Goal: Task Accomplishment & Management: Use online tool/utility

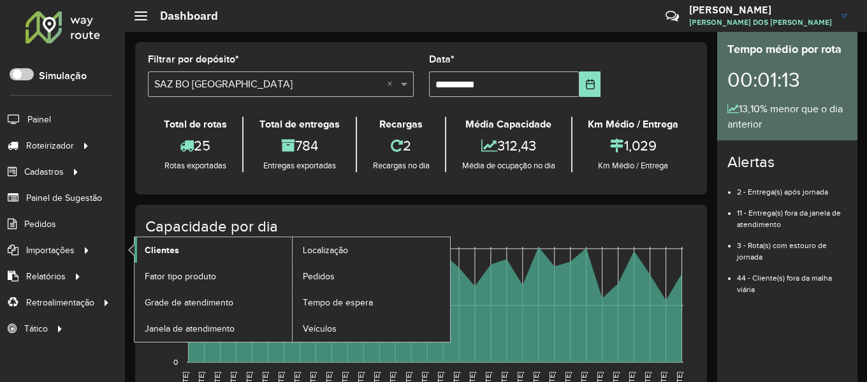
click at [177, 252] on span "Clientes" at bounding box center [162, 249] width 34 height 13
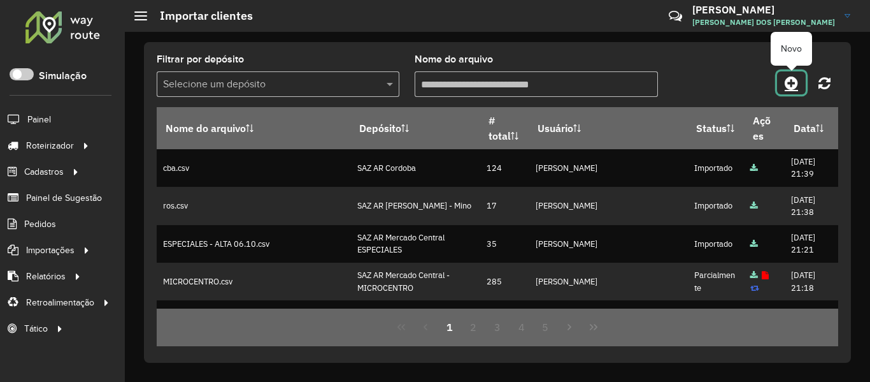
click at [785, 87] on link at bounding box center [791, 82] width 29 height 23
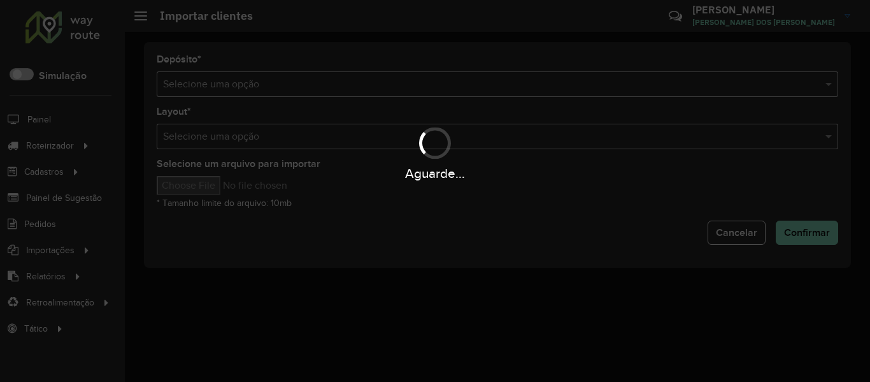
click at [421, 77] on div "Aguarde..." at bounding box center [435, 191] width 870 height 382
click at [420, 77] on div "Aguarde..." at bounding box center [435, 191] width 870 height 382
click at [419, 78] on input "text" at bounding box center [485, 84] width 644 height 15
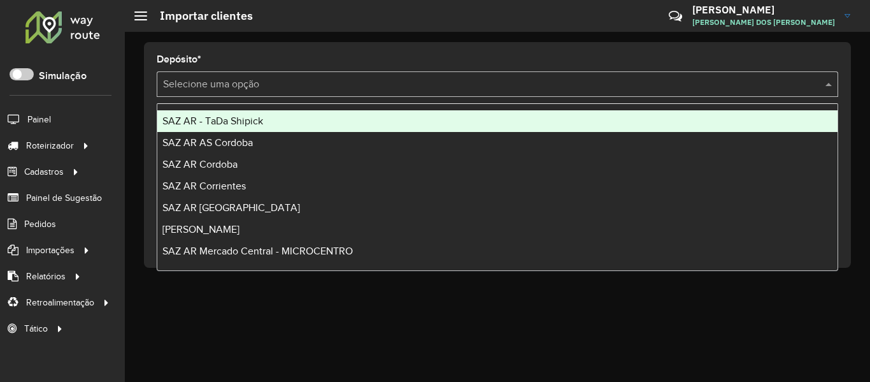
click at [417, 80] on input "text" at bounding box center [485, 84] width 644 height 15
click at [292, 120] on div "SAZ AR - TaDa Shipick" at bounding box center [497, 121] width 681 height 22
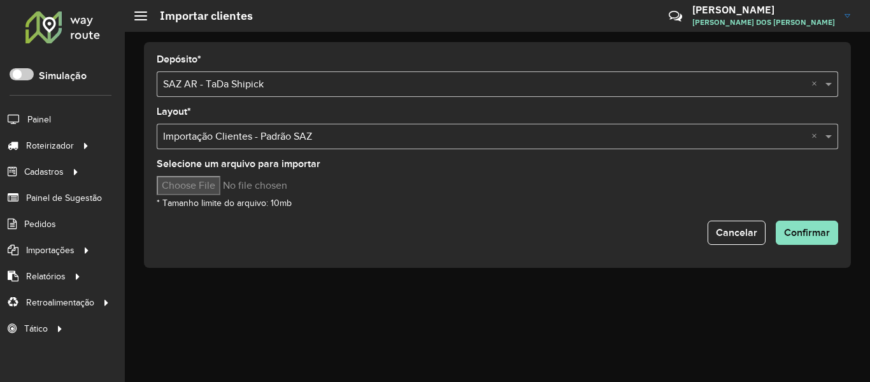
click at [230, 175] on div "Selecione um arquivo para importar * Tamanho limite do arquivo: 10mb" at bounding box center [498, 184] width 682 height 51
click at [227, 181] on input "Selecione um arquivo para importar" at bounding box center [265, 185] width 217 height 19
type input "**********"
click at [531, 205] on div "Selecione um arquivo para importar * Tamanho limite do arquivo: 10mb" at bounding box center [498, 184] width 682 height 51
click at [797, 231] on span "Confirmar" at bounding box center [807, 232] width 46 height 11
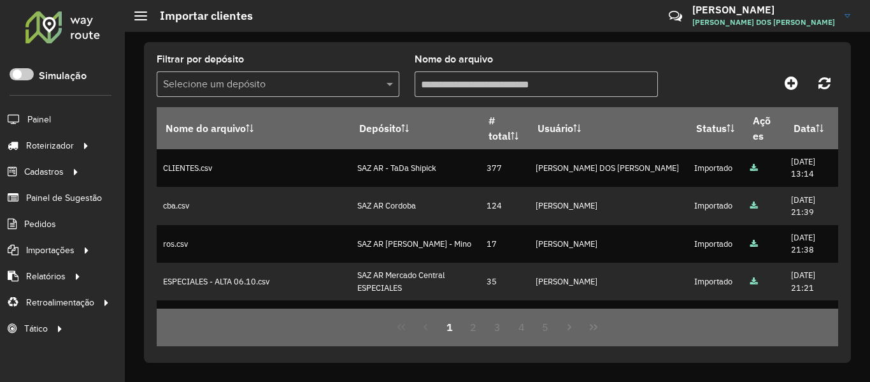
click at [680, 49] on div "Filtrar por depósito Selecione um depósito Nome do arquivo Nome do arquivo Depó…" at bounding box center [497, 202] width 707 height 321
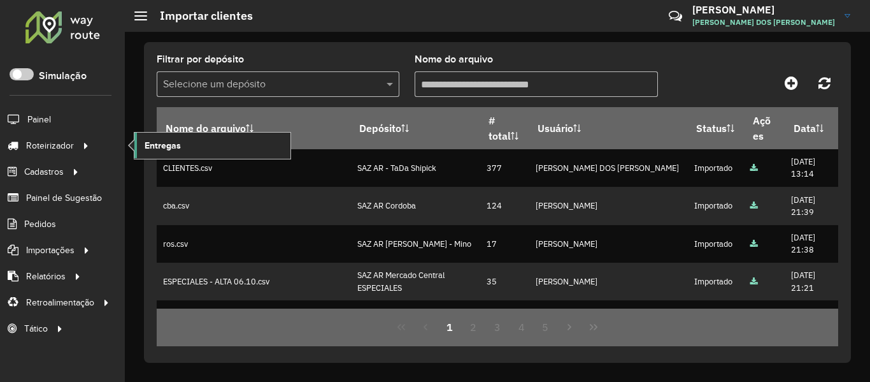
click at [236, 141] on link "Entregas" at bounding box center [212, 145] width 156 height 25
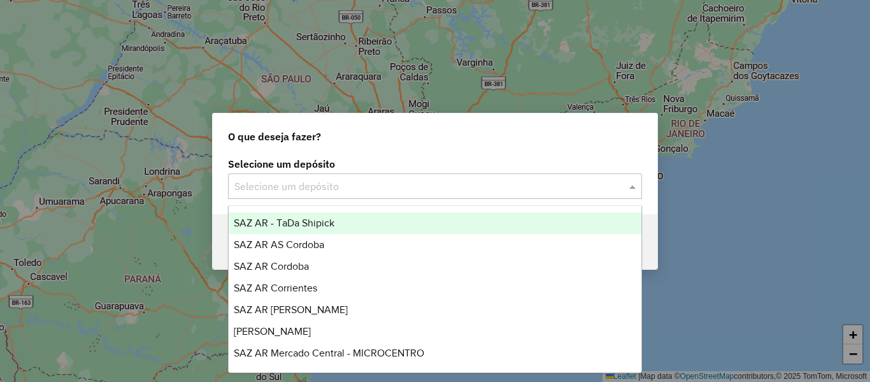
click at [393, 182] on input "text" at bounding box center [422, 186] width 376 height 15
click at [349, 222] on div "SAZ AR - TaDa Shipick" at bounding box center [435, 223] width 413 height 22
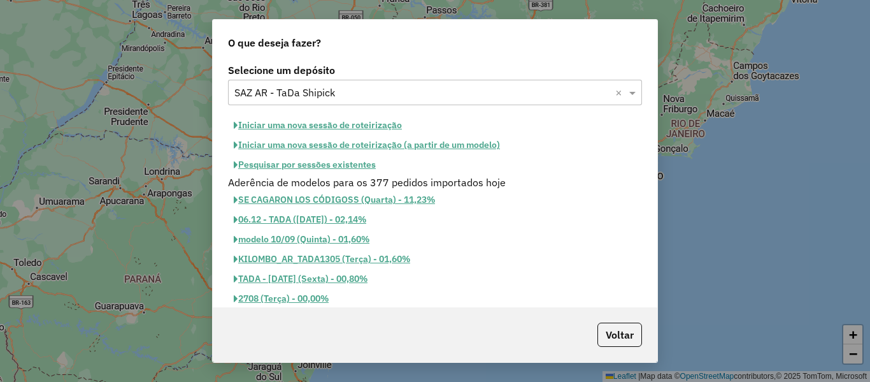
click at [360, 165] on button "Pesquisar por sessões existentes" at bounding box center [305, 165] width 154 height 20
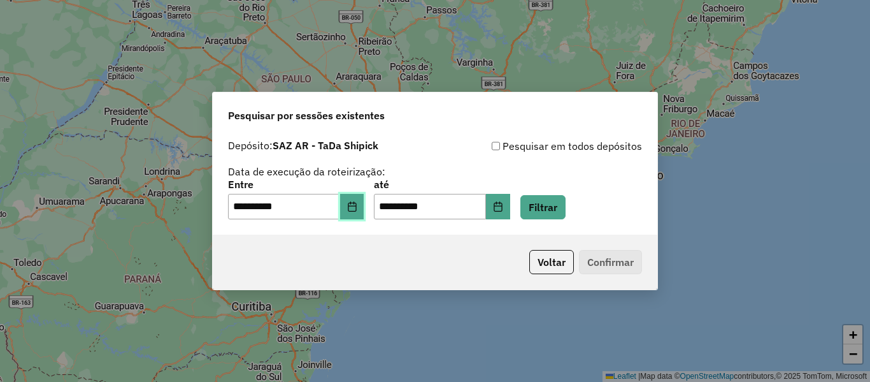
click at [356, 207] on icon "Choose Date" at bounding box center [352, 206] width 8 height 10
click at [556, 254] on button "Voltar" at bounding box center [552, 262] width 45 height 24
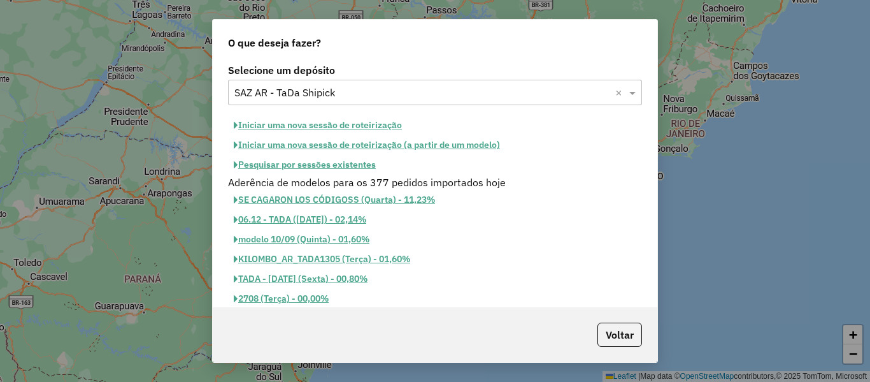
click at [356, 164] on button "Pesquisar por sessões existentes" at bounding box center [305, 165] width 154 height 20
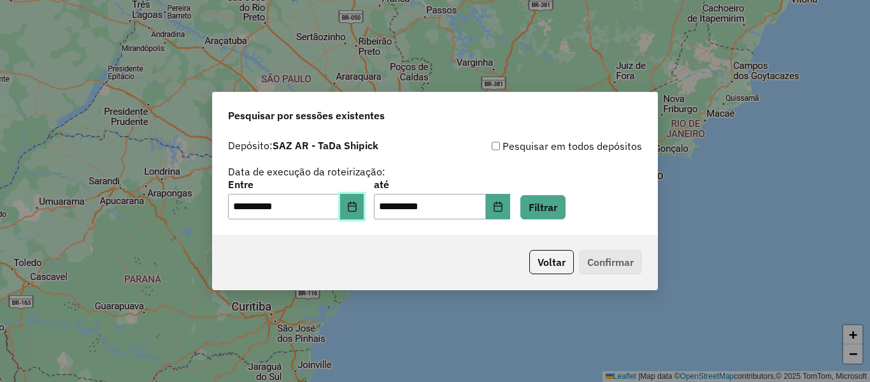
click at [357, 204] on icon "Choose Date" at bounding box center [352, 206] width 10 height 10
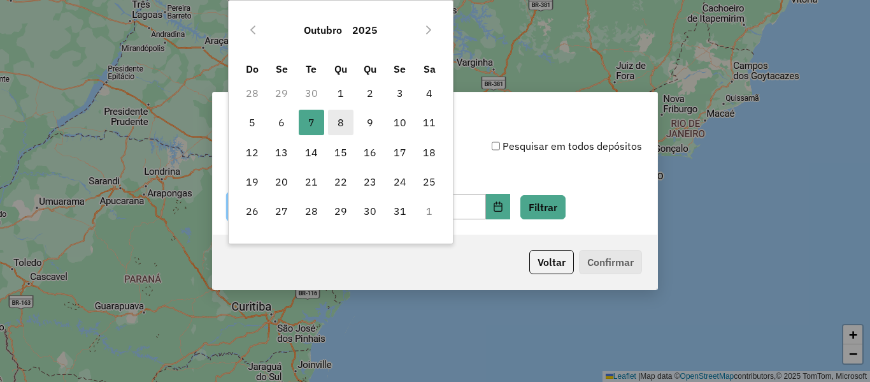
click at [344, 129] on span "8" at bounding box center [340, 122] width 25 height 25
type input "**********"
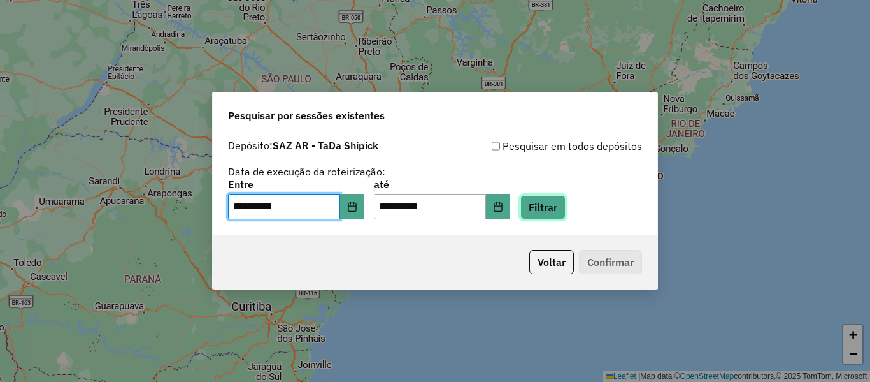
click at [563, 212] on button "Filtrar" at bounding box center [543, 207] width 45 height 24
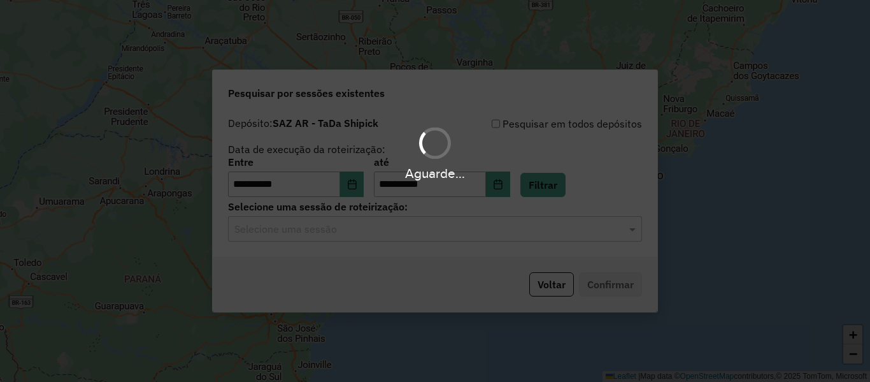
click at [395, 234] on div "Aguarde..." at bounding box center [435, 191] width 870 height 382
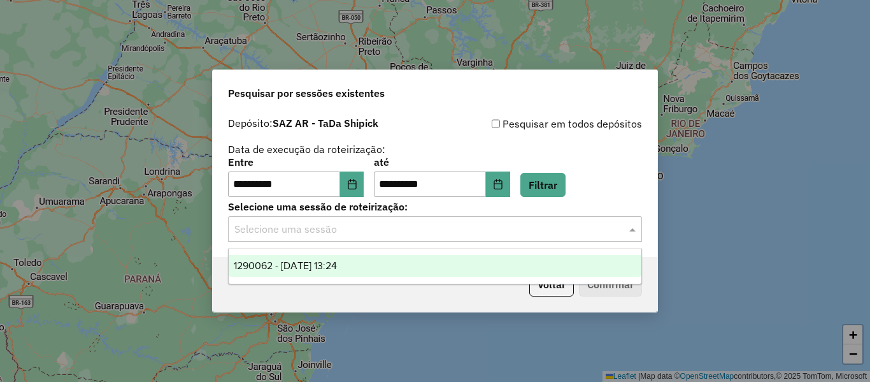
click at [395, 234] on input "text" at bounding box center [422, 229] width 376 height 15
click at [386, 259] on div "1290062 - 08/10/2025 13:24" at bounding box center [435, 266] width 413 height 22
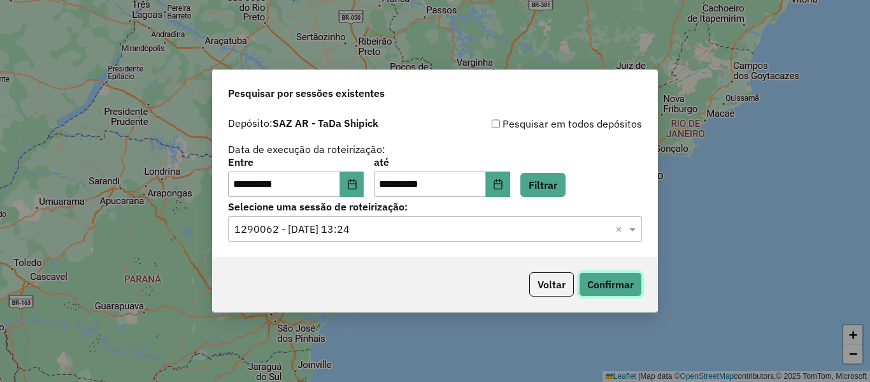
click at [628, 292] on button "Confirmar" at bounding box center [610, 284] width 63 height 24
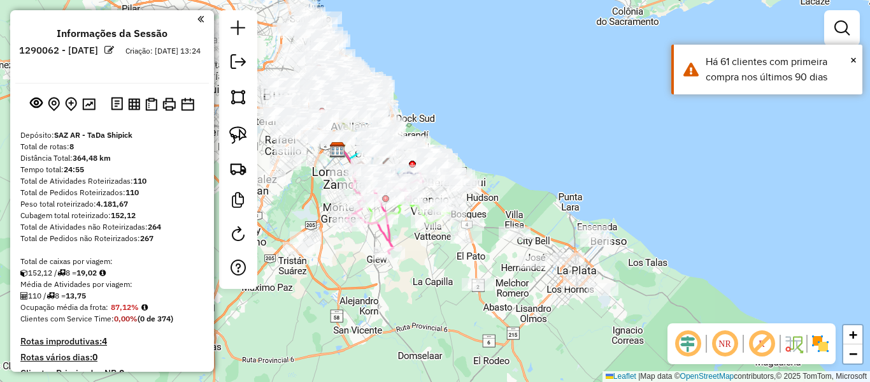
drag, startPoint x: 639, startPoint y: 205, endPoint x: 542, endPoint y: 163, distance: 105.9
click at [542, 163] on div "Janela de atendimento Grade de atendimento Capacidade Transportadoras Veículos …" at bounding box center [435, 191] width 870 height 382
click at [816, 336] on img at bounding box center [821, 343] width 20 height 20
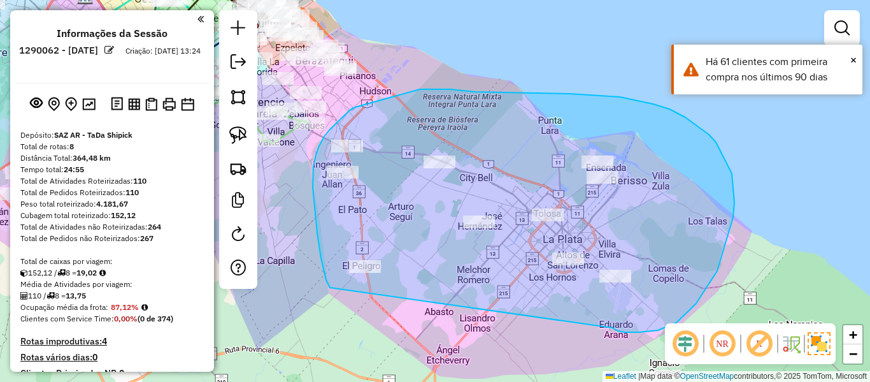
drag, startPoint x: 658, startPoint y: 330, endPoint x: 356, endPoint y: 299, distance: 303.6
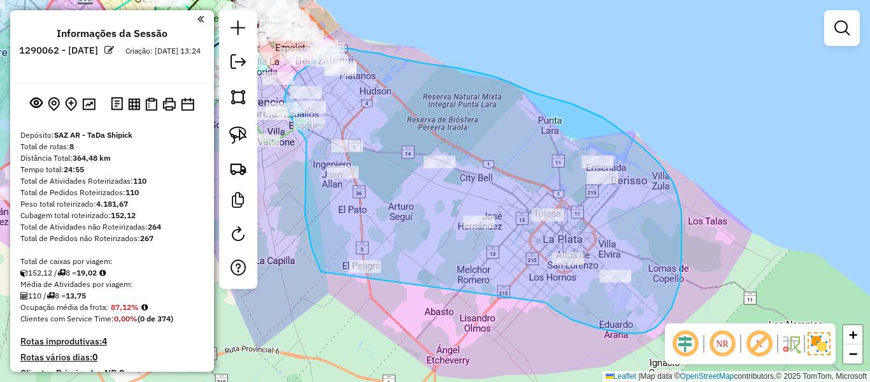
drag, startPoint x: 572, startPoint y: 319, endPoint x: 357, endPoint y: 308, distance: 214.4
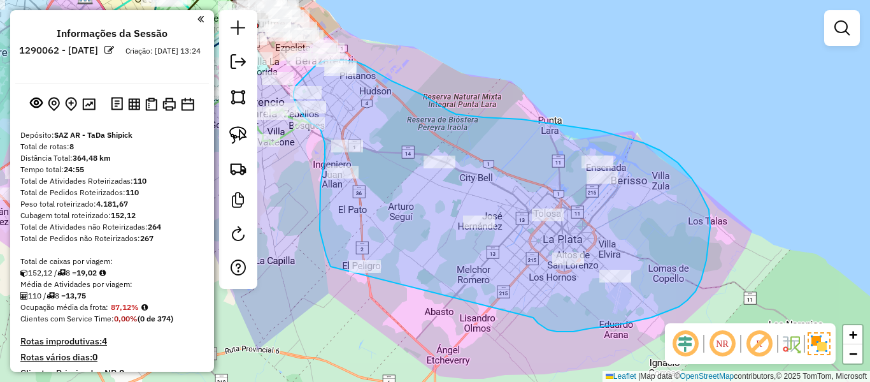
drag, startPoint x: 557, startPoint y: 331, endPoint x: 354, endPoint y: 315, distance: 203.9
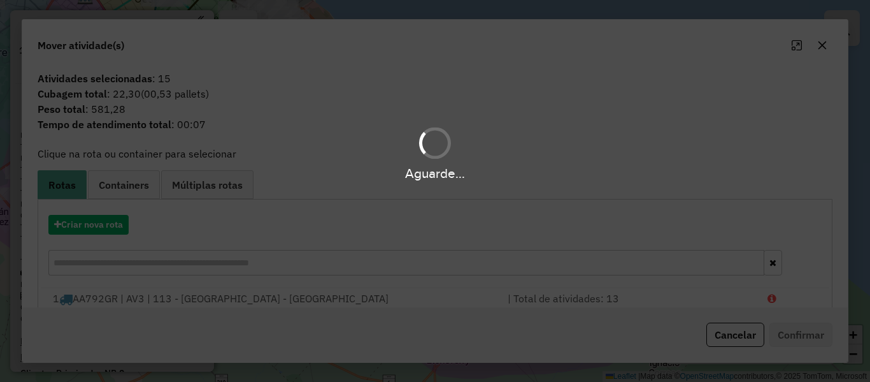
click at [95, 228] on hb-app "Aguarde... Pop-up bloqueado! Seu navegador bloqueou automáticamente a abertura …" at bounding box center [435, 191] width 870 height 382
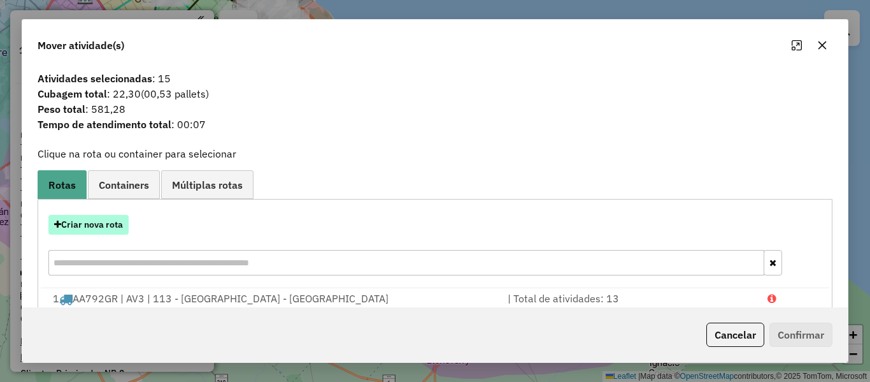
click at [96, 227] on button "Criar nova rota" at bounding box center [88, 225] width 80 height 20
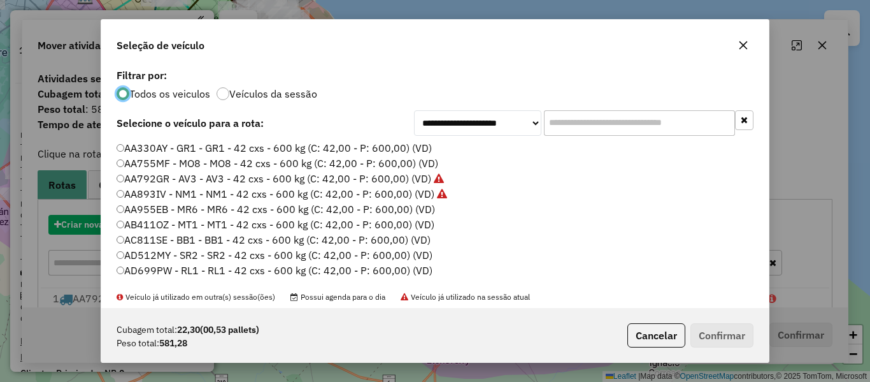
scroll to position [7, 4]
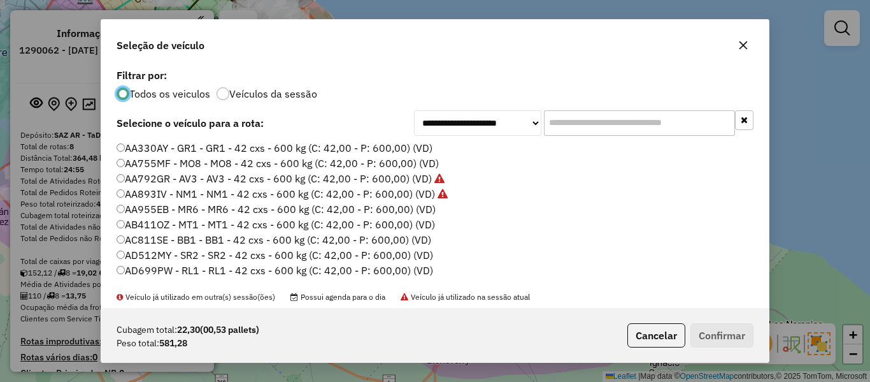
click at [290, 98] on label "Veículos da sessão" at bounding box center [273, 94] width 88 height 10
click at [426, 152] on label "AA330AY - GR1 - GR1 - 42 cxs - 600 kg (C: 42,00 - P: 600,00) (VD)" at bounding box center [275, 147] width 316 height 15
drag, startPoint x: 709, startPoint y: 333, endPoint x: 705, endPoint y: 321, distance: 12.1
click at [707, 330] on button "Confirmar" at bounding box center [722, 335] width 63 height 24
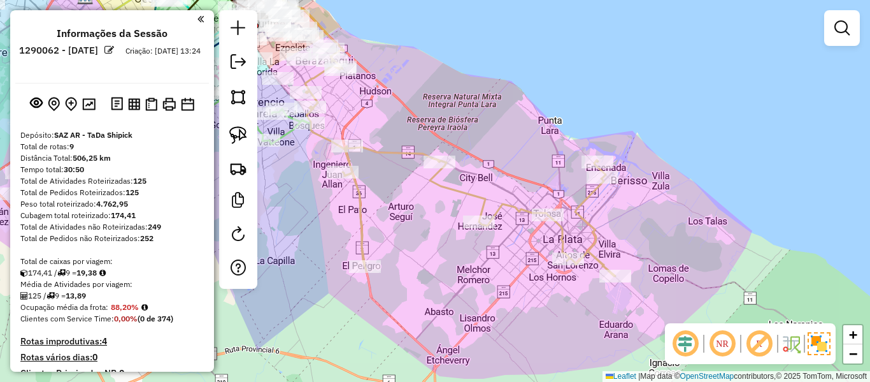
click at [385, 159] on icon at bounding box center [460, 168] width 310 height 215
select select "**********"
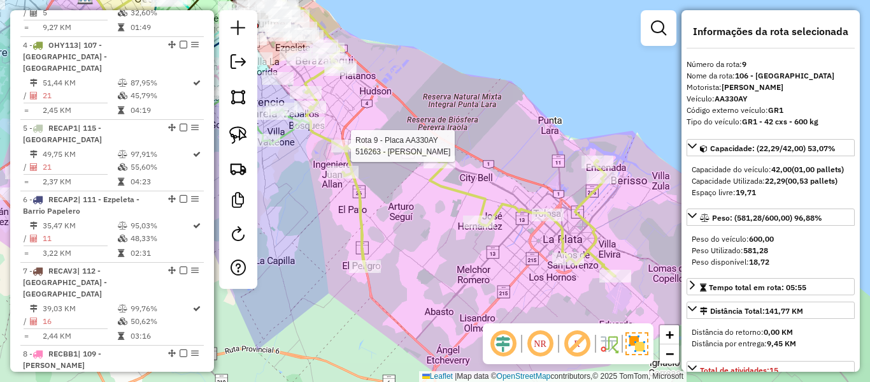
scroll to position [1011, 0]
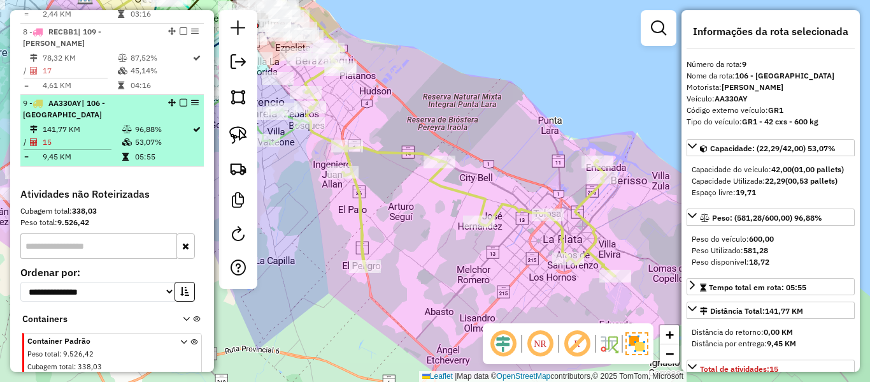
click at [182, 99] on em at bounding box center [184, 103] width 8 height 8
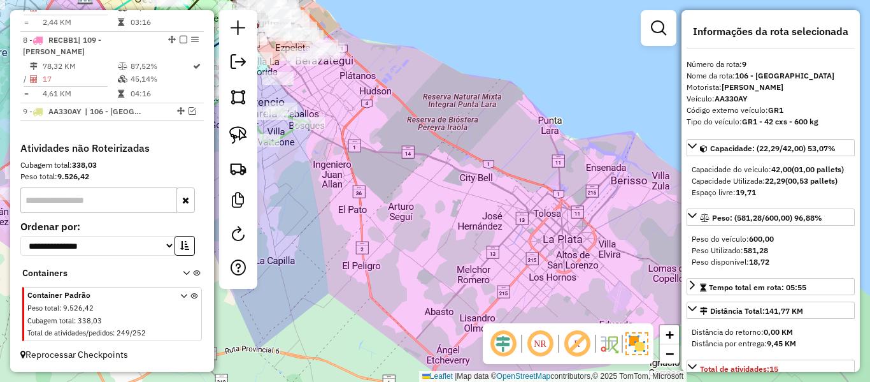
scroll to position [969, 0]
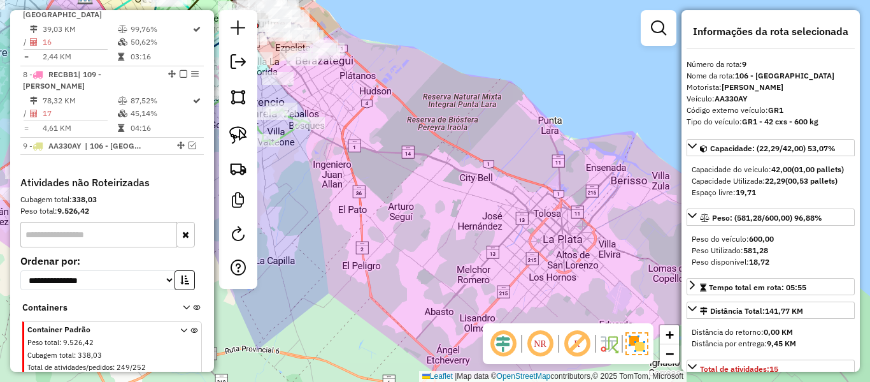
click at [431, 169] on div "Janela de atendimento Grade de atendimento Capacidade Transportadoras Veículos …" at bounding box center [435, 191] width 870 height 382
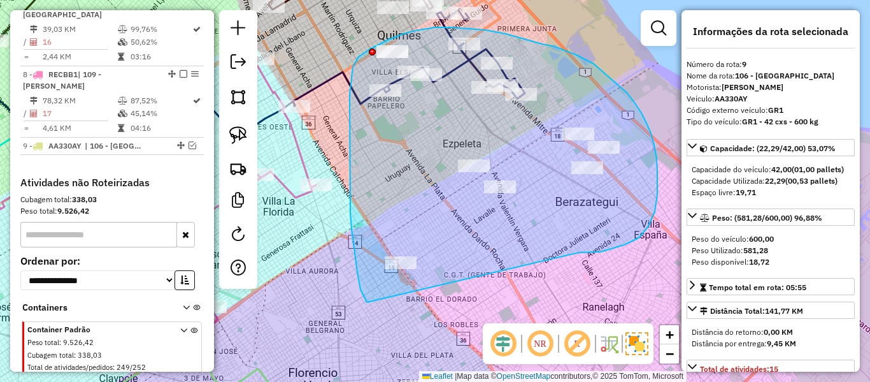
drag, startPoint x: 601, startPoint y: 252, endPoint x: 371, endPoint y: 307, distance: 235.9
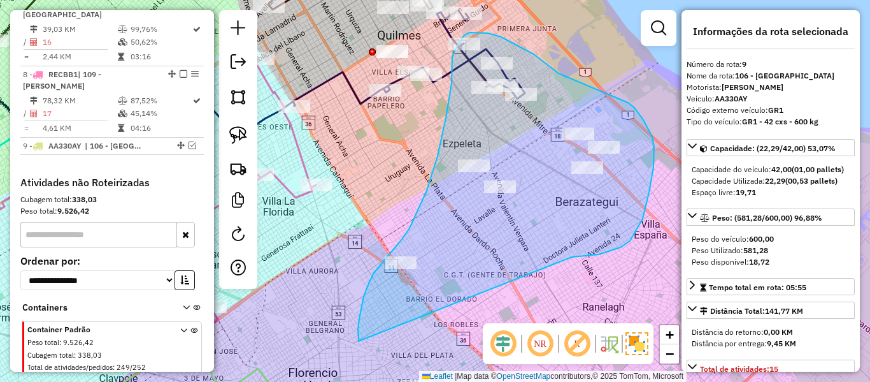
drag, startPoint x: 637, startPoint y: 231, endPoint x: 359, endPoint y: 341, distance: 298.3
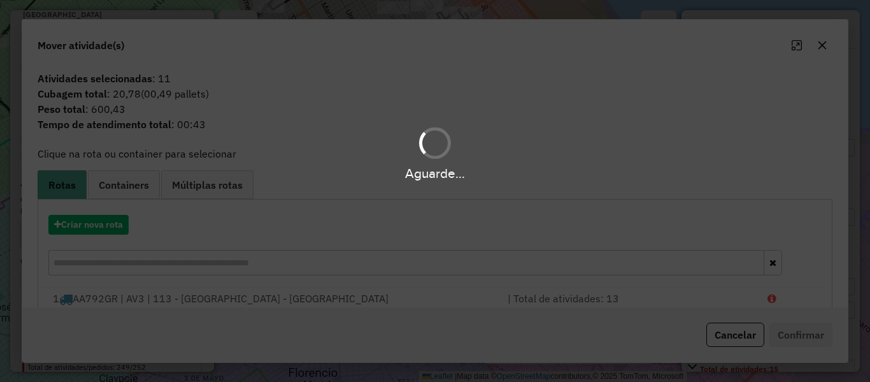
click at [113, 227] on hb-app "Aguarde... Pop-up bloqueado! Seu navegador bloqueou automáticamente a abertura …" at bounding box center [435, 191] width 870 height 382
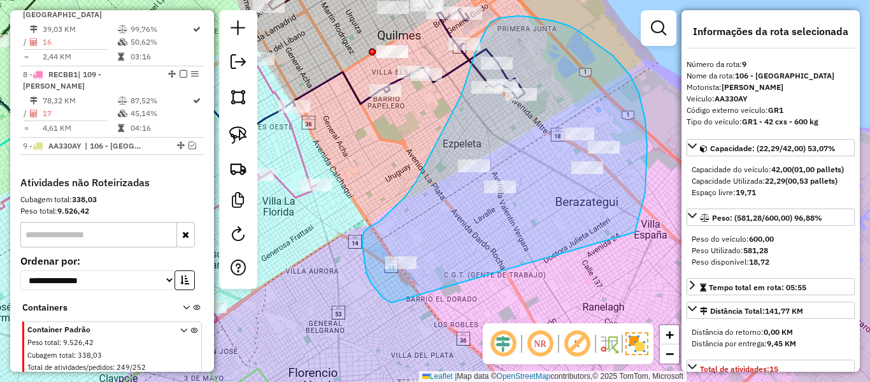
drag, startPoint x: 647, startPoint y: 169, endPoint x: 406, endPoint y: 301, distance: 274.9
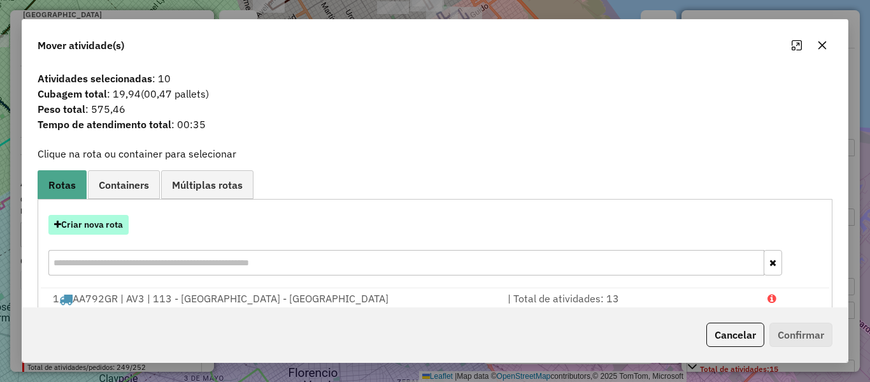
click at [68, 229] on button "Criar nova rota" at bounding box center [88, 225] width 80 height 20
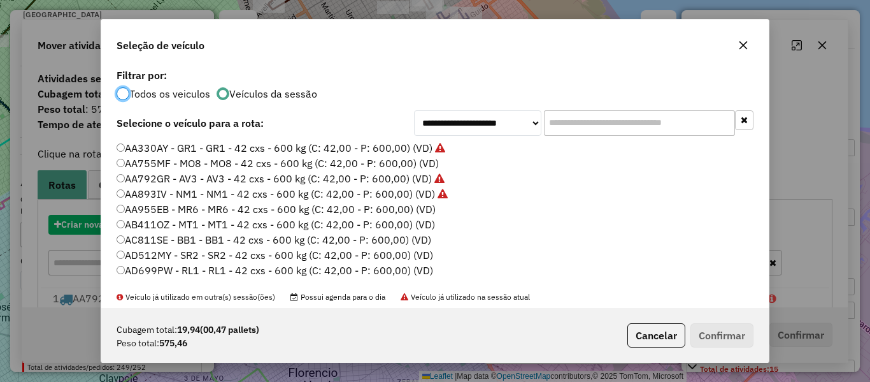
scroll to position [7, 4]
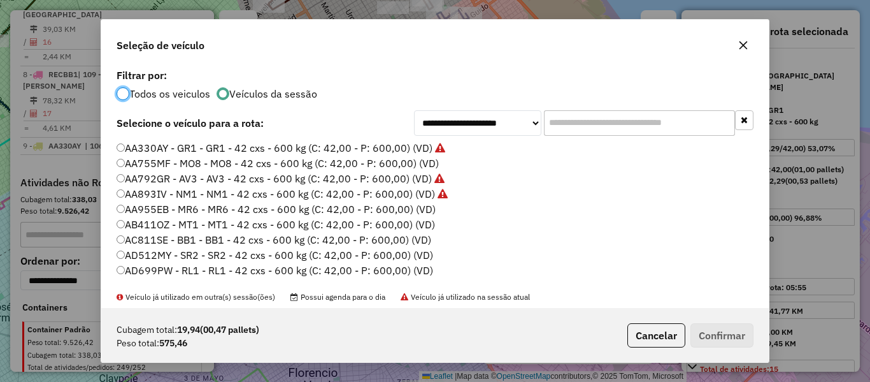
click at [428, 169] on label "AA755MF - MO8 - MO8 - 42 cxs - 600 kg (C: 42,00 - P: 600,00) (VD)" at bounding box center [278, 162] width 322 height 15
click at [747, 339] on button "Confirmar" at bounding box center [722, 335] width 63 height 24
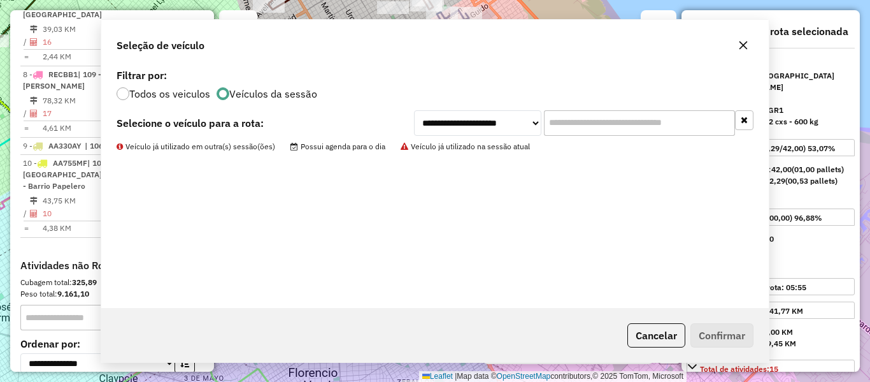
scroll to position [1040, 0]
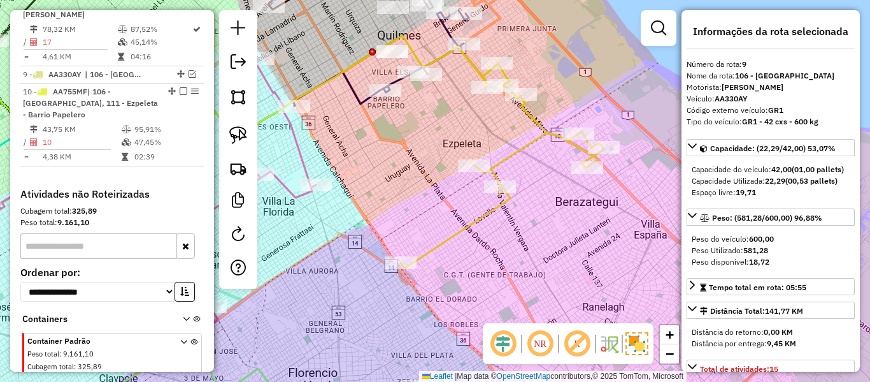
click at [537, 144] on icon at bounding box center [503, 165] width 204 height 206
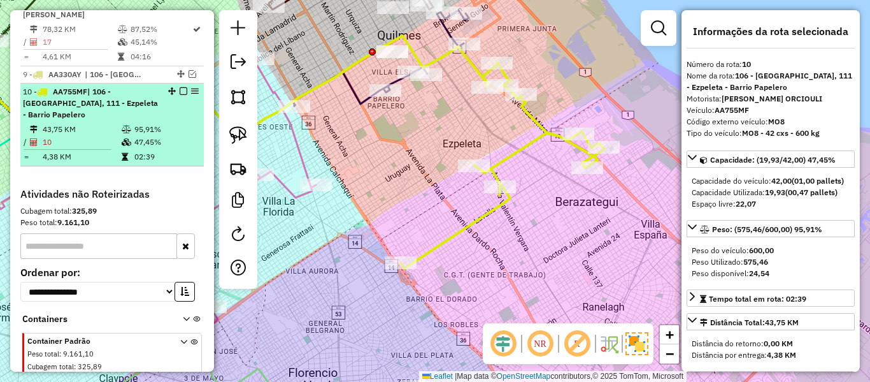
click at [180, 87] on em at bounding box center [184, 91] width 8 height 8
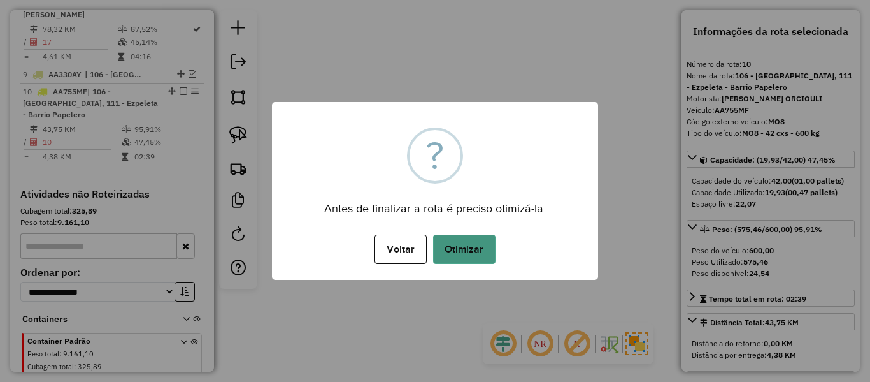
click at [482, 250] on button "Otimizar" at bounding box center [464, 248] width 62 height 29
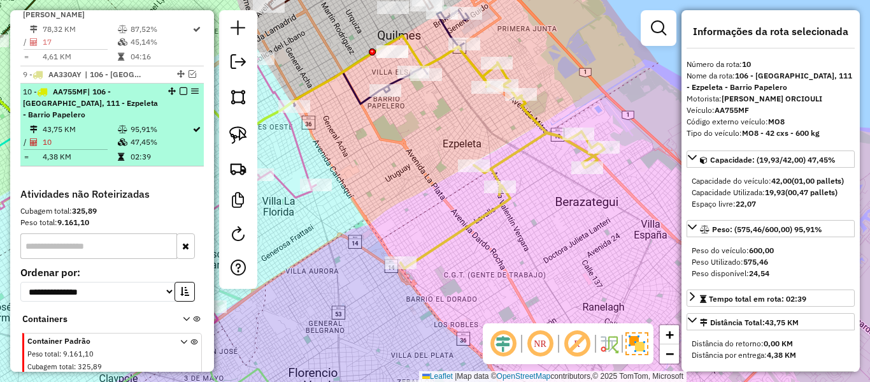
click at [180, 87] on em at bounding box center [184, 91] width 8 height 8
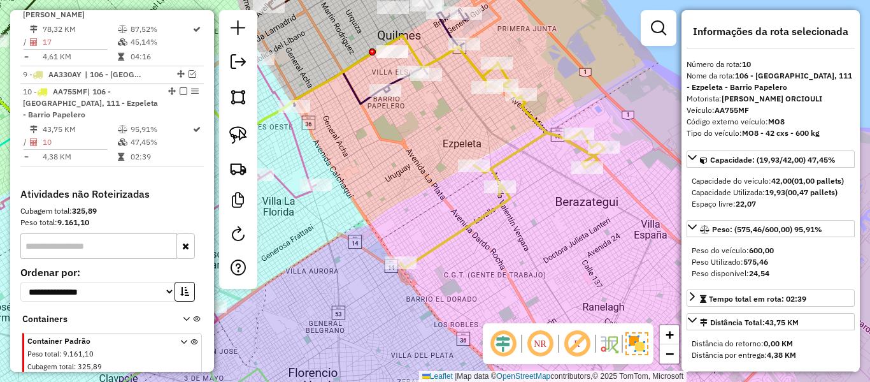
scroll to position [986, 0]
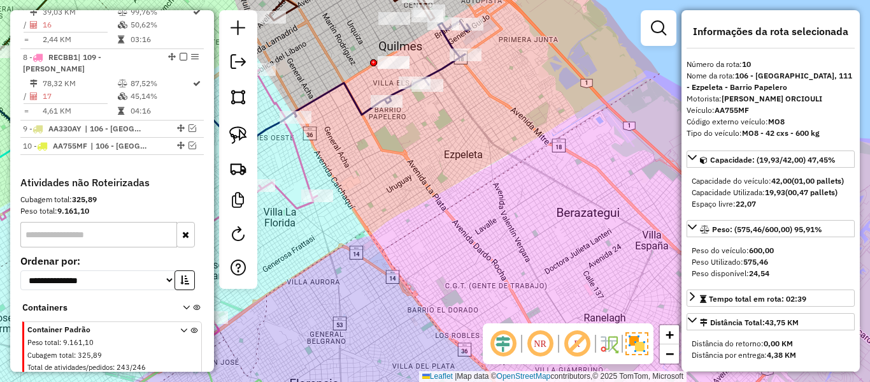
drag, startPoint x: 510, startPoint y: 144, endPoint x: 550, endPoint y: 217, distance: 82.7
click at [550, 217] on div "Janela de atendimento Grade de atendimento Capacidade Transportadoras Veículos …" at bounding box center [435, 191] width 870 height 382
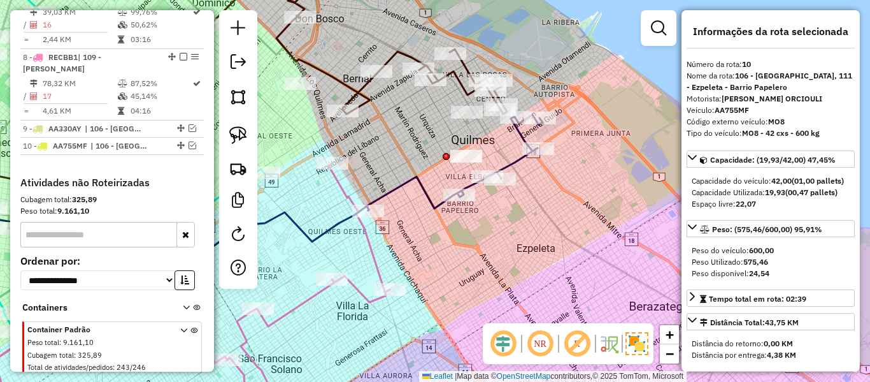
drag, startPoint x: 568, startPoint y: 203, endPoint x: 588, endPoint y: 206, distance: 19.9
click at [588, 206] on div "Janela de atendimento Grade de atendimento Capacidade Transportadoras Veículos …" at bounding box center [435, 191] width 870 height 382
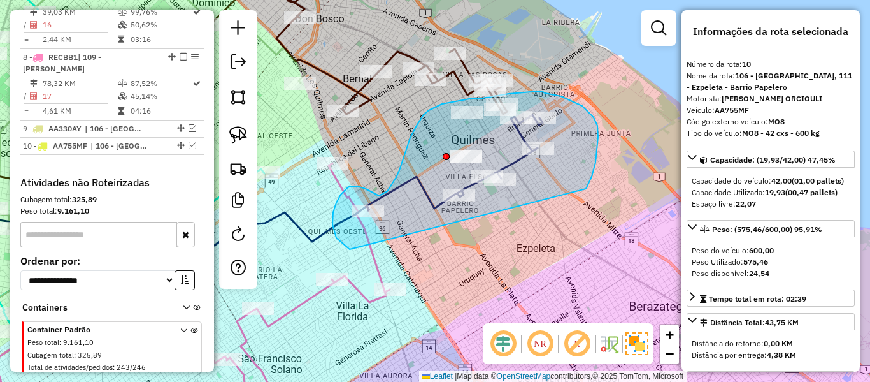
drag, startPoint x: 588, startPoint y: 111, endPoint x: 428, endPoint y: 250, distance: 212.7
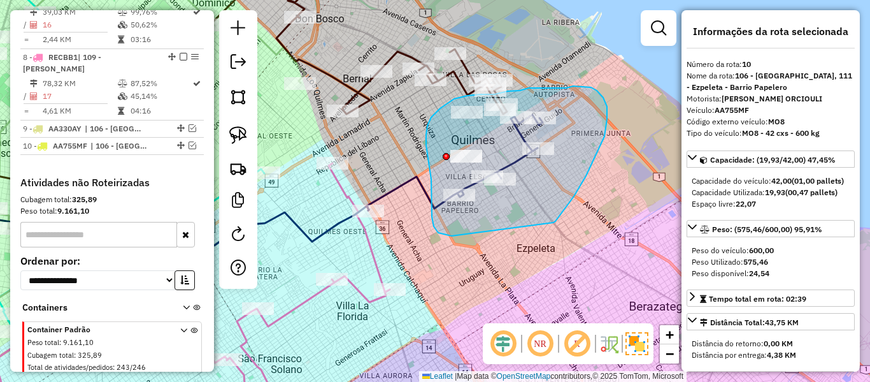
drag, startPoint x: 554, startPoint y: 222, endPoint x: 458, endPoint y: 236, distance: 96.5
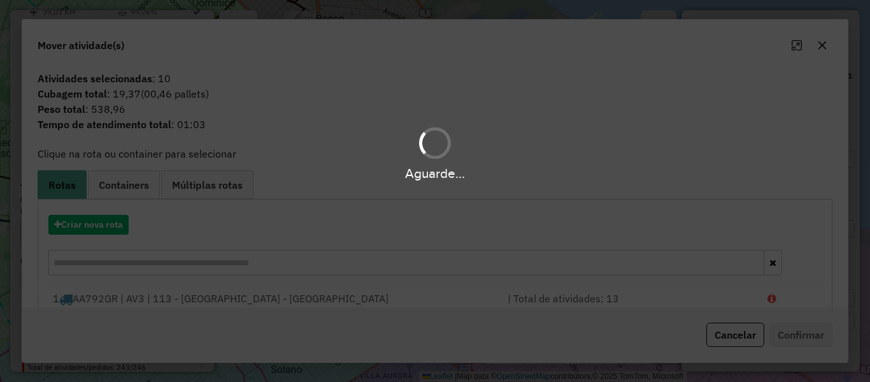
click at [98, 228] on div "Aguarde..." at bounding box center [435, 191] width 870 height 382
click at [98, 228] on button "Criar nova rota" at bounding box center [88, 225] width 80 height 20
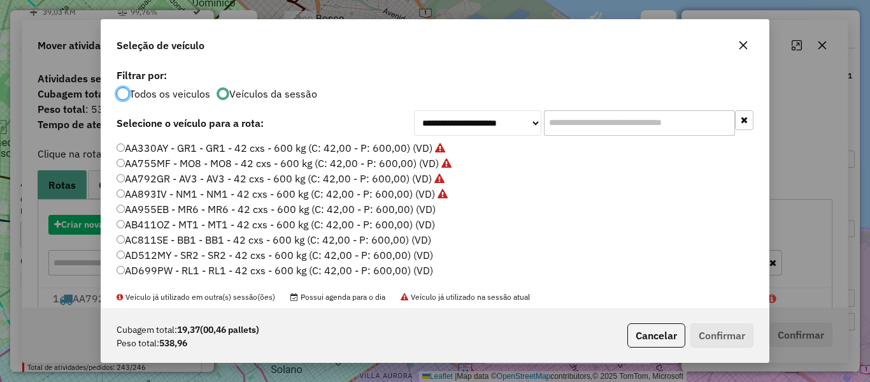
scroll to position [7, 4]
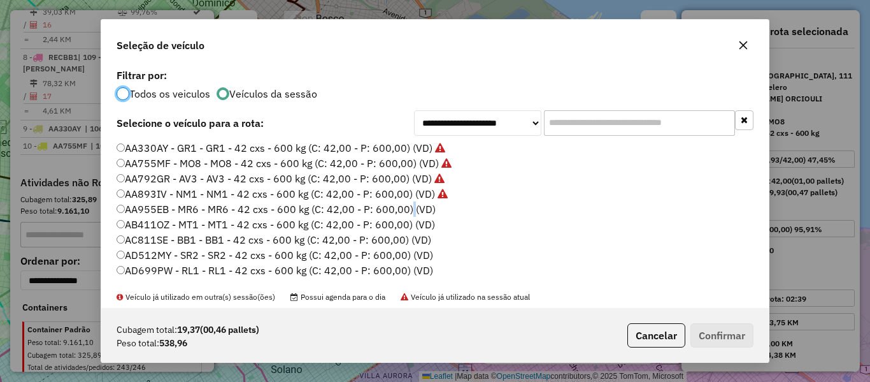
drag, startPoint x: 410, startPoint y: 206, endPoint x: 421, endPoint y: 202, distance: 11.1
click at [410, 207] on label "AA955EB - MR6 - MR6 - 42 cxs - 600 kg (C: 42,00 - P: 600,00) (VD)" at bounding box center [276, 208] width 319 height 15
drag, startPoint x: 434, startPoint y: 213, endPoint x: 423, endPoint y: 206, distance: 12.9
click at [420, 211] on li "AA955EB - MR6 - MR6 - 42 cxs - 600 kg (C: 42,00 - P: 600,00) (VD)" at bounding box center [435, 209] width 637 height 15
click at [423, 206] on label "AA955EB - MR6 - MR6 - 42 cxs - 600 kg (C: 42,00 - P: 600,00) (VD)" at bounding box center [276, 208] width 319 height 15
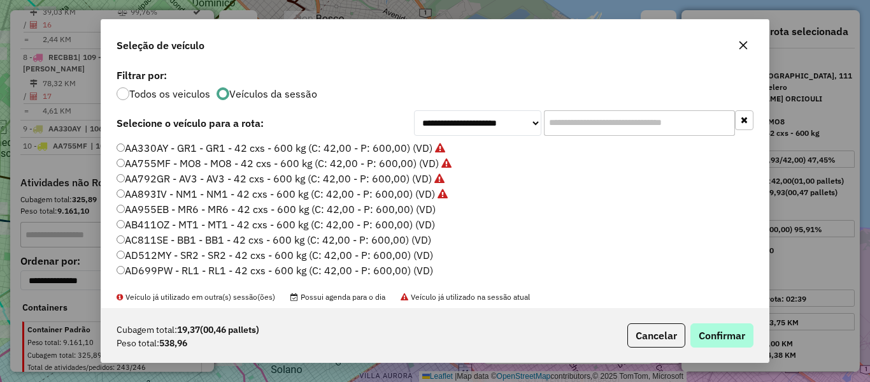
drag, startPoint x: 726, startPoint y: 354, endPoint x: 727, endPoint y: 343, distance: 10.9
click at [727, 349] on div "Cubagem total: 19,37 (00,46 pallets) Peso total: 538,96 Cancelar Confirmar" at bounding box center [435, 335] width 668 height 55
click at [727, 343] on button "Confirmar" at bounding box center [722, 335] width 63 height 24
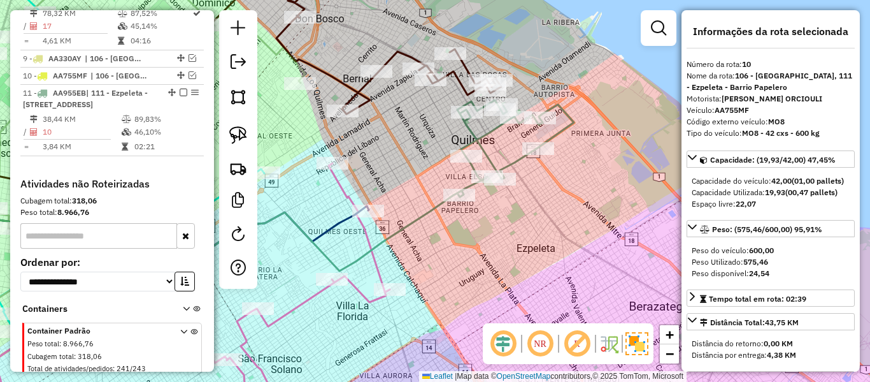
scroll to position [1069, 0]
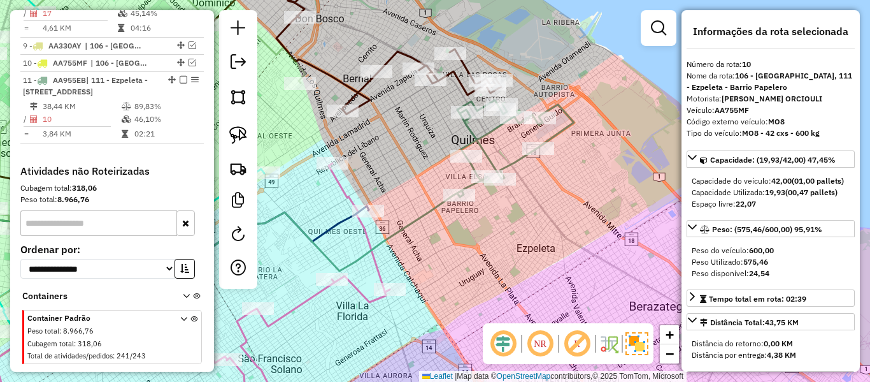
click at [430, 212] on icon at bounding box center [188, 231] width 551 height 80
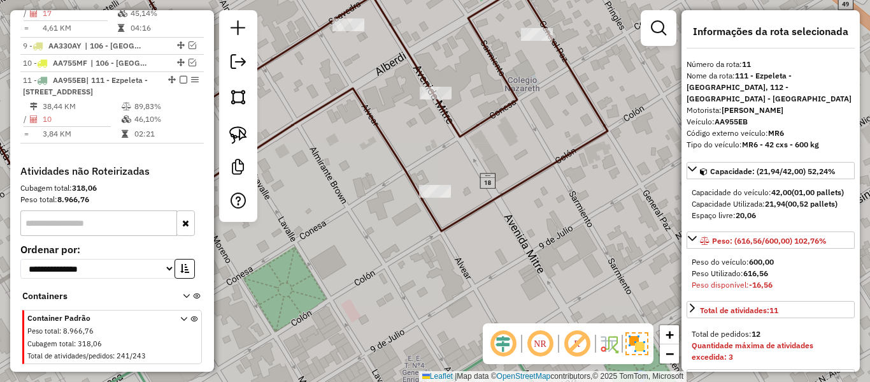
select select "**********"
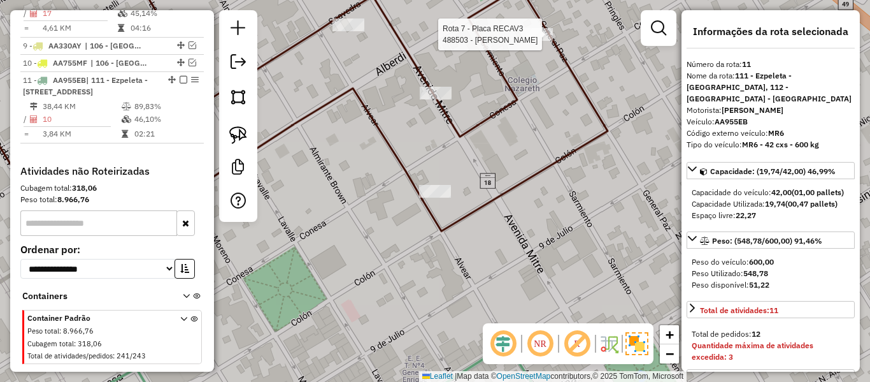
select select "**********"
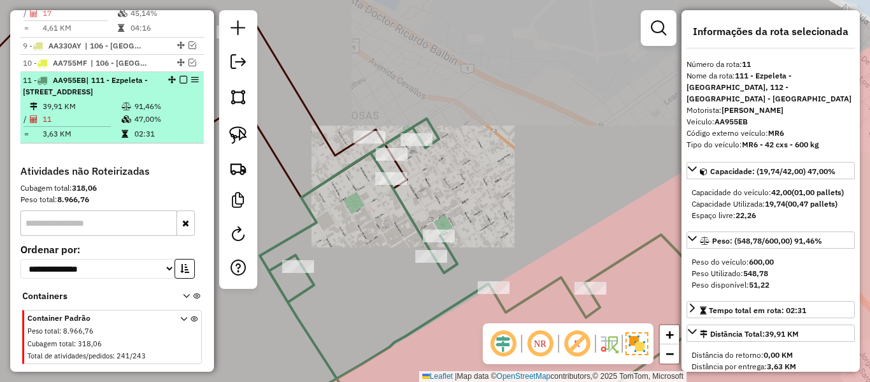
click at [180, 76] on em at bounding box center [184, 80] width 8 height 8
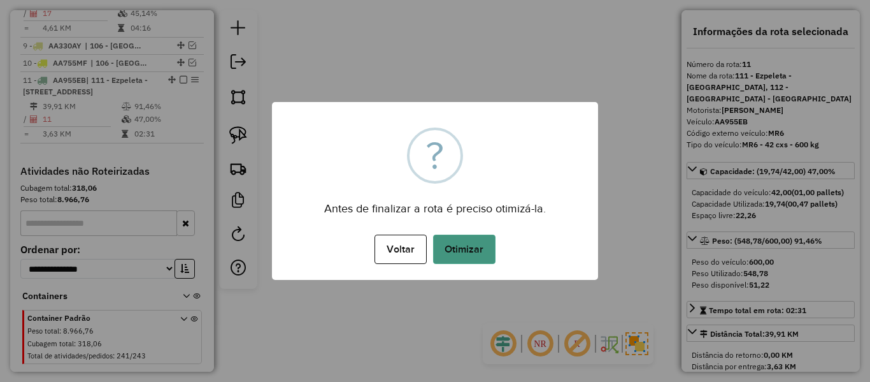
click at [473, 240] on button "Otimizar" at bounding box center [464, 248] width 62 height 29
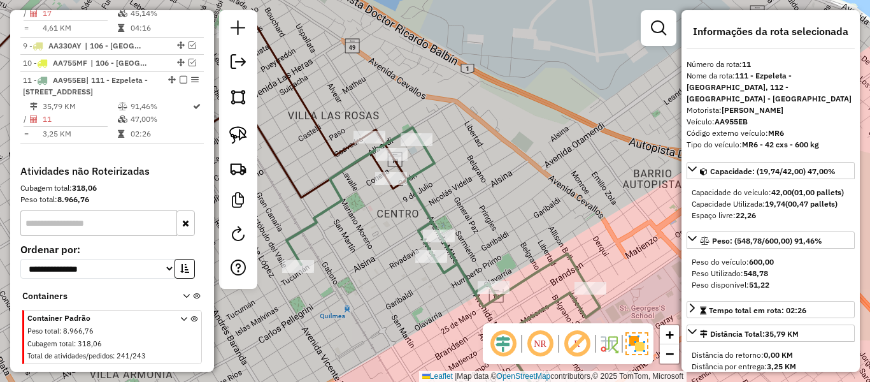
click at [421, 204] on icon at bounding box center [444, 273] width 314 height 292
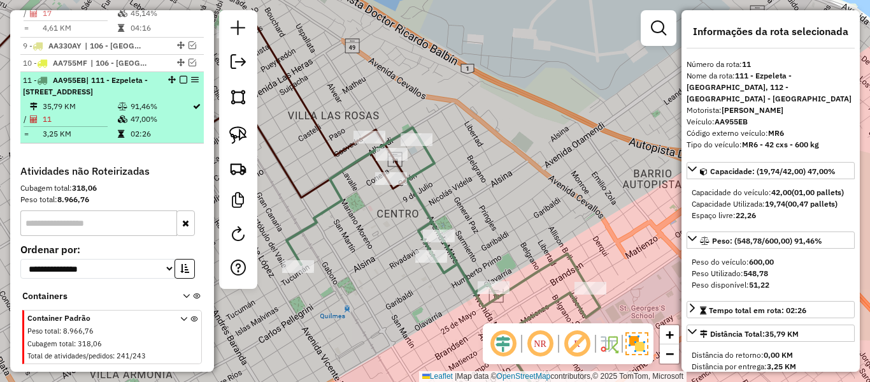
click at [180, 76] on em at bounding box center [184, 80] width 8 height 8
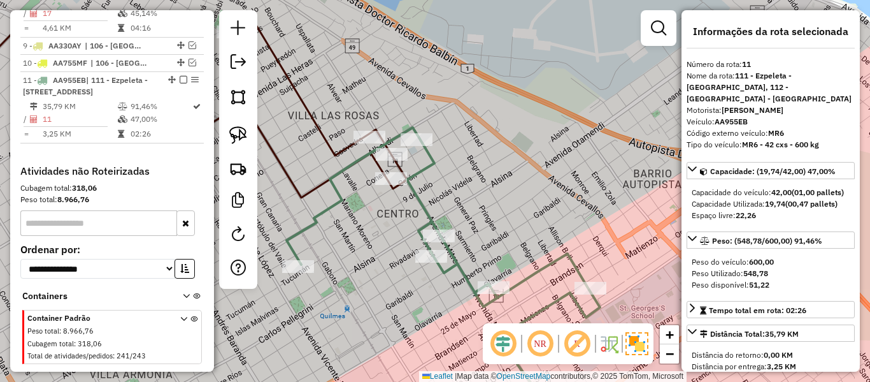
scroll to position [1003, 0]
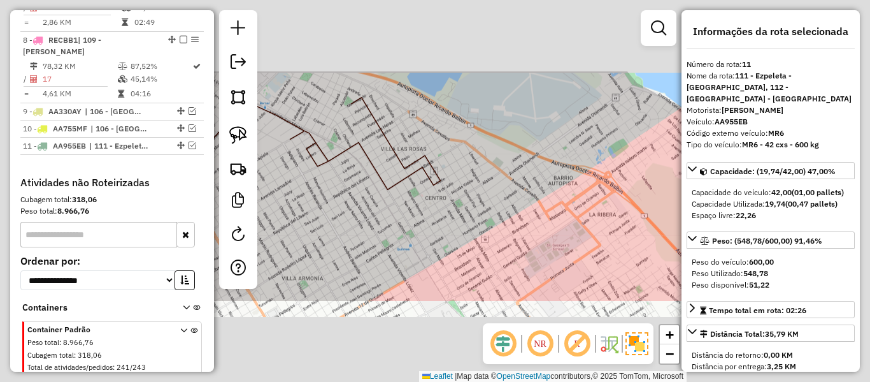
click at [478, 191] on div "Janela de atendimento Grade de atendimento Capacidade Transportadoras Veículos …" at bounding box center [435, 191] width 870 height 382
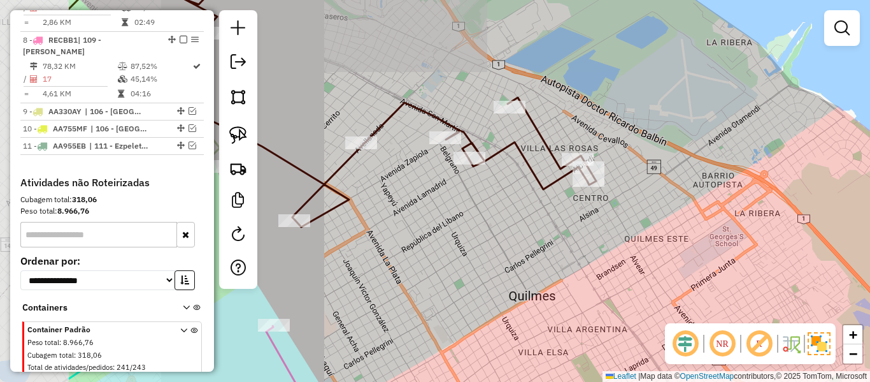
click at [642, 213] on div "Janela de atendimento Grade de atendimento Capacidade Transportadoras Veículos …" at bounding box center [435, 191] width 870 height 382
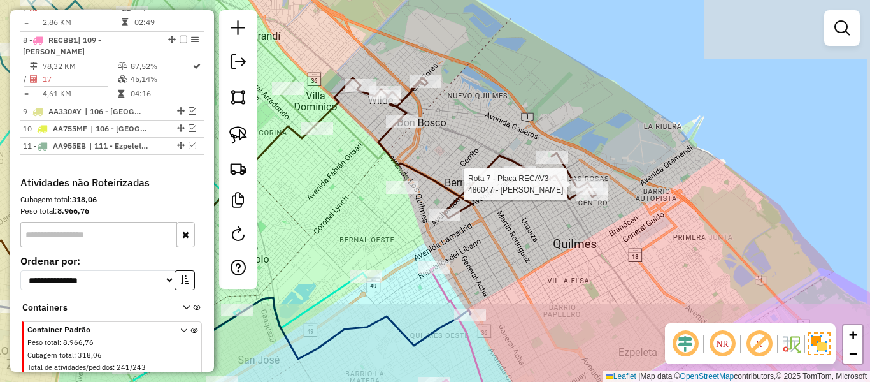
click at [572, 191] on div at bounding box center [587, 184] width 32 height 13
select select "**********"
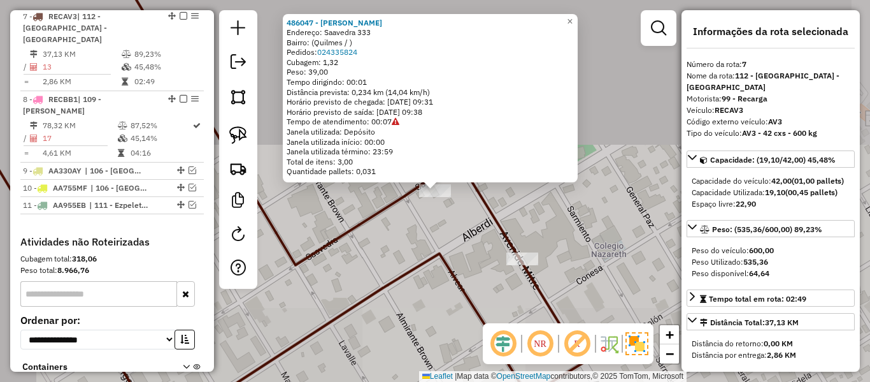
scroll to position [919, 0]
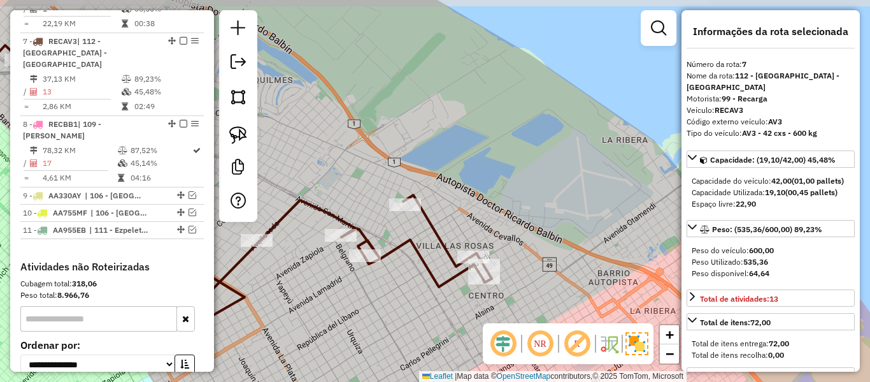
click at [598, 194] on div "486047 - Hector Antonio Iglesias Endereço: Saavedra 333 Bairro: (Quilmes / ) Pe…" at bounding box center [435, 191] width 870 height 382
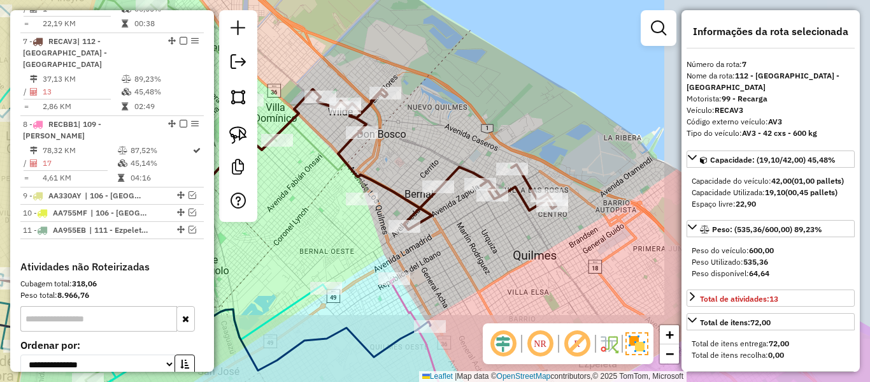
click at [524, 230] on div "Janela de atendimento Grade de atendimento Capacidade Transportadoras Veículos …" at bounding box center [435, 191] width 870 height 382
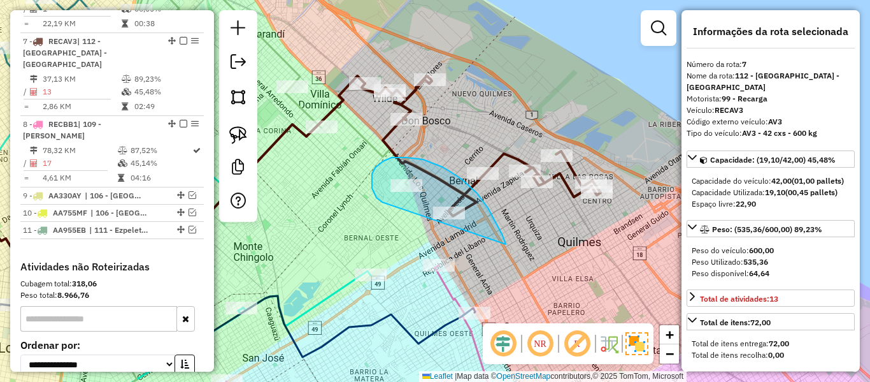
drag, startPoint x: 506, startPoint y: 244, endPoint x: 405, endPoint y: 210, distance: 106.4
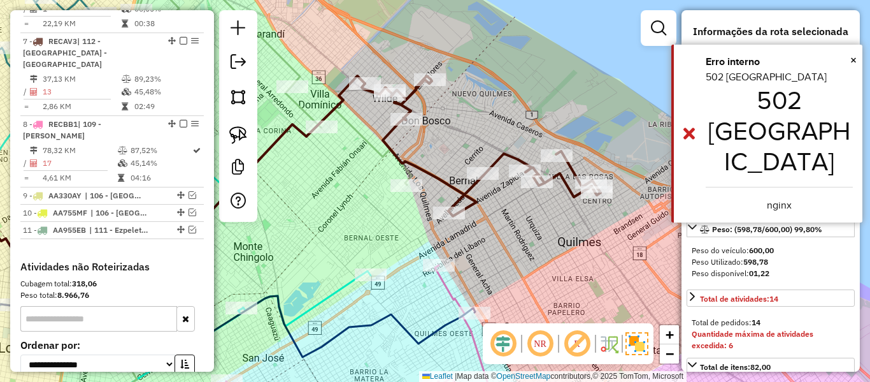
select select "**********"
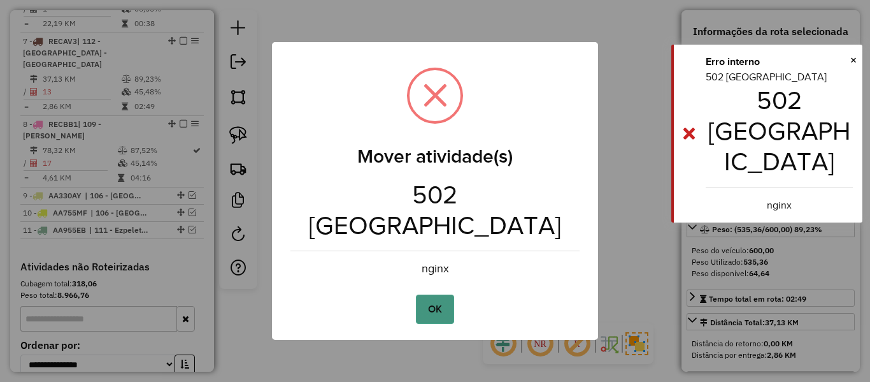
click at [436, 294] on button "OK" at bounding box center [435, 308] width 38 height 29
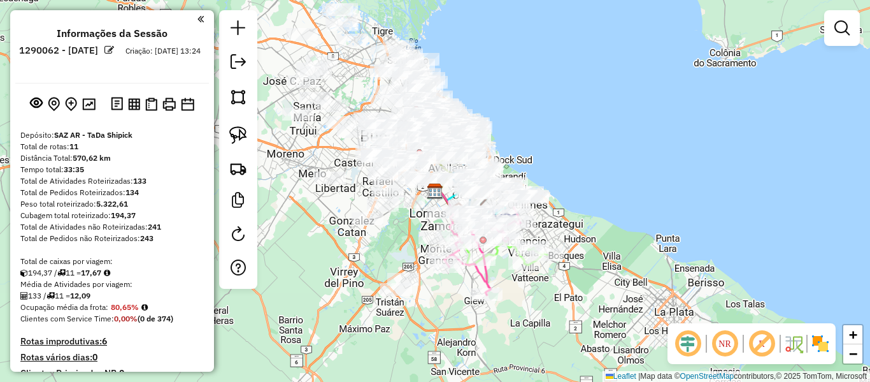
click at [823, 340] on img at bounding box center [821, 343] width 20 height 20
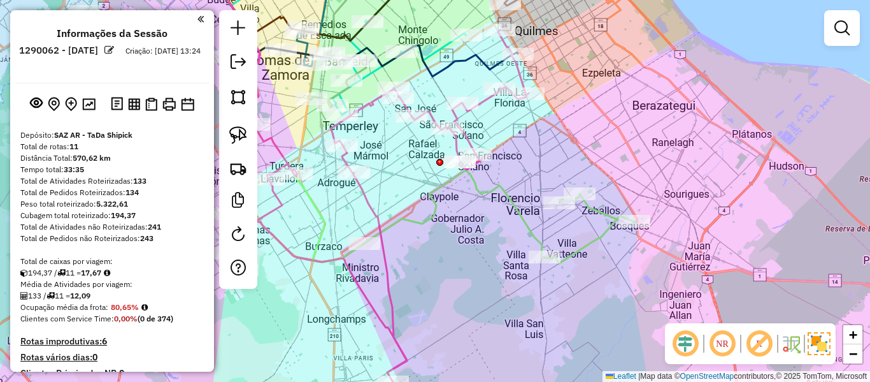
click at [522, 219] on icon at bounding box center [499, 216] width 270 height 93
select select "**********"
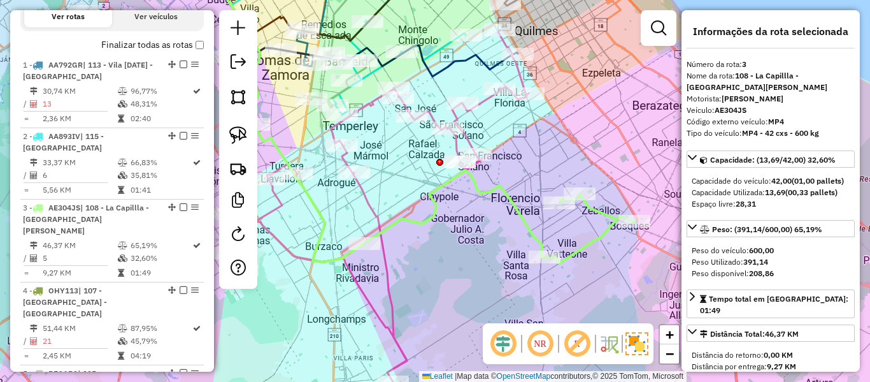
scroll to position [633, 0]
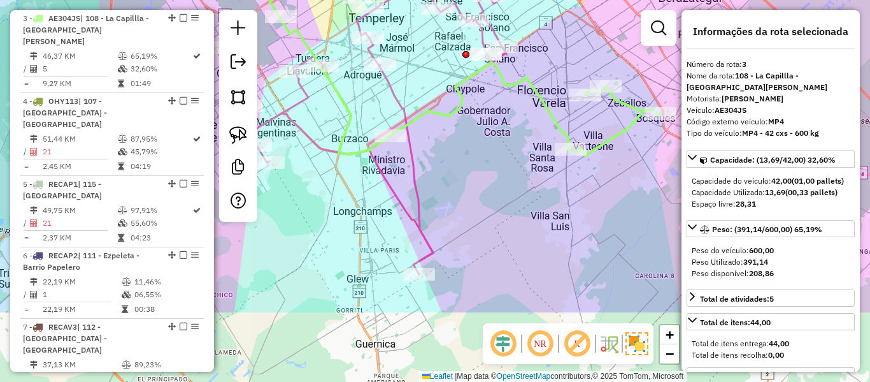
drag, startPoint x: 522, startPoint y: 219, endPoint x: 476, endPoint y: 152, distance: 81.1
click at [544, 113] on icon at bounding box center [526, 108] width 270 height 93
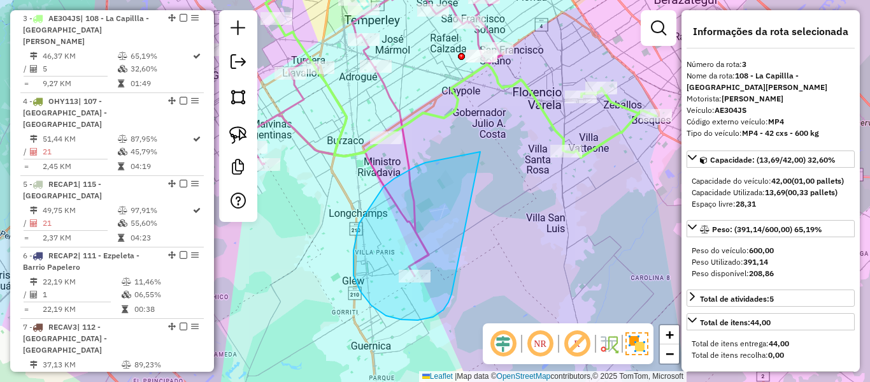
drag, startPoint x: 476, startPoint y: 152, endPoint x: 452, endPoint y: 278, distance: 128.4
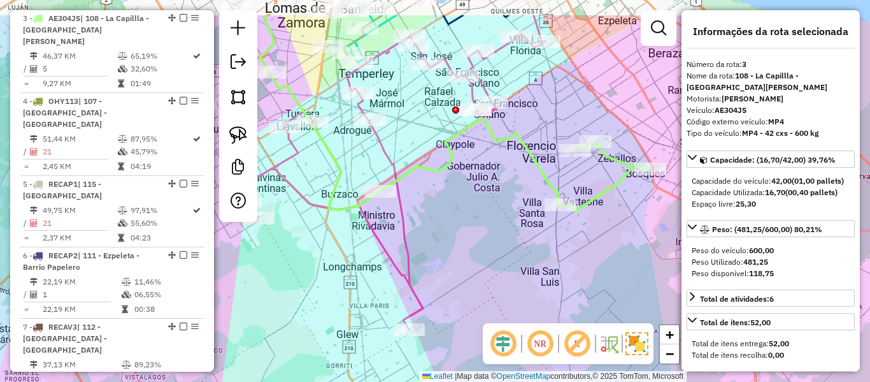
drag, startPoint x: 477, startPoint y: 224, endPoint x: 470, endPoint y: 281, distance: 57.7
click at [470, 281] on div "Janela de atendimento Grade de atendimento Capacidade Transportadoras Veículos …" at bounding box center [435, 191] width 870 height 382
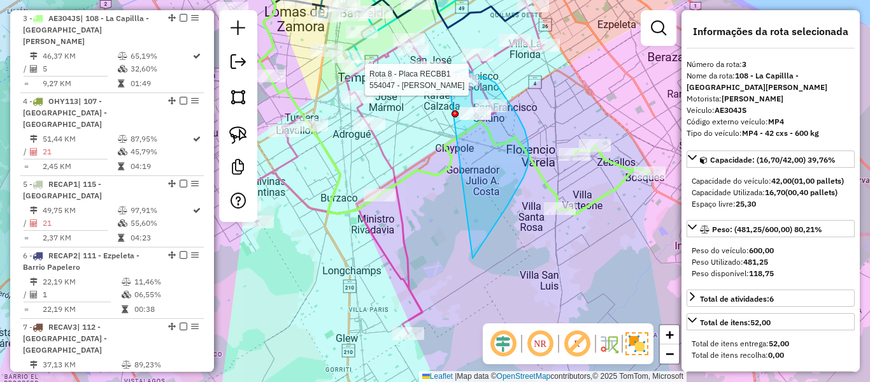
drag, startPoint x: 529, startPoint y: 150, endPoint x: 454, endPoint y: 128, distance: 77.8
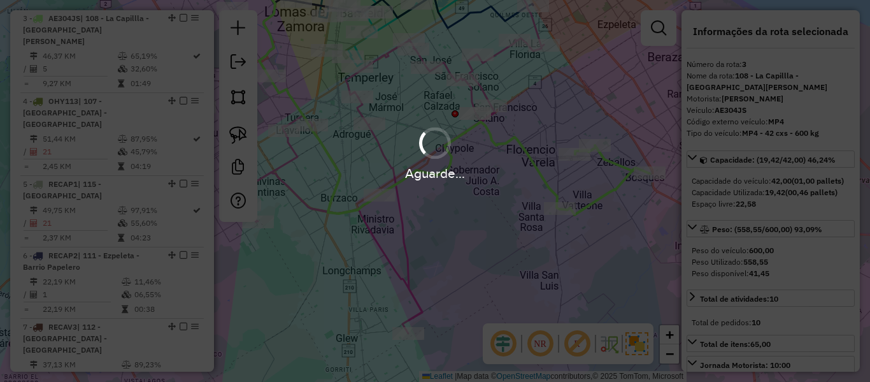
select select "**********"
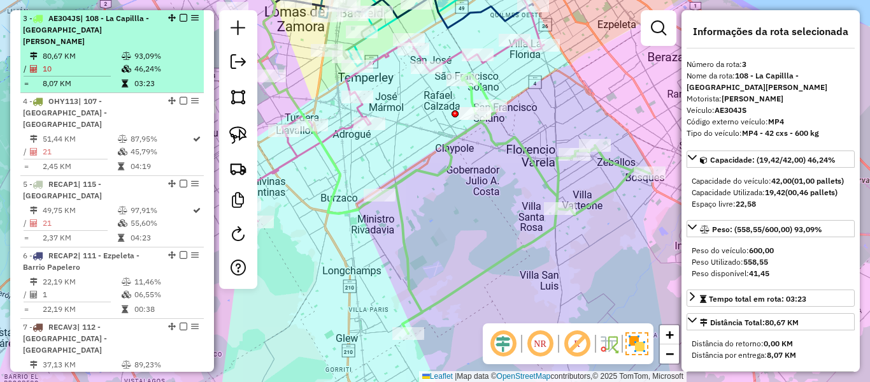
click at [180, 19] on em at bounding box center [184, 18] width 8 height 8
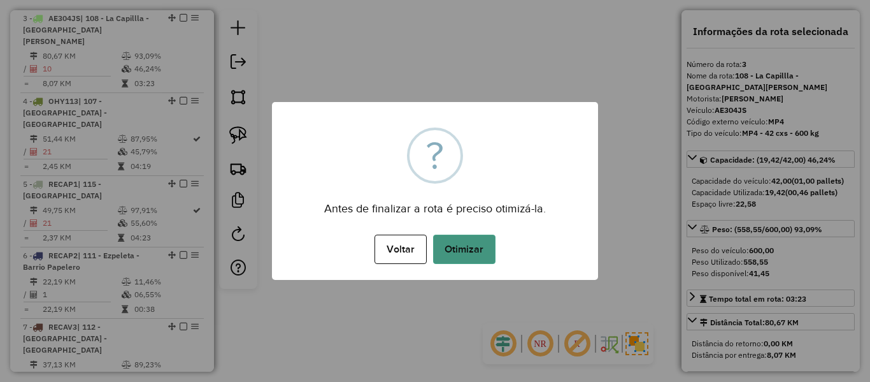
click at [475, 238] on button "Otimizar" at bounding box center [464, 248] width 62 height 29
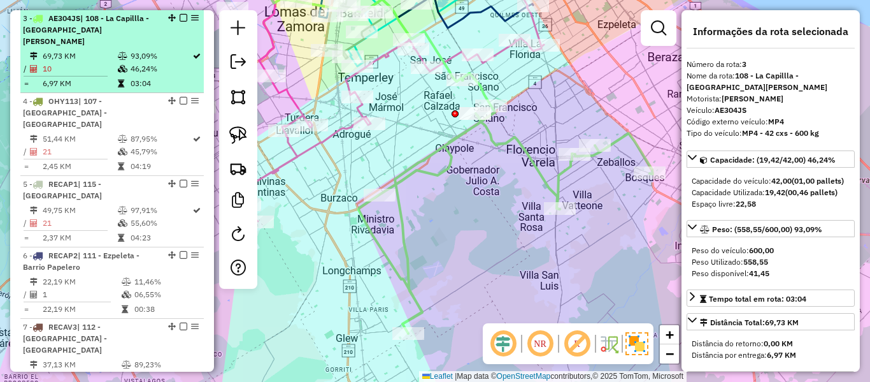
click at [180, 18] on em at bounding box center [184, 18] width 8 height 8
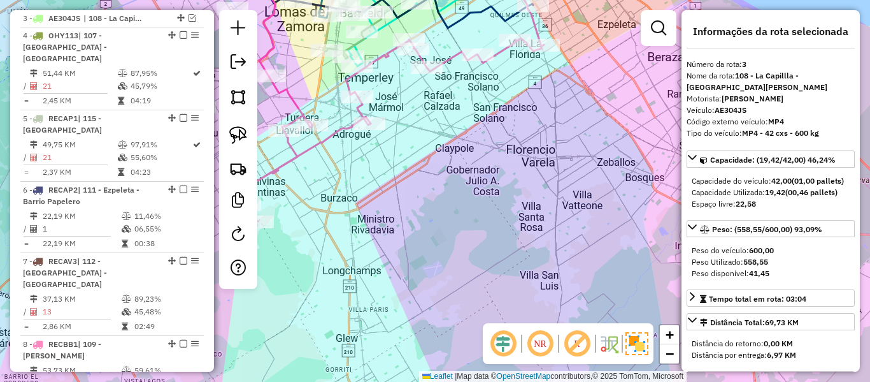
scroll to position [579, 0]
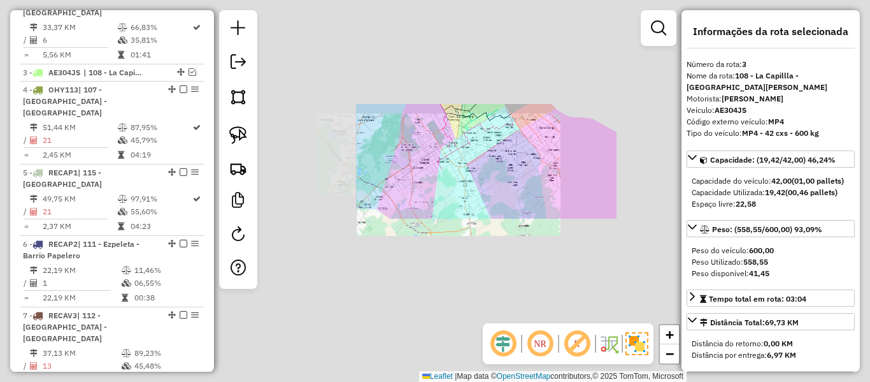
click at [514, 157] on div "Janela de atendimento Grade de atendimento Capacidade Transportadoras Veículos …" at bounding box center [435, 191] width 870 height 382
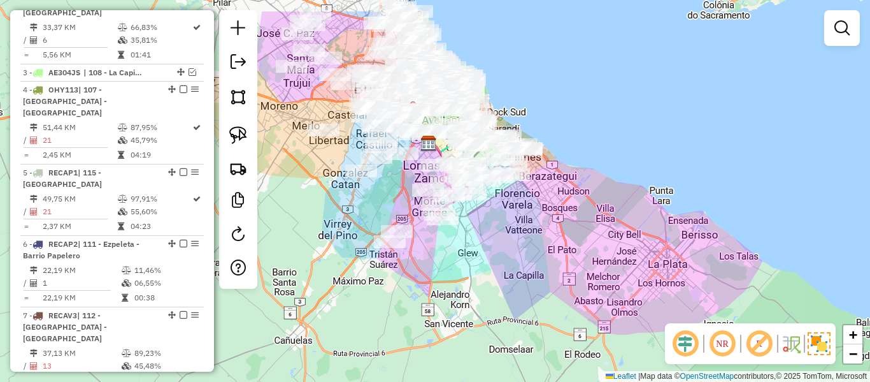
drag, startPoint x: 532, startPoint y: 179, endPoint x: 530, endPoint y: 194, distance: 15.4
click at [532, 205] on div "Janela de atendimento Grade de atendimento Capacidade Transportadoras Veículos …" at bounding box center [435, 191] width 870 height 382
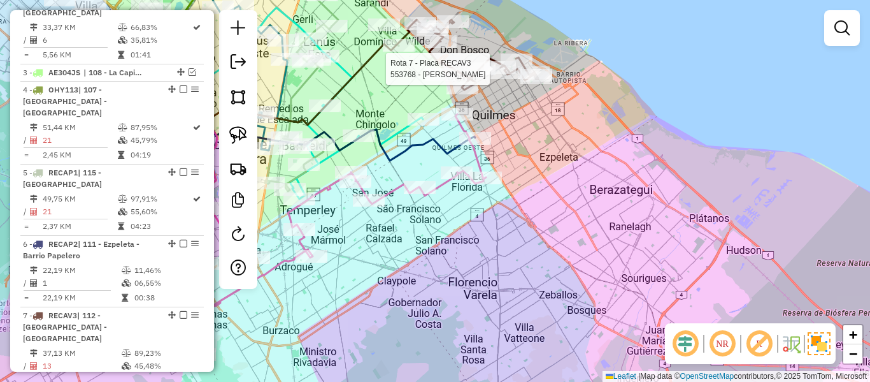
click at [474, 75] on div at bounding box center [480, 68] width 32 height 13
select select "**********"
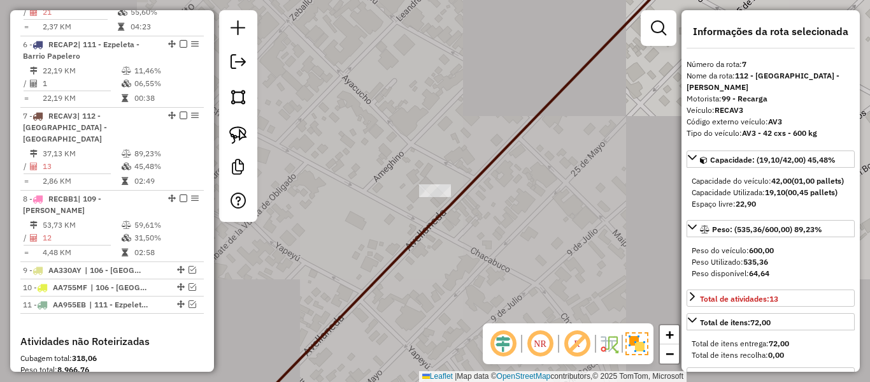
scroll to position [865, 0]
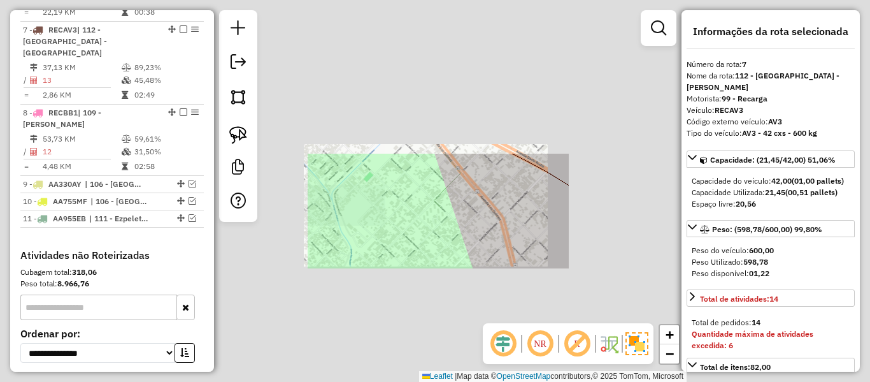
select select "**********"
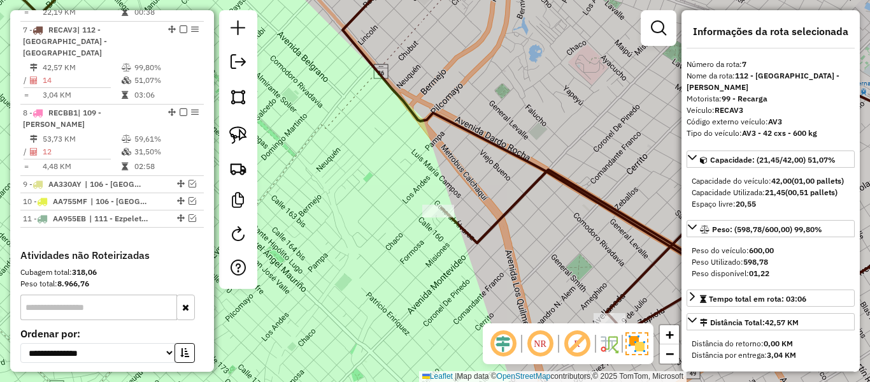
click at [484, 249] on div "Janela de atendimento Grade de atendimento Capacidade Transportadoras Veículos …" at bounding box center [435, 191] width 870 height 382
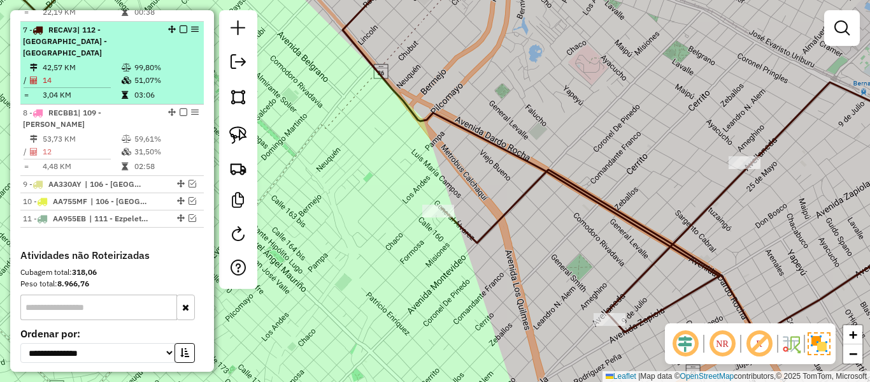
click at [180, 25] on em at bounding box center [184, 29] width 8 height 8
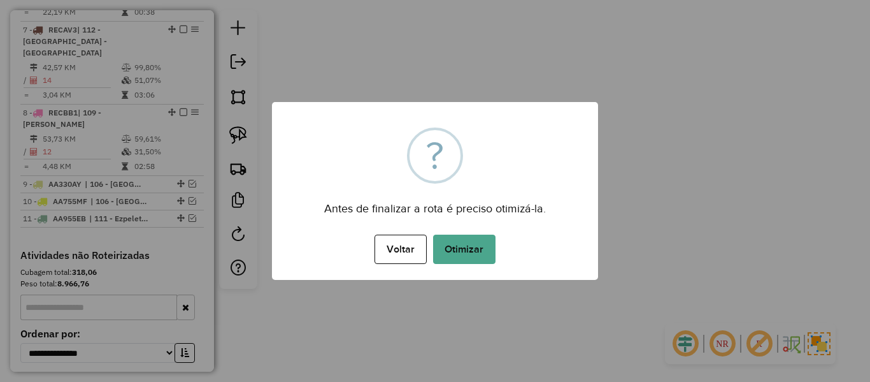
click at [449, 231] on div "Voltar No Otimizar" at bounding box center [435, 249] width 326 height 36
click at [452, 238] on button "Otimizar" at bounding box center [464, 248] width 62 height 29
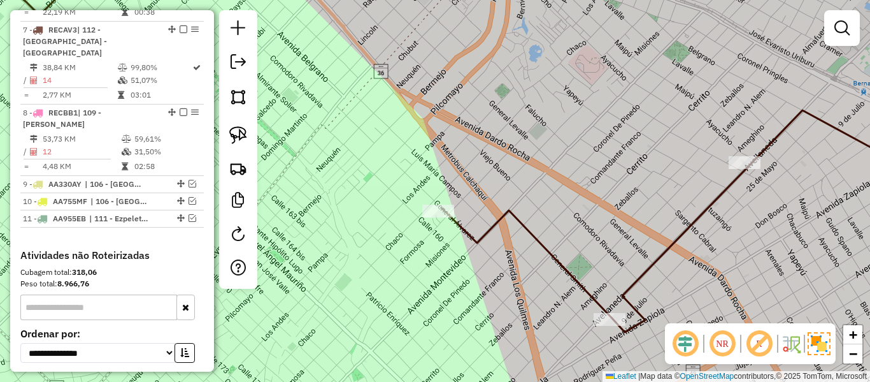
click at [528, 243] on div "Janela de atendimento Grade de atendimento Capacidade Transportadoras Veículos …" at bounding box center [435, 191] width 870 height 382
drag, startPoint x: 544, startPoint y: 233, endPoint x: 618, endPoint y: 231, distance: 74.6
click at [554, 233] on div "Janela de atendimento Grade de atendimento Capacidade Transportadoras Veículos …" at bounding box center [435, 191] width 870 height 382
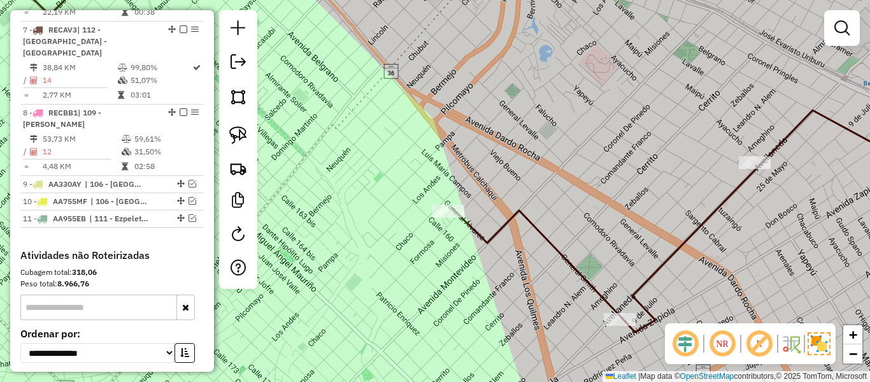
click at [532, 233] on icon at bounding box center [704, 147] width 505 height 370
select select "**********"
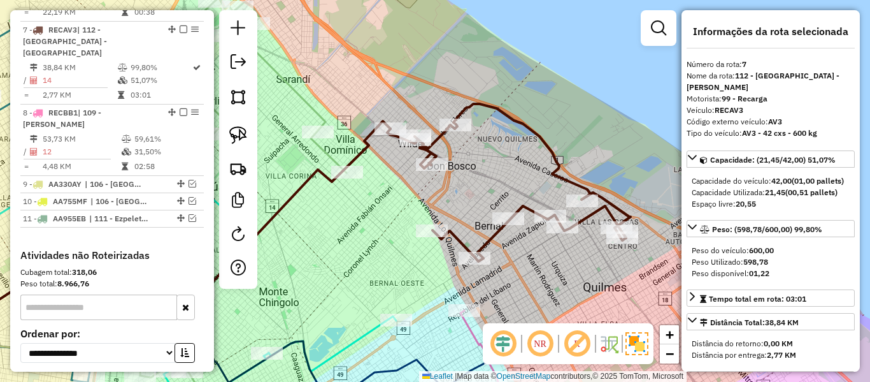
drag, startPoint x: 551, startPoint y: 201, endPoint x: 384, endPoint y: 178, distance: 167.9
click at [371, 171] on div "Janela de atendimento Grade de atendimento Capacidade Transportadoras Veículos …" at bounding box center [435, 191] width 870 height 382
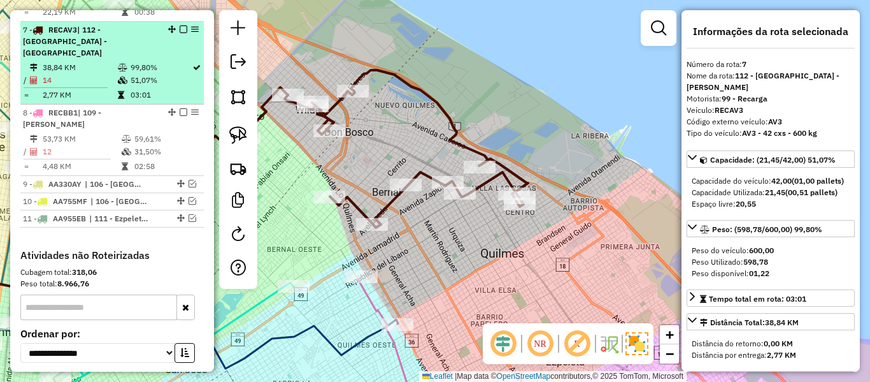
click at [180, 25] on em at bounding box center [184, 29] width 8 height 8
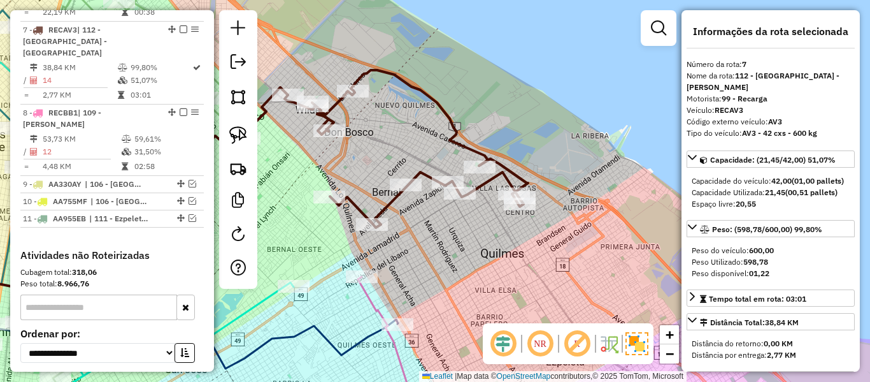
scroll to position [811, 0]
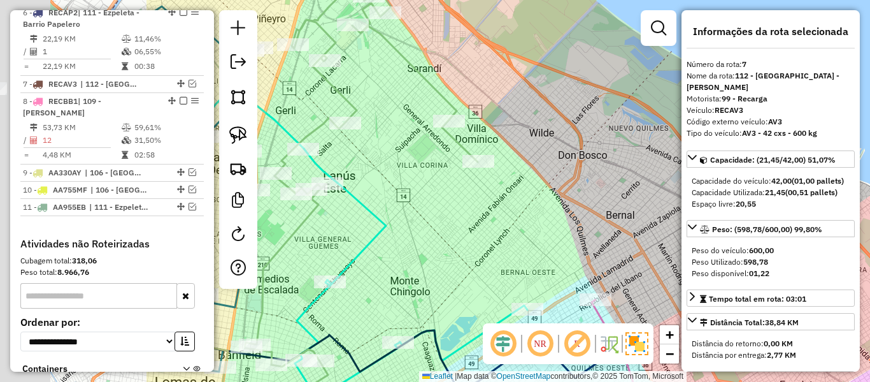
drag, startPoint x: 428, startPoint y: 159, endPoint x: 651, endPoint y: 180, distance: 224.6
click at [651, 180] on div "Janela de atendimento Grade de atendimento Capacidade Transportadoras Veículos …" at bounding box center [435, 191] width 870 height 382
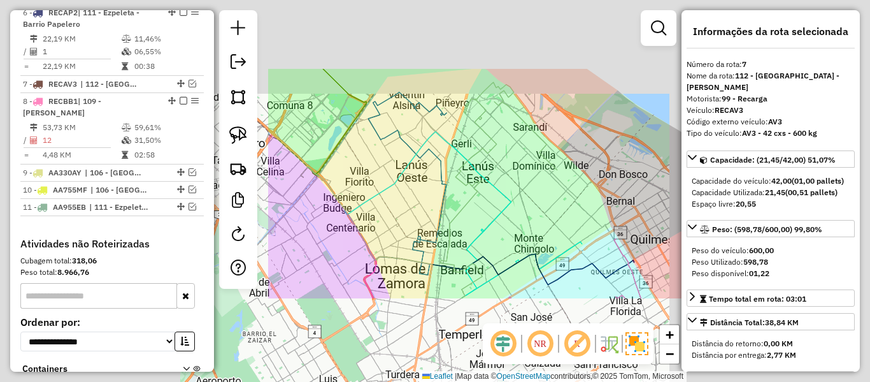
click at [609, 177] on div "Janela de atendimento Grade de atendimento Capacidade Transportadoras Veículos …" at bounding box center [435, 191] width 870 height 382
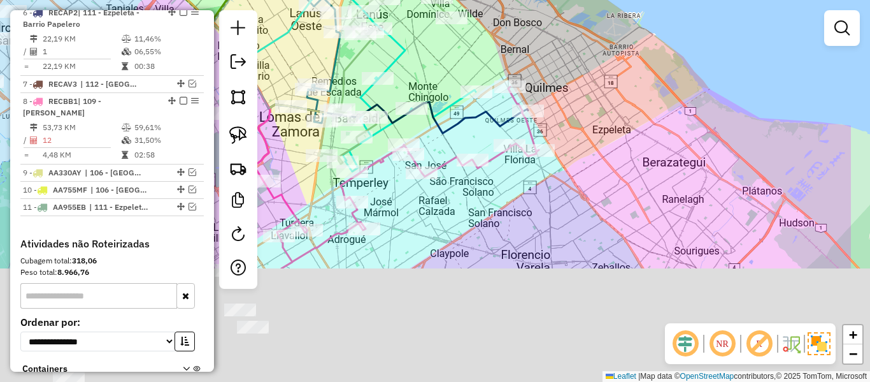
drag, startPoint x: 513, startPoint y: 65, endPoint x: 512, endPoint y: 41, distance: 23.6
click at [505, 26] on div "Janela de atendimento Grade de atendimento Capacidade Transportadoras Veículos …" at bounding box center [435, 191] width 870 height 382
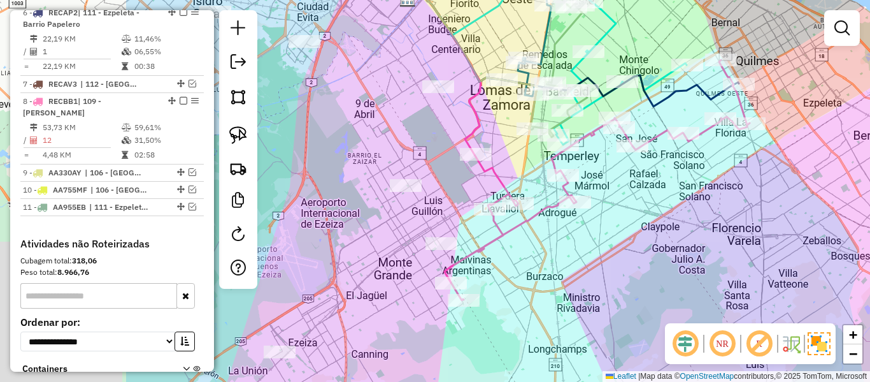
drag, startPoint x: 551, startPoint y: 198, endPoint x: 682, endPoint y: 185, distance: 131.8
click at [787, 193] on div "Janela de atendimento Grade de atendimento Capacidade Transportadoras Veículos …" at bounding box center [435, 191] width 870 height 382
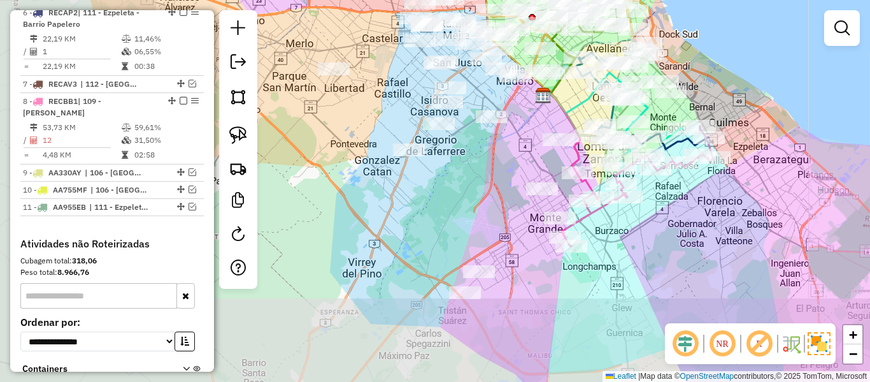
drag, startPoint x: 642, startPoint y: 178, endPoint x: 643, endPoint y: 162, distance: 16.0
click at [643, 162] on div "Janela de atendimento Grade de atendimento Capacidade Transportadoras Veículos …" at bounding box center [435, 191] width 870 height 382
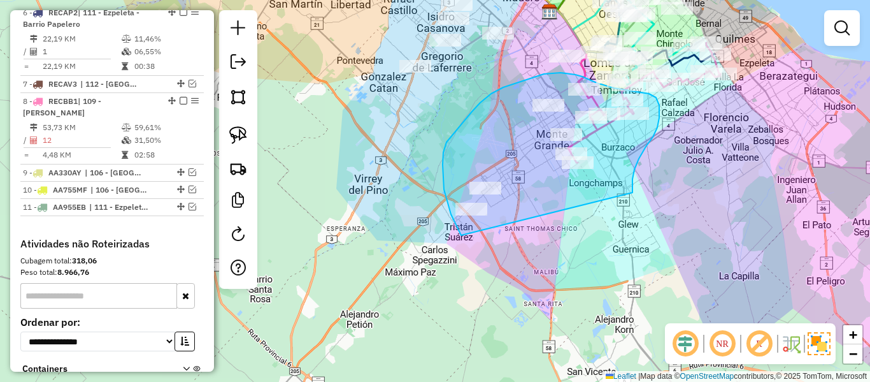
drag, startPoint x: 633, startPoint y: 192, endPoint x: 510, endPoint y: 259, distance: 139.7
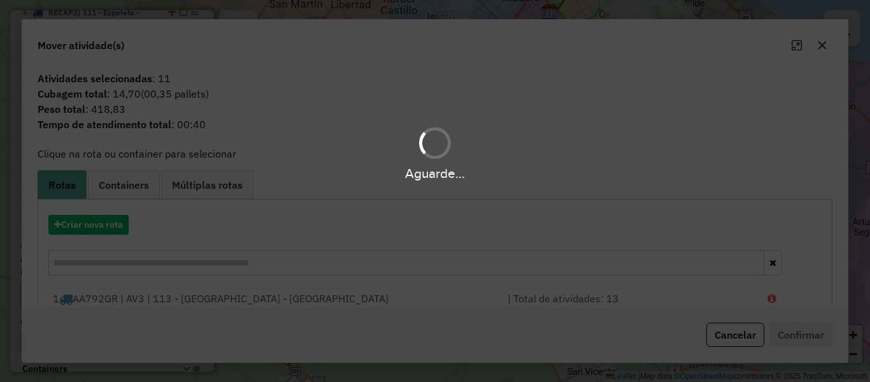
click at [96, 229] on div "Aguarde..." at bounding box center [435, 191] width 870 height 382
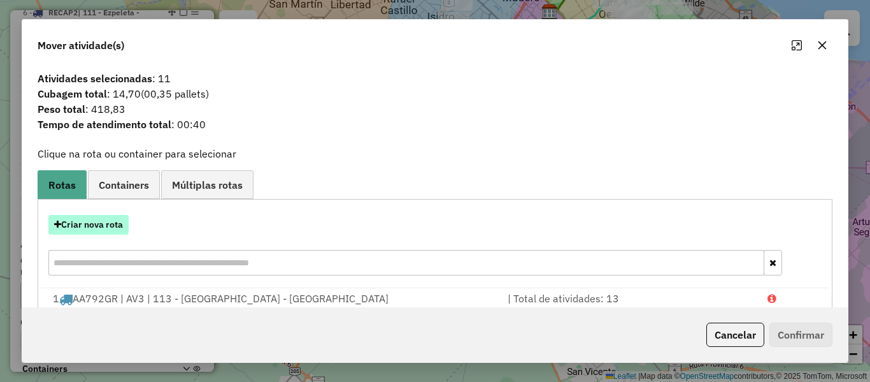
click at [96, 227] on button "Criar nova rota" at bounding box center [88, 225] width 80 height 20
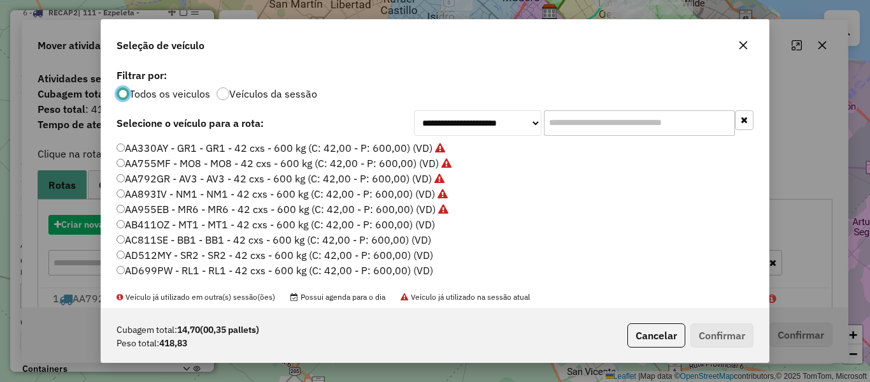
scroll to position [7, 4]
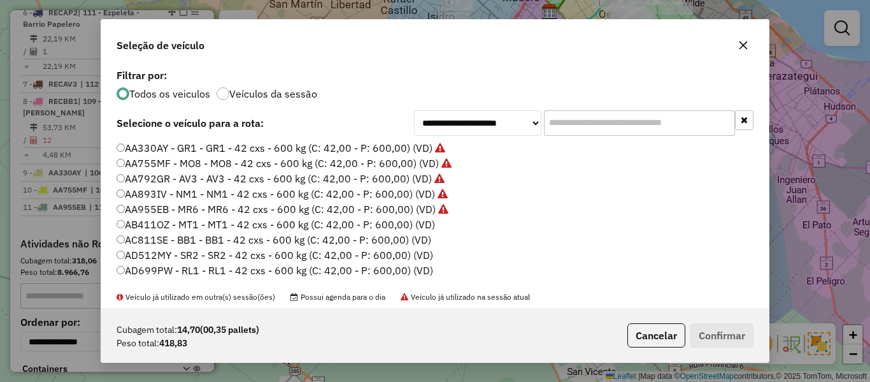
click at [414, 222] on label "AB411OZ - MT1 - MT1 - 42 cxs - 600 kg (C: 42,00 - P: 600,00) (VD)" at bounding box center [276, 224] width 319 height 15
click at [721, 329] on button "Confirmar" at bounding box center [722, 335] width 63 height 24
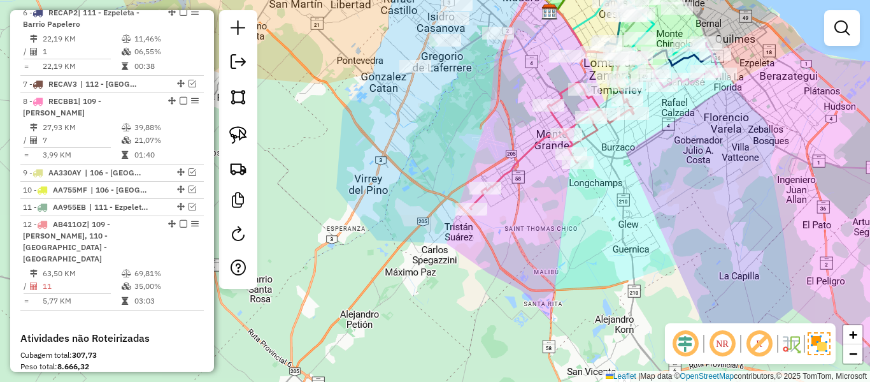
click at [521, 152] on icon at bounding box center [552, 145] width 164 height 127
select select "**********"
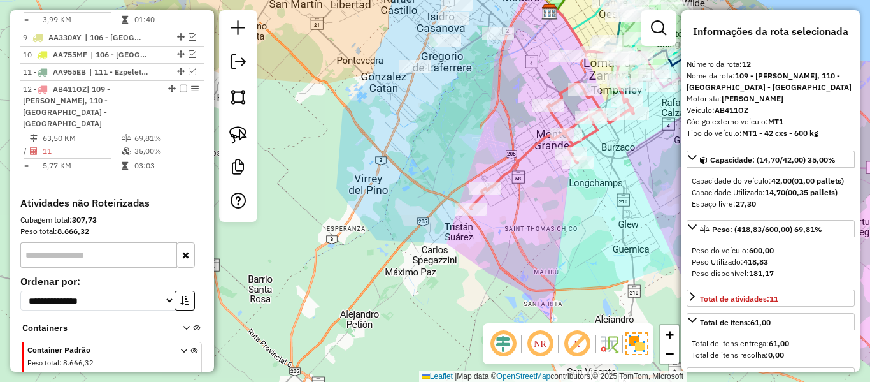
scroll to position [977, 0]
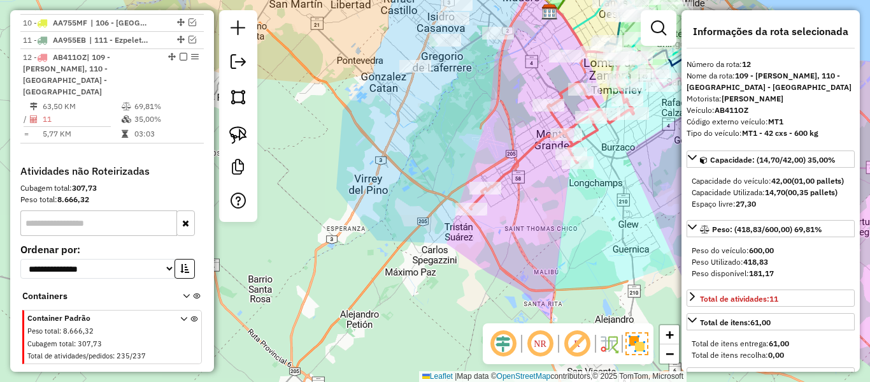
drag, startPoint x: 493, startPoint y: 233, endPoint x: 510, endPoint y: 150, distance: 84.5
click at [487, 238] on div "Janela de atendimento Grade de atendimento Capacidade Transportadoras Veículos …" at bounding box center [435, 191] width 870 height 382
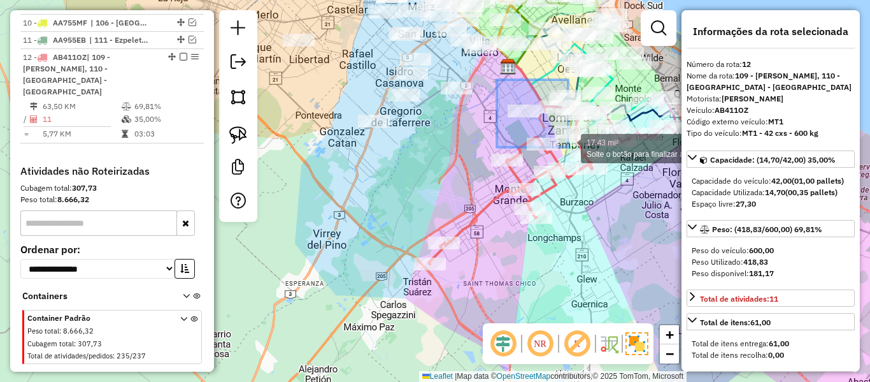
drag, startPoint x: 497, startPoint y: 82, endPoint x: 566, endPoint y: 146, distance: 94.7
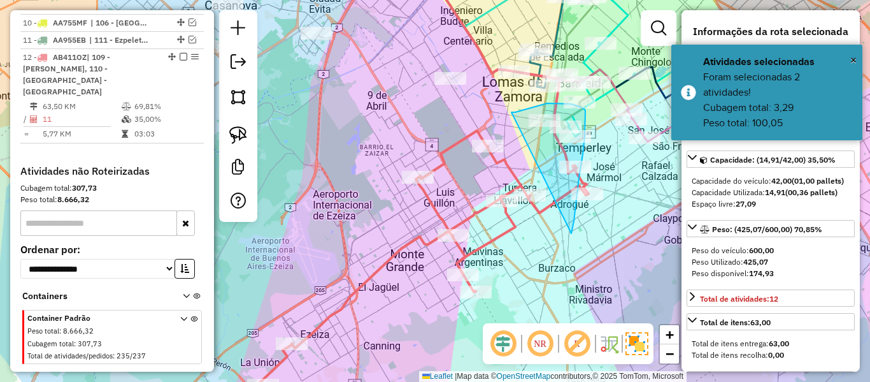
drag, startPoint x: 583, startPoint y: 154, endPoint x: 503, endPoint y: 114, distance: 89.2
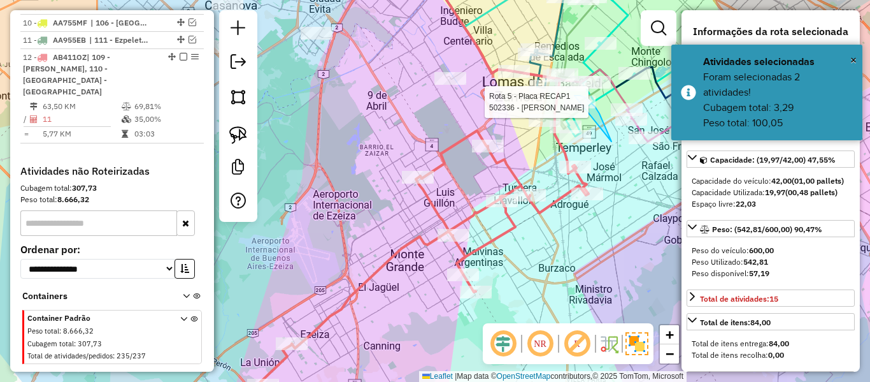
drag, startPoint x: 600, startPoint y: 113, endPoint x: 533, endPoint y: 113, distance: 66.3
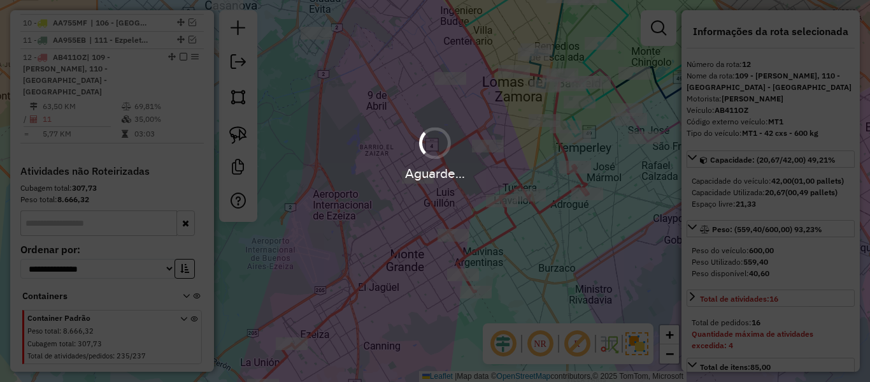
select select "**********"
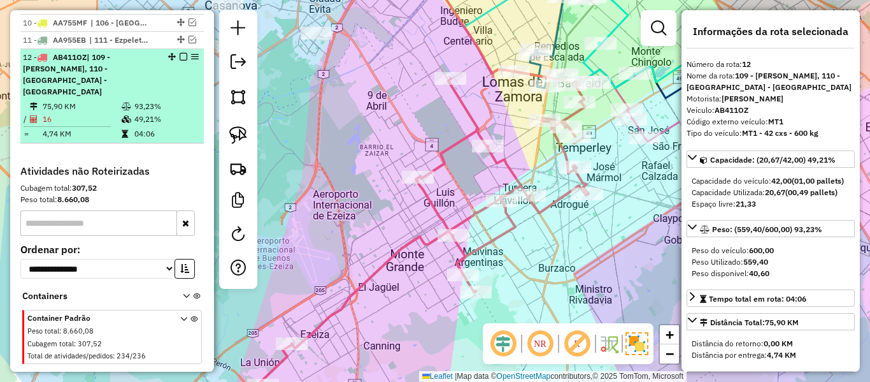
click at [180, 53] on em at bounding box center [184, 57] width 8 height 8
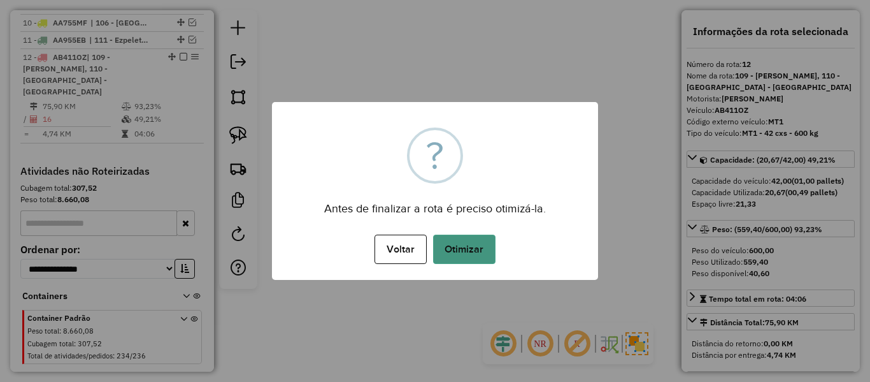
click at [478, 250] on button "Otimizar" at bounding box center [464, 248] width 62 height 29
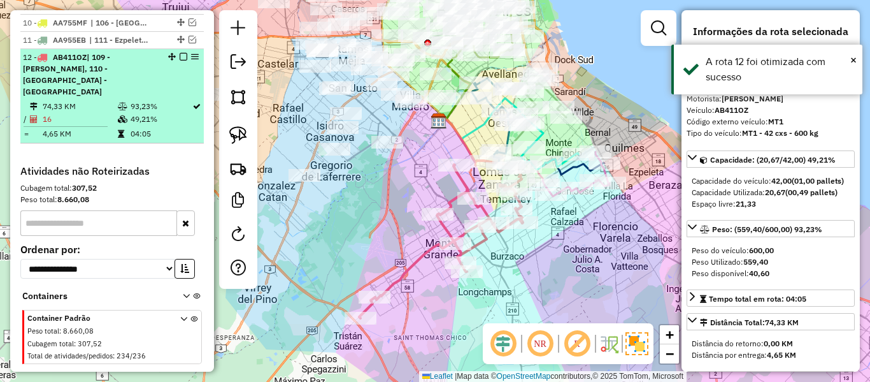
click at [180, 53] on em at bounding box center [184, 57] width 8 height 8
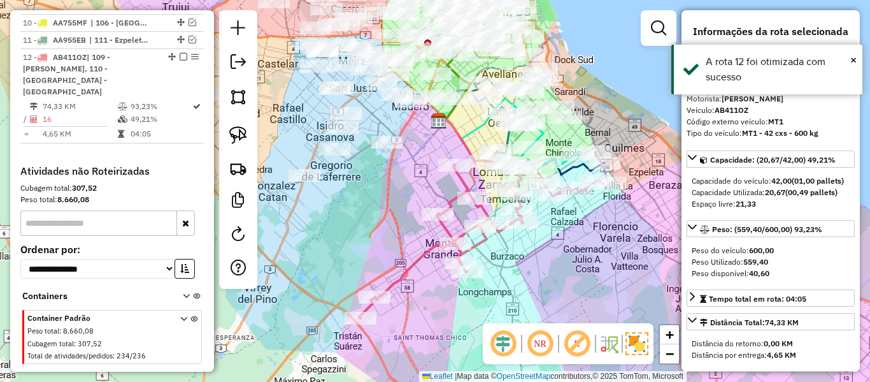
scroll to position [912, 0]
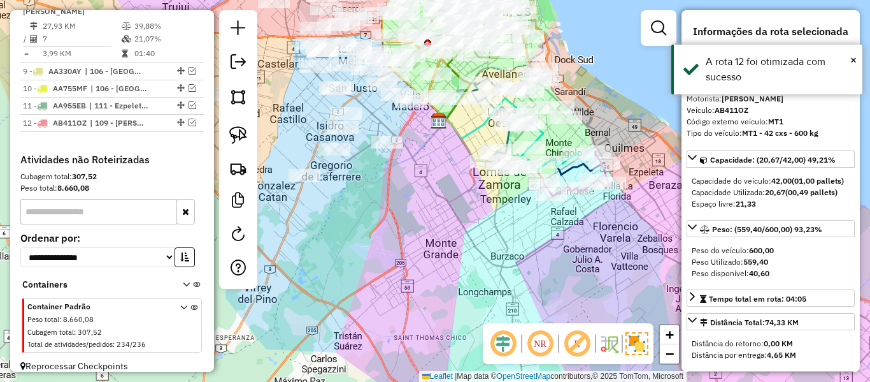
click at [571, 249] on div "Janela de atendimento Grade de atendimento Capacidade Transportadoras Veículos …" at bounding box center [435, 191] width 870 height 382
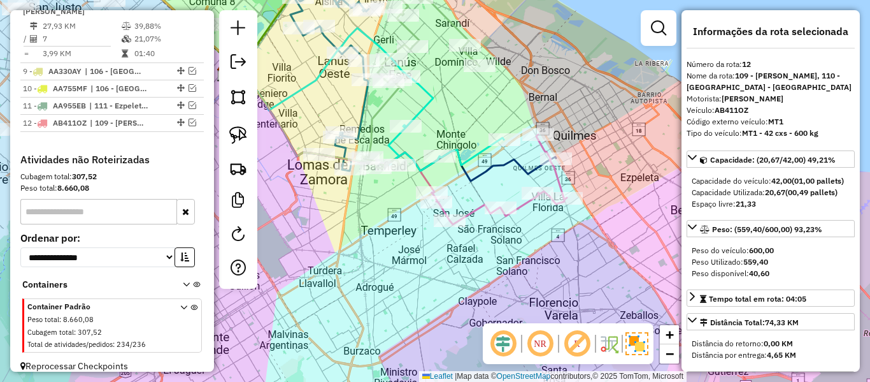
click at [517, 171] on icon at bounding box center [389, 122] width 333 height 118
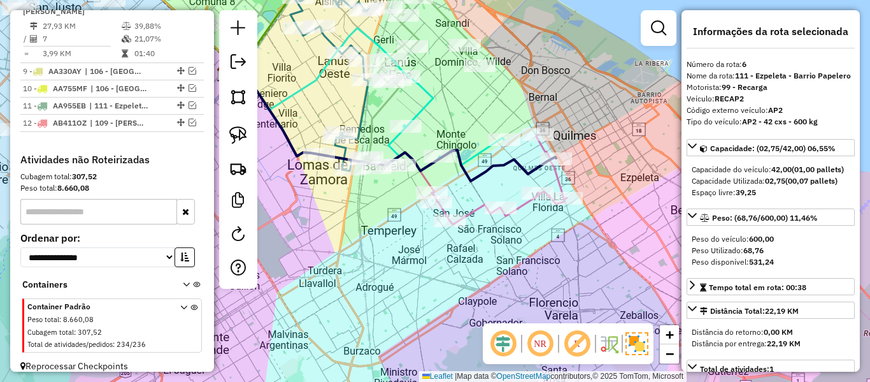
scroll to position [793, 0]
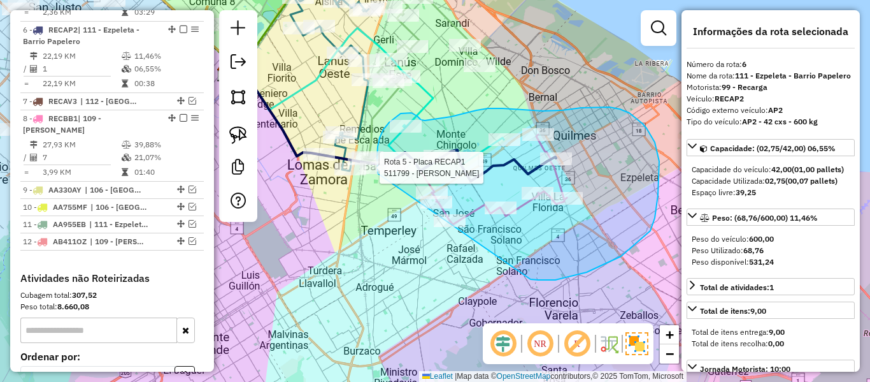
drag, startPoint x: 587, startPoint y: 272, endPoint x: 415, endPoint y: 209, distance: 182.7
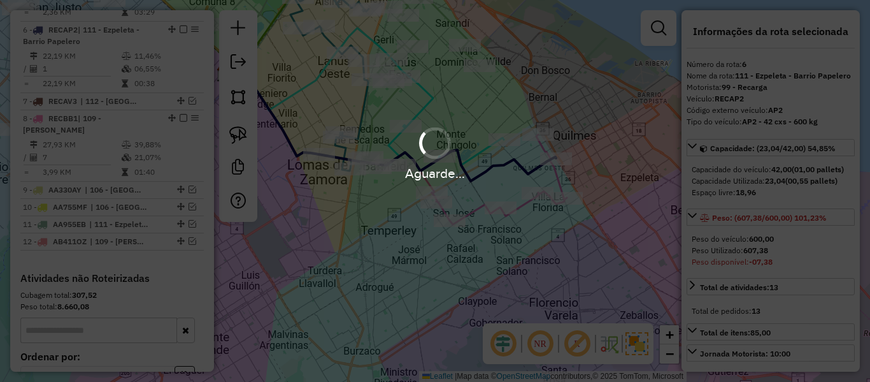
select select "**********"
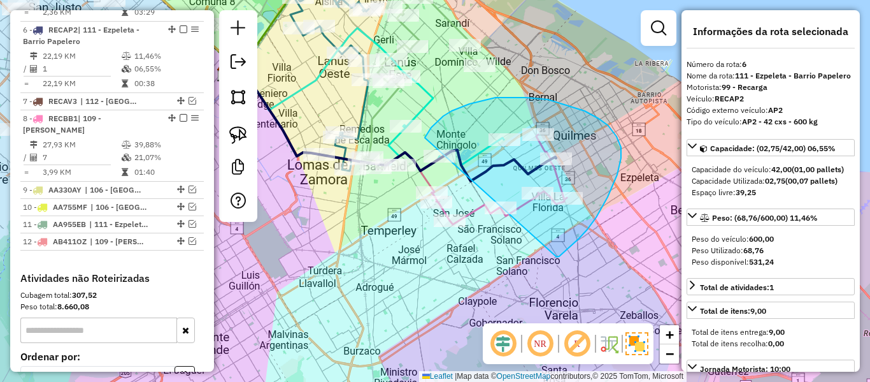
drag, startPoint x: 557, startPoint y: 257, endPoint x: 428, endPoint y: 249, distance: 129.6
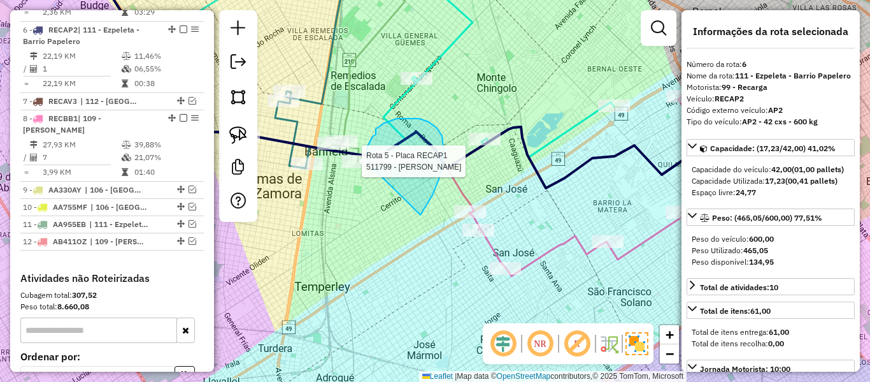
click at [371, 167] on div "Rota 5 - Placa RECAP1 511799 - Oscar Calics Janela de atendimento Grade de aten…" at bounding box center [435, 191] width 870 height 382
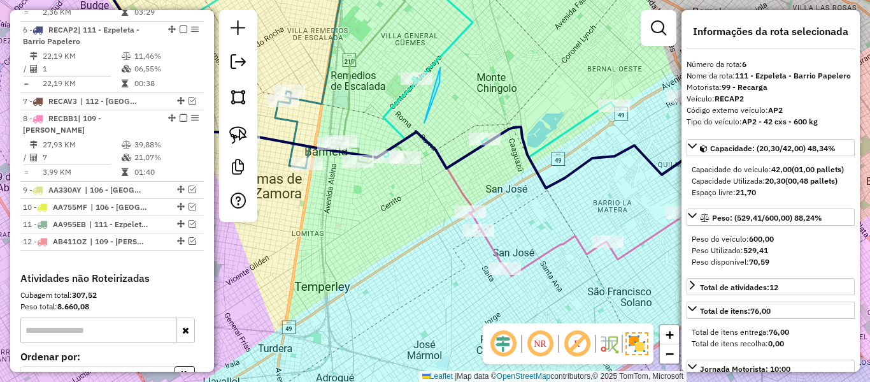
drag, startPoint x: 440, startPoint y: 83, endPoint x: 386, endPoint y: 87, distance: 54.3
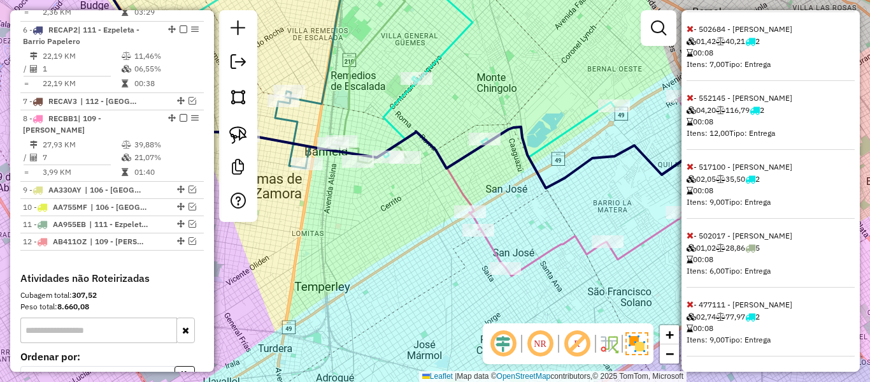
click at [689, 303] on icon at bounding box center [690, 303] width 7 height 9
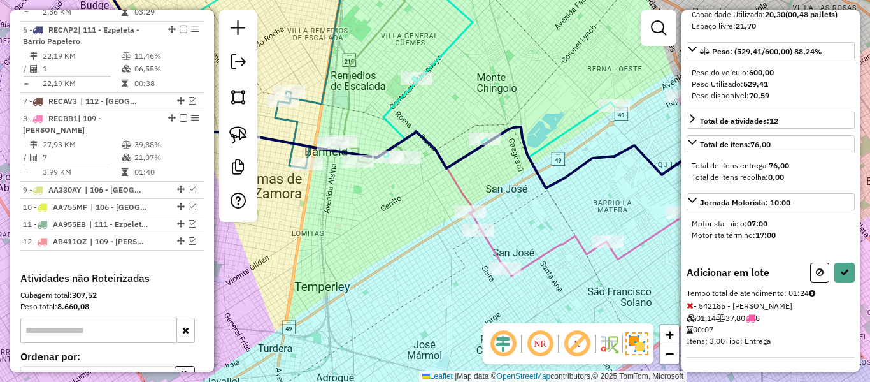
scroll to position [0, 0]
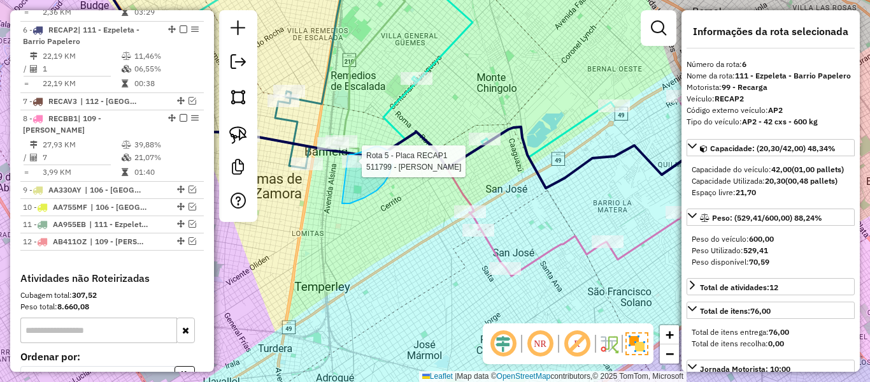
drag, startPoint x: 392, startPoint y: 167, endPoint x: 340, endPoint y: 163, distance: 51.8
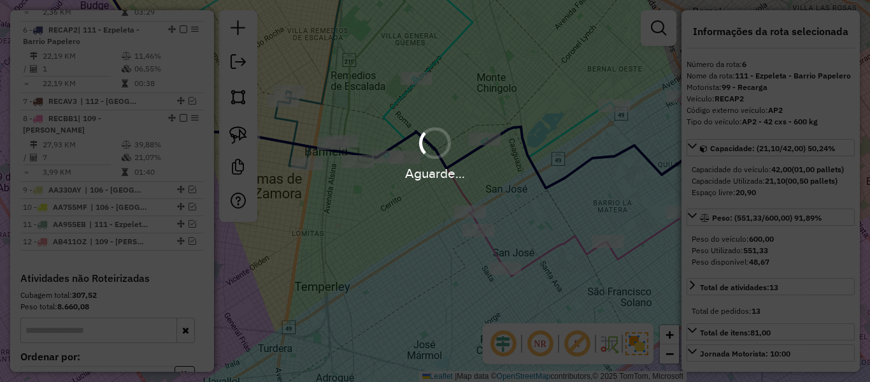
select select "**********"
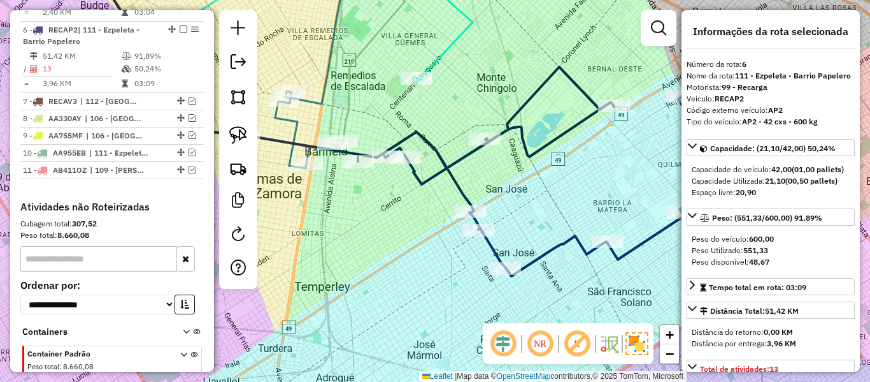
drag, startPoint x: 447, startPoint y: 164, endPoint x: 429, endPoint y: 161, distance: 17.5
click at [447, 165] on icon at bounding box center [549, 171] width 382 height 209
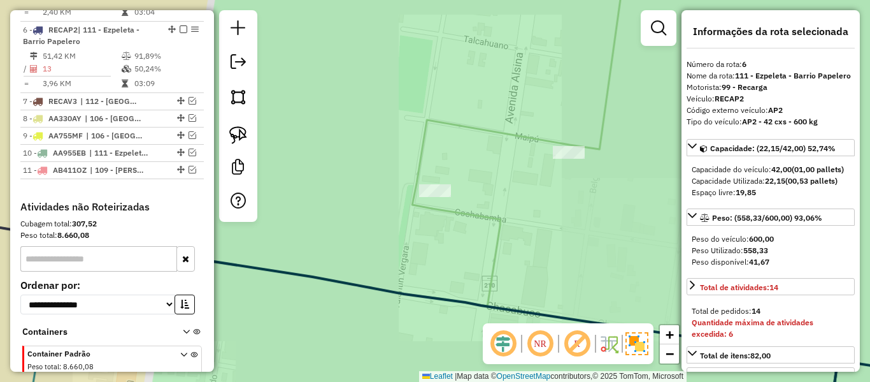
select select "**********"
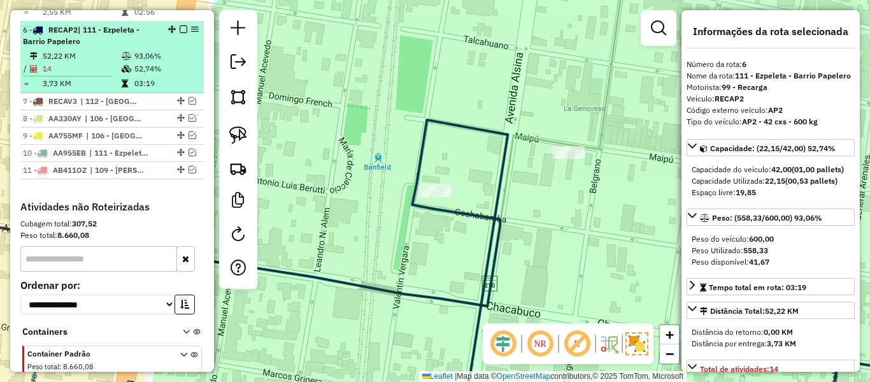
click at [183, 25] on em at bounding box center [184, 29] width 8 height 8
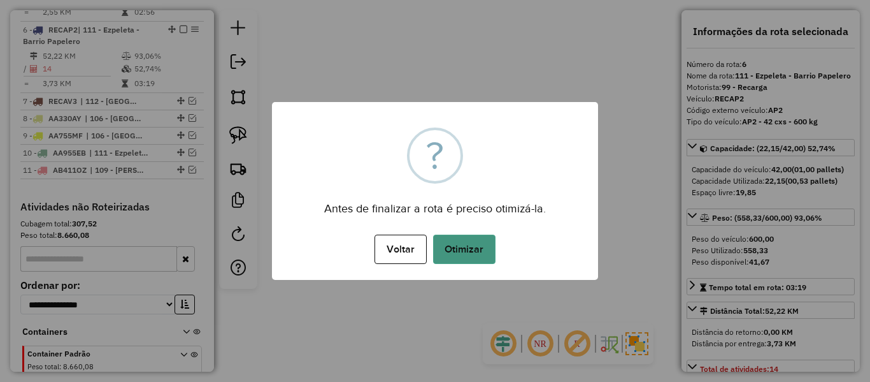
click at [478, 254] on button "Otimizar" at bounding box center [464, 248] width 62 height 29
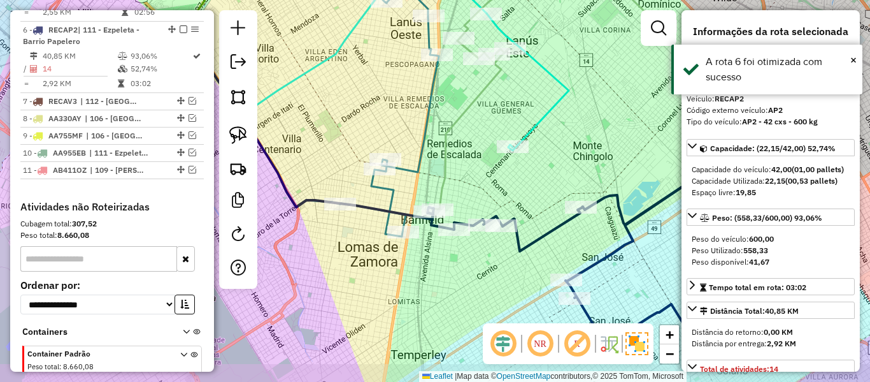
drag, startPoint x: 480, startPoint y: 210, endPoint x: 463, endPoint y: 204, distance: 18.1
click at [465, 204] on div "Janela de atendimento Grade de atendimento Capacidade Transportadoras Veículos …" at bounding box center [435, 191] width 870 height 382
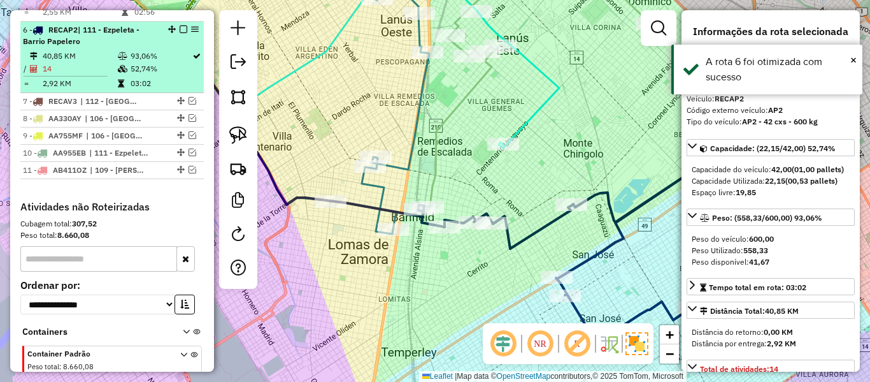
click at [180, 25] on em at bounding box center [184, 29] width 8 height 8
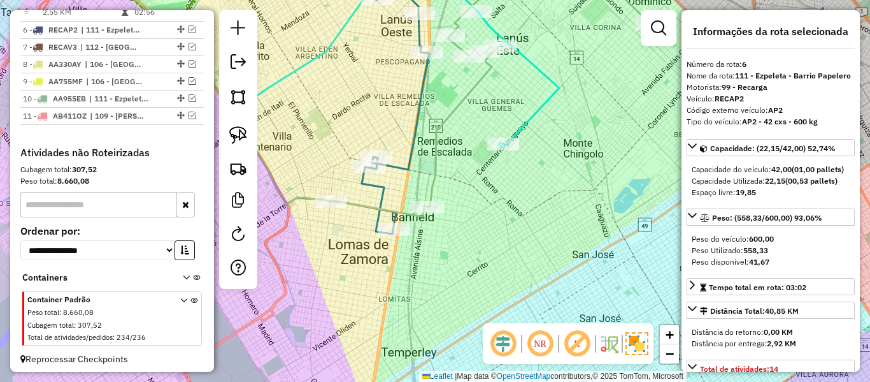
scroll to position [739, 0]
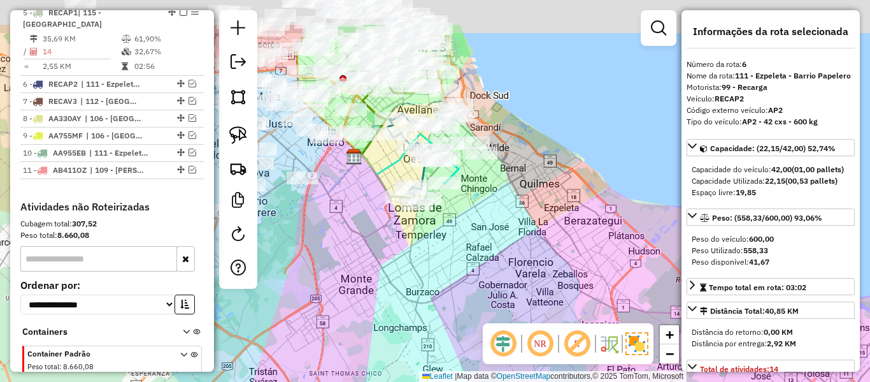
drag, startPoint x: 514, startPoint y: 153, endPoint x: 485, endPoint y: 196, distance: 51.4
click at [496, 217] on div "Janela de atendimento Grade de atendimento Capacidade Transportadoras Veículos …" at bounding box center [435, 191] width 870 height 382
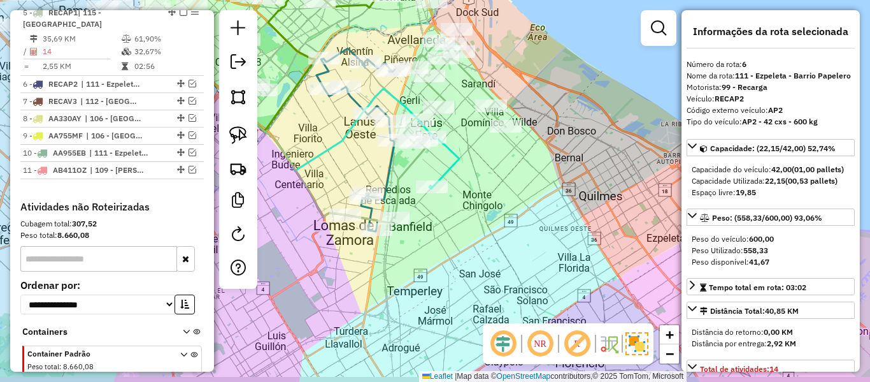
drag, startPoint x: 496, startPoint y: 210, endPoint x: 521, endPoint y: 199, distance: 27.1
click at [521, 199] on div "Janela de atendimento Grade de atendimento Capacidade Transportadoras Veículos …" at bounding box center [435, 191] width 870 height 382
drag, startPoint x: 530, startPoint y: 213, endPoint x: 525, endPoint y: 208, distance: 7.3
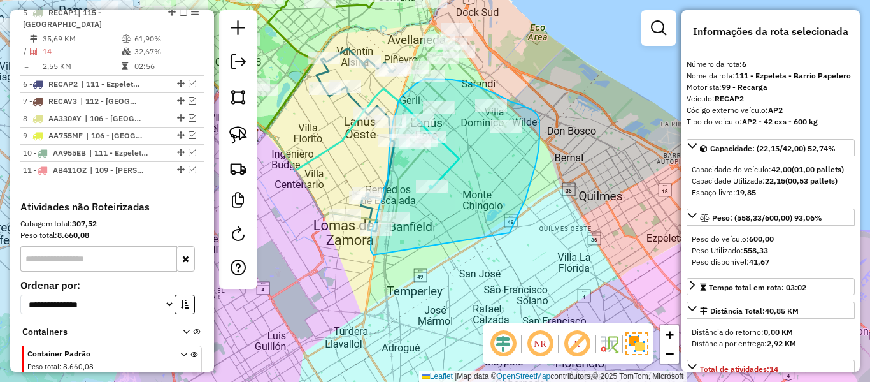
drag, startPoint x: 510, startPoint y: 233, endPoint x: 385, endPoint y: 256, distance: 127.0
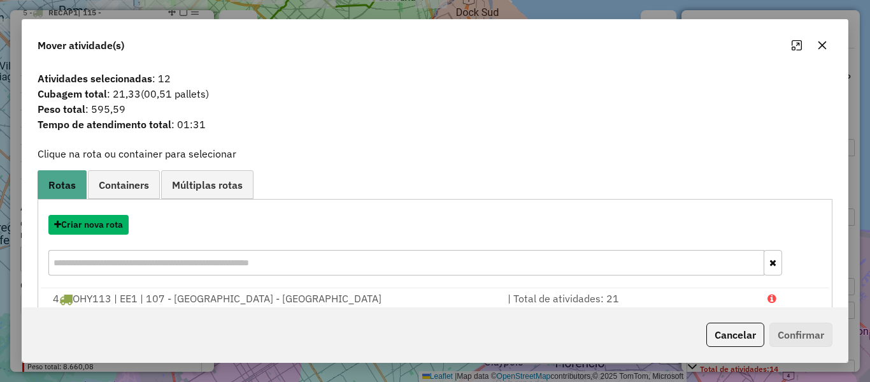
click at [118, 224] on button "Criar nova rota" at bounding box center [88, 225] width 80 height 20
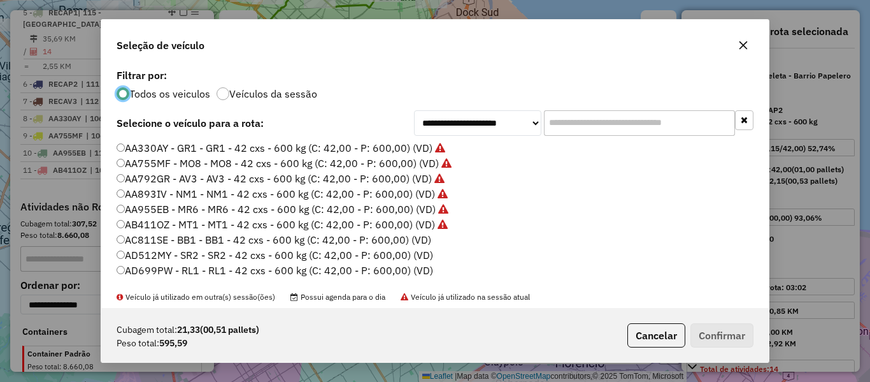
scroll to position [7, 4]
click at [424, 236] on label "AC811SE - BB1 - BB1 - 42 cxs - 600 kg (C: 42,00 - P: 600,00) (VD)" at bounding box center [274, 239] width 315 height 15
click at [710, 336] on button "Confirmar" at bounding box center [722, 335] width 63 height 24
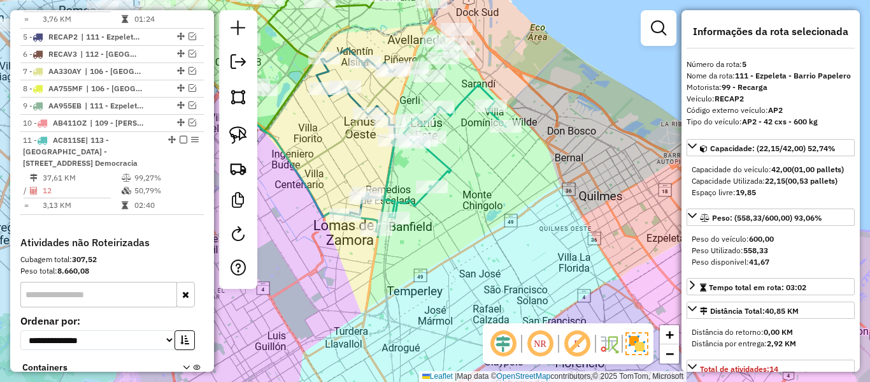
scroll to position [793, 0]
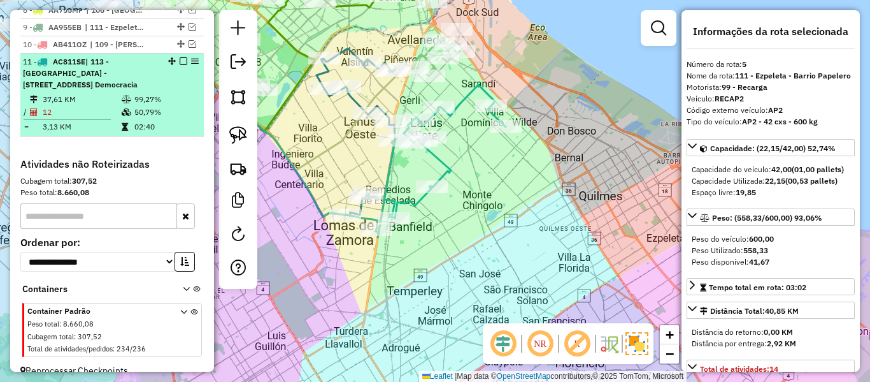
click at [180, 57] on em at bounding box center [184, 61] width 8 height 8
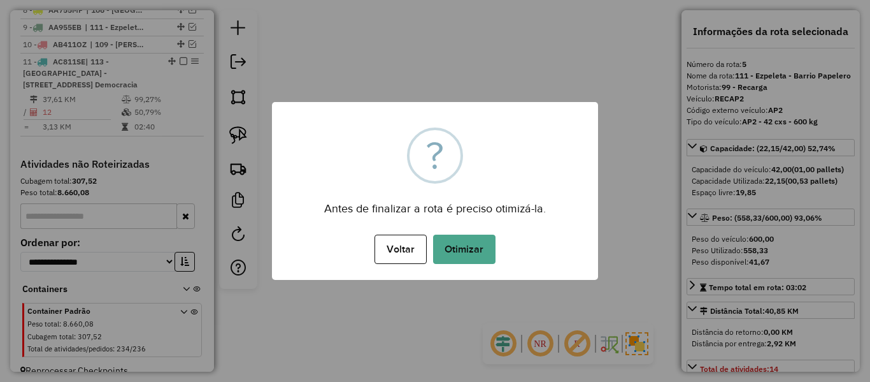
click at [507, 189] on div "× ? Antes de finalizar a rota é preciso otimizá-la. Voltar No Otimizar" at bounding box center [435, 191] width 326 height 178
drag, startPoint x: 482, startPoint y: 237, endPoint x: 480, endPoint y: 248, distance: 11.0
click at [481, 239] on button "Otimizar" at bounding box center [464, 248] width 62 height 29
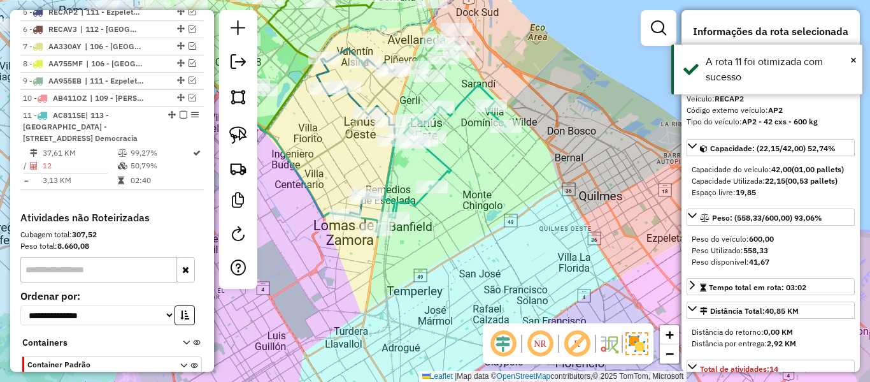
scroll to position [722, 0]
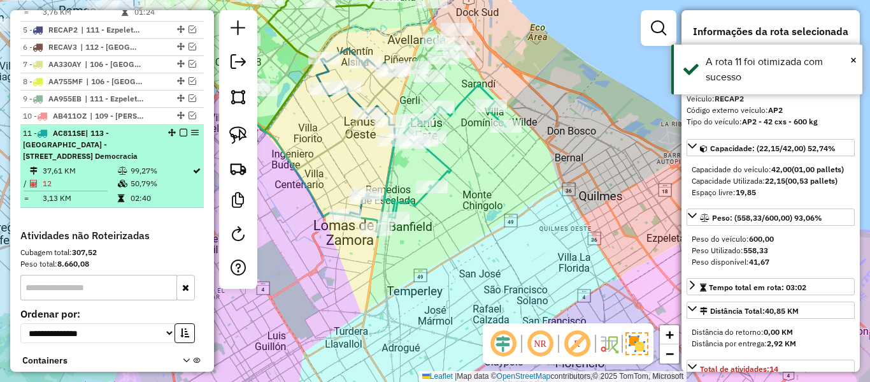
click at [180, 129] on em at bounding box center [184, 133] width 8 height 8
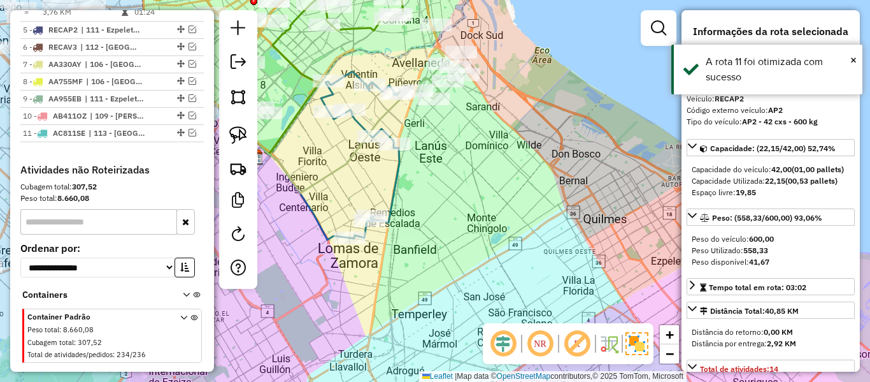
drag, startPoint x: 400, startPoint y: 196, endPoint x: 411, endPoint y: 226, distance: 32.7
click at [400, 227] on icon at bounding box center [360, 154] width 78 height 167
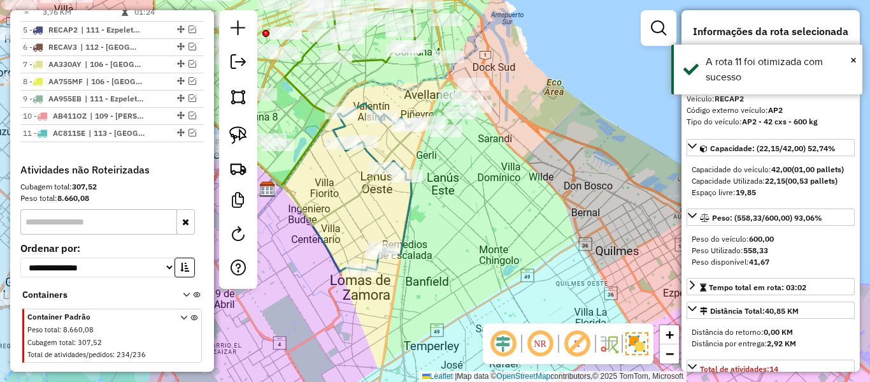
click at [407, 207] on icon at bounding box center [372, 186] width 78 height 167
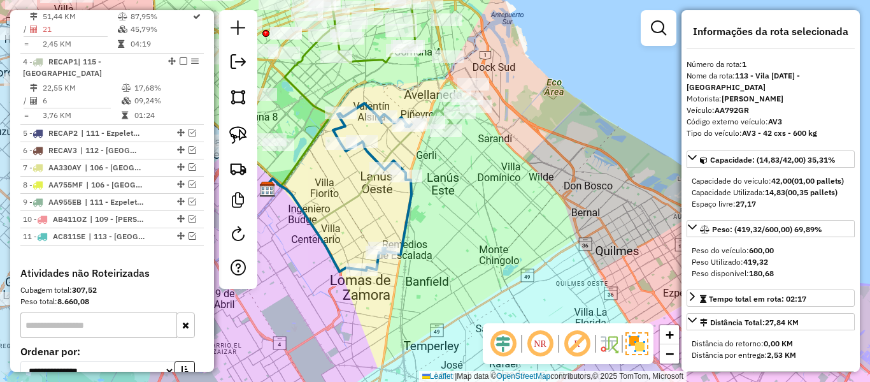
scroll to position [491, 0]
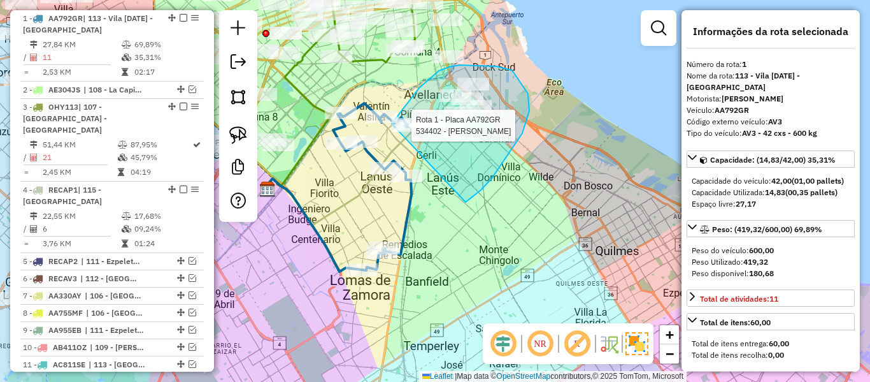
drag, startPoint x: 466, startPoint y: 202, endPoint x: 382, endPoint y: 138, distance: 105.0
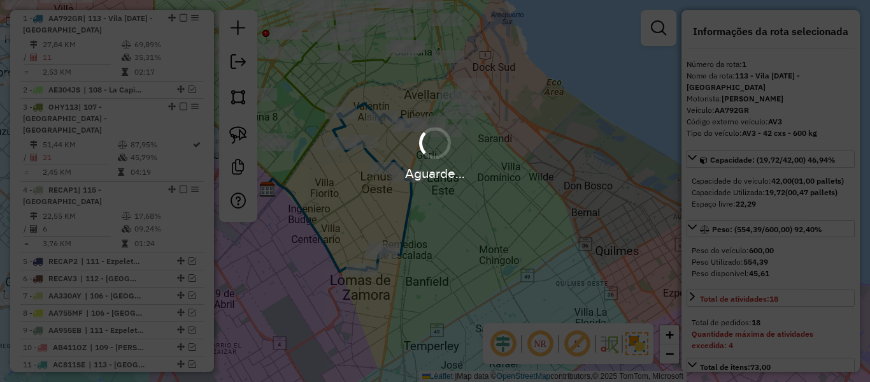
select select "**********"
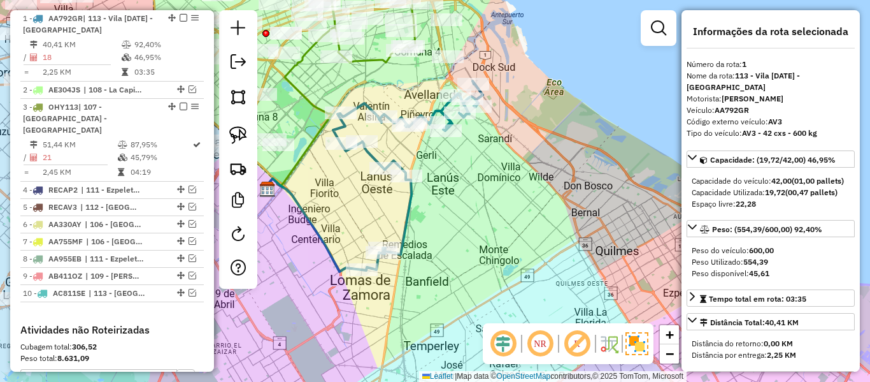
click at [370, 153] on icon at bounding box center [408, 175] width 150 height 189
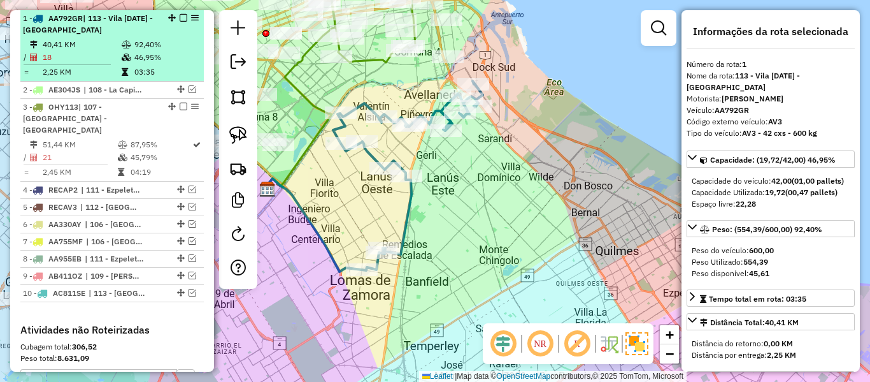
click at [180, 55] on td "46,95%" at bounding box center [166, 57] width 64 height 13
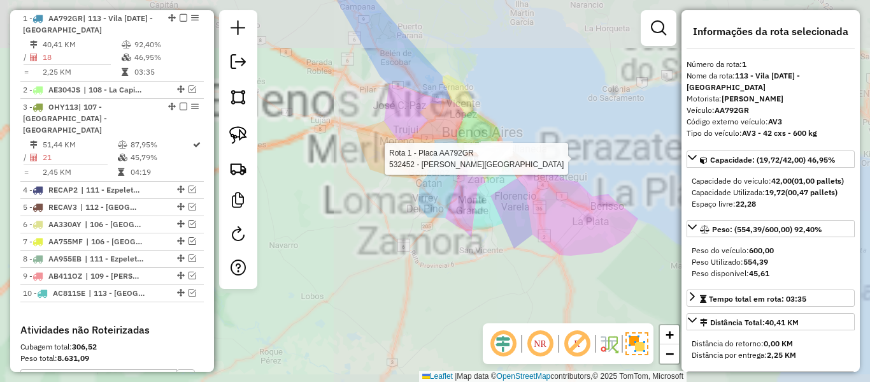
scroll to position [661, 0]
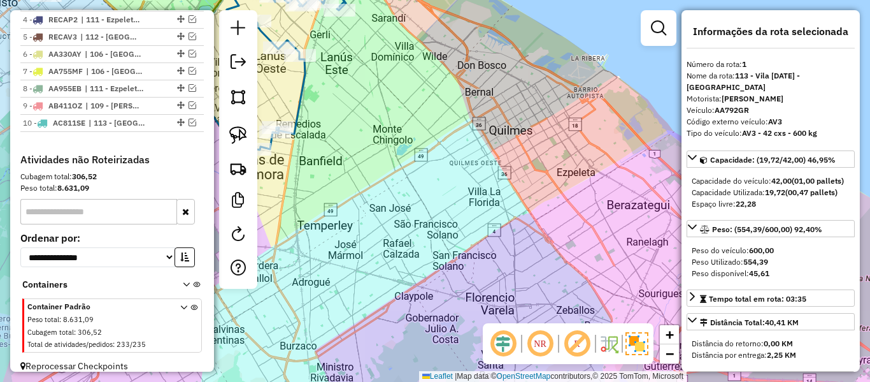
click at [301, 84] on icon at bounding box center [302, 56] width 150 height 188
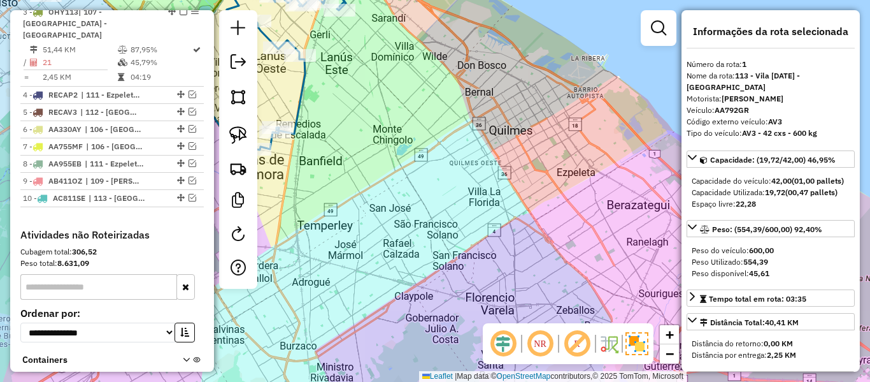
scroll to position [491, 0]
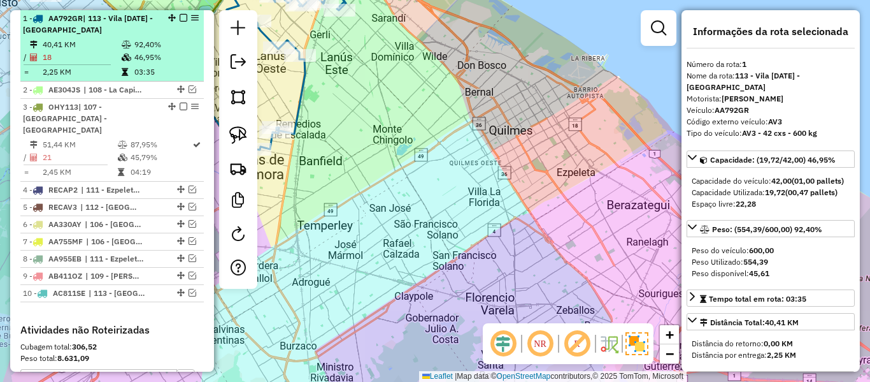
click at [180, 17] on em at bounding box center [184, 18] width 8 height 8
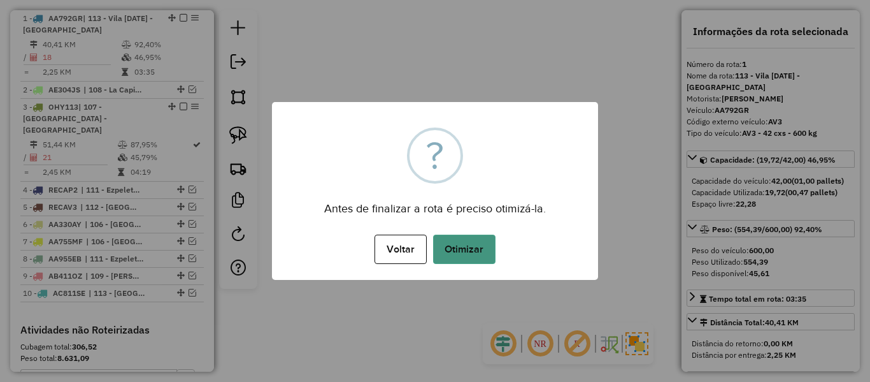
click at [468, 257] on button "Otimizar" at bounding box center [464, 248] width 62 height 29
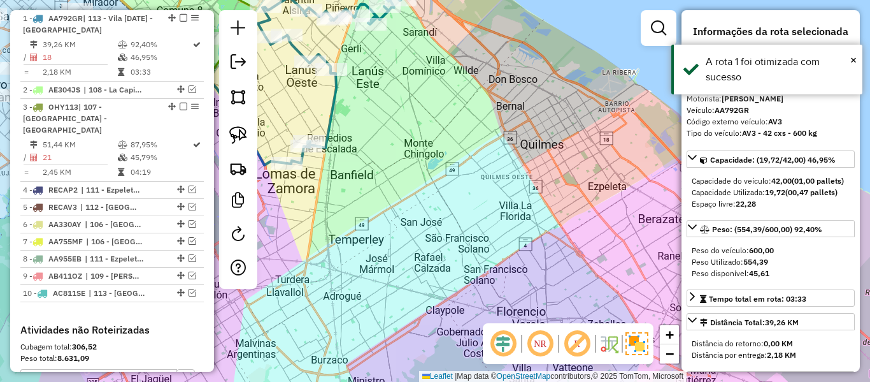
drag, startPoint x: 322, startPoint y: 124, endPoint x: 329, endPoint y: 120, distance: 8.3
click at [327, 122] on icon at bounding box center [333, 69] width 150 height 189
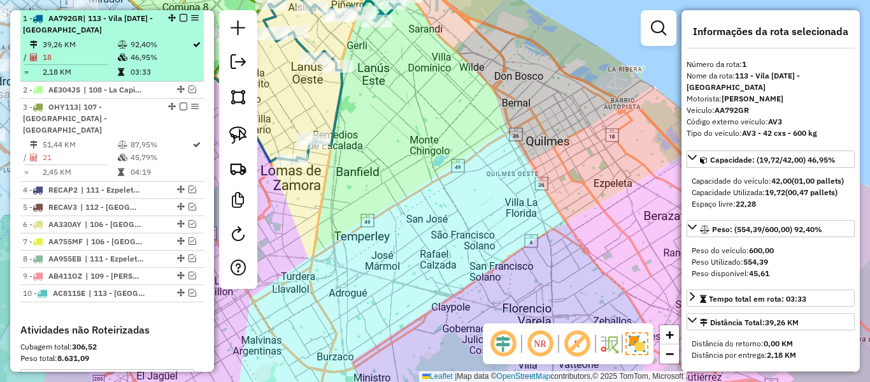
click at [180, 18] on em at bounding box center [184, 18] width 8 height 8
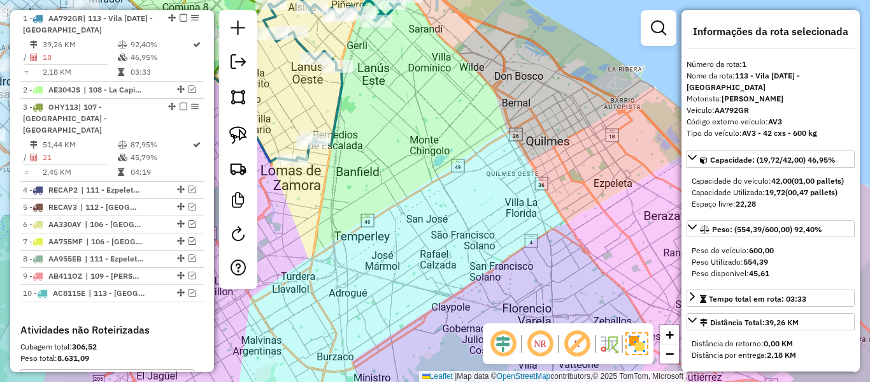
scroll to position [436, 0]
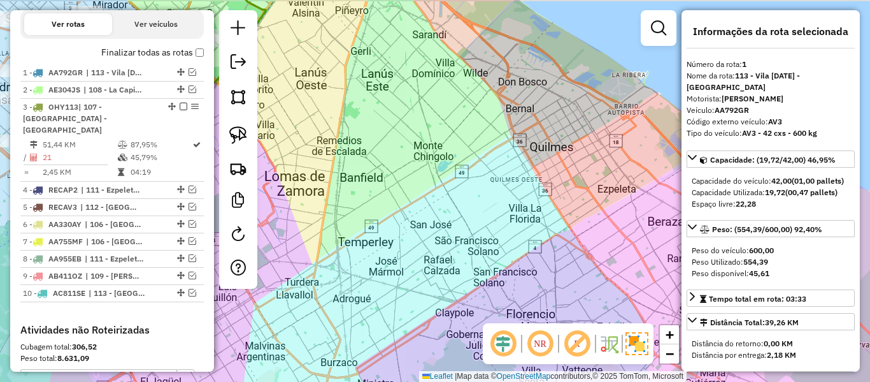
drag, startPoint x: 358, startPoint y: 89, endPoint x: 471, endPoint y: 168, distance: 137.7
click at [464, 161] on div "Janela de atendimento Grade de atendimento Capacidade Transportadoras Veículos …" at bounding box center [435, 191] width 870 height 382
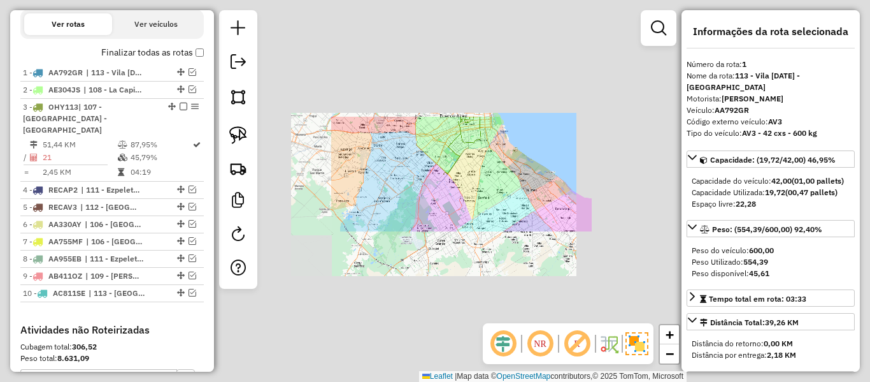
click at [471, 170] on div "Janela de atendimento Grade de atendimento Capacidade Transportadoras Veículos …" at bounding box center [435, 191] width 870 height 382
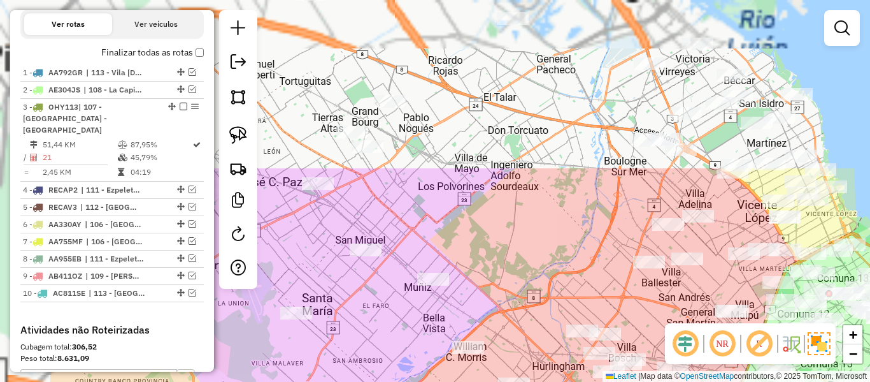
drag, startPoint x: 411, startPoint y: 83, endPoint x: 536, endPoint y: 240, distance: 200.4
click at [593, 344] on div "Janela de atendimento Grade de atendimento Capacidade Transportadoras Veículos …" at bounding box center [435, 191] width 870 height 382
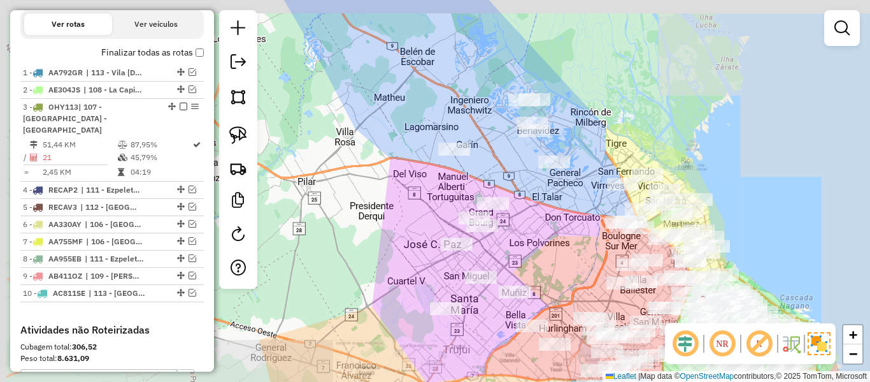
click at [558, 236] on div "Janela de atendimento Grade de atendimento Capacidade Transportadoras Veículos …" at bounding box center [435, 191] width 870 height 382
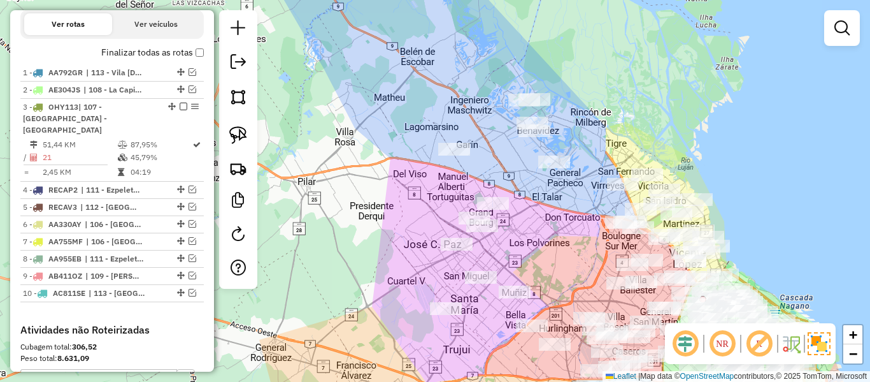
drag, startPoint x: 519, startPoint y: 217, endPoint x: 510, endPoint y: 222, distance: 10.5
click at [511, 222] on div "Janela de atendimento Grade de atendimento Capacidade Transportadoras Veículos …" at bounding box center [435, 191] width 870 height 382
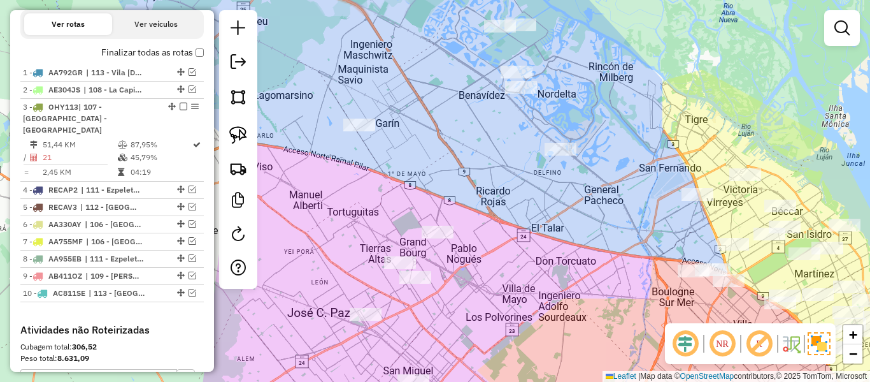
drag, startPoint x: 546, startPoint y: 227, endPoint x: 519, endPoint y: 231, distance: 27.7
click at [519, 231] on div "Janela de atendimento Grade de atendimento Capacidade Transportadoras Veículos …" at bounding box center [435, 191] width 870 height 382
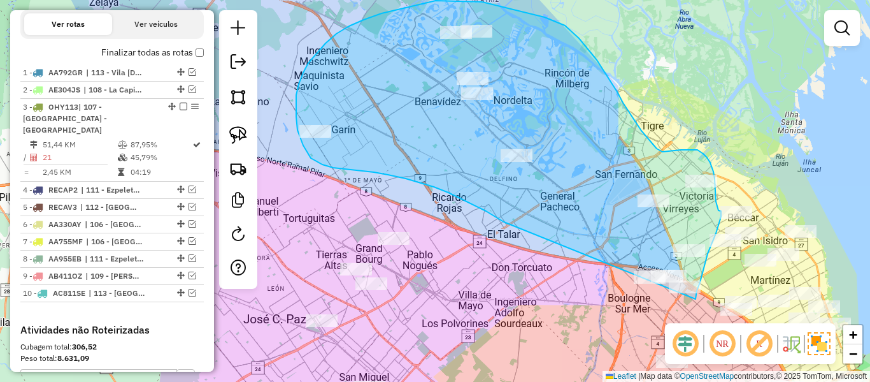
drag, startPoint x: 434, startPoint y: 187, endPoint x: 654, endPoint y: 301, distance: 247.7
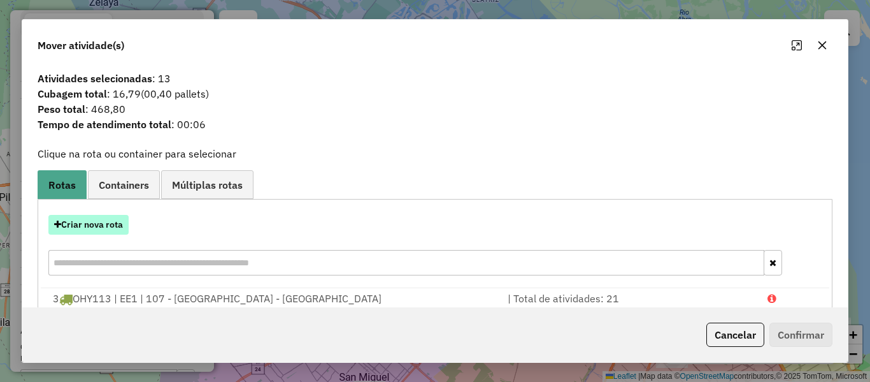
click at [103, 224] on button "Criar nova rota" at bounding box center [88, 225] width 80 height 20
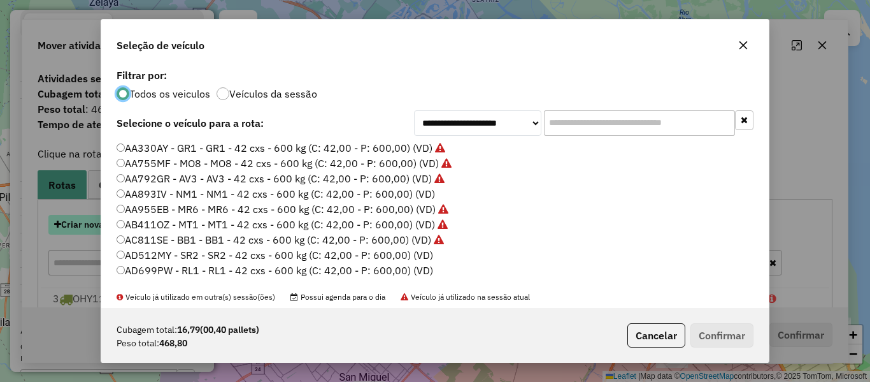
scroll to position [7, 4]
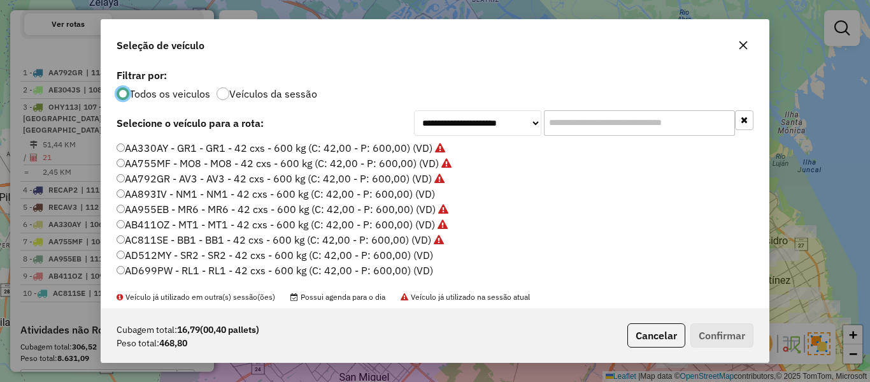
click at [428, 197] on label "AA893IV - NM1 - NM1 - 42 cxs - 600 kg (C: 42,00 - P: 600,00) (VD)" at bounding box center [276, 193] width 319 height 15
click at [743, 327] on button "Confirmar" at bounding box center [722, 335] width 63 height 24
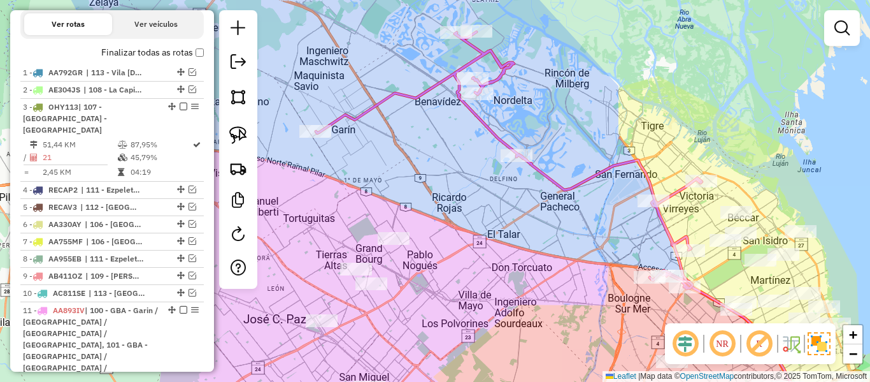
click at [589, 182] on icon at bounding box center [509, 160] width 386 height 257
select select "**********"
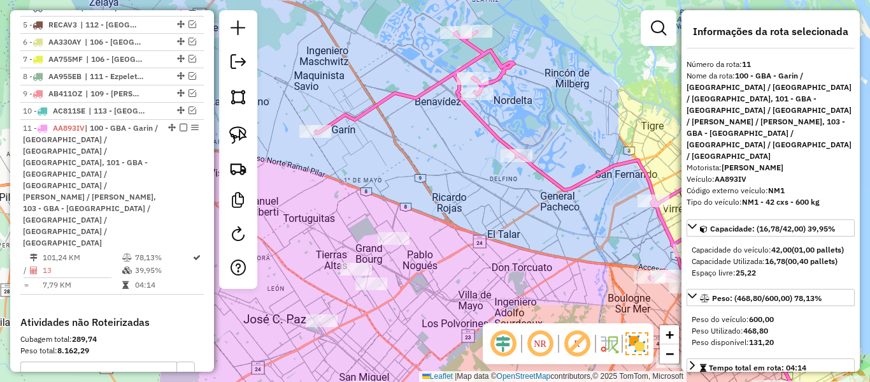
scroll to position [717, 0]
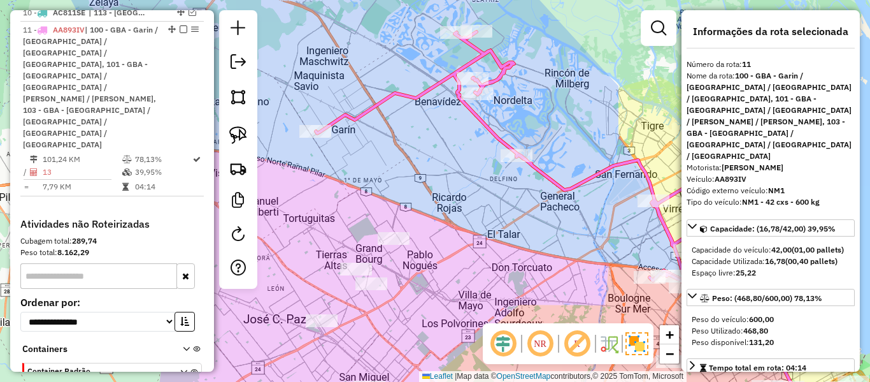
drag, startPoint x: 467, startPoint y: 164, endPoint x: 444, endPoint y: 152, distance: 25.9
click at [442, 152] on div "Janela de atendimento Grade de atendimento Capacidade Transportadoras Veículos …" at bounding box center [435, 191] width 870 height 382
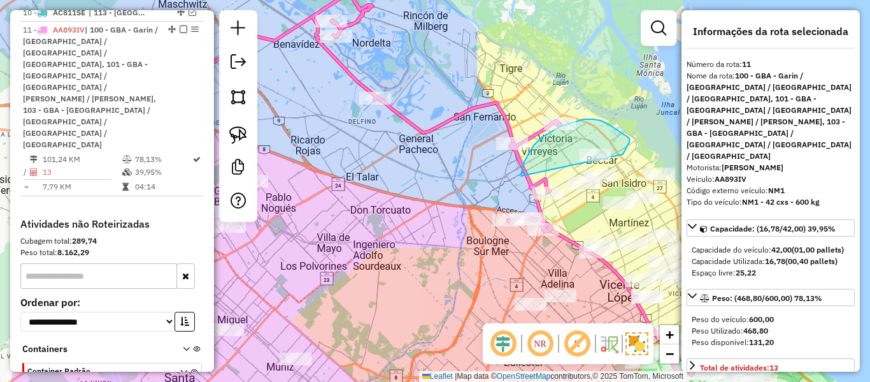
drag, startPoint x: 542, startPoint y: 137, endPoint x: 569, endPoint y: 194, distance: 62.7
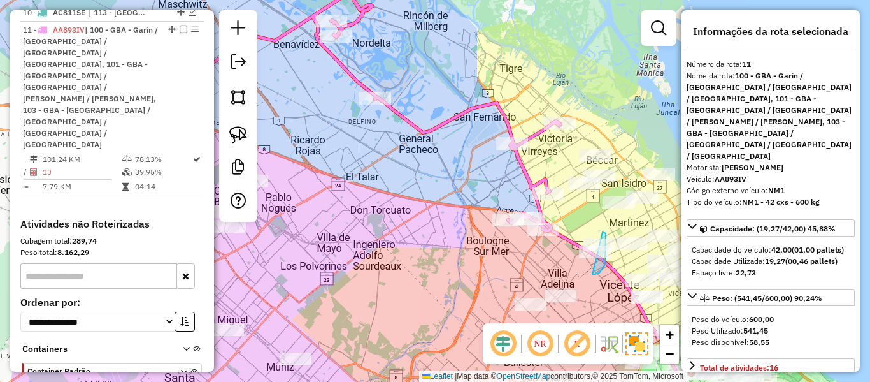
drag, startPoint x: 593, startPoint y: 275, endPoint x: 564, endPoint y: 238, distance: 46.8
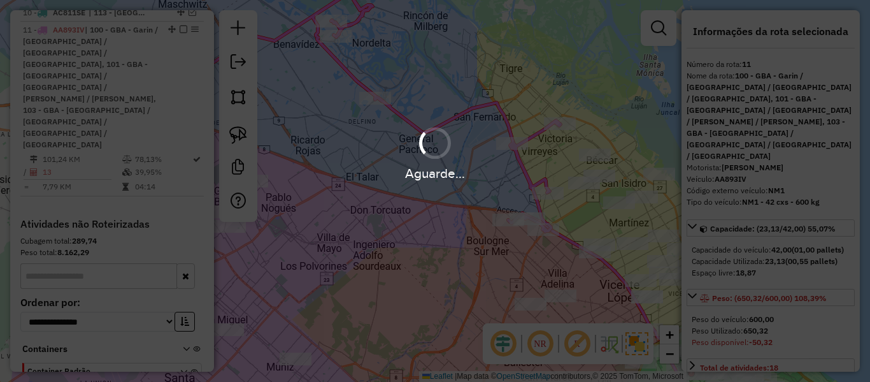
select select "**********"
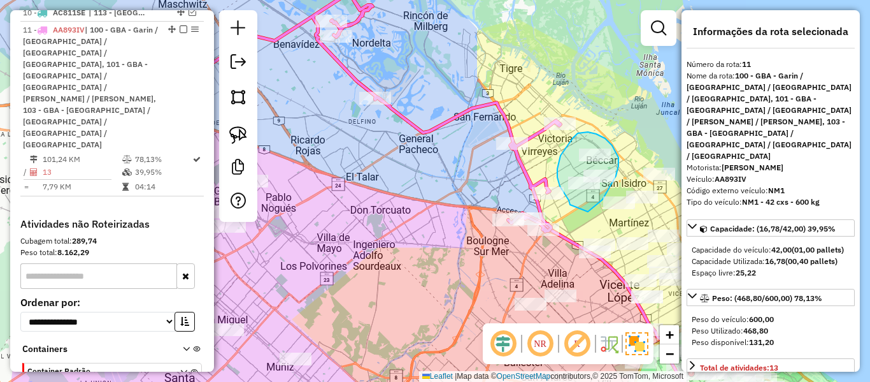
drag, startPoint x: 588, startPoint y: 212, endPoint x: 572, endPoint y: 222, distance: 19.5
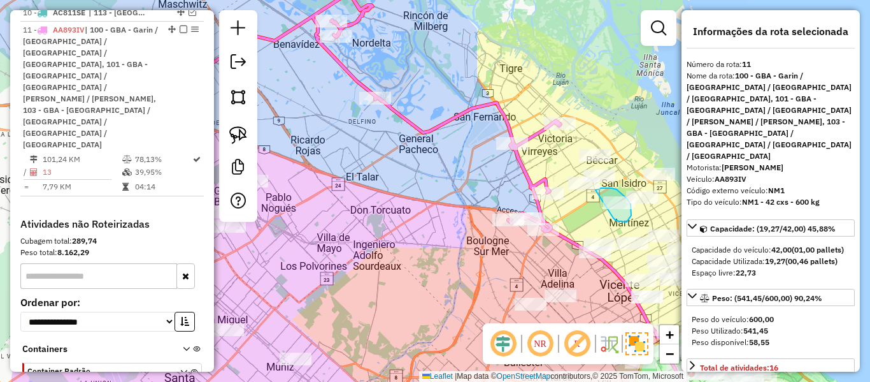
drag, startPoint x: 619, startPoint y: 221, endPoint x: 588, endPoint y: 198, distance: 39.6
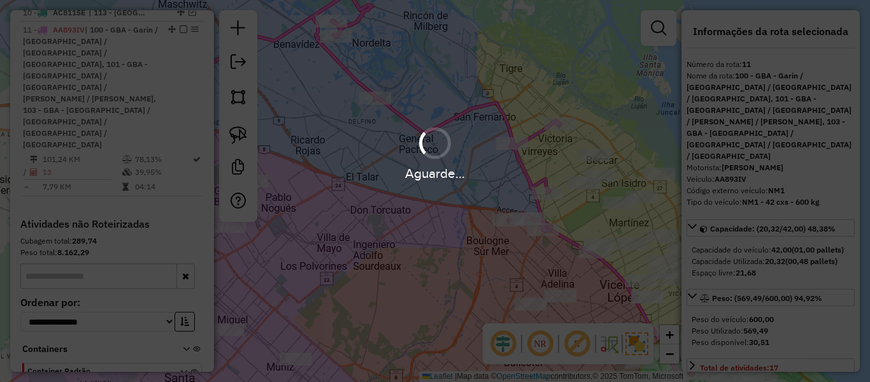
select select "**********"
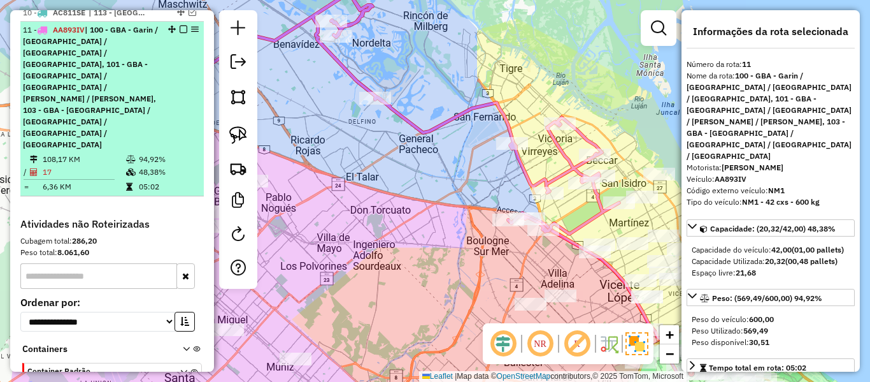
click at [180, 25] on em at bounding box center [184, 29] width 8 height 8
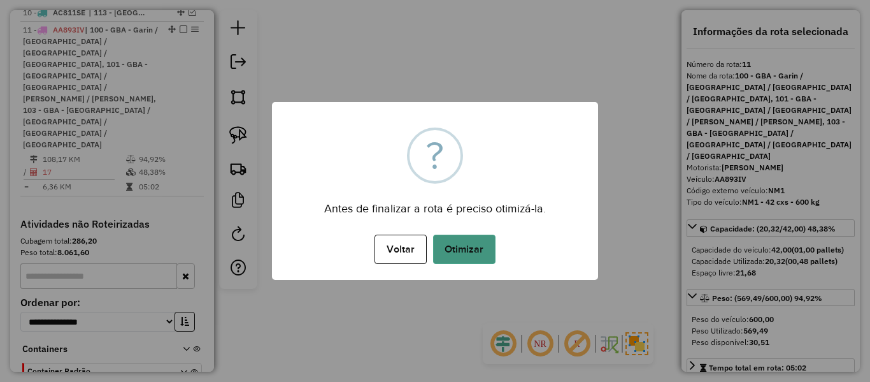
click at [468, 234] on button "Otimizar" at bounding box center [464, 248] width 62 height 29
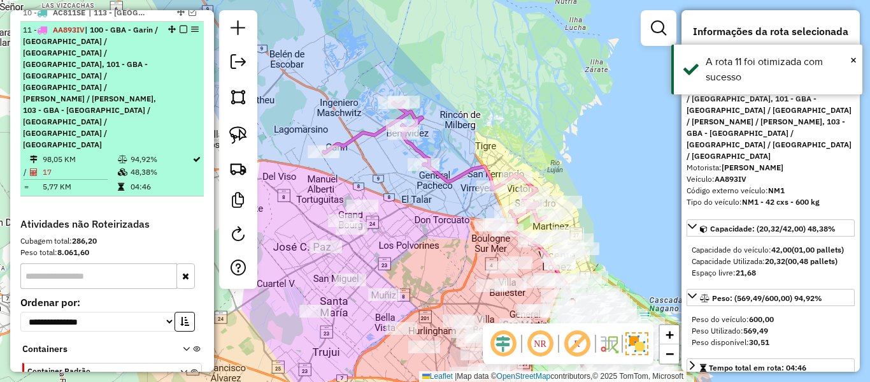
click at [181, 25] on em at bounding box center [184, 29] width 8 height 8
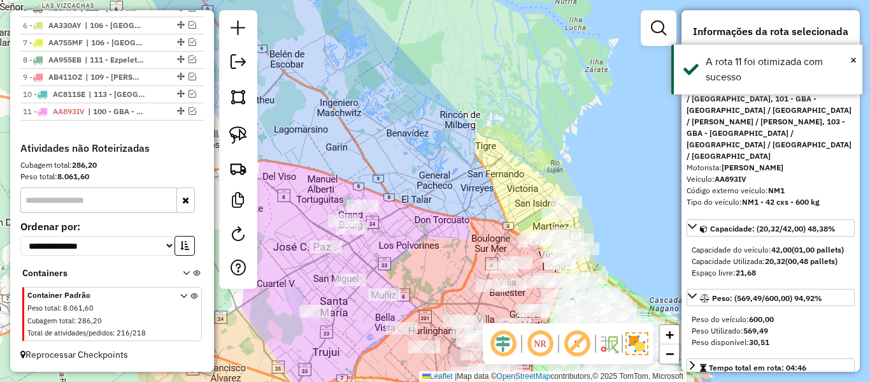
scroll to position [624, 0]
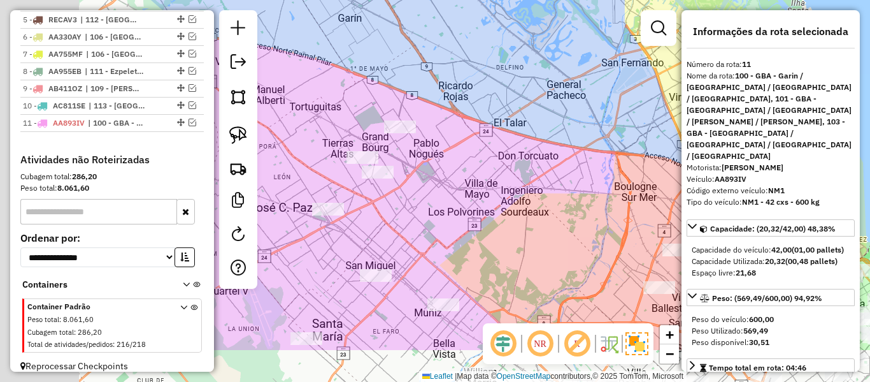
drag, startPoint x: 443, startPoint y: 228, endPoint x: 631, endPoint y: 110, distance: 222.4
click at [634, 110] on div "Janela de atendimento Grade de atendimento Capacidade Transportadoras Veículos …" at bounding box center [435, 191] width 870 height 382
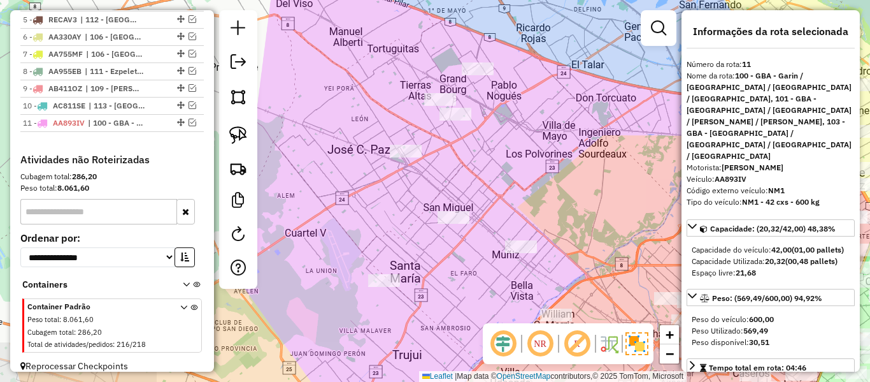
click at [630, 111] on div "Janela de atendimento Grade de atendimento Capacidade Transportadoras Veículos …" at bounding box center [435, 191] width 870 height 382
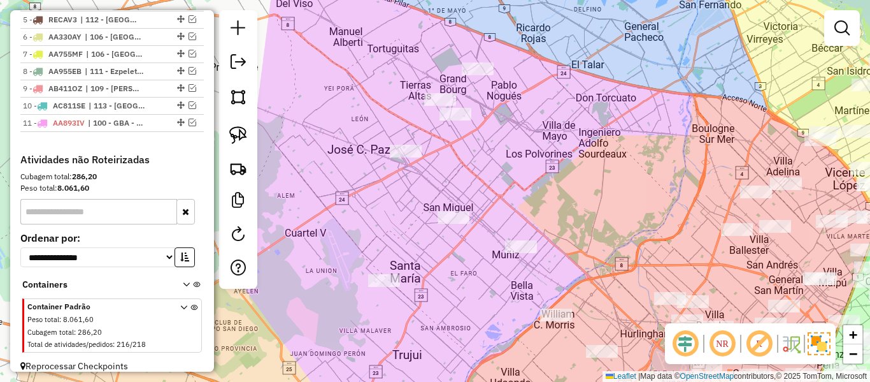
drag, startPoint x: 586, startPoint y: 140, endPoint x: 523, endPoint y: 108, distance: 70.7
click at [523, 108] on div "Janela de atendimento Grade de atendimento Capacidade Transportadoras Veículos …" at bounding box center [435, 191] width 870 height 382
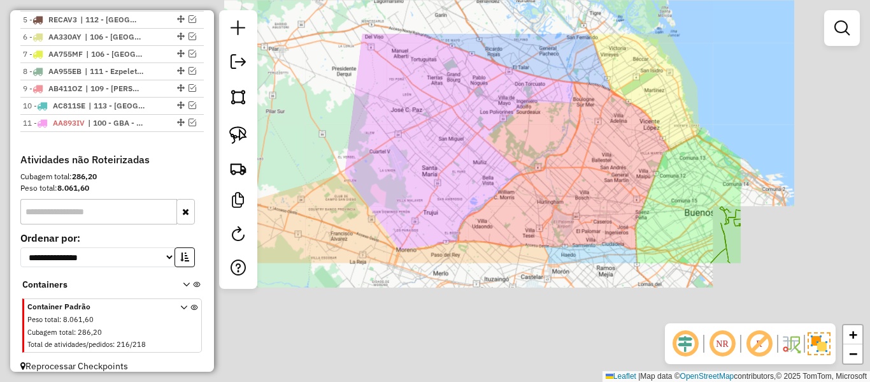
click at [528, 106] on div "Janela de atendimento Grade de atendimento Capacidade Transportadoras Veículos …" at bounding box center [435, 191] width 870 height 382
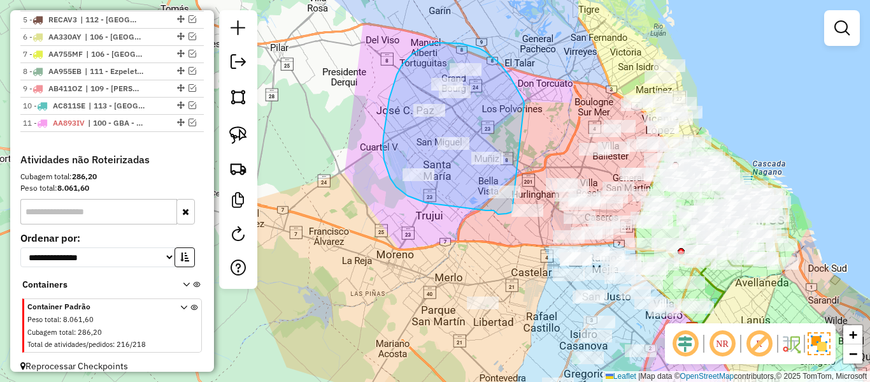
drag, startPoint x: 519, startPoint y: 93, endPoint x: 530, endPoint y: 189, distance: 96.8
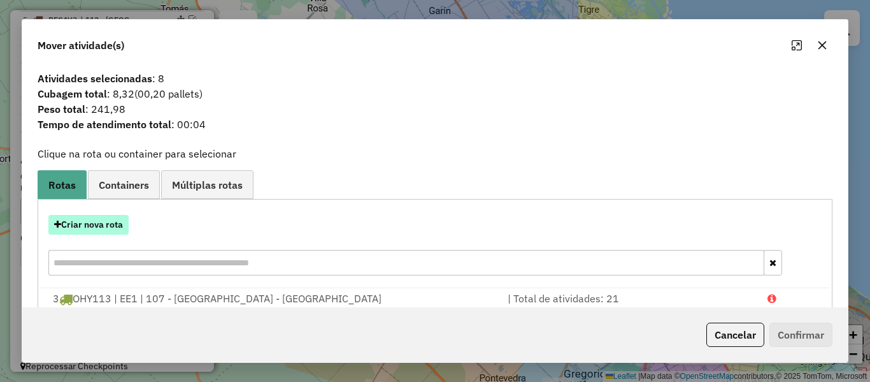
click at [107, 222] on button "Criar nova rota" at bounding box center [88, 225] width 80 height 20
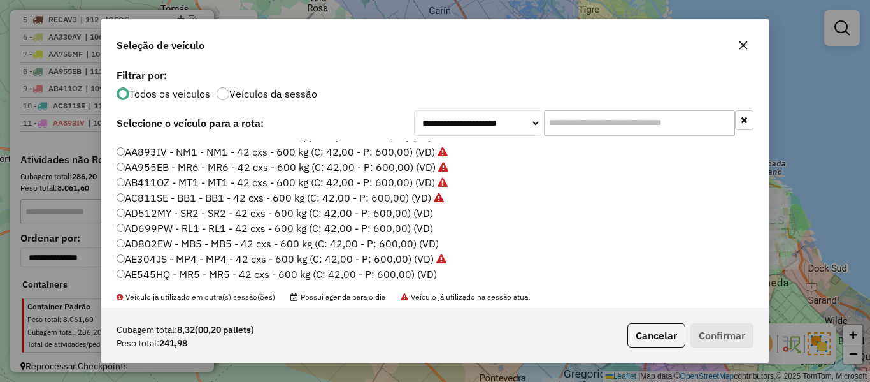
scroll to position [64, 0]
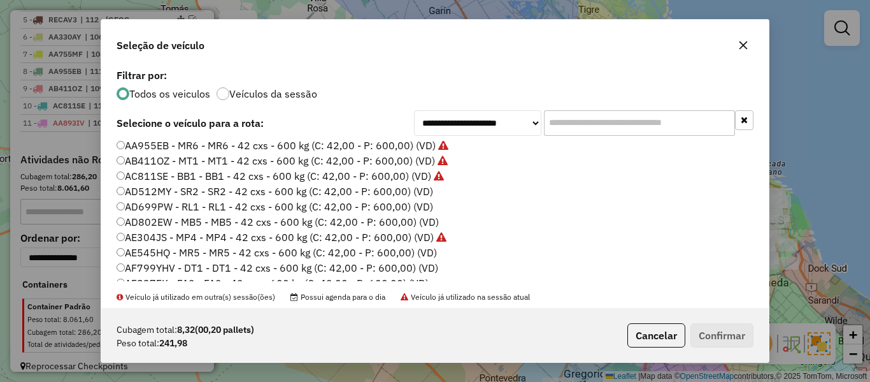
click at [421, 194] on label "AD512MY - SR2 - SR2 - 42 cxs - 600 kg (C: 42,00 - P: 600,00) (VD)" at bounding box center [275, 191] width 317 height 15
click at [735, 336] on button "Confirmar" at bounding box center [722, 335] width 63 height 24
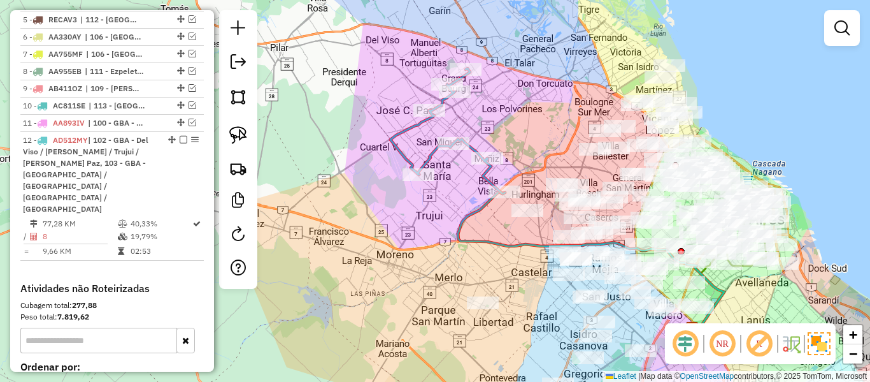
scroll to position [717, 0]
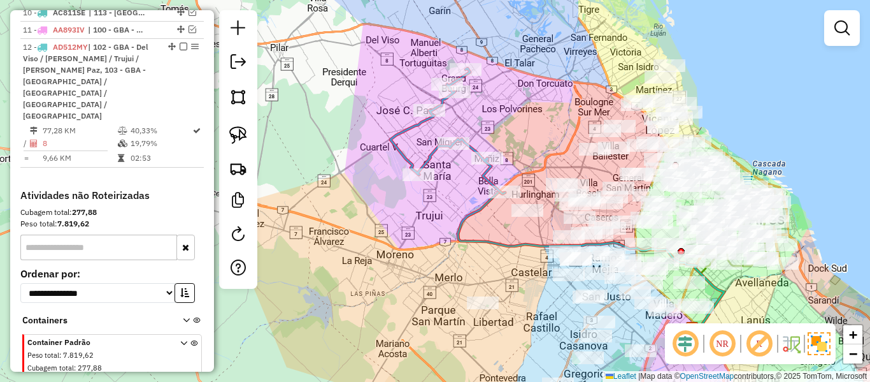
click at [484, 173] on icon at bounding box center [448, 131] width 115 height 126
select select "**********"
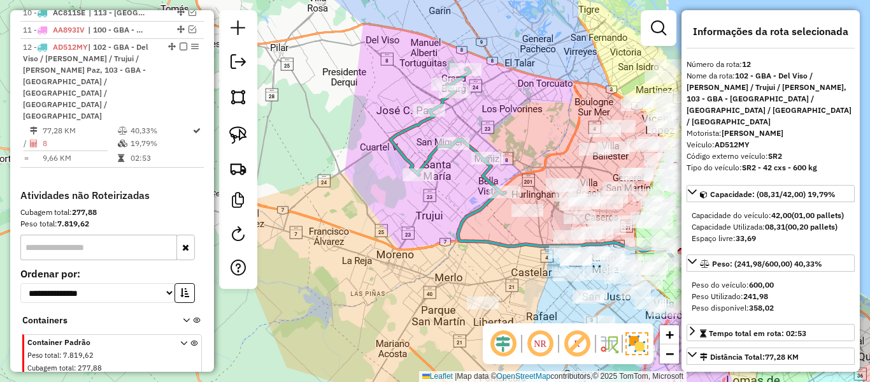
scroll to position [718, 0]
click at [484, 173] on icon at bounding box center [448, 131] width 115 height 126
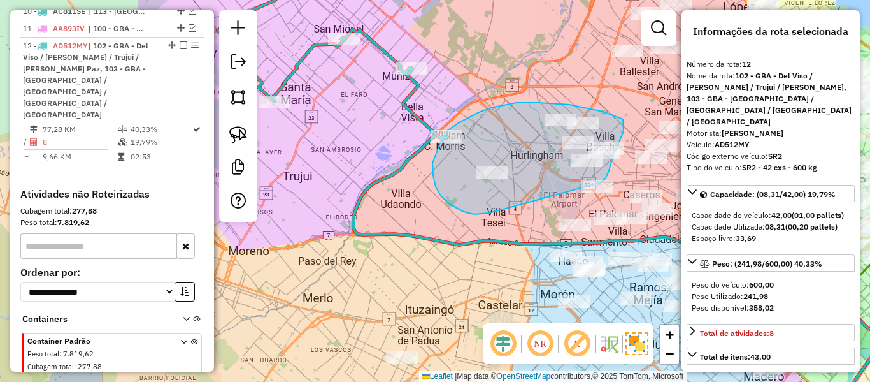
click at [594, 189] on div "Janela de atendimento Grade de atendimento Capacidade Transportadoras Veículos …" at bounding box center [435, 191] width 870 height 382
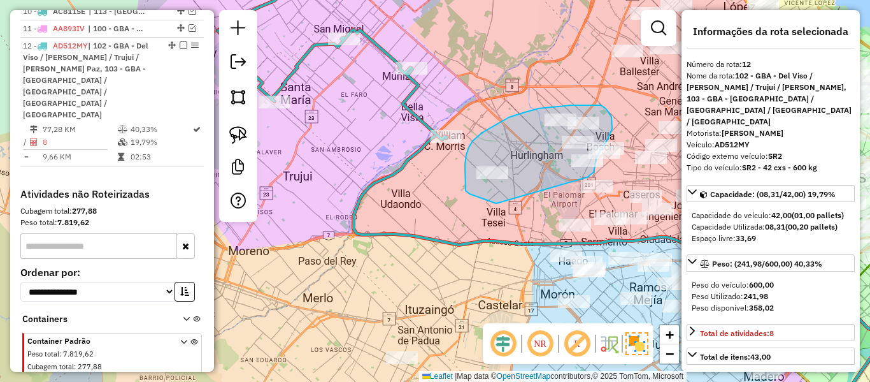
drag, startPoint x: 466, startPoint y: 191, endPoint x: 580, endPoint y: 177, distance: 114.3
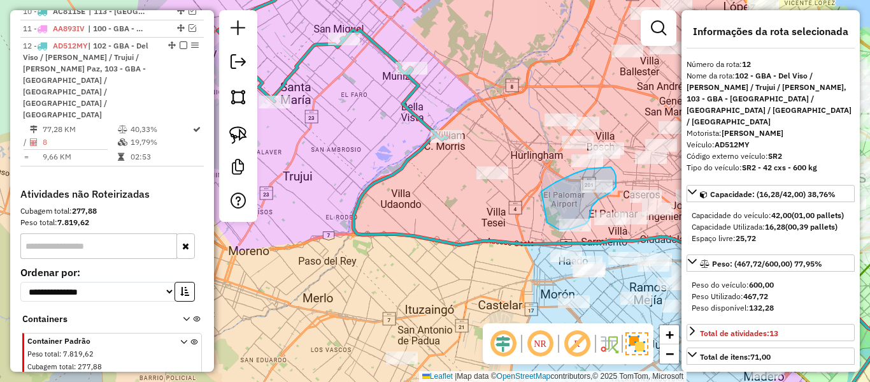
drag, startPoint x: 575, startPoint y: 173, endPoint x: 542, endPoint y: 219, distance: 56.2
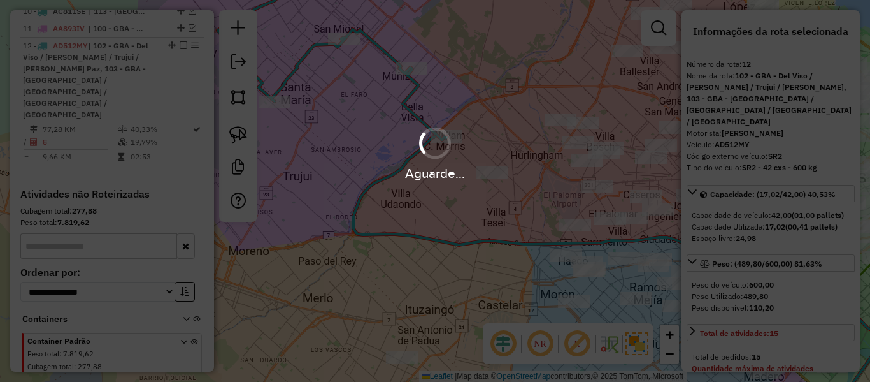
select select "**********"
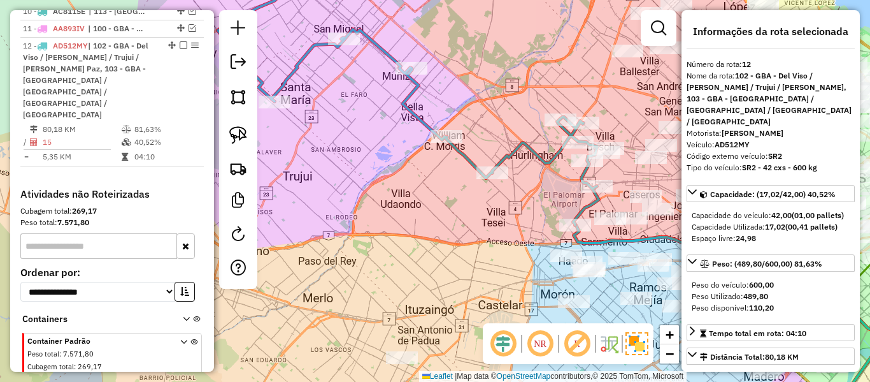
click at [473, 162] on icon at bounding box center [408, 93] width 381 height 263
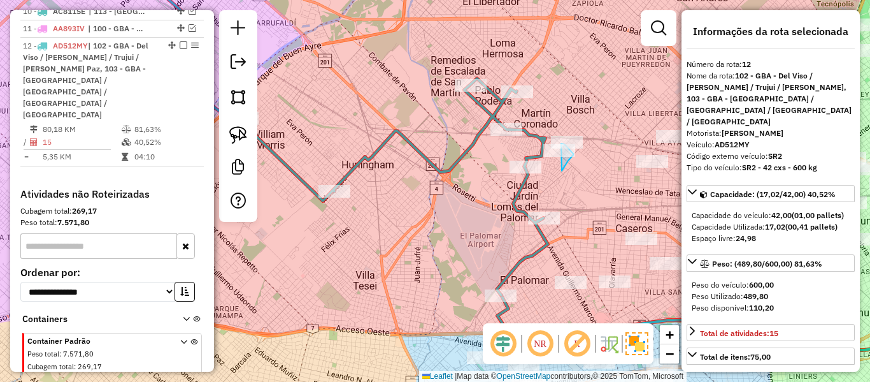
drag, startPoint x: 568, startPoint y: 161, endPoint x: 529, endPoint y: 148, distance: 41.3
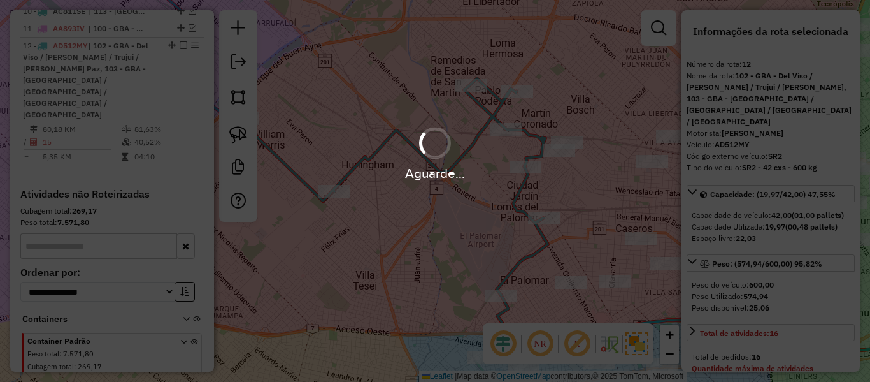
select select "**********"
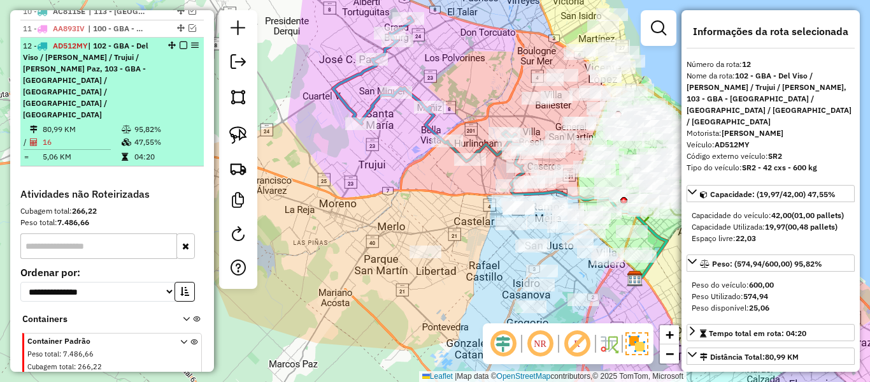
click at [181, 41] on em at bounding box center [184, 45] width 8 height 8
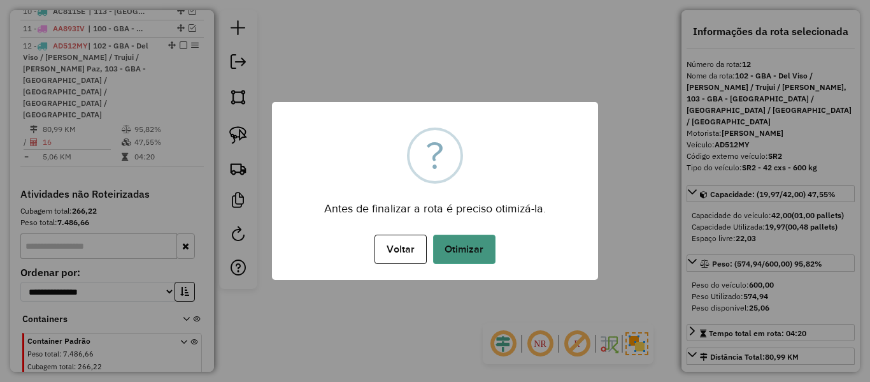
click at [459, 252] on button "Otimizar" at bounding box center [464, 248] width 62 height 29
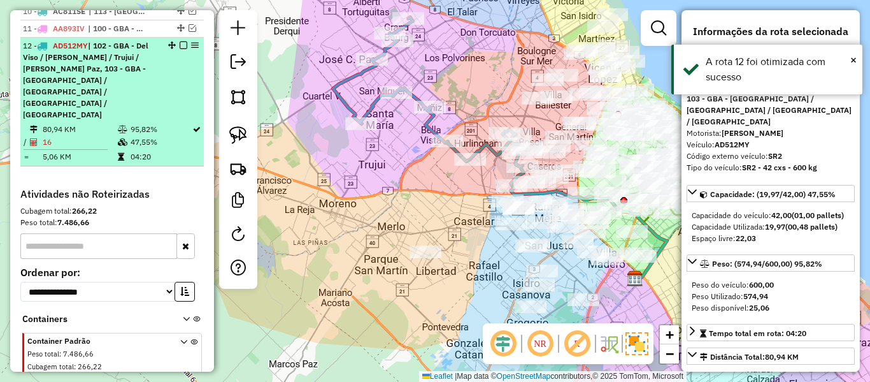
click at [180, 41] on em at bounding box center [184, 45] width 8 height 8
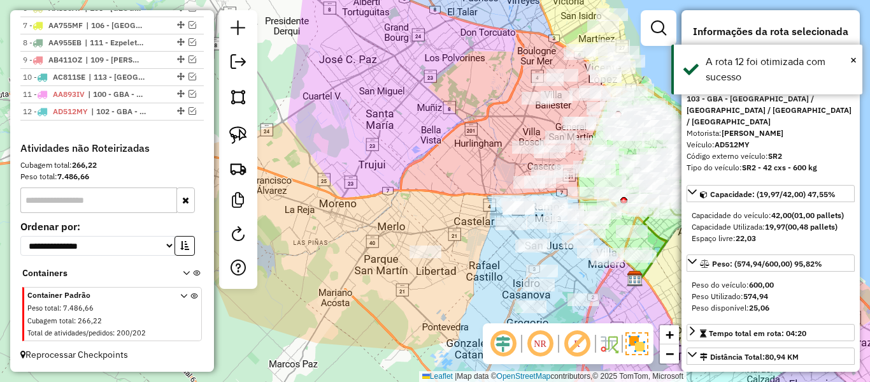
scroll to position [641, 0]
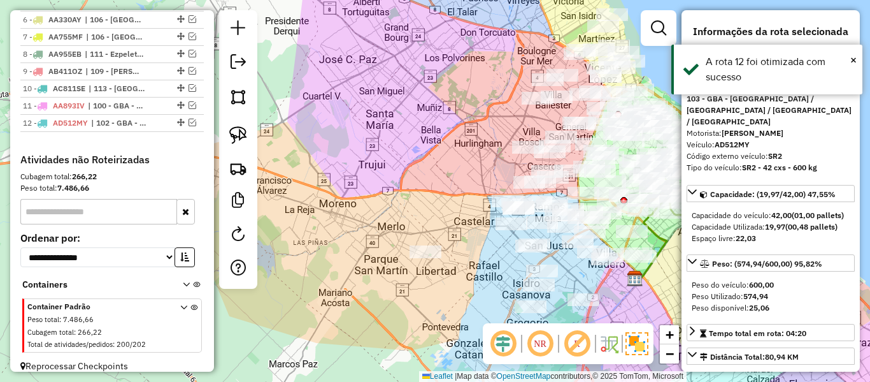
click at [434, 73] on div "Janela de atendimento Grade de atendimento Capacidade Transportadoras Veículos …" at bounding box center [435, 191] width 870 height 382
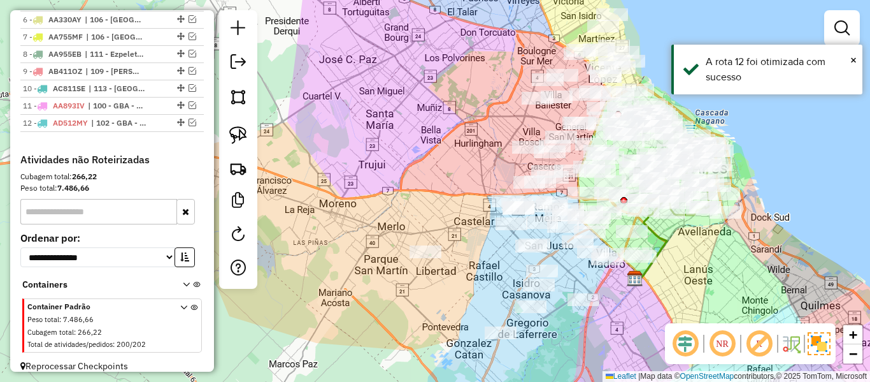
drag, startPoint x: 438, startPoint y: 128, endPoint x: 356, endPoint y: 199, distance: 108.9
click at [356, 199] on div "Janela de atendimento Grade de atendimento Capacidade Transportadoras Veículos …" at bounding box center [435, 191] width 870 height 382
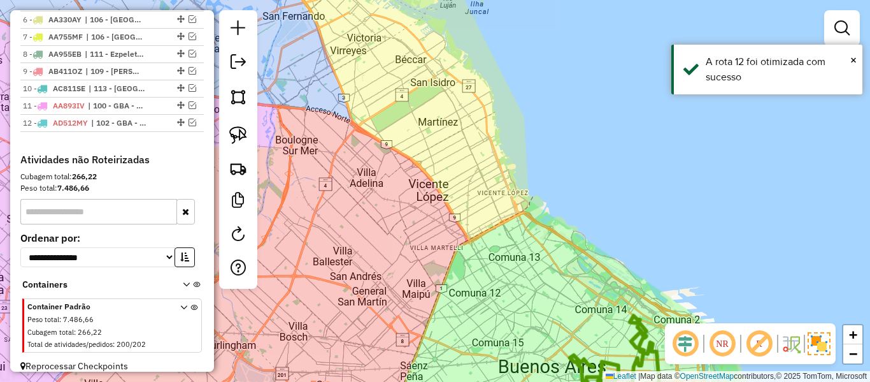
click at [566, 166] on div "Janela de atendimento Grade de atendimento Capacidade Transportadoras Veículos …" at bounding box center [435, 191] width 870 height 382
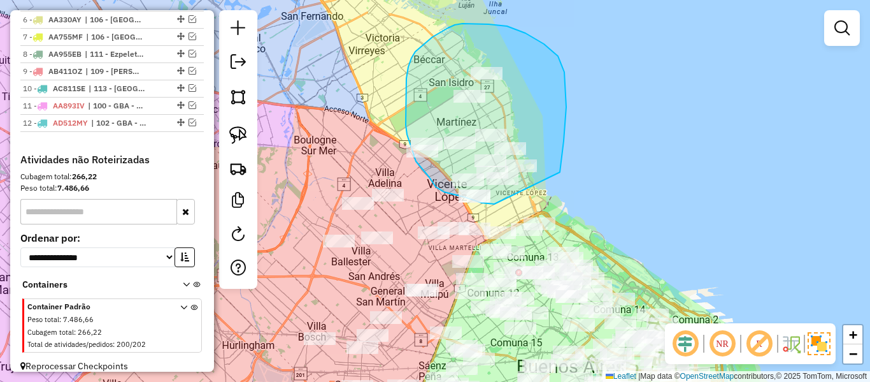
drag, startPoint x: 560, startPoint y: 172, endPoint x: 512, endPoint y: 199, distance: 55.1
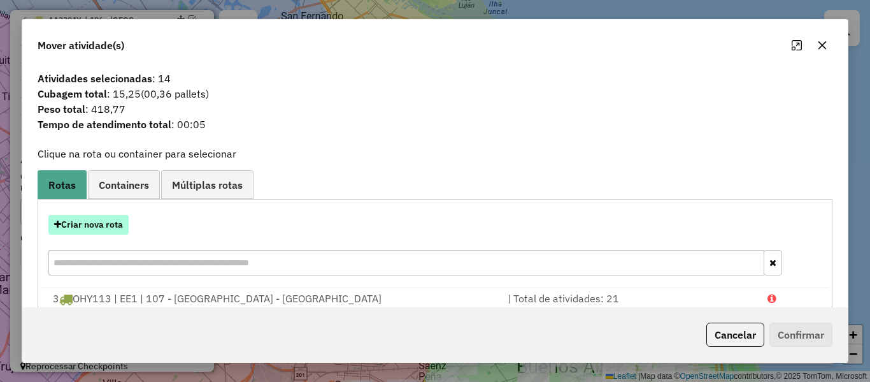
click at [100, 220] on button "Criar nova rota" at bounding box center [88, 225] width 80 height 20
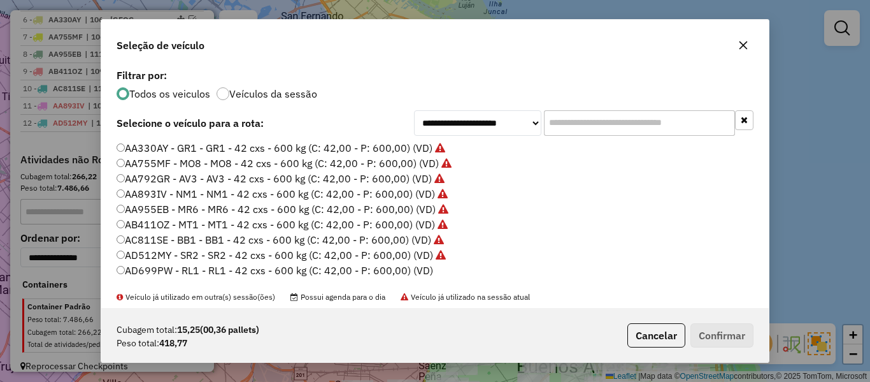
scroll to position [64, 0]
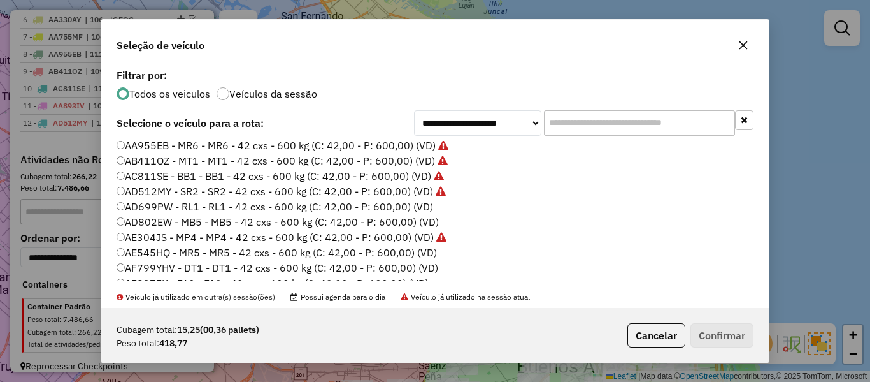
click at [424, 208] on label "AD699PW - RL1 - RL1 - 42 cxs - 600 kg (C: 42,00 - P: 600,00) (VD)" at bounding box center [275, 206] width 317 height 15
click at [712, 340] on button "Confirmar" at bounding box center [722, 335] width 63 height 24
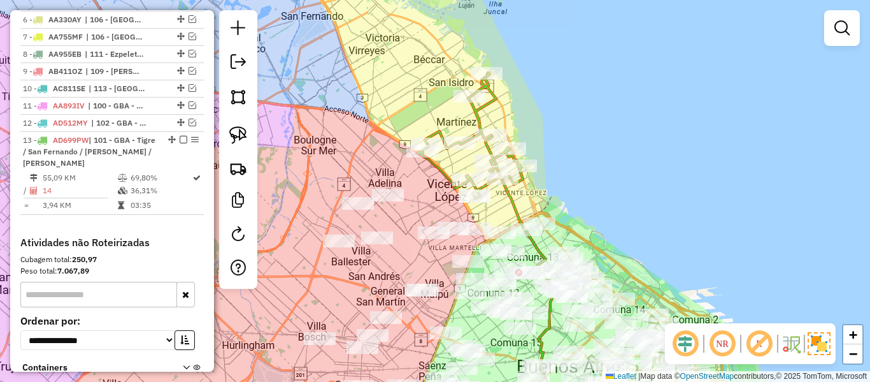
scroll to position [718, 0]
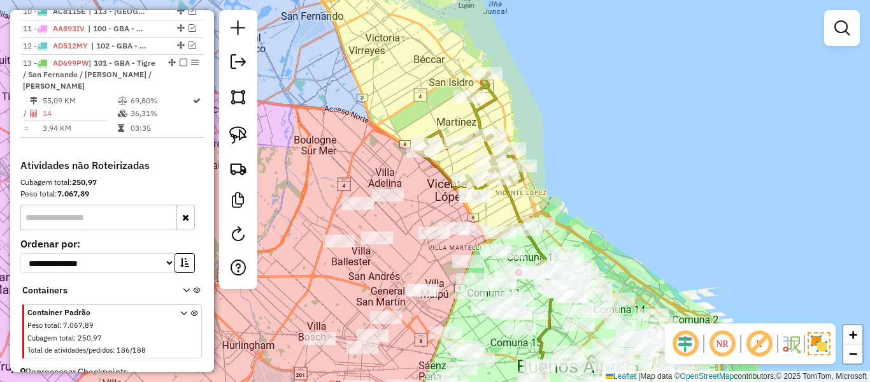
click at [496, 112] on div "Rota 13 - Placa AD699PW 486052 - Gustavo Qui�ones Rota 13 - Placa AD699PW 50464…" at bounding box center [435, 191] width 870 height 382
click at [487, 110] on icon at bounding box center [470, 136] width 106 height 126
select select "**********"
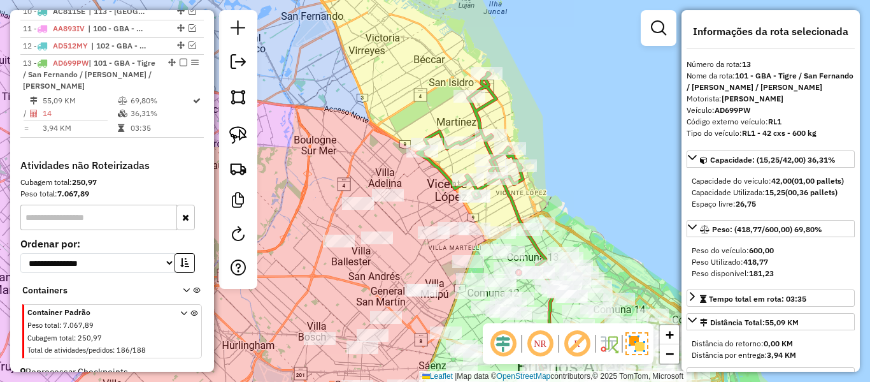
scroll to position [724, 0]
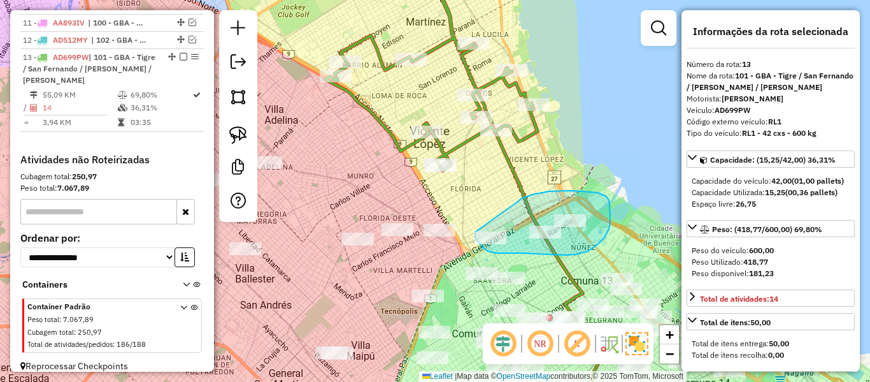
drag, startPoint x: 533, startPoint y: 194, endPoint x: 477, endPoint y: 217, distance: 59.8
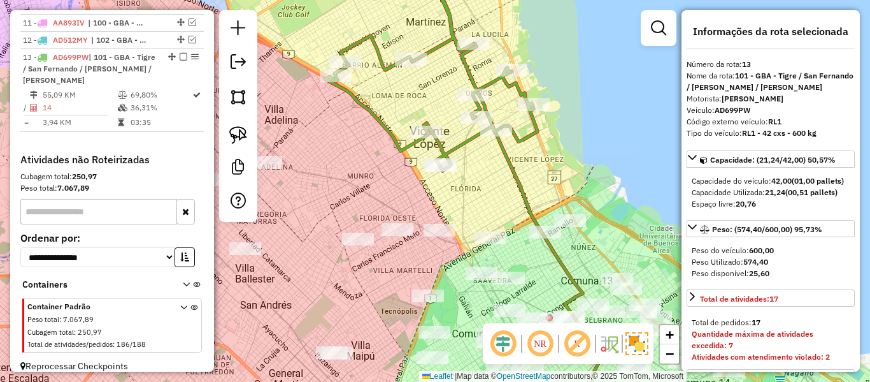
select select "**********"
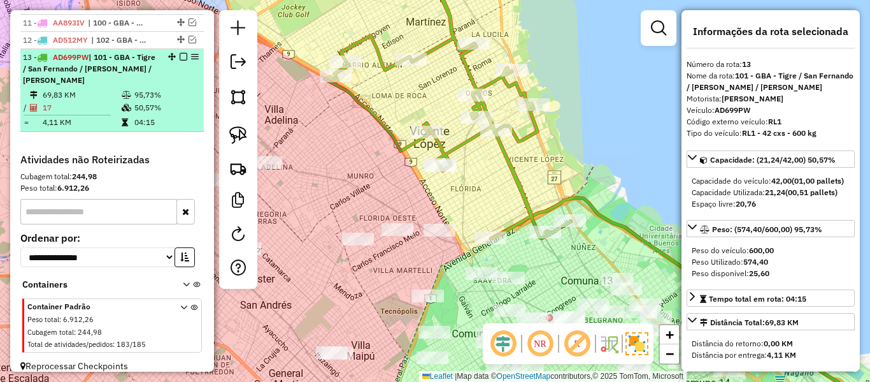
click at [180, 53] on em at bounding box center [184, 57] width 8 height 8
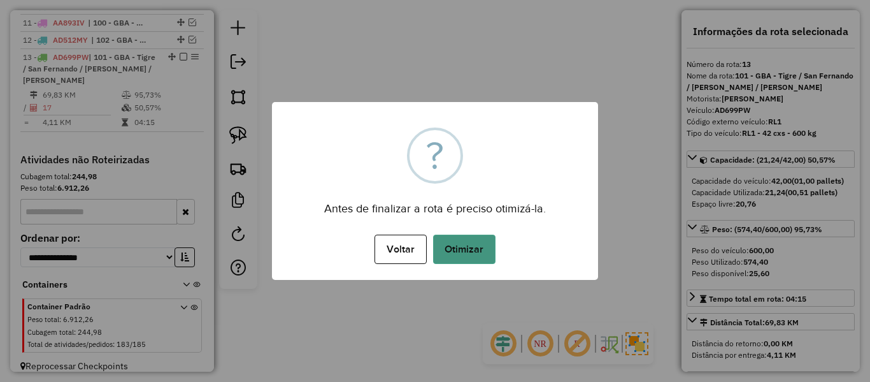
click at [479, 236] on button "Otimizar" at bounding box center [464, 248] width 62 height 29
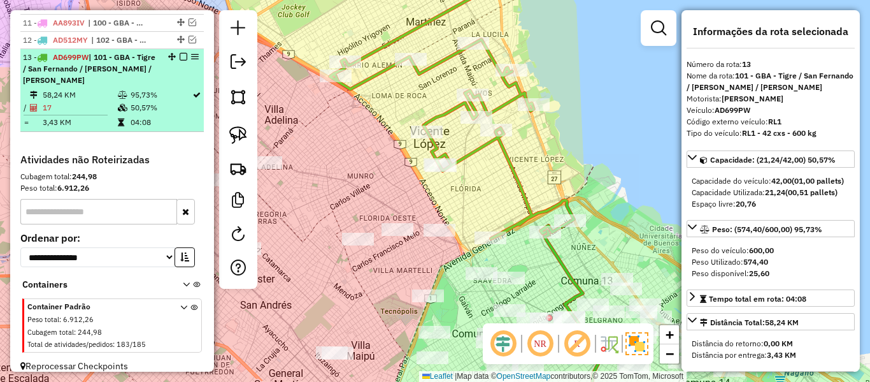
click at [180, 53] on em at bounding box center [184, 57] width 8 height 8
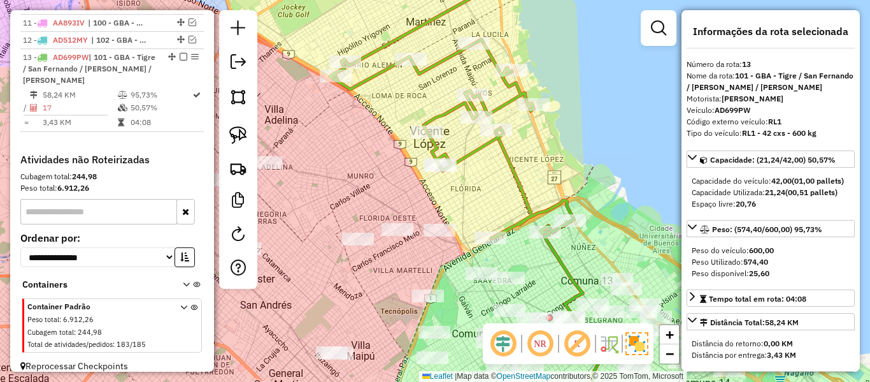
scroll to position [658, 0]
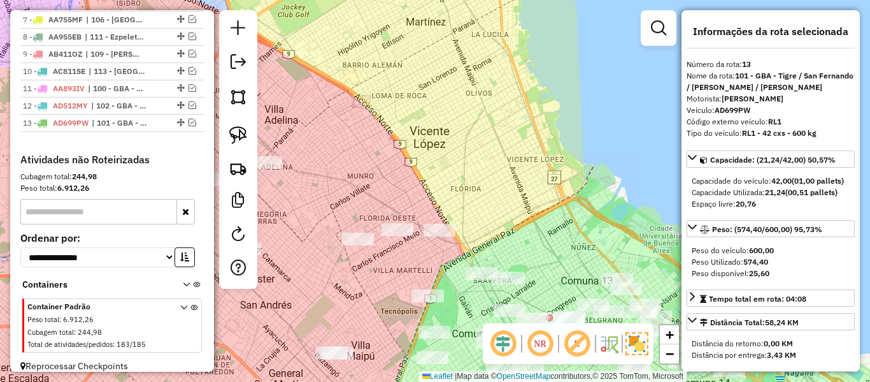
click at [416, 131] on div "Janela de atendimento Grade de atendimento Capacidade Transportadoras Veículos …" at bounding box center [435, 191] width 870 height 382
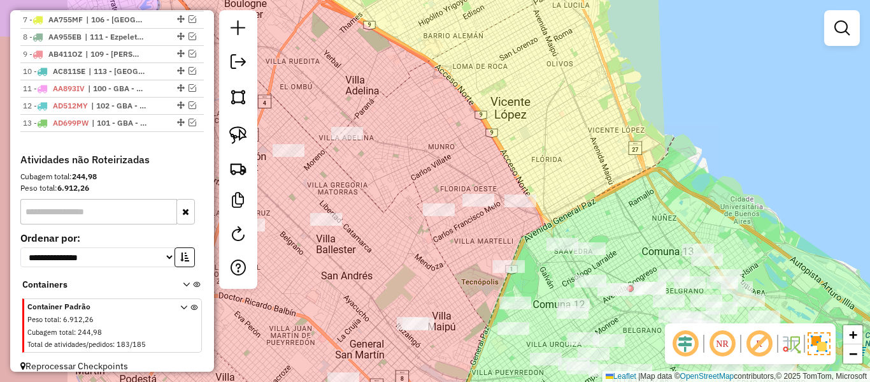
drag, startPoint x: 494, startPoint y: 121, endPoint x: 568, endPoint y: 99, distance: 77.8
click at [568, 99] on div "Janela de atendimento Grade de atendimento Capacidade Transportadoras Veículos …" at bounding box center [435, 191] width 870 height 382
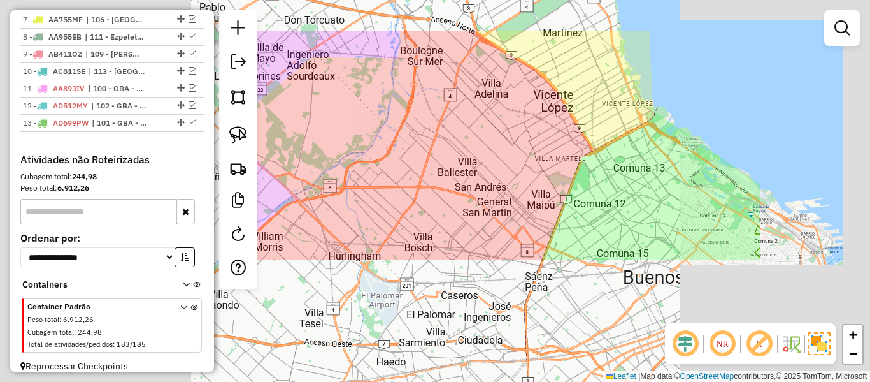
click at [559, 101] on div "Janela de atendimento Grade de atendimento Capacidade Transportadoras Veículos …" at bounding box center [435, 191] width 870 height 382
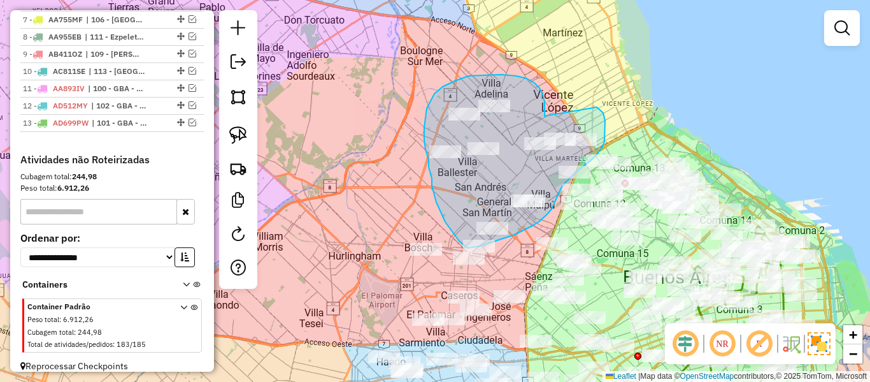
drag, startPoint x: 545, startPoint y: 102, endPoint x: 580, endPoint y: 96, distance: 35.5
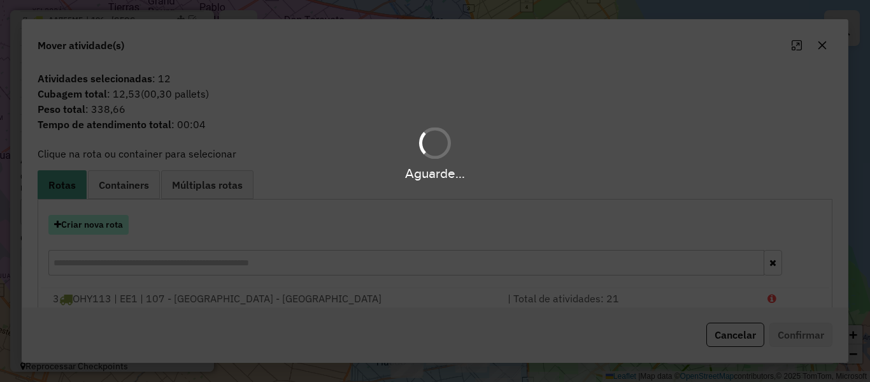
click at [108, 224] on button "Criar nova rota" at bounding box center [88, 225] width 80 height 20
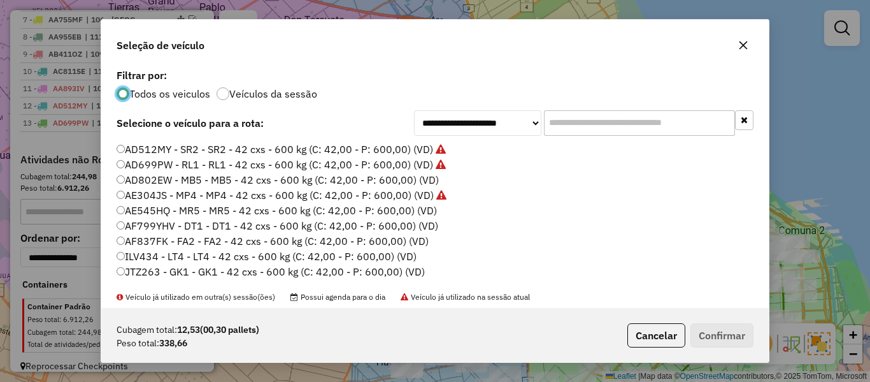
scroll to position [127, 0]
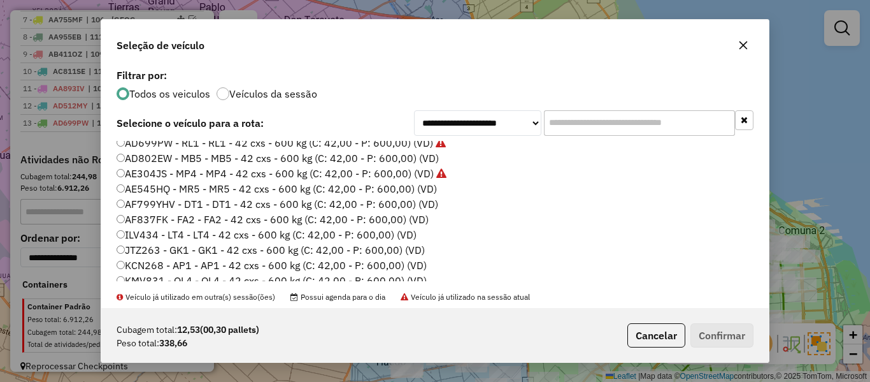
click at [429, 158] on label "AD802EW - MB5 - MB5 - 42 cxs - 600 kg (C: 42,00 - P: 600,00) (VD)" at bounding box center [278, 157] width 322 height 15
click at [718, 330] on button "Confirmar" at bounding box center [722, 335] width 63 height 24
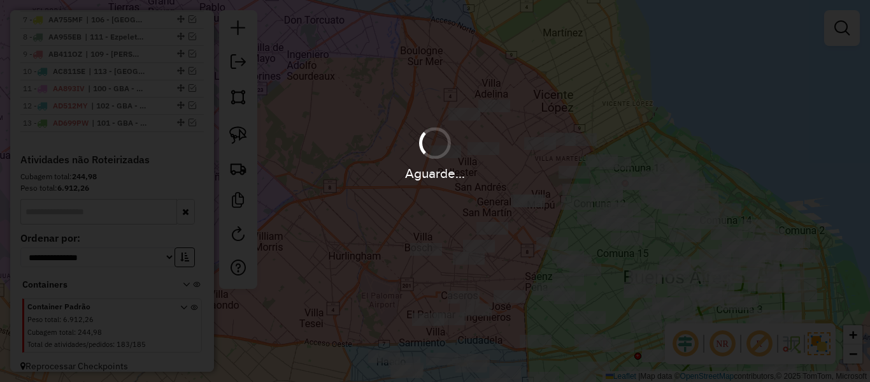
scroll to position [724, 0]
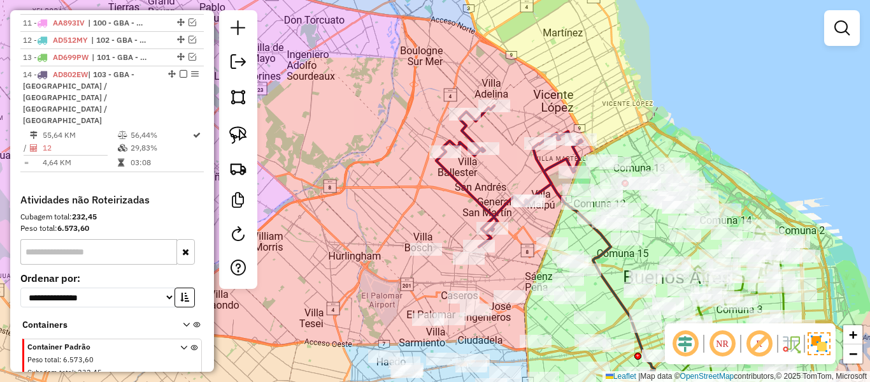
click at [535, 164] on icon at bounding box center [605, 281] width 144 height 277
select select "**********"
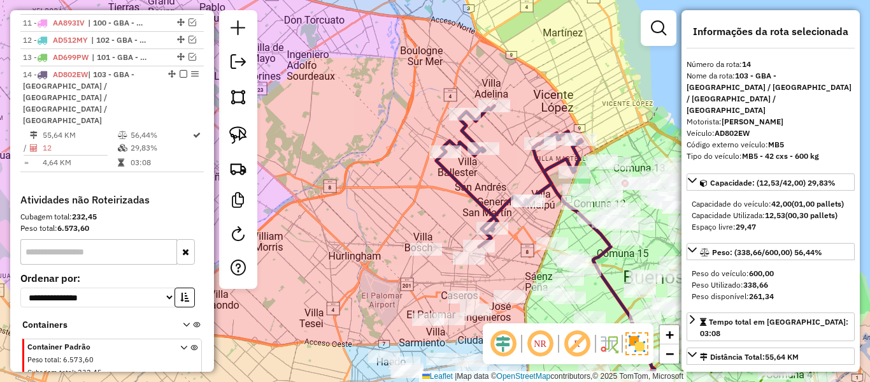
scroll to position [741, 0]
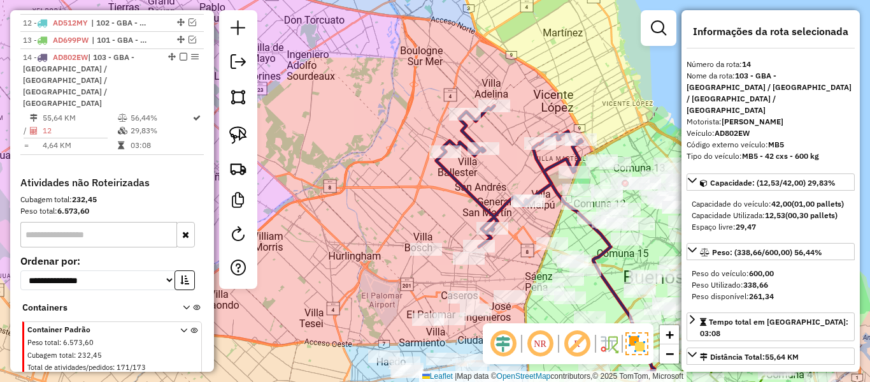
drag, startPoint x: 521, startPoint y: 168, endPoint x: 517, endPoint y: 136, distance: 32.2
click at [517, 136] on div "Janela de atendimento Grade de atendimento Capacidade Transportadoras Veículos …" at bounding box center [435, 191] width 870 height 382
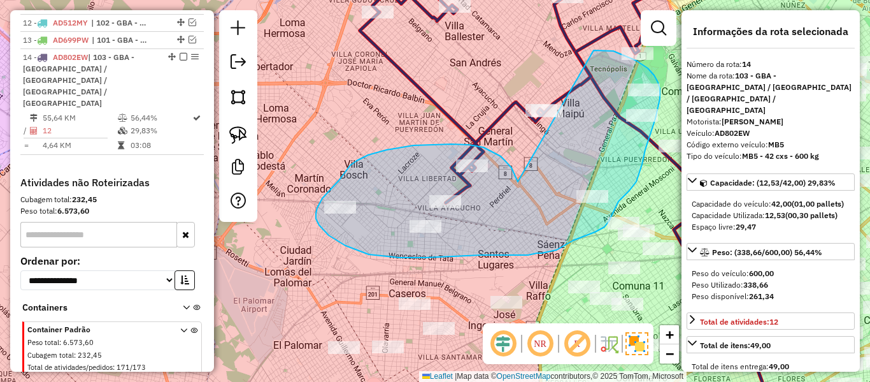
drag, startPoint x: 495, startPoint y: 153, endPoint x: 570, endPoint y: 66, distance: 114.3
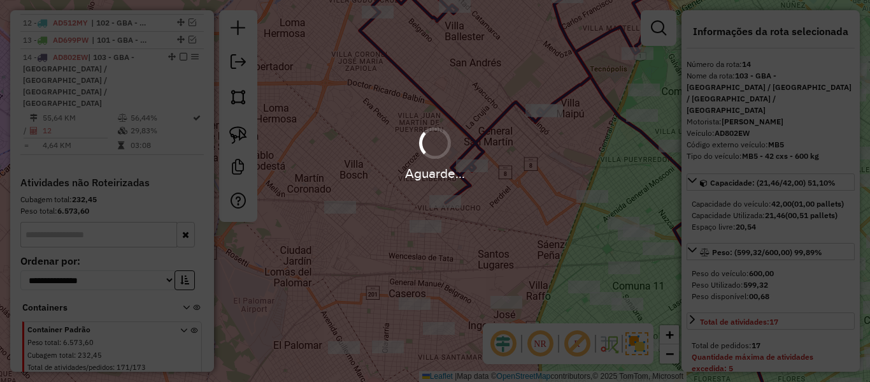
select select "**********"
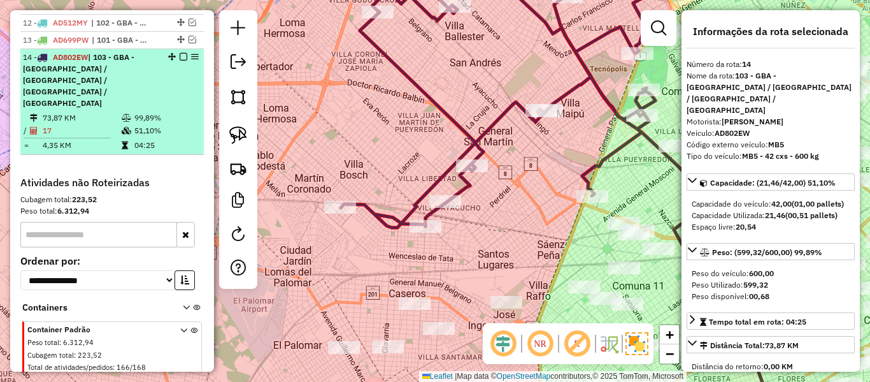
click at [175, 53] on div at bounding box center [180, 57] width 38 height 8
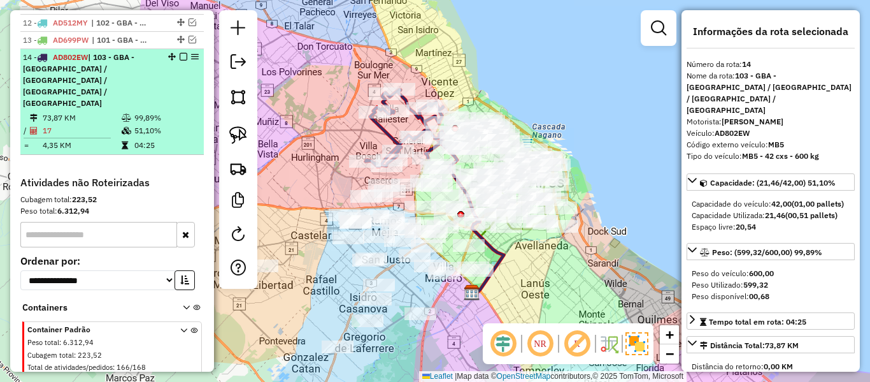
click at [180, 53] on em at bounding box center [184, 57] width 8 height 8
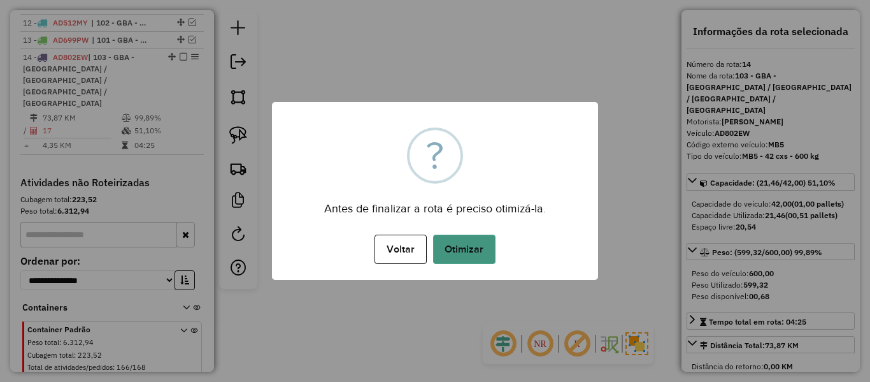
click at [466, 256] on button "Otimizar" at bounding box center [464, 248] width 62 height 29
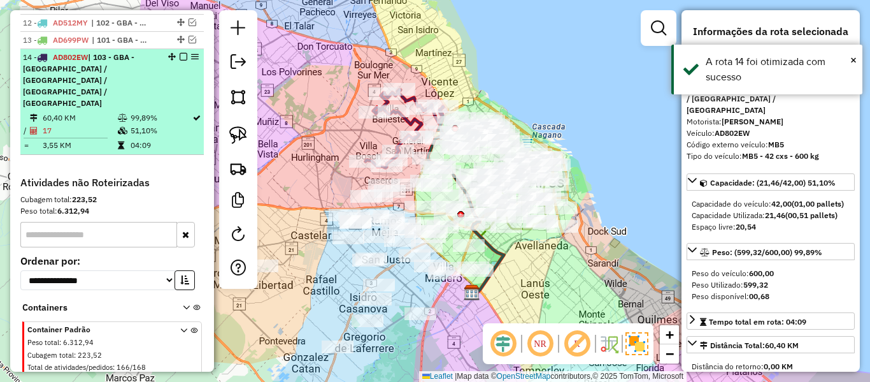
click at [180, 53] on em at bounding box center [184, 57] width 8 height 8
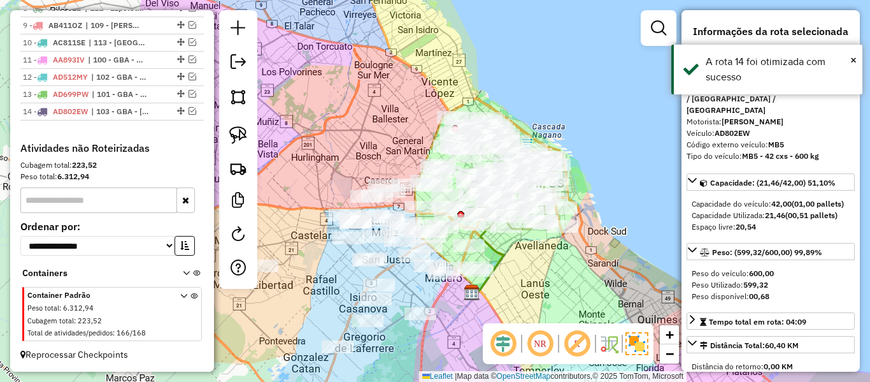
scroll to position [675, 0]
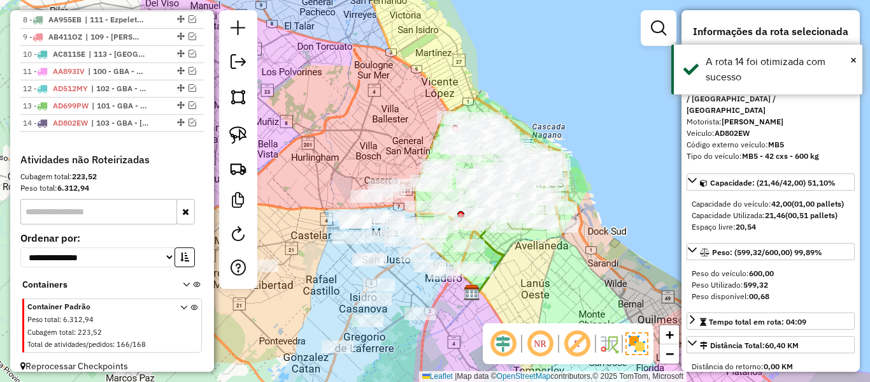
click at [405, 131] on div "Janela de atendimento Grade de atendimento Capacidade Transportadoras Veículos …" at bounding box center [435, 191] width 870 height 382
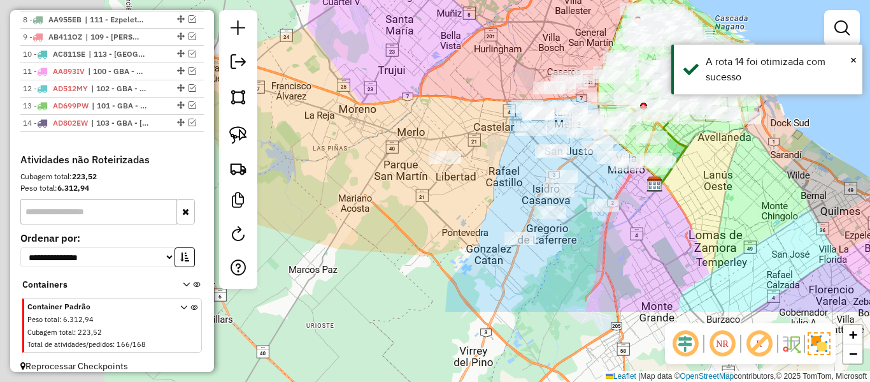
drag, startPoint x: 419, startPoint y: 155, endPoint x: 606, endPoint y: 56, distance: 211.2
click at [607, 45] on div "Janela de atendimento Grade de atendimento Capacidade Transportadoras Veículos …" at bounding box center [435, 191] width 870 height 382
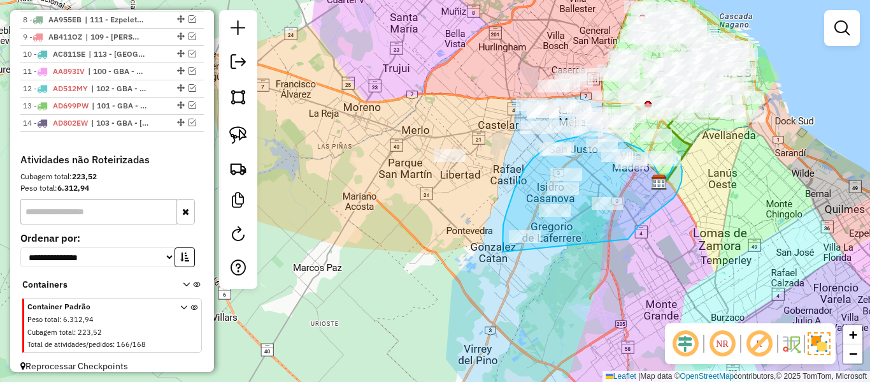
drag, startPoint x: 628, startPoint y: 239, endPoint x: 525, endPoint y: 292, distance: 116.3
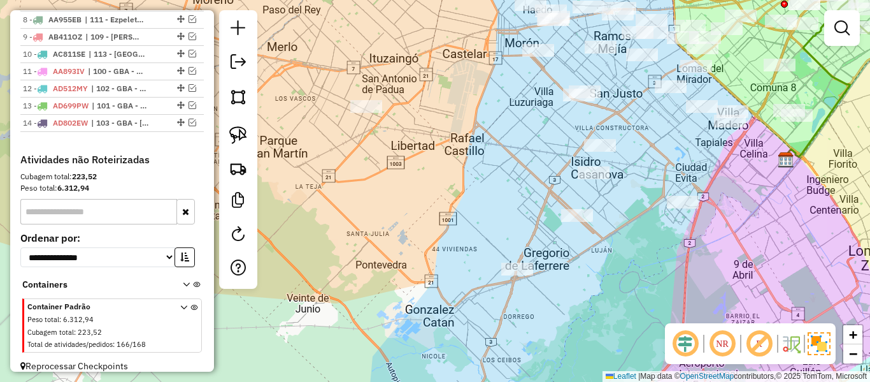
click at [596, 252] on div "Janela de atendimento Grade de atendimento Capacidade Transportadoras Veículos …" at bounding box center [435, 191] width 870 height 382
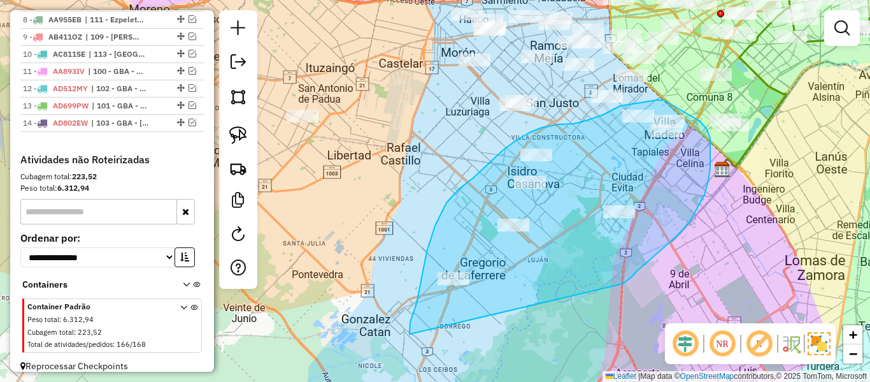
drag, startPoint x: 644, startPoint y: 265, endPoint x: 431, endPoint y: 338, distance: 225.5
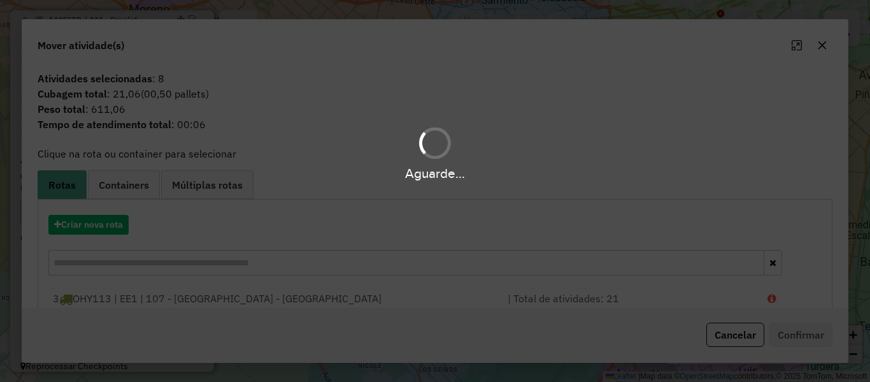
click at [112, 228] on div "Aguarde..." at bounding box center [435, 191] width 870 height 382
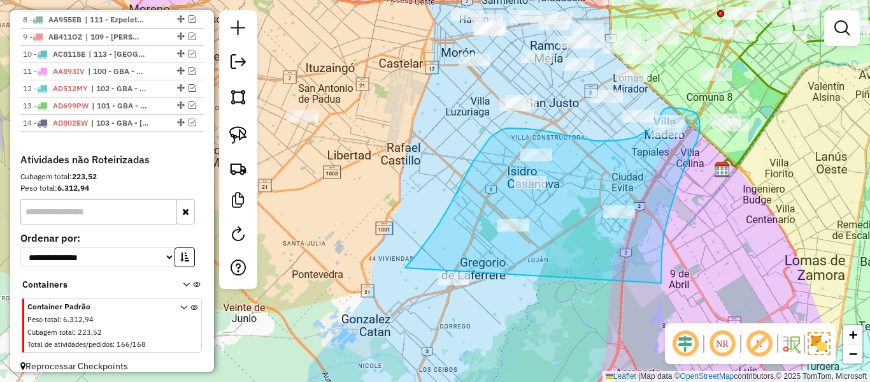
drag, startPoint x: 670, startPoint y: 210, endPoint x: 384, endPoint y: 327, distance: 309.8
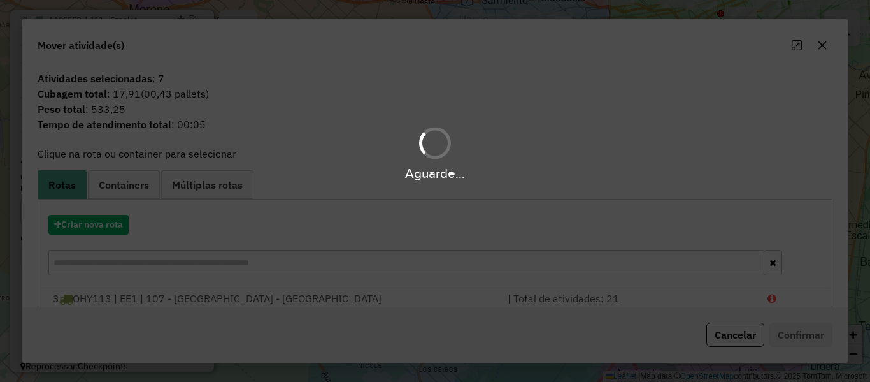
click at [110, 219] on div "Aguarde..." at bounding box center [435, 191] width 870 height 382
click at [106, 227] on hb-app "Aguarde... Pop-up bloqueado! Seu navegador bloqueou automáticamente a abertura …" at bounding box center [435, 191] width 870 height 382
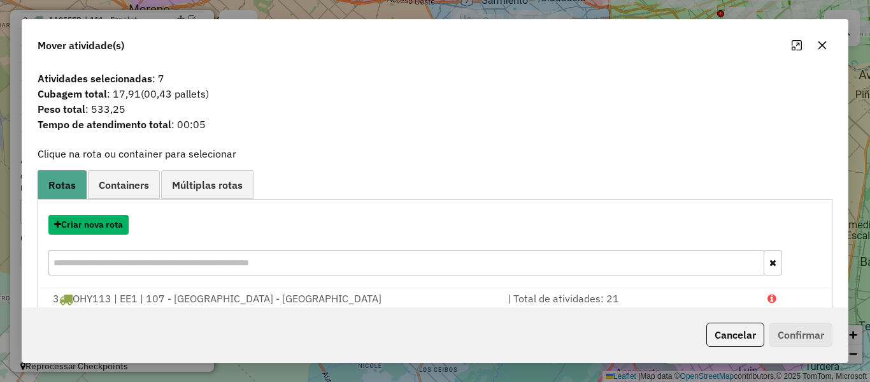
click at [106, 227] on button "Criar nova rota" at bounding box center [88, 225] width 80 height 20
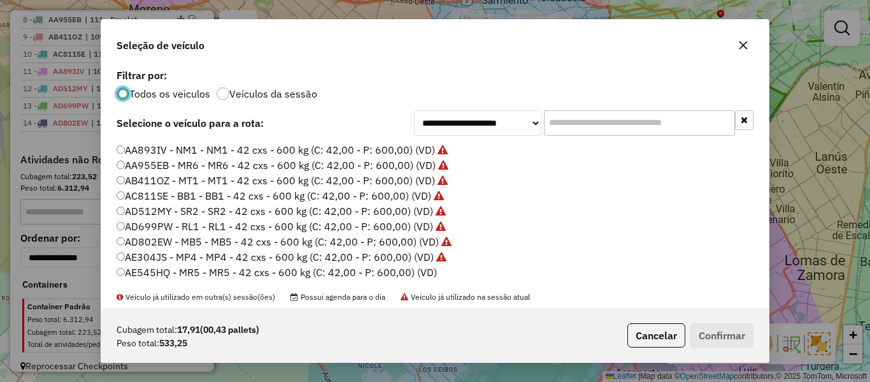
scroll to position [64, 0]
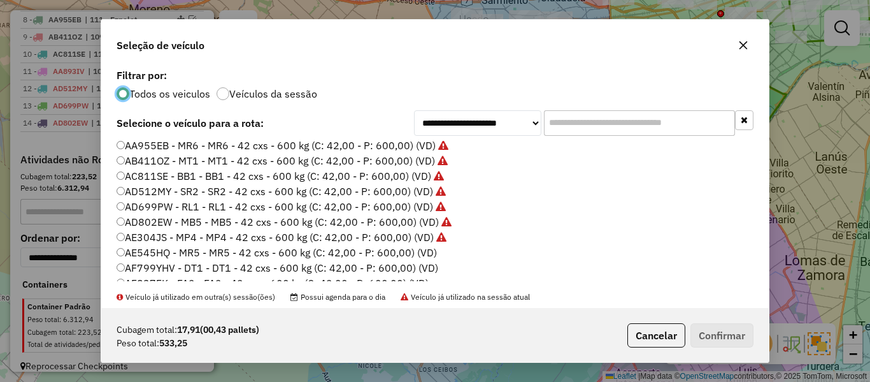
click at [425, 252] on label "AE545HQ - MR5 - MR5 - 42 cxs - 600 kg (C: 42,00 - P: 600,00) (VD)" at bounding box center [277, 252] width 321 height 15
click at [738, 345] on button "Confirmar" at bounding box center [722, 335] width 63 height 24
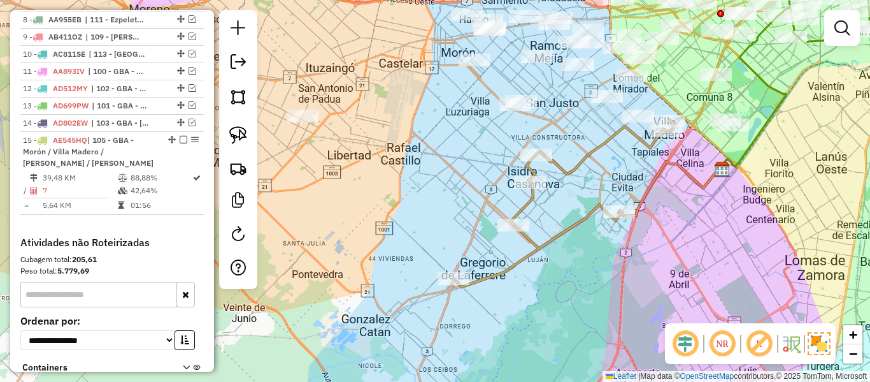
scroll to position [741, 0]
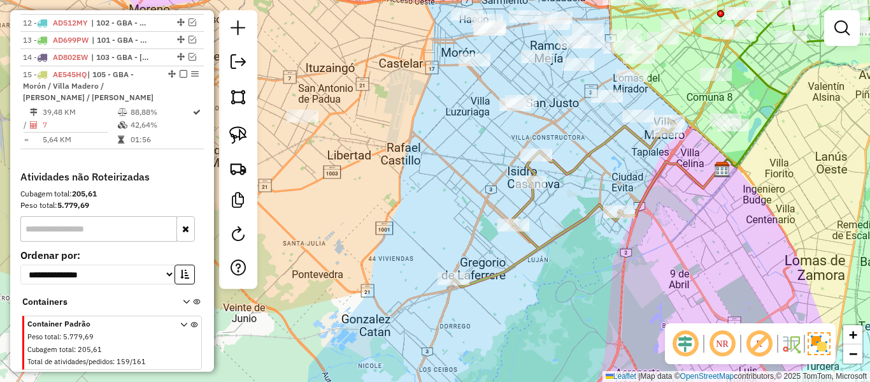
drag, startPoint x: 500, startPoint y: 208, endPoint x: 523, endPoint y: 208, distance: 22.3
click at [512, 208] on div "Janela de atendimento Grade de atendimento Capacidade Transportadoras Veículos …" at bounding box center [435, 191] width 870 height 382
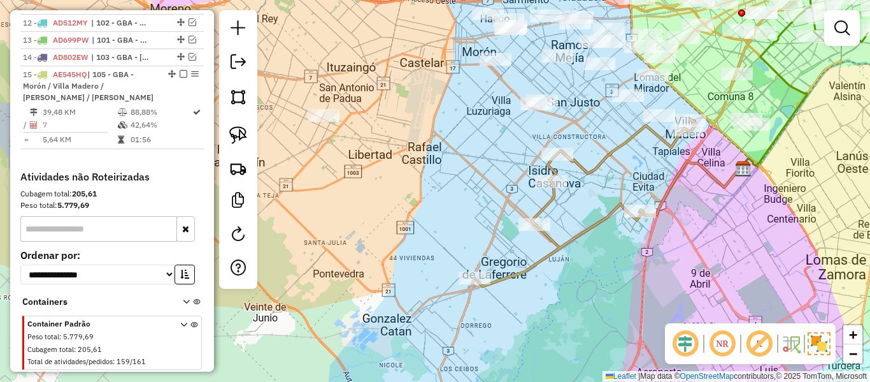
click at [541, 205] on icon at bounding box center [586, 202] width 222 height 167
select select "**********"
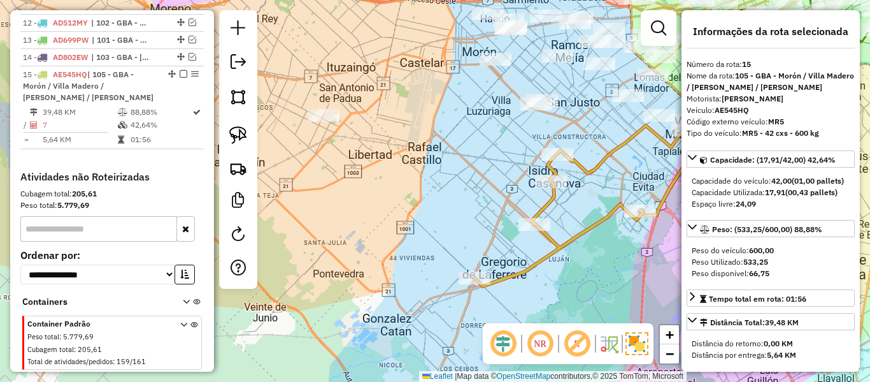
scroll to position [758, 0]
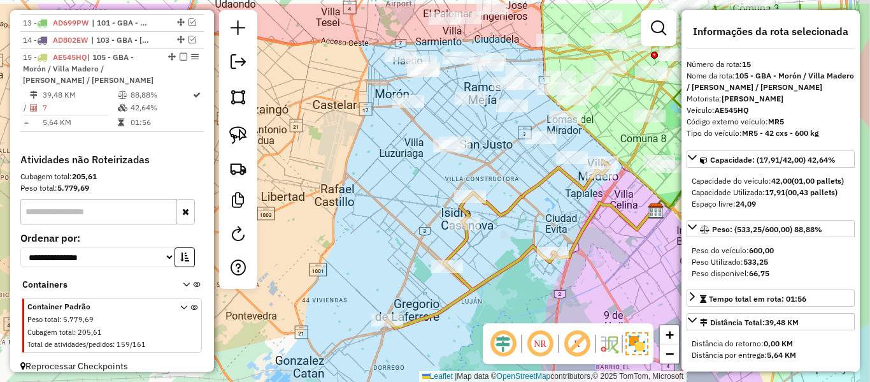
drag, startPoint x: 589, startPoint y: 210, endPoint x: 451, endPoint y: 269, distance: 149.6
click at [451, 269] on div "Janela de atendimento Grade de atendimento Capacidade Transportadoras Veículos …" at bounding box center [435, 191] width 870 height 382
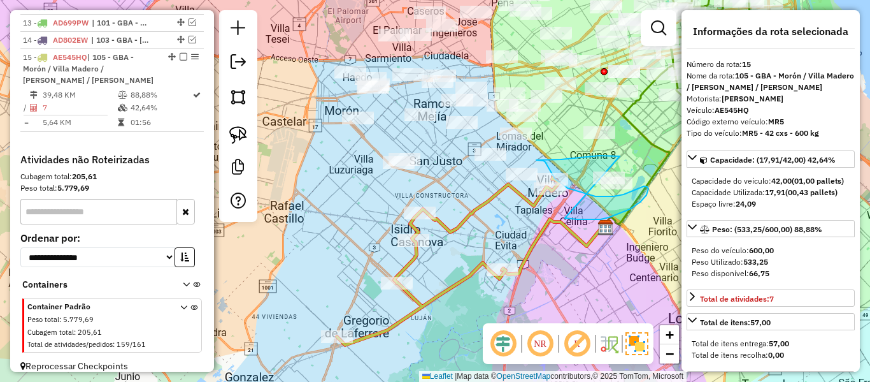
drag, startPoint x: 568, startPoint y: 219, endPoint x: 656, endPoint y: 189, distance: 92.7
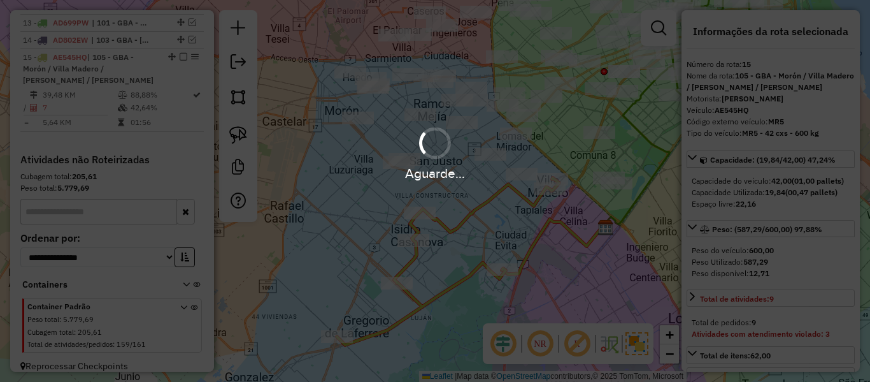
select select "**********"
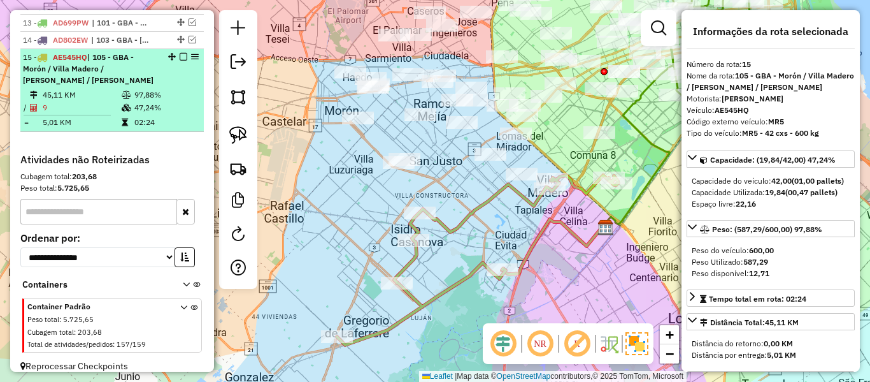
click at [180, 53] on em at bounding box center [184, 57] width 8 height 8
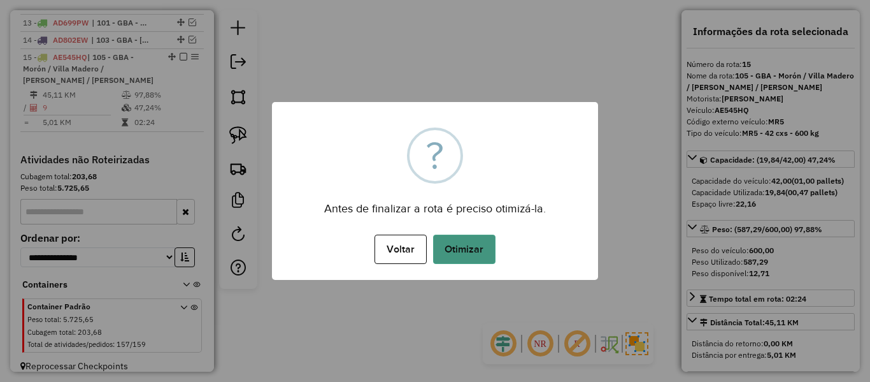
click at [435, 249] on button "Otimizar" at bounding box center [464, 248] width 62 height 29
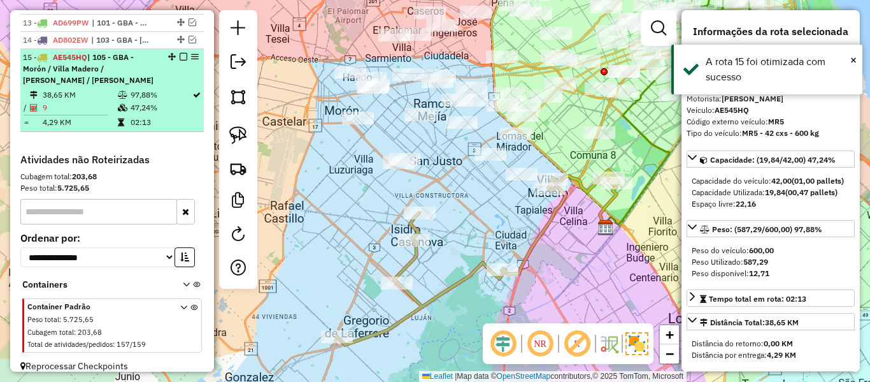
click at [182, 53] on em at bounding box center [184, 57] width 8 height 8
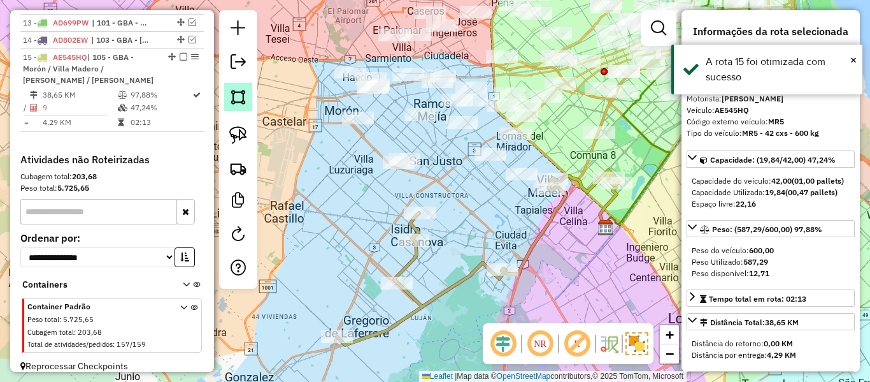
scroll to position [693, 0]
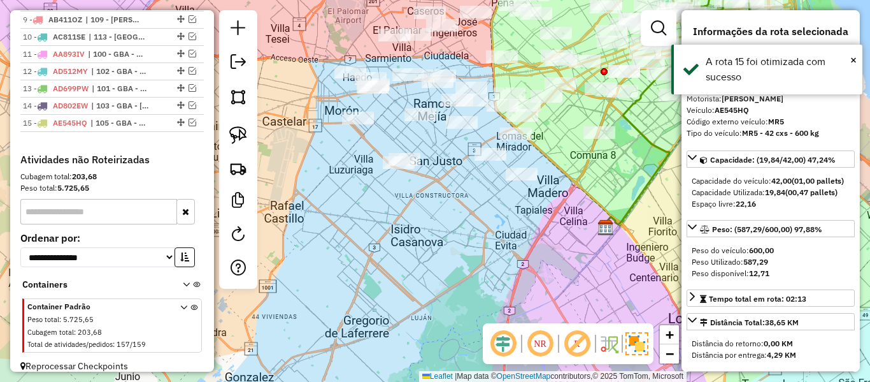
drag, startPoint x: 459, startPoint y: 251, endPoint x: 505, endPoint y: 263, distance: 47.9
click at [505, 263] on div "Janela de atendimento Grade de atendimento Capacidade Transportadoras Veículos …" at bounding box center [435, 191] width 870 height 382
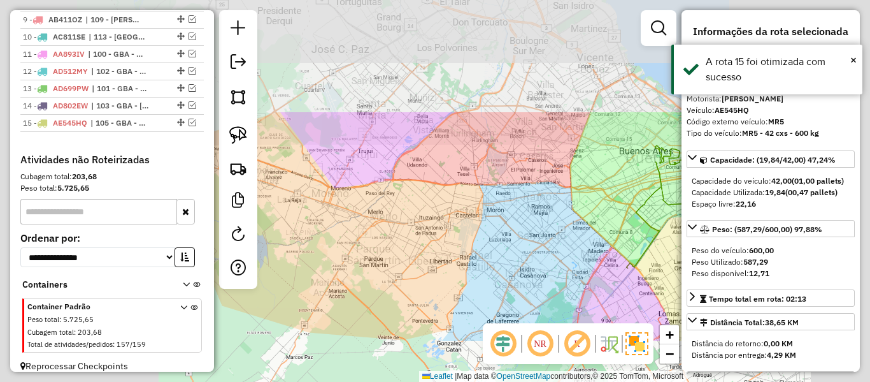
click at [504, 263] on div "Janela de atendimento Grade de atendimento Capacidade Transportadoras Veículos …" at bounding box center [435, 191] width 870 height 382
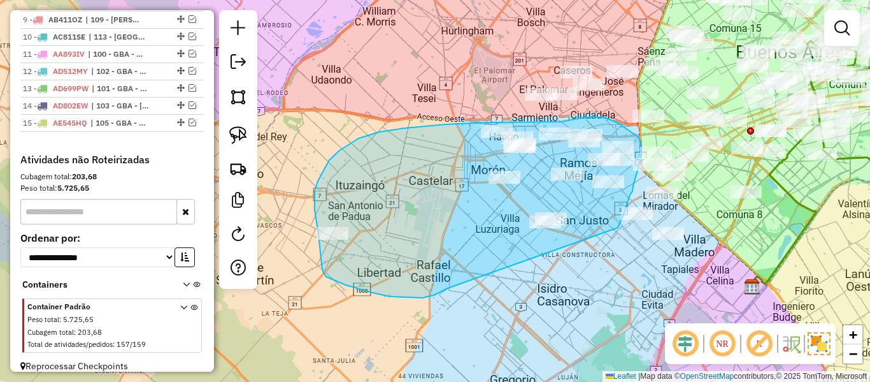
drag, startPoint x: 422, startPoint y: 298, endPoint x: 612, endPoint y: 242, distance: 197.2
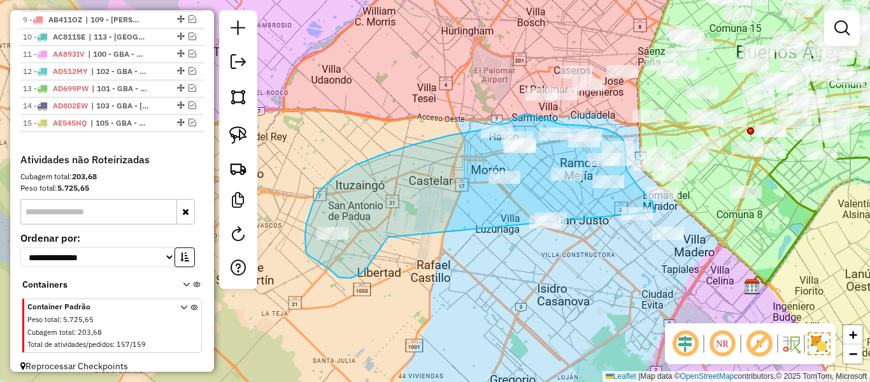
drag, startPoint x: 388, startPoint y: 237, endPoint x: 630, endPoint y: 246, distance: 242.3
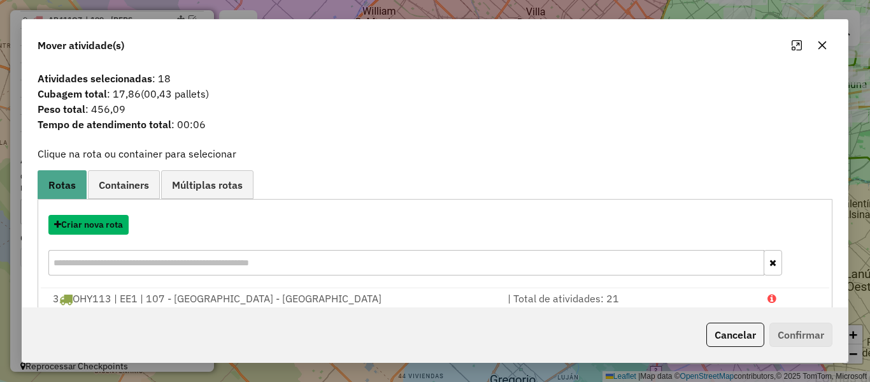
click at [99, 223] on button "Criar nova rota" at bounding box center [88, 225] width 80 height 20
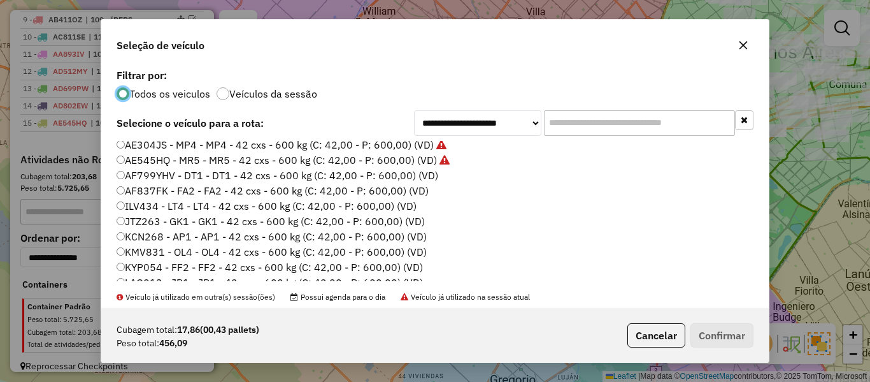
scroll to position [127, 0]
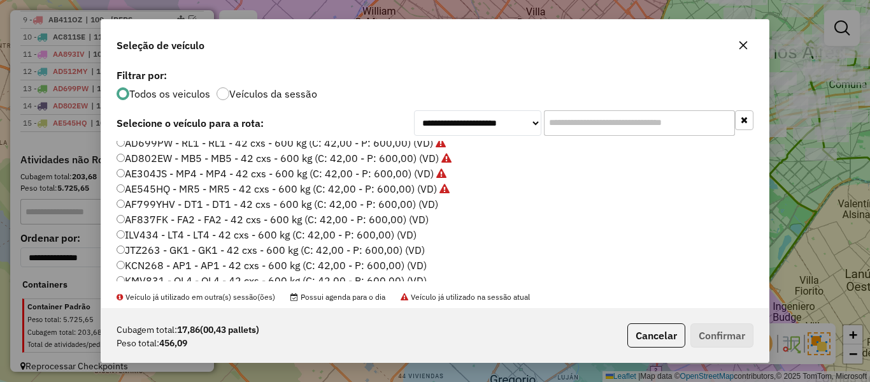
click at [423, 204] on label "AF799YHV - DT1 - DT1 - 42 cxs - 600 kg (C: 42,00 - P: 600,00) (VD)" at bounding box center [278, 203] width 322 height 15
click at [723, 323] on button "Confirmar" at bounding box center [722, 335] width 63 height 24
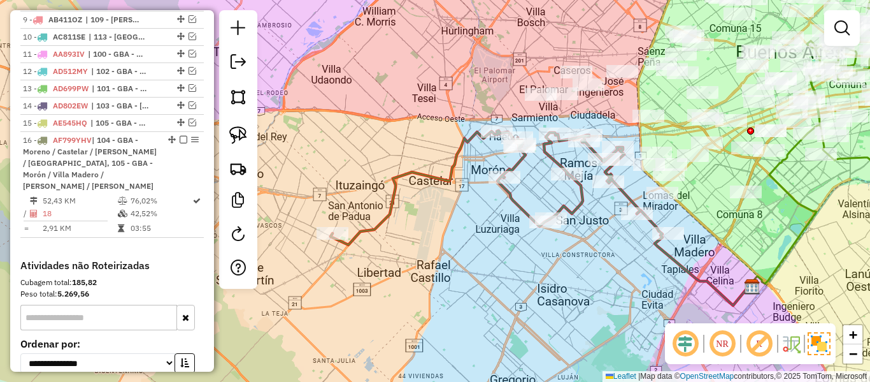
scroll to position [758, 0]
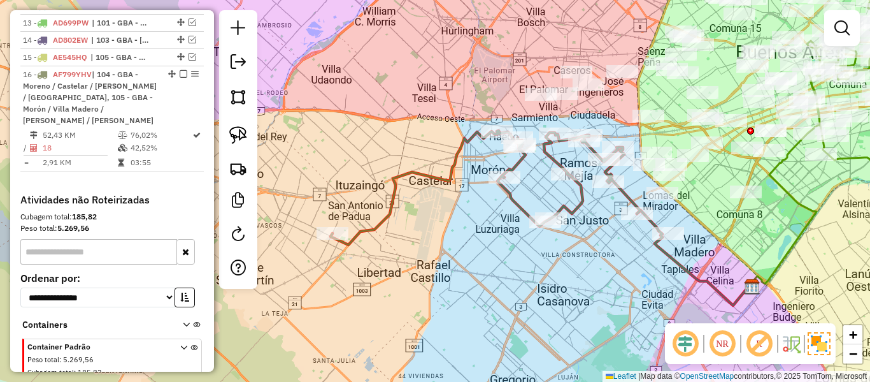
click at [466, 137] on icon at bounding box center [486, 188] width 310 height 114
select select "**********"
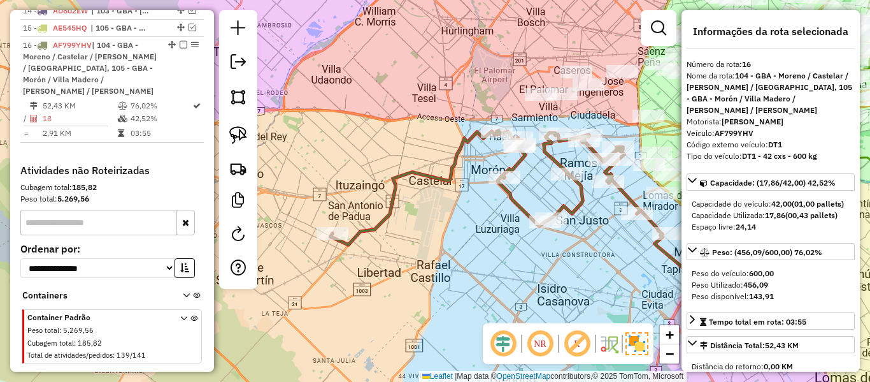
scroll to position [798, 0]
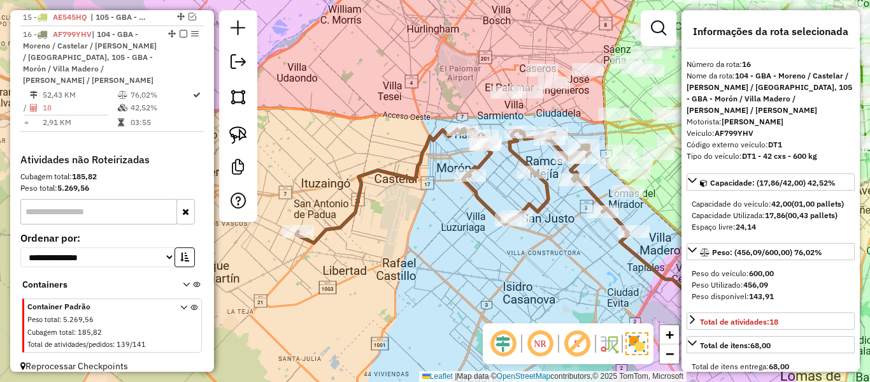
drag, startPoint x: 572, startPoint y: 239, endPoint x: 563, endPoint y: 239, distance: 8.9
click at [563, 239] on div "Janela de atendimento Grade de atendimento Capacidade Transportadoras Veículos …" at bounding box center [435, 191] width 870 height 382
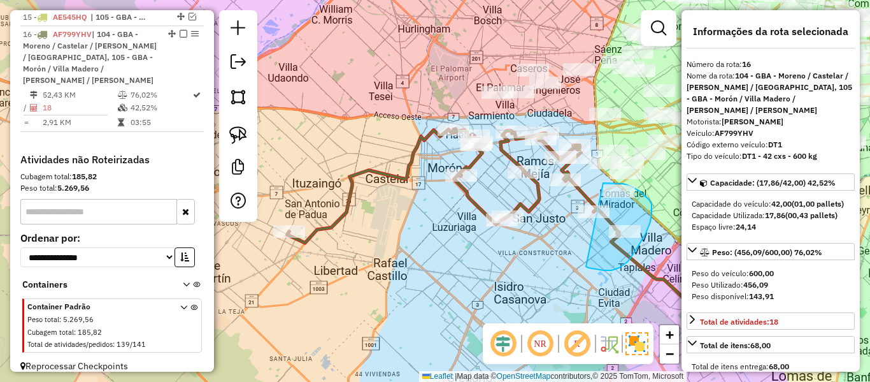
drag, startPoint x: 589, startPoint y: 268, endPoint x: 589, endPoint y: 188, distance: 79.7
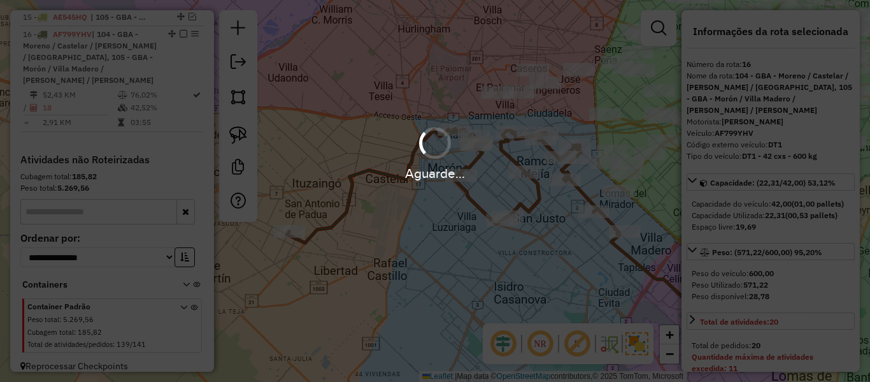
select select "**********"
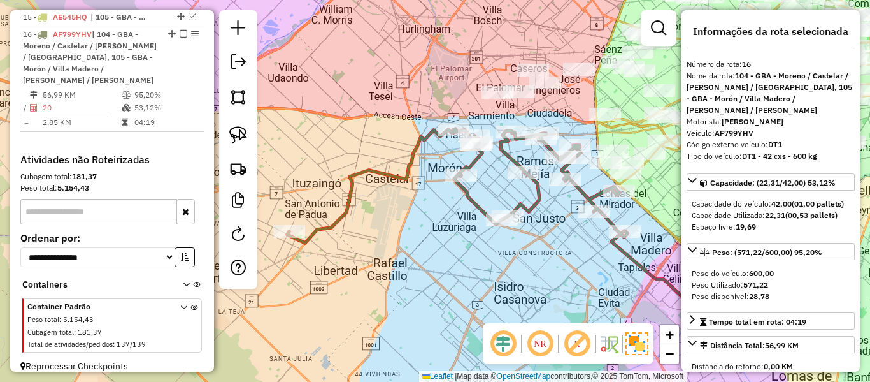
click at [586, 193] on icon at bounding box center [457, 186] width 340 height 114
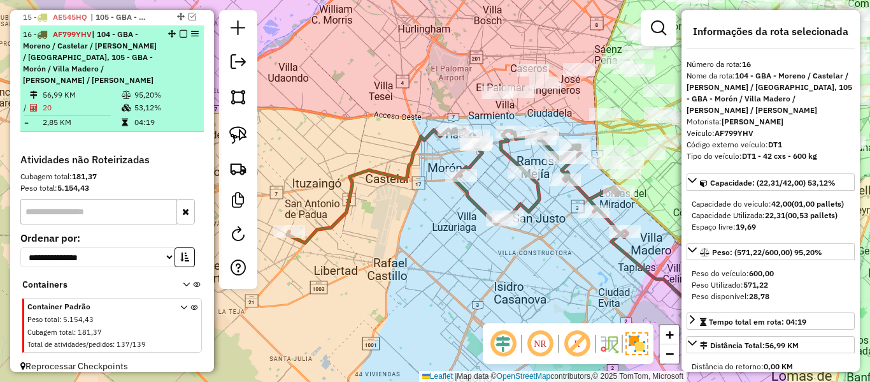
click at [180, 30] on em at bounding box center [184, 34] width 8 height 8
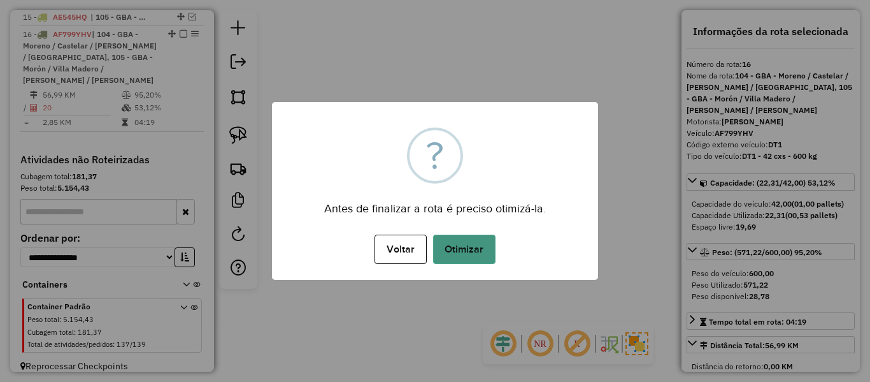
click at [459, 254] on button "Otimizar" at bounding box center [464, 248] width 62 height 29
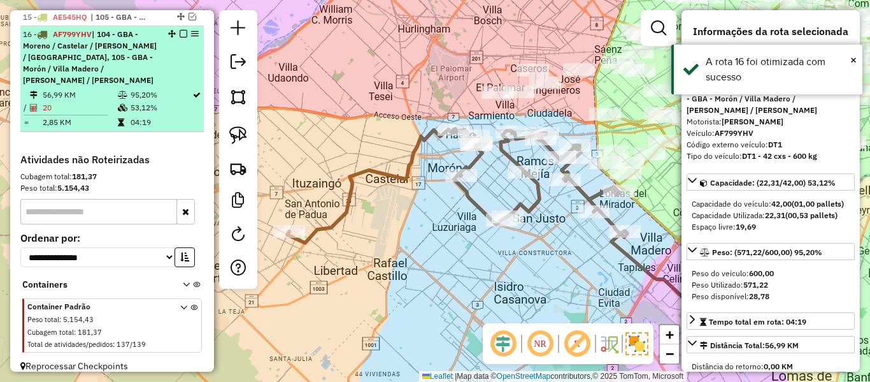
click at [182, 30] on em at bounding box center [184, 34] width 8 height 8
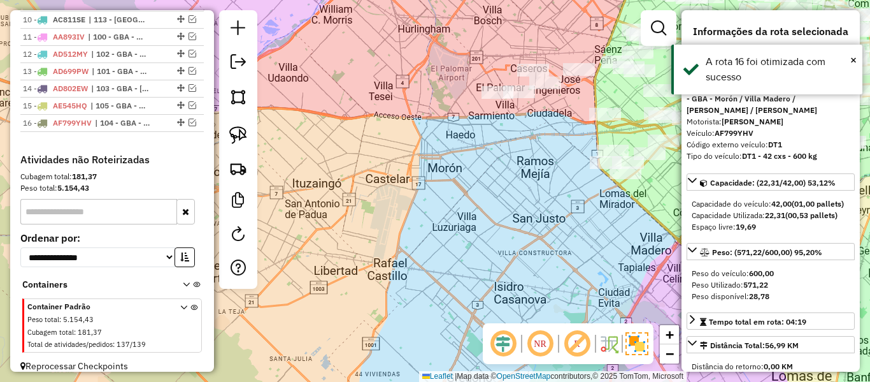
drag, startPoint x: 466, startPoint y: 168, endPoint x: 523, endPoint y: 175, distance: 57.8
click at [466, 177] on div "Janela de atendimento Grade de atendimento Capacidade Transportadoras Veículos …" at bounding box center [435, 191] width 870 height 382
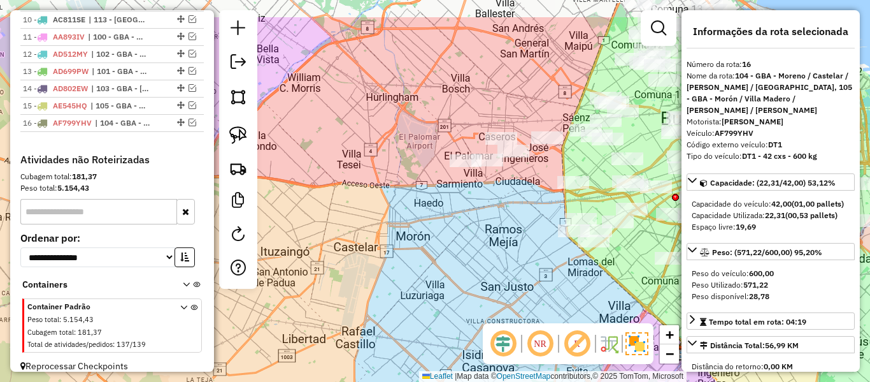
drag, startPoint x: 489, startPoint y: 234, endPoint x: 426, endPoint y: 288, distance: 82.7
click at [407, 304] on div "Janela de atendimento Grade de atendimento Capacidade Transportadoras Veículos …" at bounding box center [435, 191] width 870 height 382
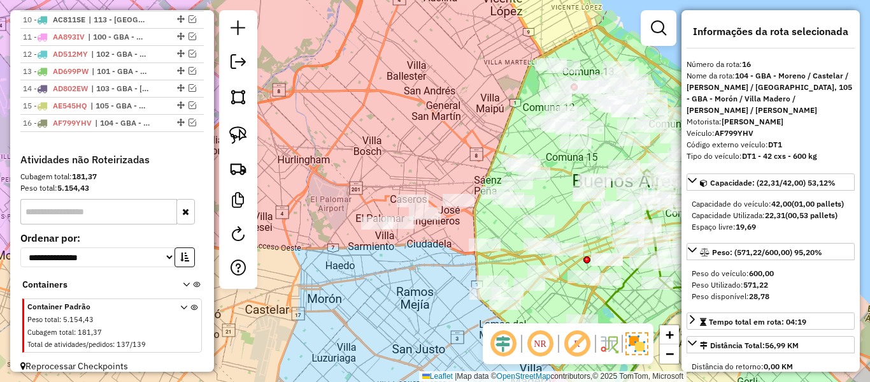
drag, startPoint x: 435, startPoint y: 285, endPoint x: 426, endPoint y: 213, distance: 72.6
click at [426, 213] on div "Janela de atendimento Grade de atendimento Capacidade Transportadoras Veículos …" at bounding box center [435, 191] width 870 height 382
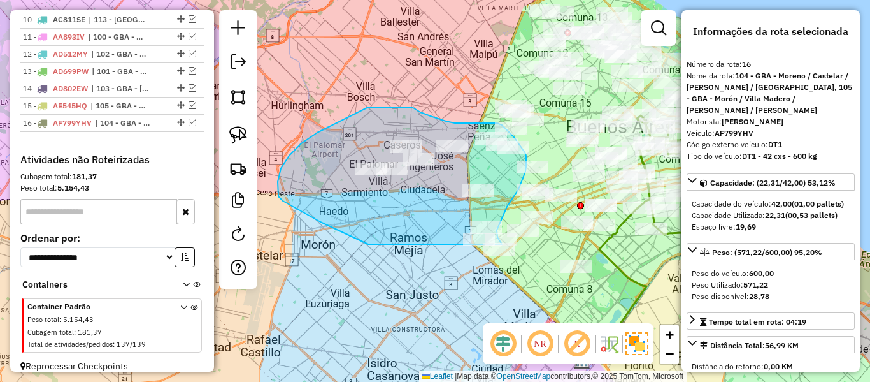
drag, startPoint x: 289, startPoint y: 155, endPoint x: 478, endPoint y: 269, distance: 220.1
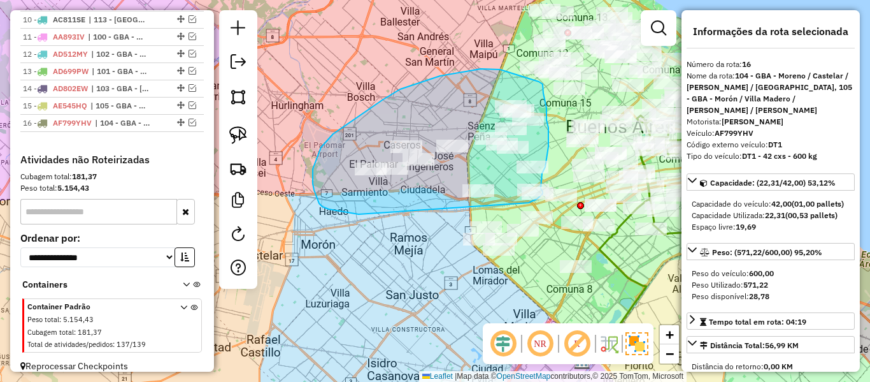
drag, startPoint x: 335, startPoint y: 210, endPoint x: 529, endPoint y: 203, distance: 193.8
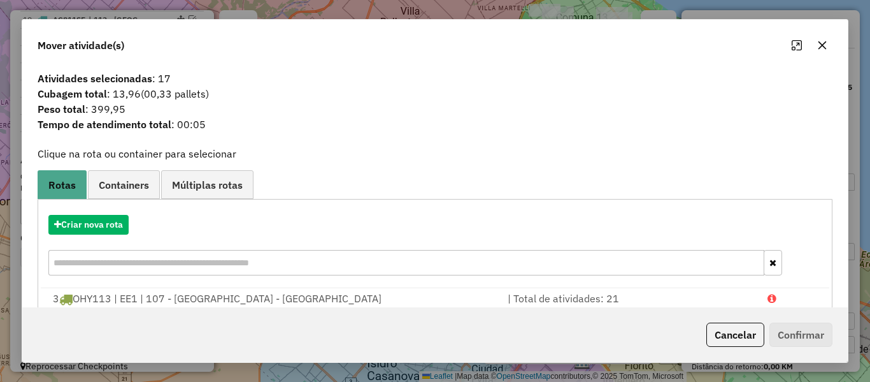
click at [101, 213] on div "Criar nova rota" at bounding box center [435, 246] width 789 height 83
click at [101, 217] on button "Criar nova rota" at bounding box center [88, 225] width 80 height 20
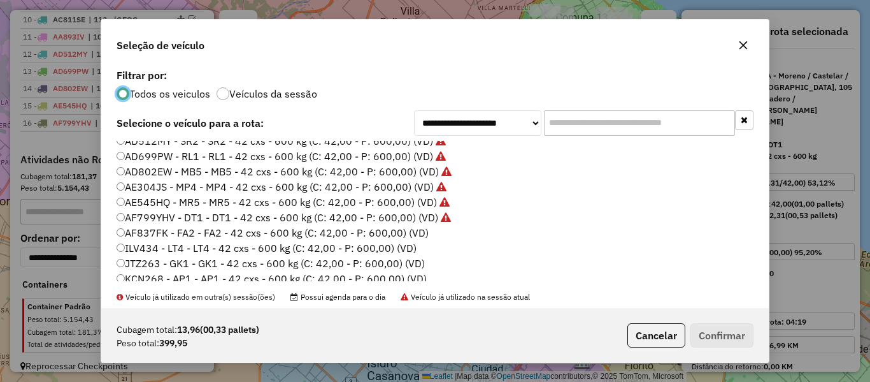
scroll to position [127, 0]
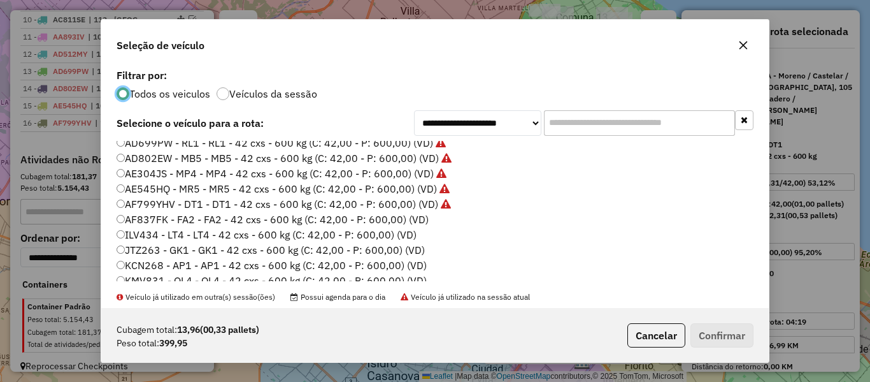
click at [412, 221] on label "AF837FK - FA2 - FA2 - 42 cxs - 600 kg (C: 42,00 - P: 600,00) (VD)" at bounding box center [273, 219] width 312 height 15
click at [707, 322] on div "Cubagem total: 13,96 (00,33 pallets) Peso total: 399,95 Cancelar Confirmar" at bounding box center [435, 335] width 668 height 55
drag, startPoint x: 708, startPoint y: 332, endPoint x: 642, endPoint y: 269, distance: 91.5
click at [704, 327] on button "Confirmar" at bounding box center [722, 335] width 63 height 24
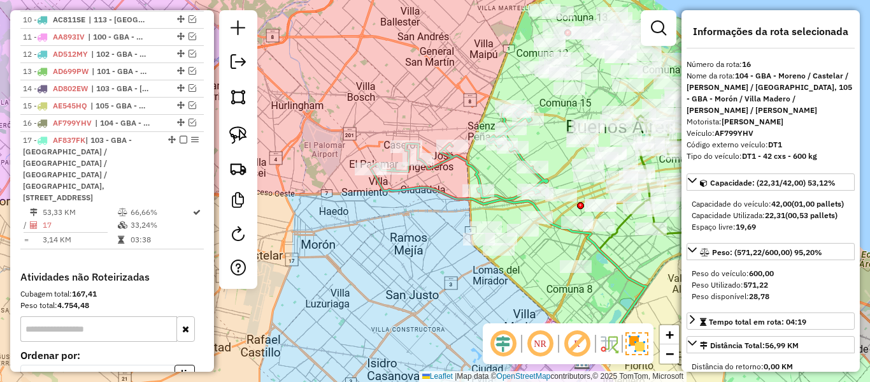
scroll to position [803, 0]
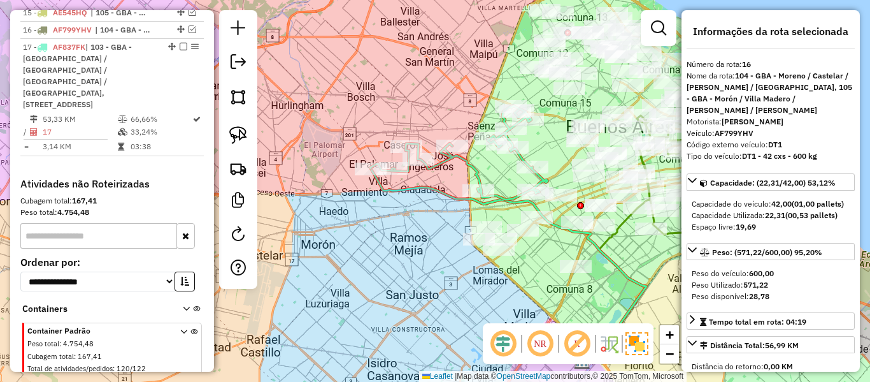
click at [479, 169] on icon at bounding box center [459, 153] width 178 height 94
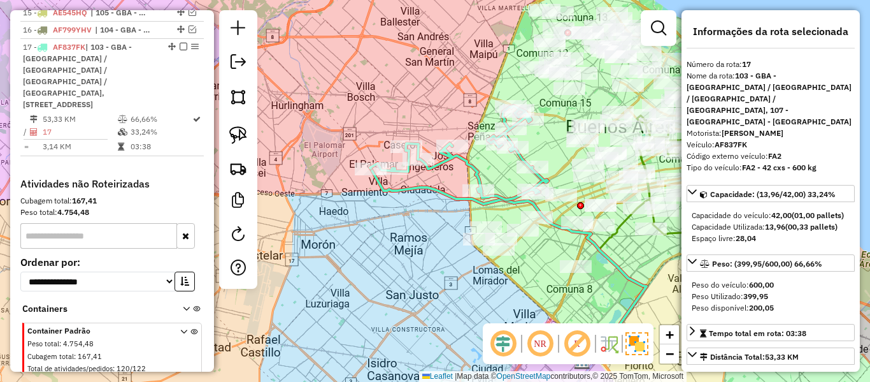
scroll to position [804, 0]
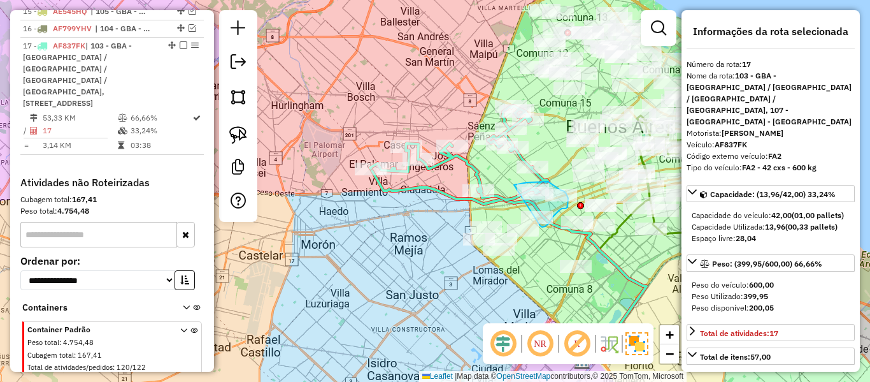
drag, startPoint x: 514, startPoint y: 185, endPoint x: 516, endPoint y: 209, distance: 24.3
drag, startPoint x: 566, startPoint y: 166, endPoint x: 552, endPoint y: 160, distance: 15.4
click at [562, 157] on div at bounding box center [578, 154] width 32 height 13
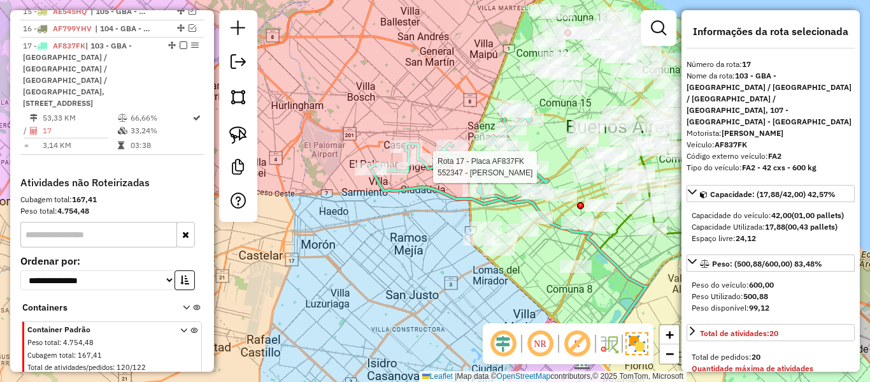
select select "**********"
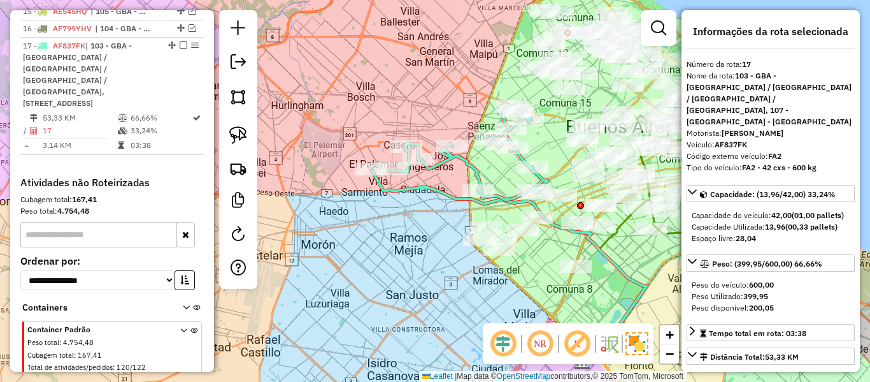
click at [541, 177] on icon at bounding box center [459, 153] width 178 height 94
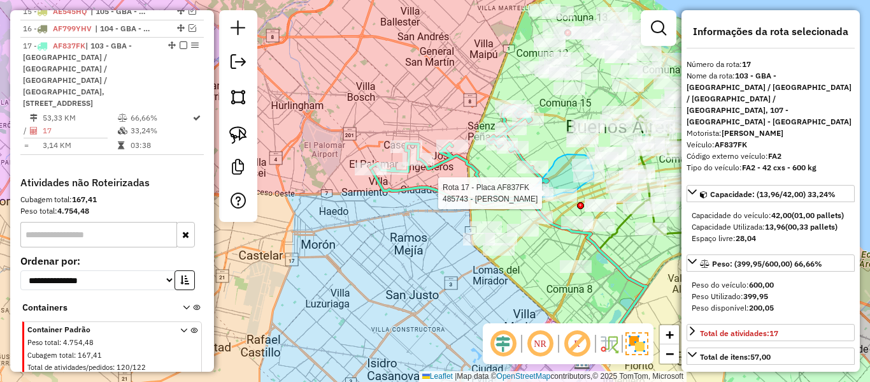
drag, startPoint x: 561, startPoint y: 157, endPoint x: 528, endPoint y: 183, distance: 41.7
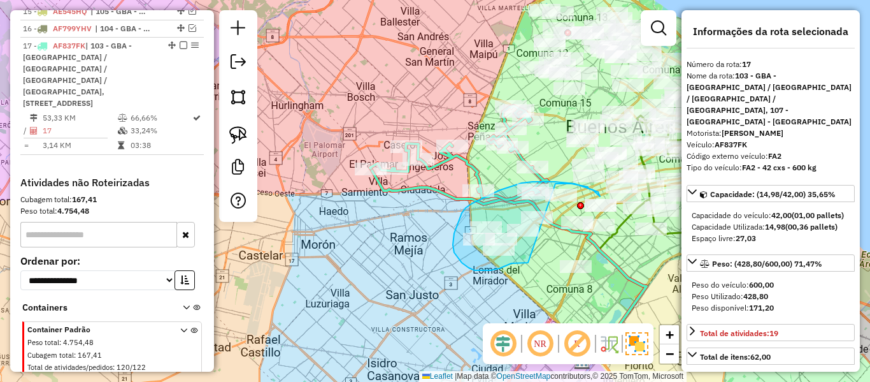
drag, startPoint x: 556, startPoint y: 184, endPoint x: 548, endPoint y: 240, distance: 57.2
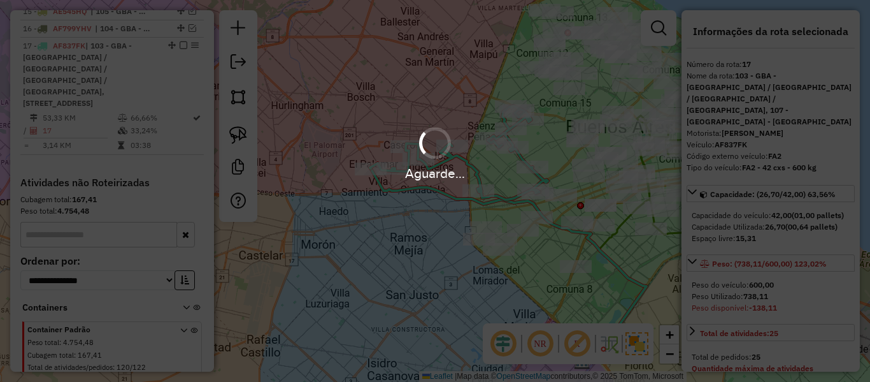
select select "**********"
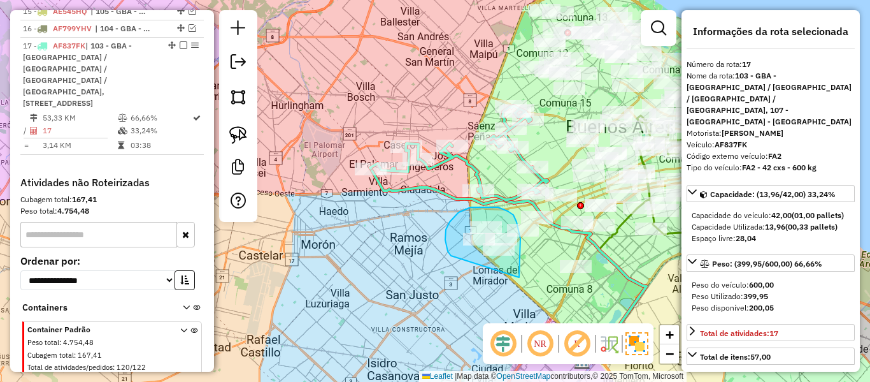
drag, startPoint x: 521, startPoint y: 252, endPoint x: 456, endPoint y: 259, distance: 65.4
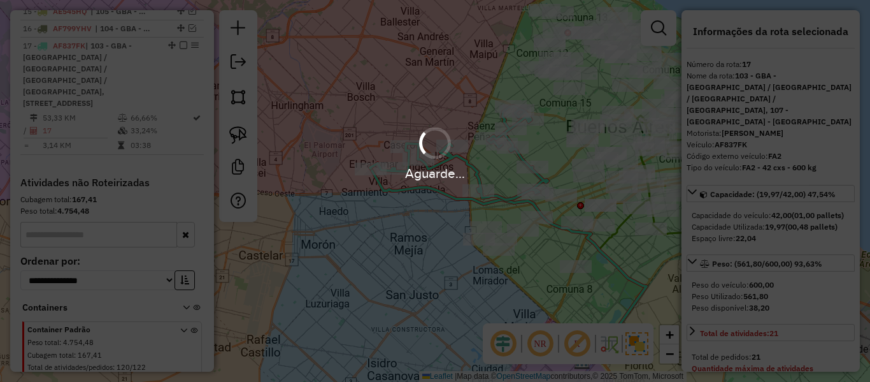
select select "**********"
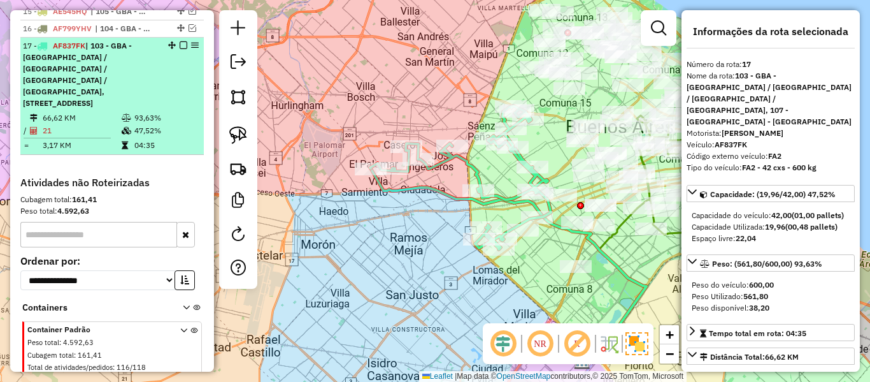
click at [180, 41] on em at bounding box center [184, 45] width 8 height 8
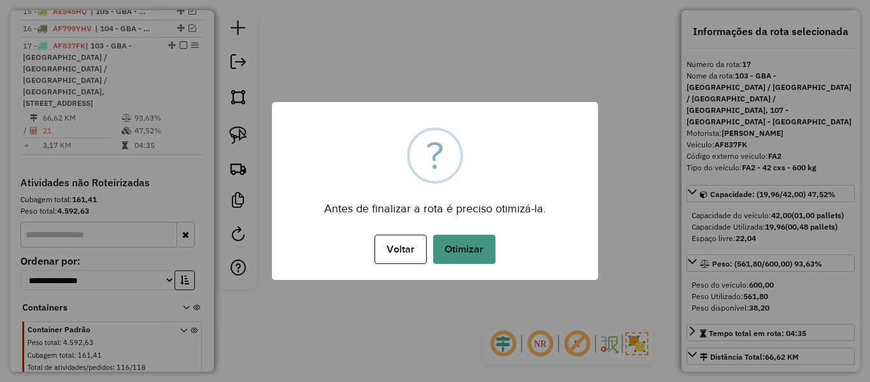
click at [466, 247] on button "Otimizar" at bounding box center [464, 248] width 62 height 29
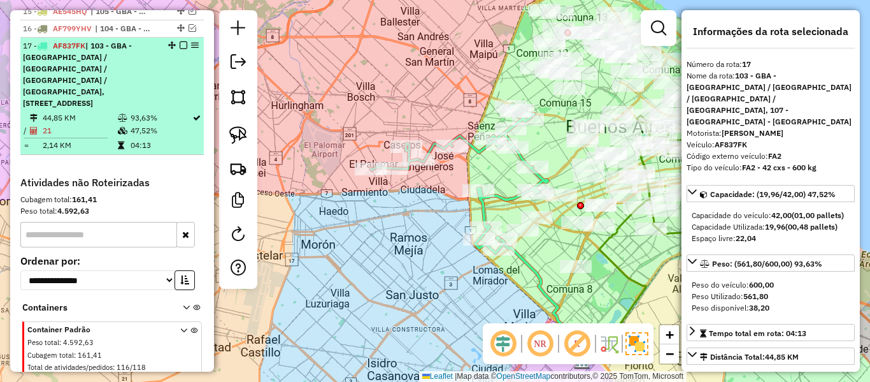
click at [180, 41] on em at bounding box center [184, 45] width 8 height 8
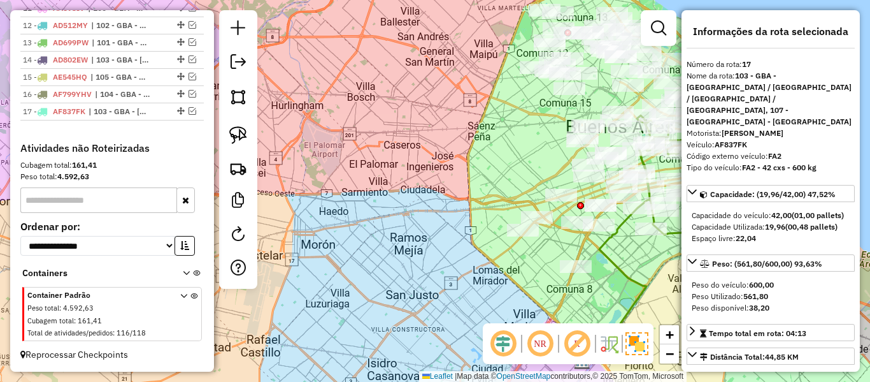
scroll to position [727, 0]
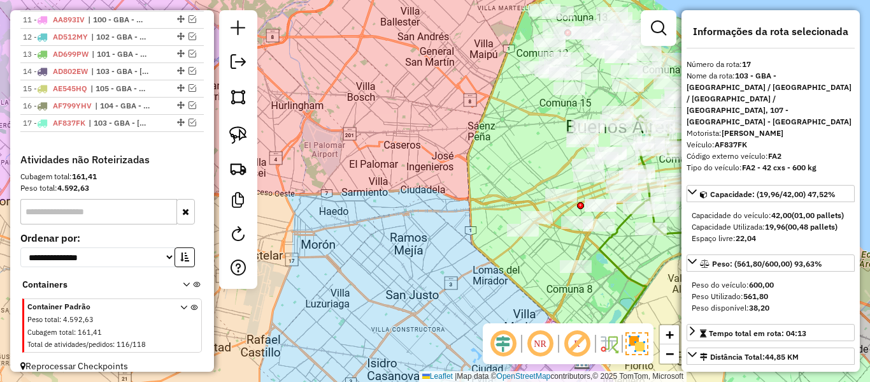
click at [457, 129] on div "Janela de atendimento Grade de atendimento Capacidade Transportadoras Veículos …" at bounding box center [435, 191] width 870 height 382
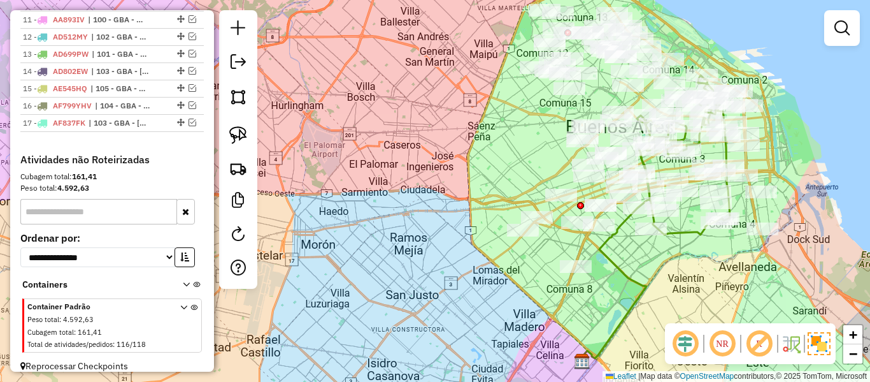
drag, startPoint x: 467, startPoint y: 124, endPoint x: 401, endPoint y: 184, distance: 88.9
click at [402, 184] on div "Janela de atendimento Grade de atendimento Capacidade Transportadoras Veículos …" at bounding box center [435, 191] width 870 height 382
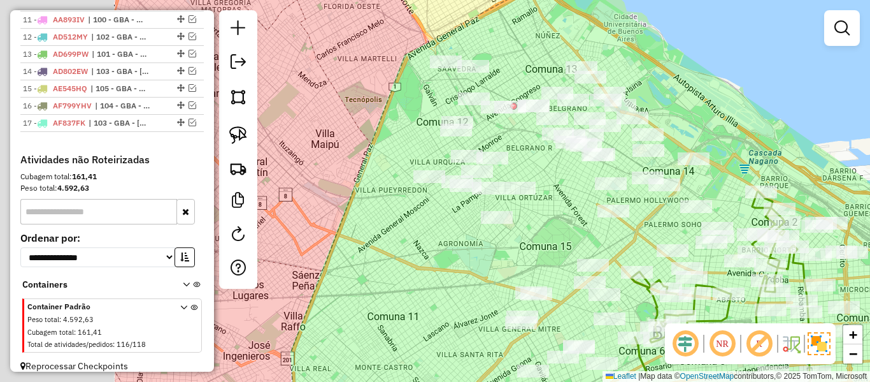
drag, startPoint x: 371, startPoint y: 229, endPoint x: 573, endPoint y: 220, distance: 202.2
click at [573, 220] on div "Janela de atendimento Grade de atendimento Capacidade Transportadoras Veículos …" at bounding box center [435, 191] width 870 height 382
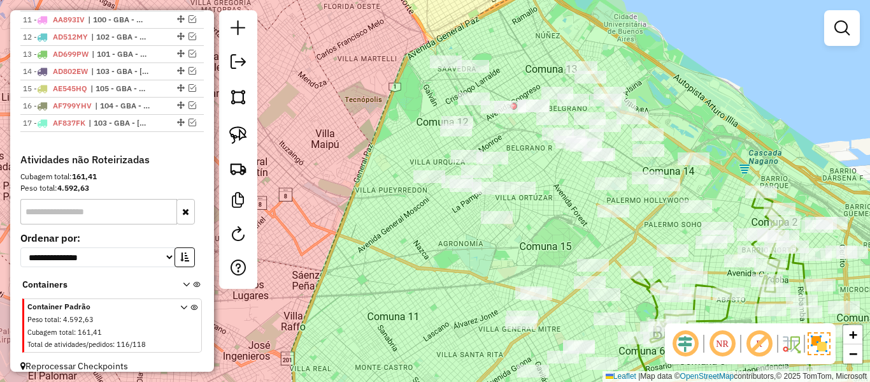
drag, startPoint x: 540, startPoint y: 161, endPoint x: 550, endPoint y: 201, distance: 41.9
click at [550, 201] on div "Janela de atendimento Grade de atendimento Capacidade Transportadoras Veículos …" at bounding box center [435, 191] width 870 height 382
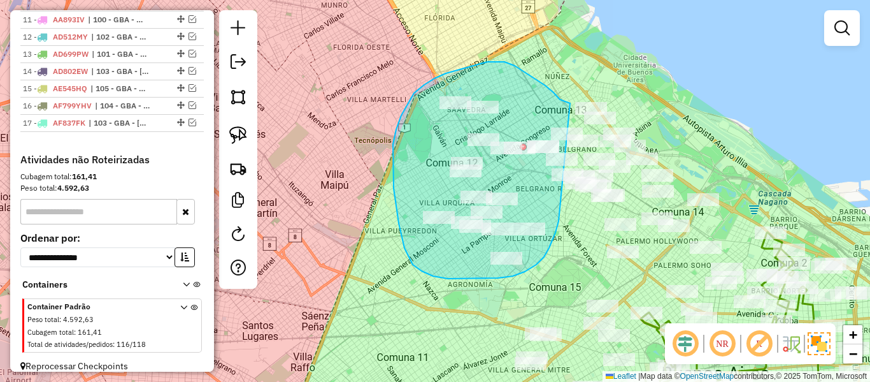
drag, startPoint x: 558, startPoint y: 225, endPoint x: 573, endPoint y: 106, distance: 119.4
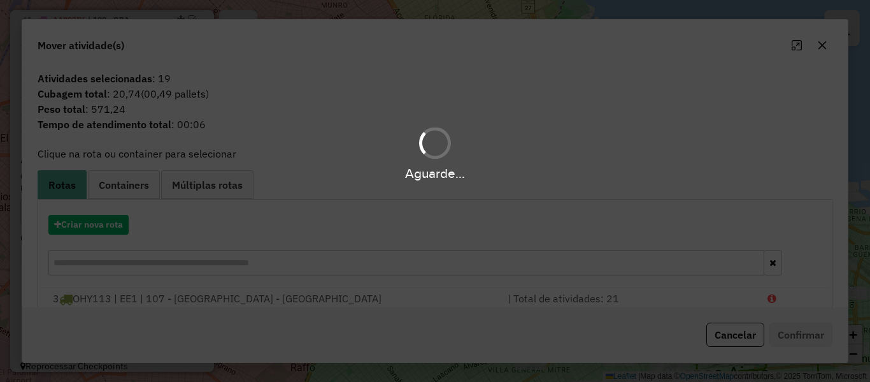
click at [115, 227] on div "Aguarde..." at bounding box center [435, 191] width 870 height 382
click at [115, 227] on hb-app "Aguarde... Pop-up bloqueado! Seu navegador bloqueou automáticamente a abertura …" at bounding box center [435, 191] width 870 height 382
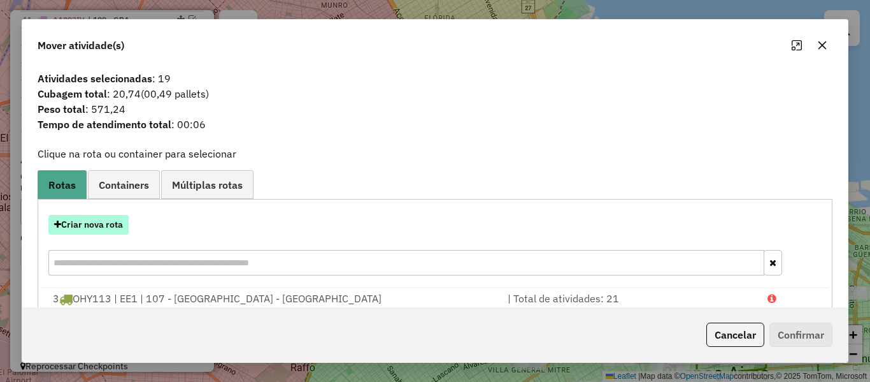
click at [117, 226] on button "Criar nova rota" at bounding box center [88, 225] width 80 height 20
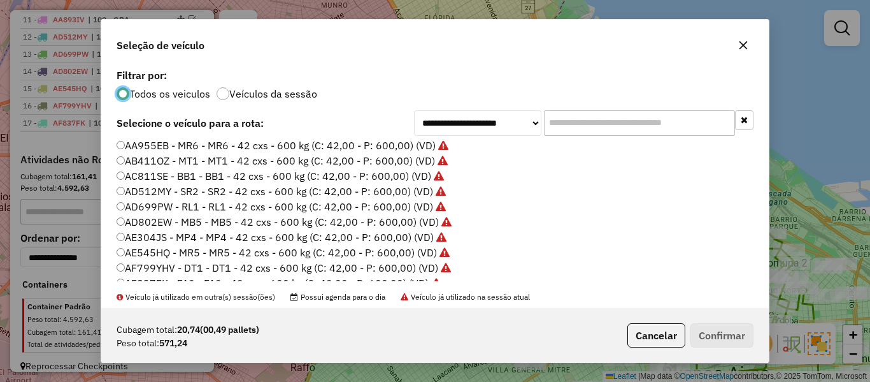
scroll to position [191, 0]
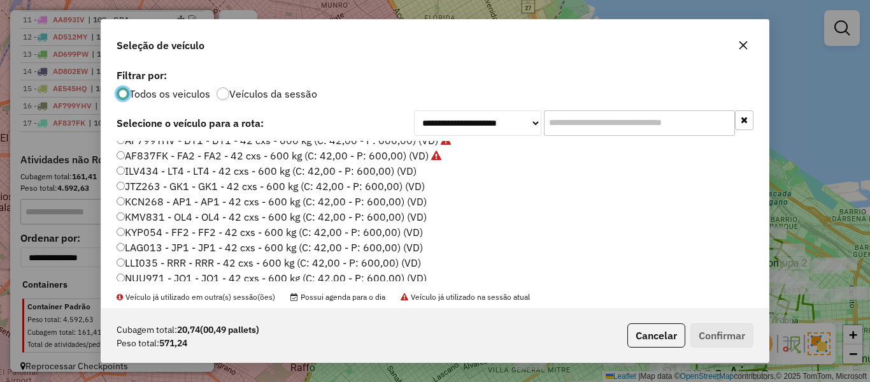
click at [407, 166] on label "ILV434 - LT4 - LT4 - 42 cxs - 600 kg (C: 42,00 - P: 600,00) (VD)" at bounding box center [267, 170] width 300 height 15
click at [764, 364] on div "**********" at bounding box center [435, 191] width 870 height 382
click at [723, 333] on button "Confirmar" at bounding box center [722, 335] width 63 height 24
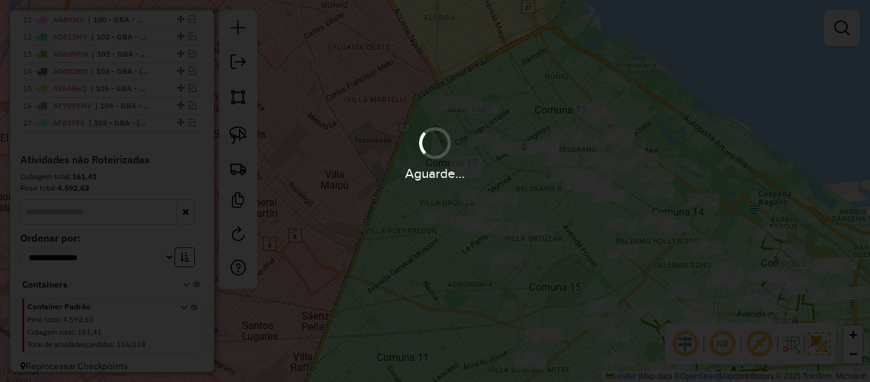
scroll to position [798, 0]
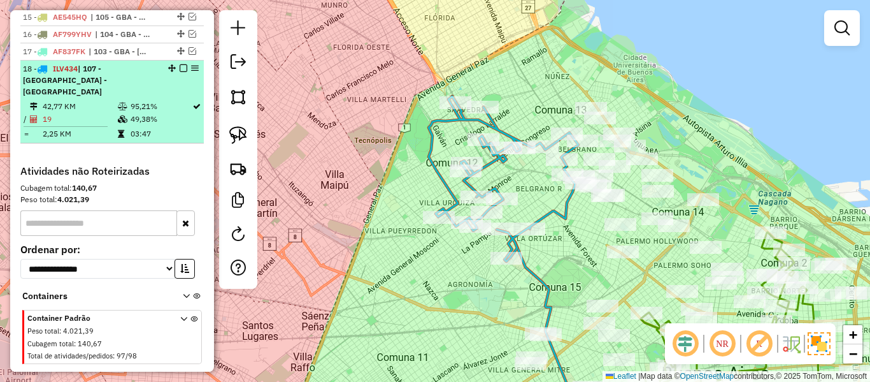
click at [180, 64] on em at bounding box center [184, 68] width 8 height 8
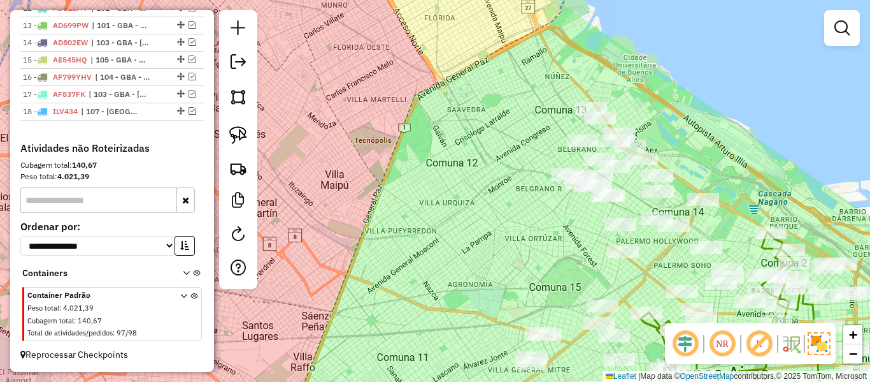
scroll to position [744, 0]
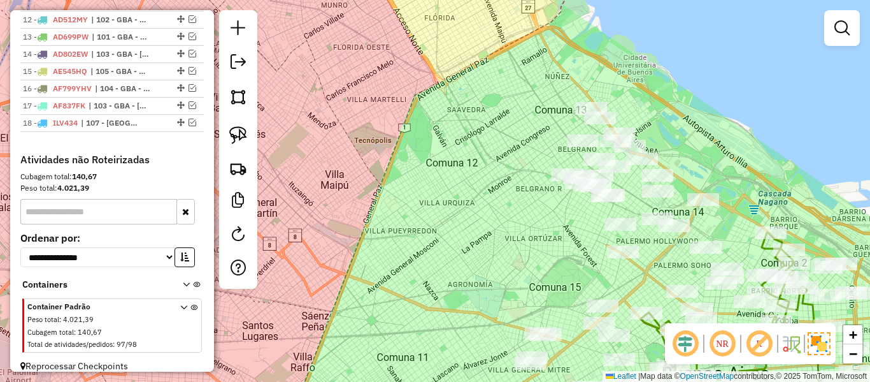
drag, startPoint x: 689, startPoint y: 127, endPoint x: 617, endPoint y: 112, distance: 73.6
click at [617, 112] on div "Janela de atendimento Grade de atendimento Capacidade Transportadoras Veículos …" at bounding box center [435, 191] width 870 height 382
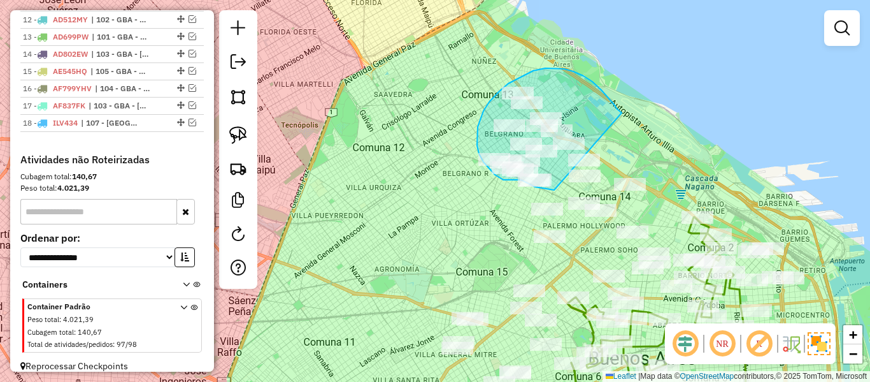
drag, startPoint x: 622, startPoint y: 113, endPoint x: 614, endPoint y: 177, distance: 64.9
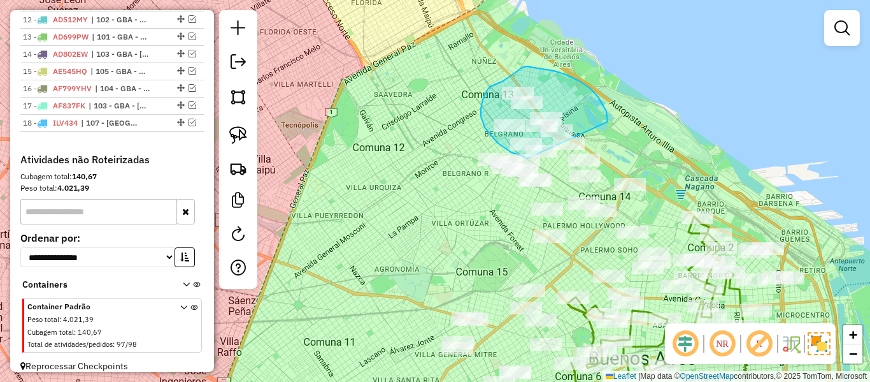
drag, startPoint x: 598, startPoint y: 97, endPoint x: 617, endPoint y: 155, distance: 61.1
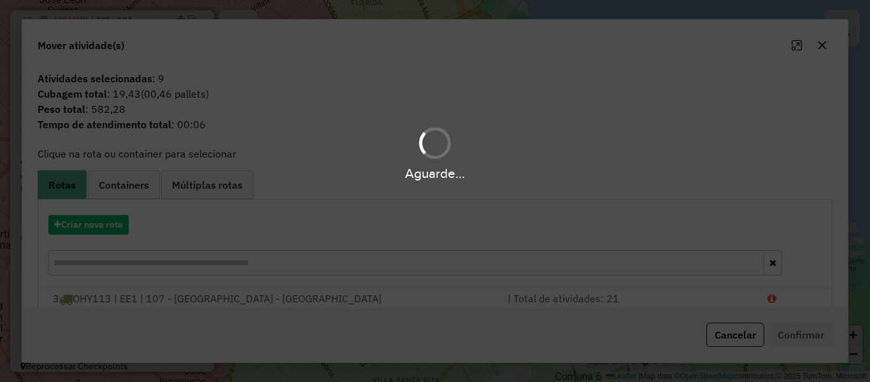
click at [94, 222] on div "Aguarde..." at bounding box center [435, 191] width 870 height 382
click at [94, 222] on hb-app "Aguarde... Pop-up bloqueado! Seu navegador bloqueou automáticamente a abertura …" at bounding box center [435, 191] width 870 height 382
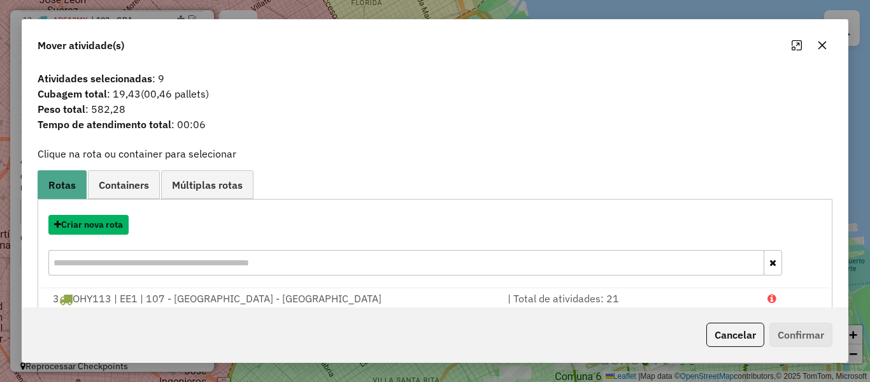
click at [94, 222] on button "Criar nova rota" at bounding box center [88, 225] width 80 height 20
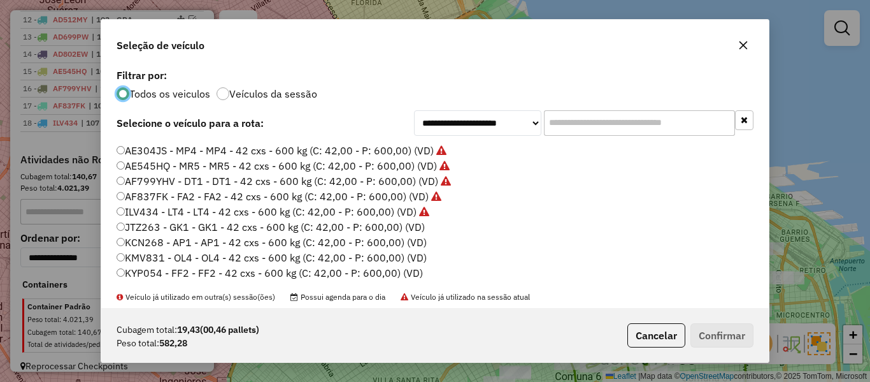
scroll to position [191, 0]
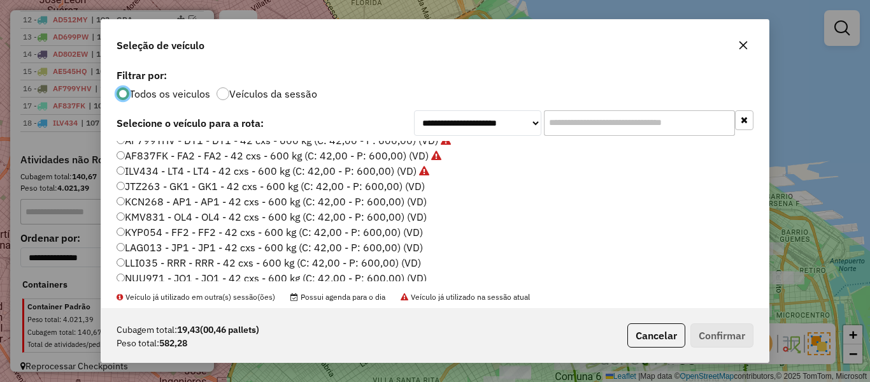
click at [410, 188] on label "JTZ263 - GK1 - GK1 - 42 cxs - 600 kg (C: 42,00 - P: 600,00) (VD)" at bounding box center [271, 185] width 308 height 15
click at [709, 336] on button "Confirmar" at bounding box center [722, 335] width 63 height 24
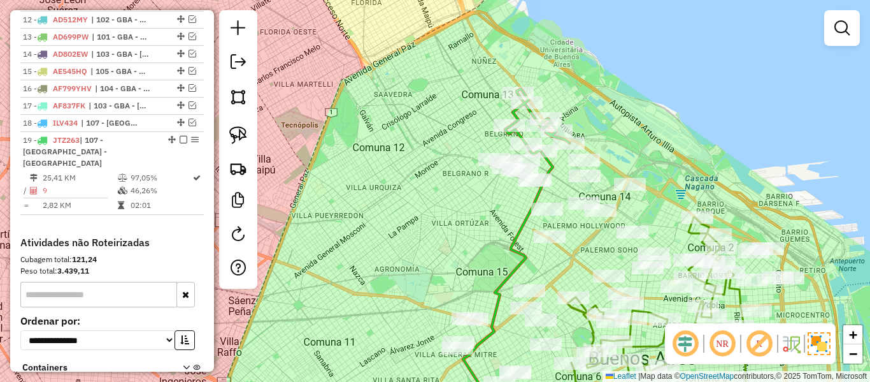
scroll to position [804, 0]
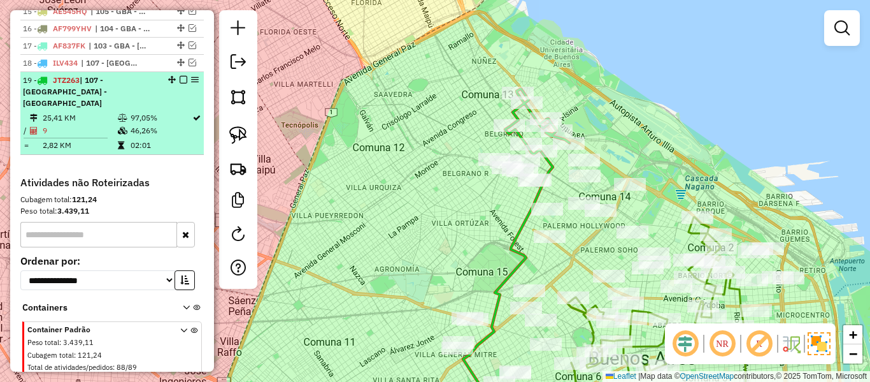
click at [180, 76] on em at bounding box center [184, 80] width 8 height 8
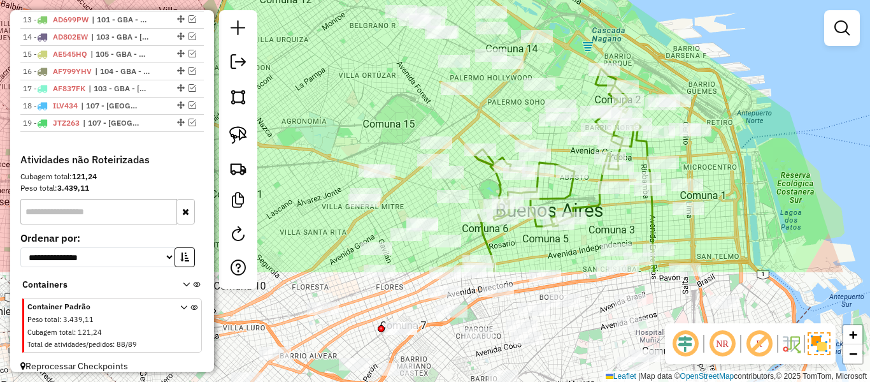
drag, startPoint x: 444, startPoint y: 213, endPoint x: 350, endPoint y: 66, distance: 174.7
click at [350, 66] on div "Janela de atendimento Grade de atendimento Capacidade Transportadoras Veículos …" at bounding box center [435, 191] width 870 height 382
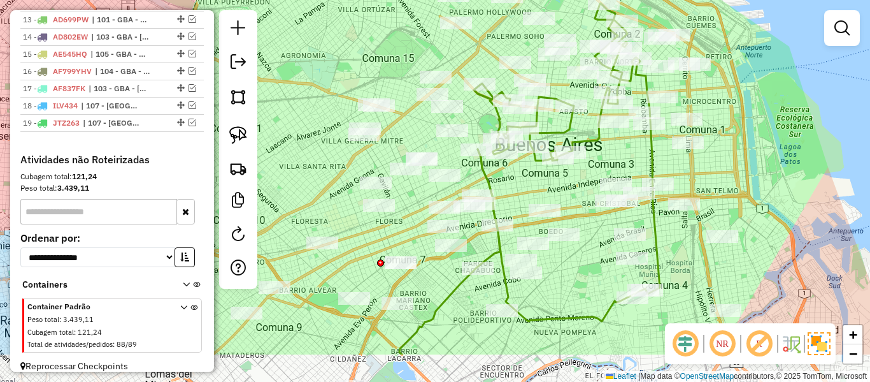
drag, startPoint x: 483, startPoint y: 171, endPoint x: 482, endPoint y: 105, distance: 66.3
click at [483, 105] on div "Janela de atendimento Grade de atendimento Capacidade Transportadoras Veículos …" at bounding box center [435, 191] width 870 height 382
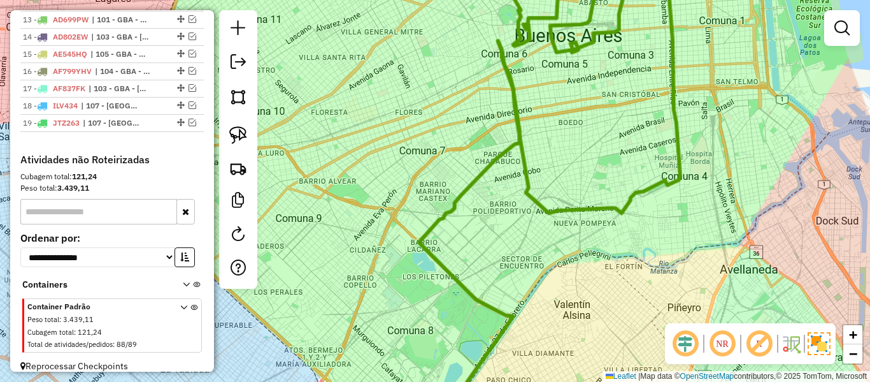
drag, startPoint x: 493, startPoint y: 222, endPoint x: 510, endPoint y: 226, distance: 17.8
click at [494, 222] on div "Janela de atendimento Grade de atendimento Capacidade Transportadoras Veículos …" at bounding box center [435, 191] width 870 height 382
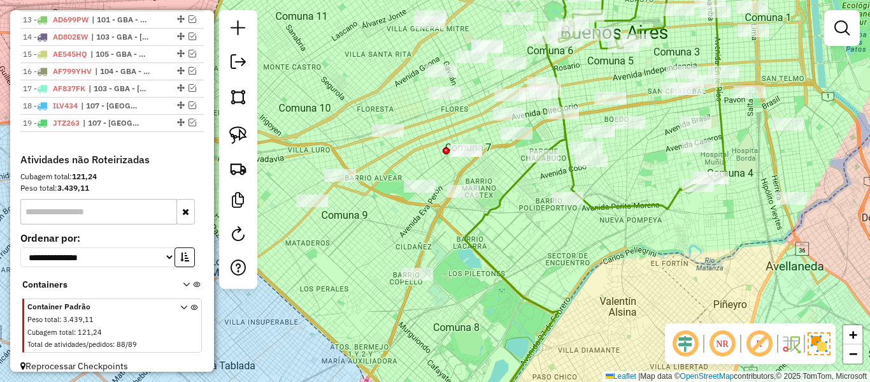
drag, startPoint x: 490, startPoint y: 233, endPoint x: 542, endPoint y: 245, distance: 53.5
click at [542, 245] on div "Janela de atendimento Grade de atendimento Capacidade Transportadoras Veículos …" at bounding box center [435, 191] width 870 height 382
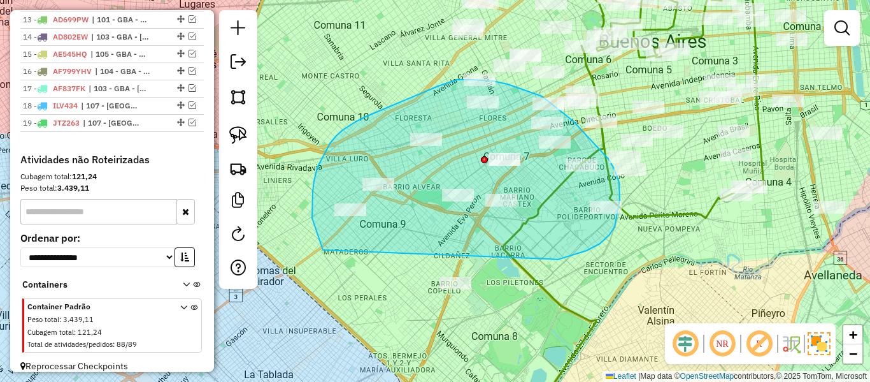
drag, startPoint x: 550, startPoint y: 259, endPoint x: 426, endPoint y: 324, distance: 140.2
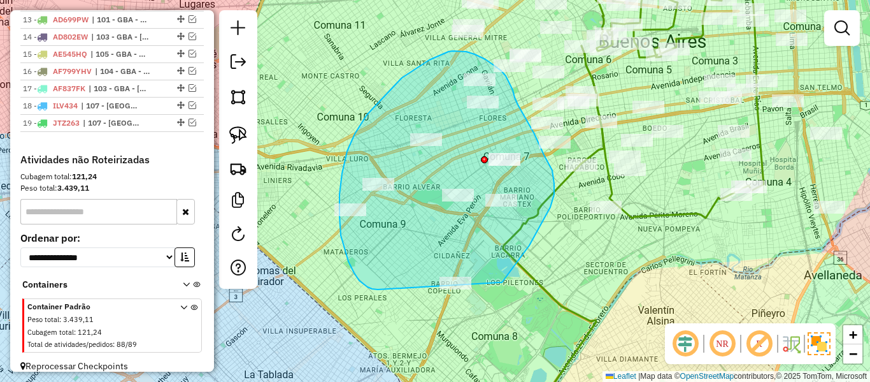
drag, startPoint x: 500, startPoint y: 282, endPoint x: 413, endPoint y: 307, distance: 90.2
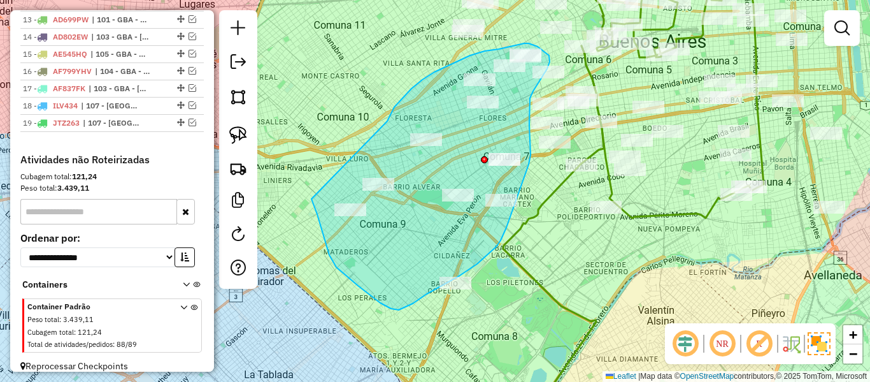
drag, startPoint x: 387, startPoint y: 121, endPoint x: 312, endPoint y: 197, distance: 107.2
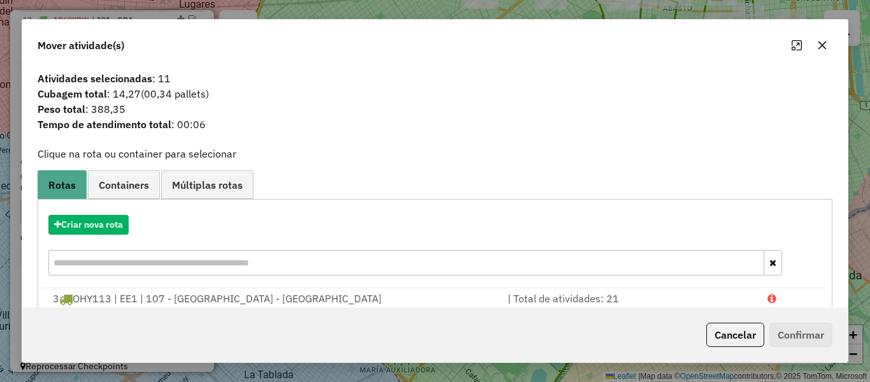
click at [80, 219] on hb-app "Aguarde... Pop-up bloqueado! Seu navegador bloqueou automáticamente a abertura …" at bounding box center [435, 191] width 870 height 382
click at [85, 219] on button "Criar nova rota" at bounding box center [88, 225] width 80 height 20
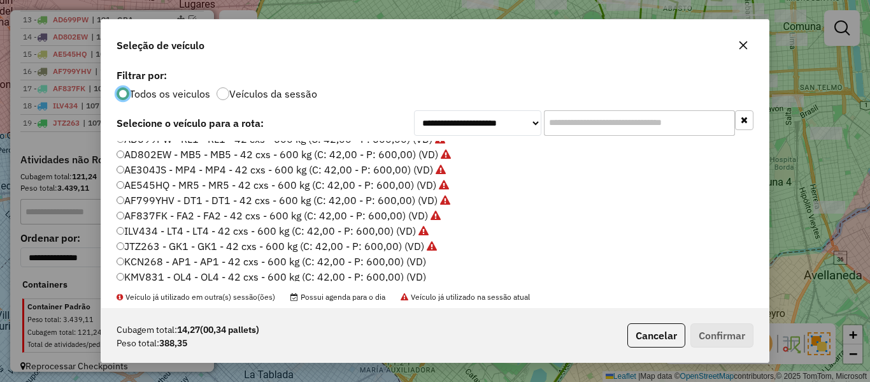
scroll to position [191, 0]
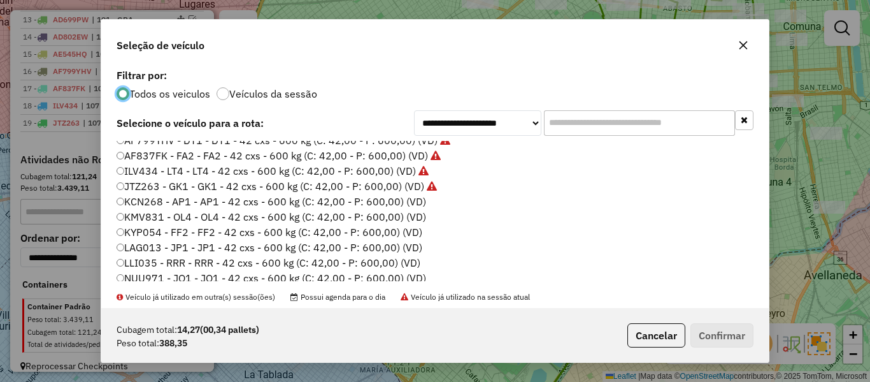
click at [408, 199] on label "KCN268 - AP1 - AP1 - 42 cxs - 600 kg (C: 42,00 - P: 600,00) (VD)" at bounding box center [272, 201] width 310 height 15
click at [731, 335] on button "Confirmar" at bounding box center [722, 335] width 63 height 24
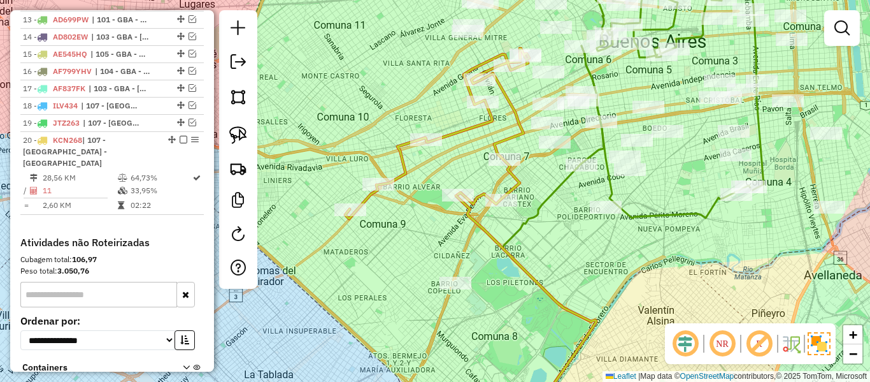
scroll to position [804, 0]
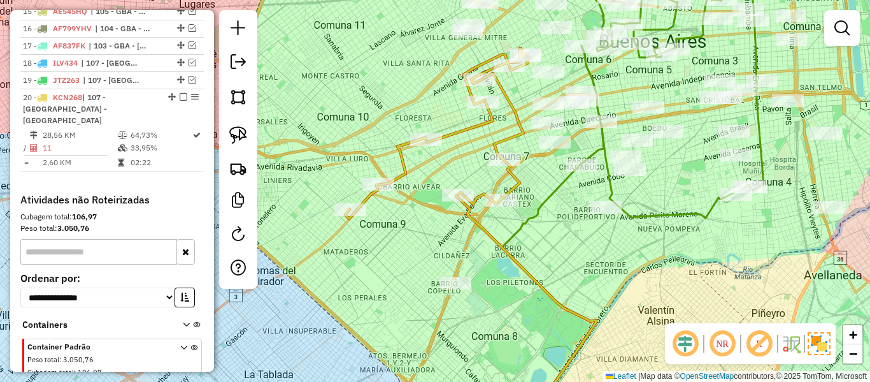
click at [451, 214] on div "Janela de atendimento Grade de atendimento Capacidade Transportadoras Veículos …" at bounding box center [435, 191] width 870 height 382
click at [470, 214] on icon at bounding box center [526, 307] width 140 height 226
select select "**********"
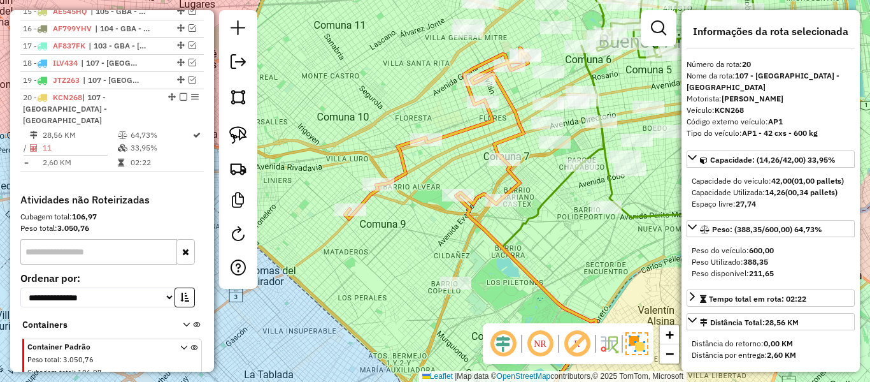
scroll to position [833, 0]
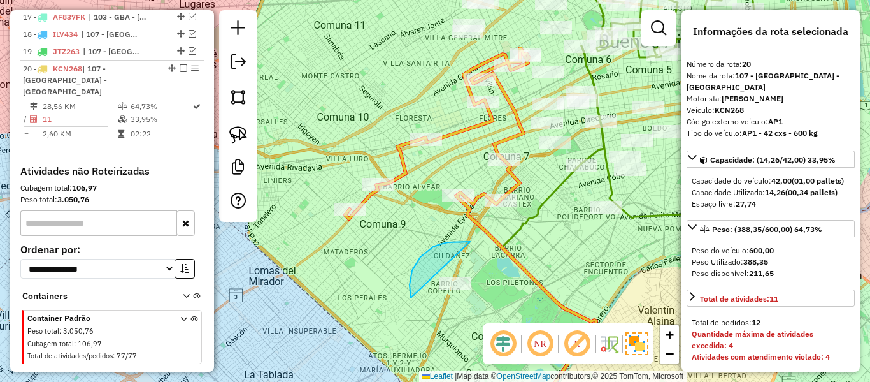
drag, startPoint x: 411, startPoint y: 298, endPoint x: 498, endPoint y: 279, distance: 88.6
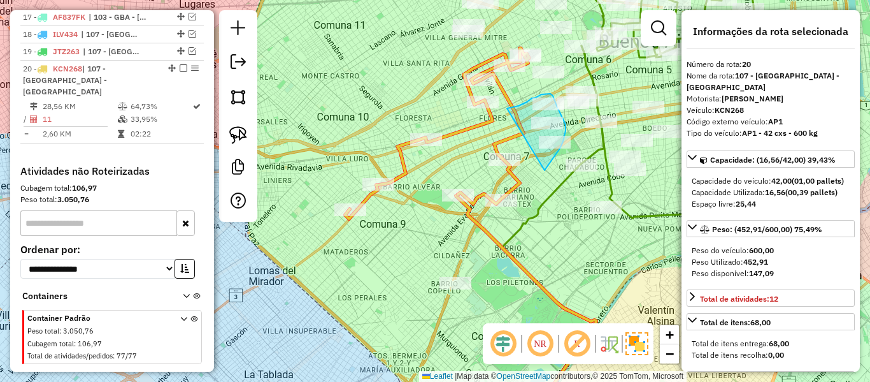
drag, startPoint x: 560, startPoint y: 148, endPoint x: 466, endPoint y: 134, distance: 95.4
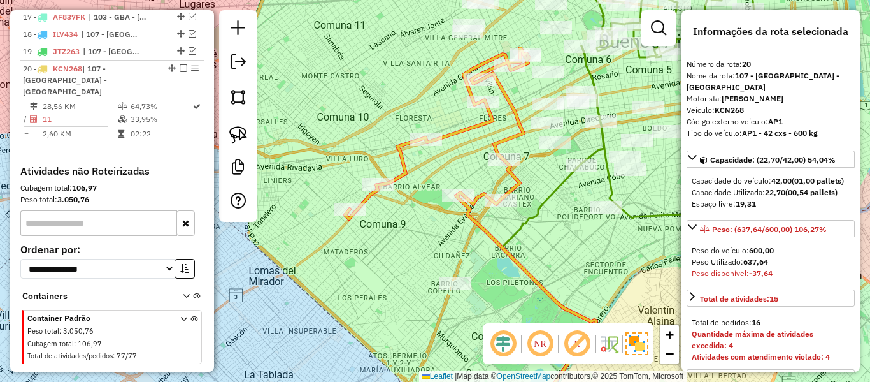
select select "**********"
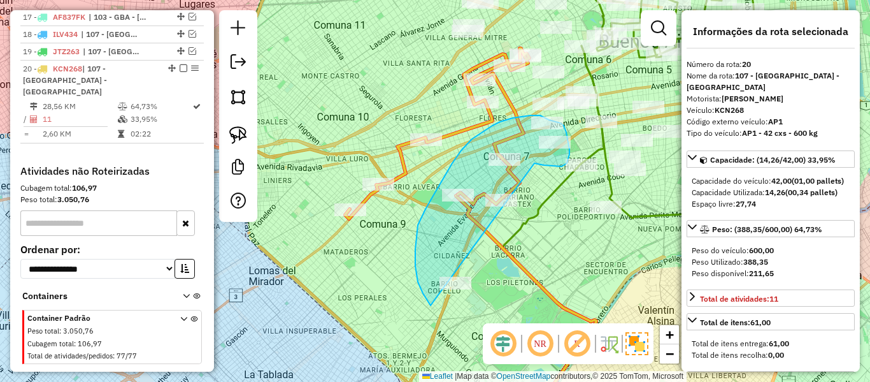
drag, startPoint x: 537, startPoint y: 163, endPoint x: 475, endPoint y: 321, distance: 169.3
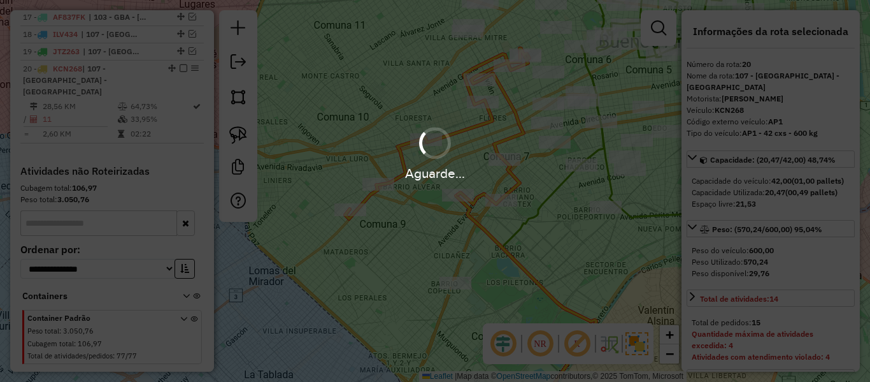
select select "**********"
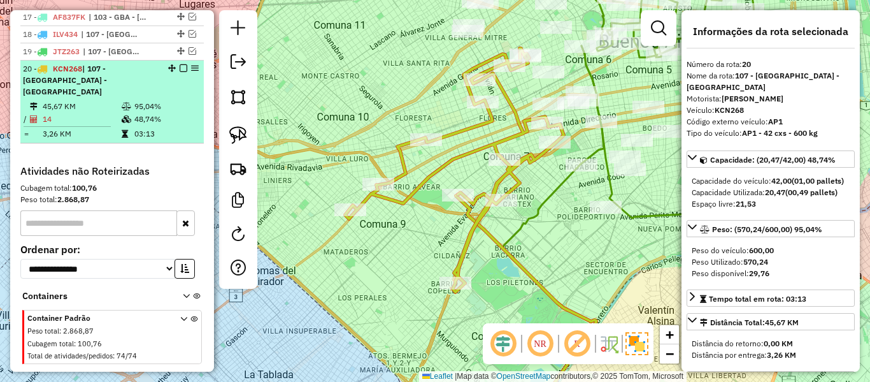
click at [180, 64] on em at bounding box center [184, 68] width 8 height 8
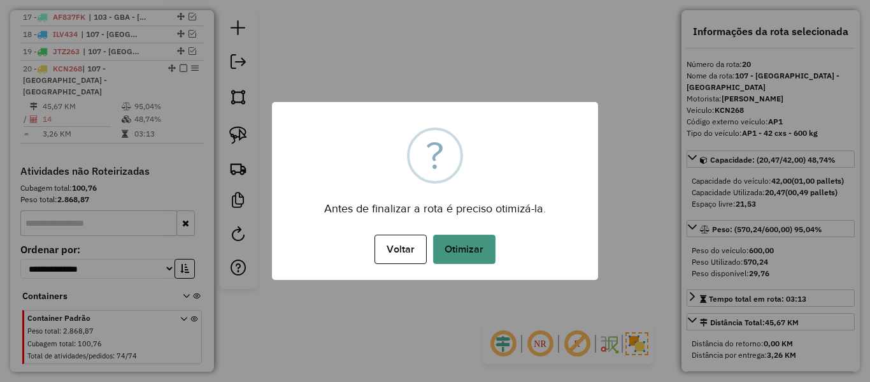
click at [475, 254] on button "Otimizar" at bounding box center [464, 248] width 62 height 29
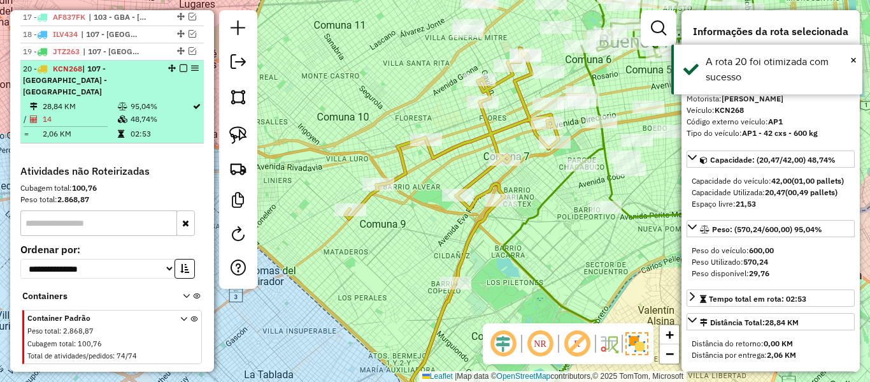
click at [180, 64] on em at bounding box center [184, 68] width 8 height 8
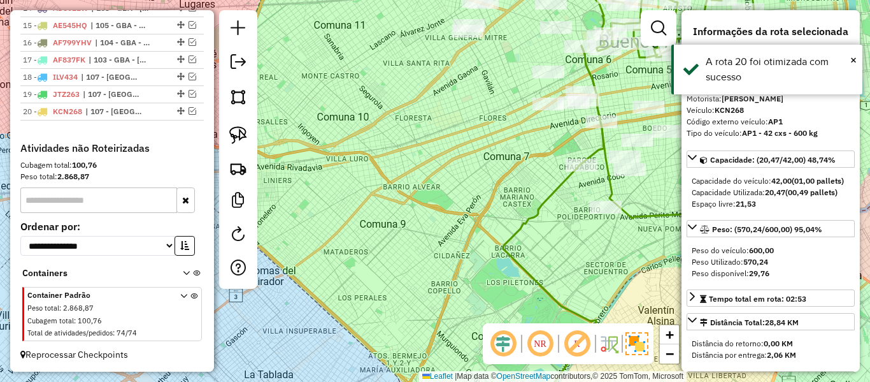
scroll to position [779, 0]
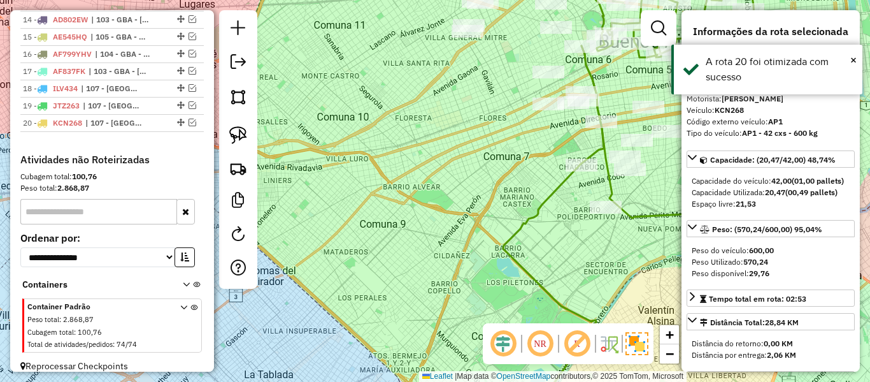
click at [527, 205] on div "Janela de atendimento Grade de atendimento Capacidade Transportadoras Veículos …" at bounding box center [435, 191] width 870 height 382
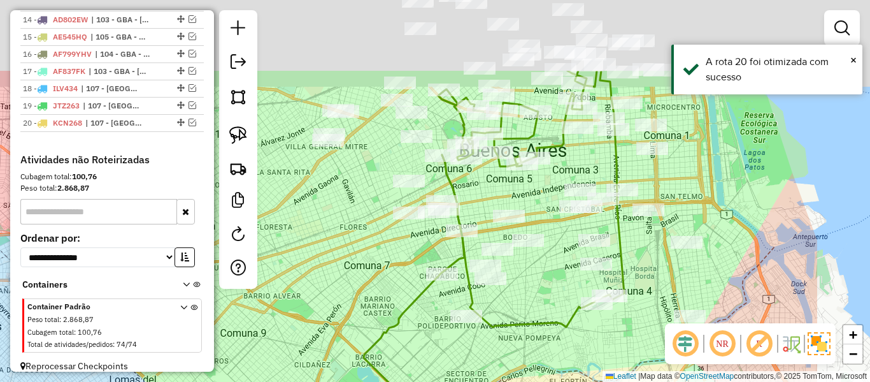
drag, startPoint x: 493, startPoint y: 242, endPoint x: 406, endPoint y: 321, distance: 117.3
click at [406, 321] on icon at bounding box center [414, 342] width 101 height 374
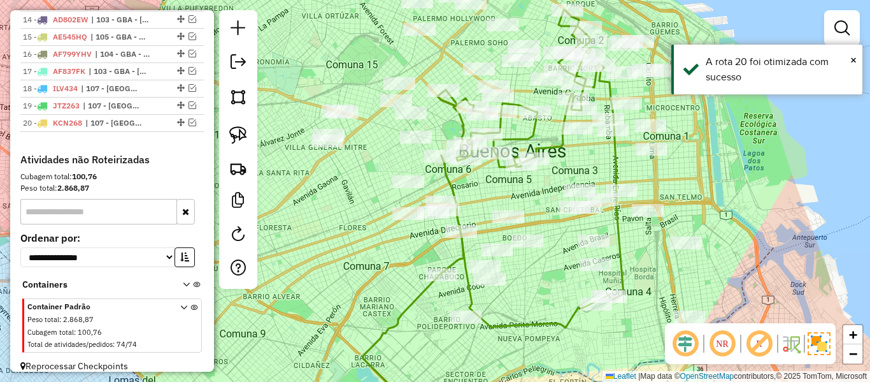
drag, startPoint x: 545, startPoint y: 285, endPoint x: 482, endPoint y: 212, distance: 97.1
click at [481, 212] on div "Janela de atendimento Grade de atendimento Capacidade Transportadoras Veículos …" at bounding box center [435, 191] width 870 height 382
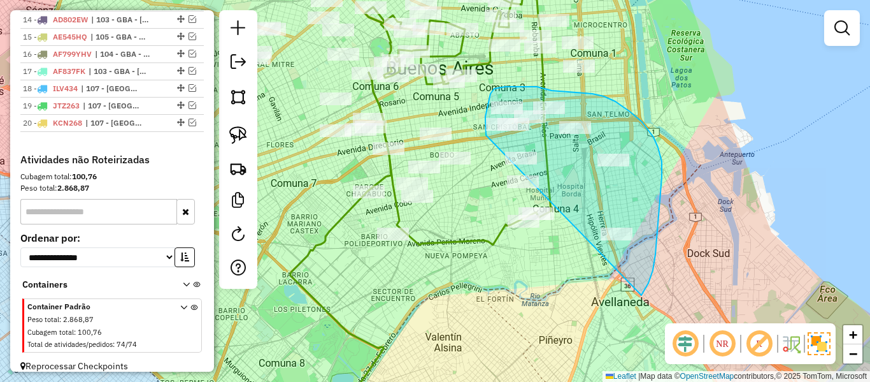
drag, startPoint x: 658, startPoint y: 147, endPoint x: 519, endPoint y: 261, distance: 179.7
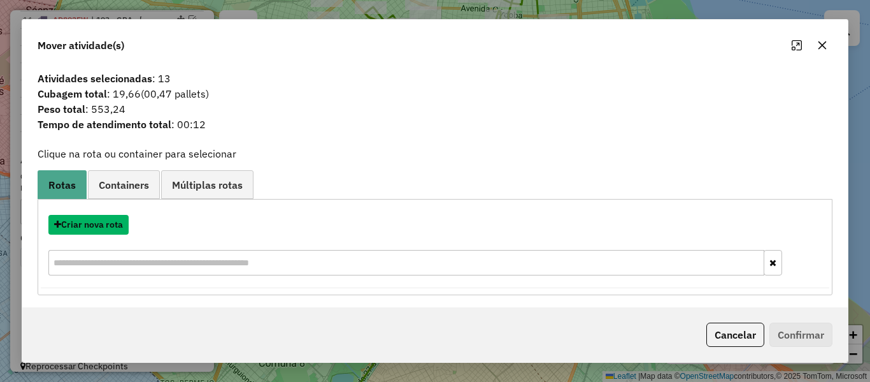
click at [108, 224] on button "Criar nova rota" at bounding box center [88, 225] width 80 height 20
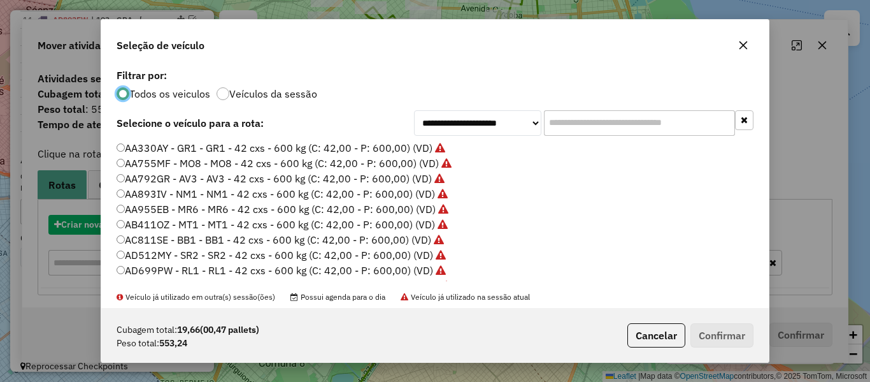
scroll to position [7, 4]
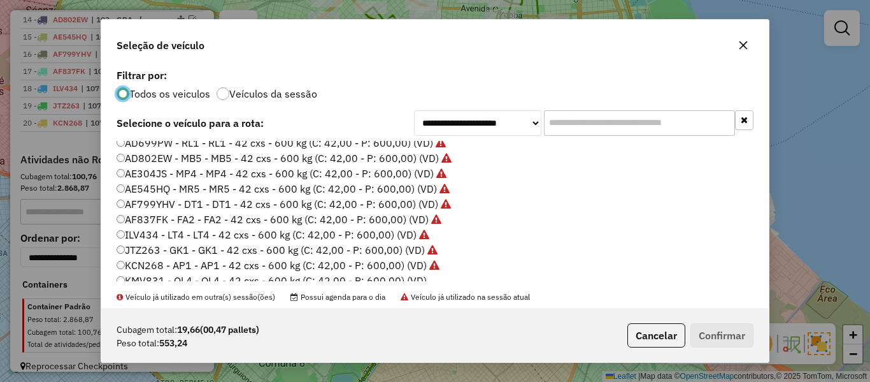
click at [294, 94] on label "Veículos da sessão" at bounding box center [273, 94] width 88 height 10
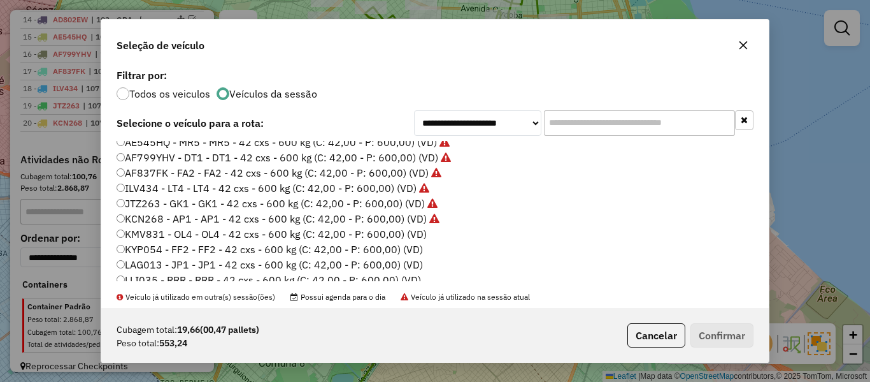
scroll to position [191, 0]
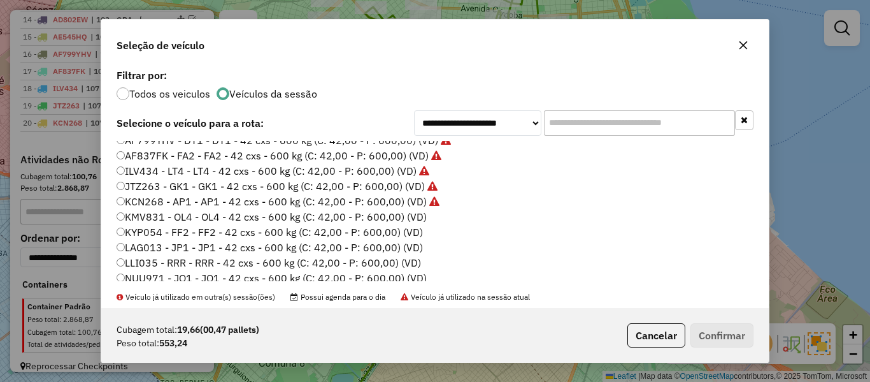
click at [407, 221] on label "KMV831 - OL4 - OL4 - 42 cxs - 600 kg (C: 42,00 - P: 600,00) (VD)" at bounding box center [272, 216] width 310 height 15
click at [721, 330] on button "Confirmar" at bounding box center [722, 335] width 63 height 24
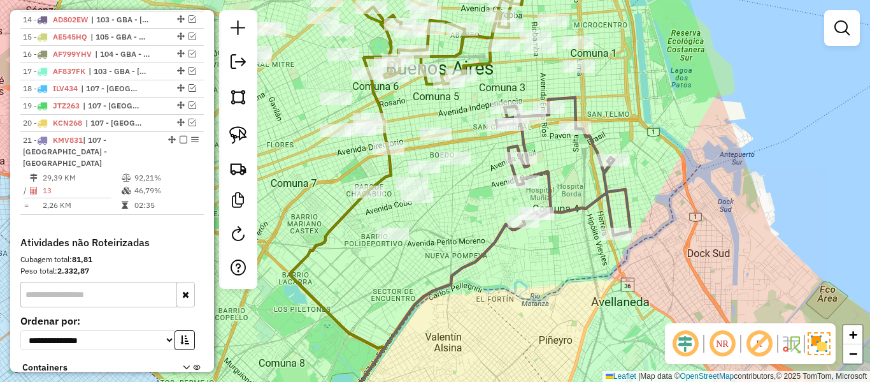
scroll to position [833, 0]
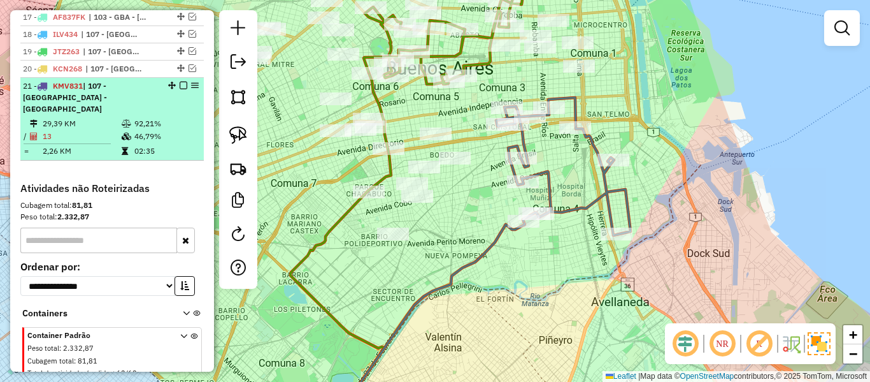
click at [180, 82] on em at bounding box center [184, 86] width 8 height 8
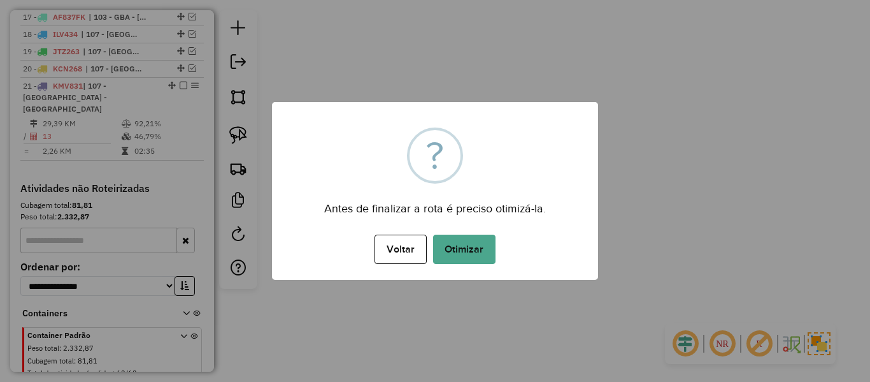
click at [498, 247] on div "Voltar No Otimizar" at bounding box center [435, 249] width 326 height 36
click at [489, 250] on button "Otimizar" at bounding box center [464, 248] width 62 height 29
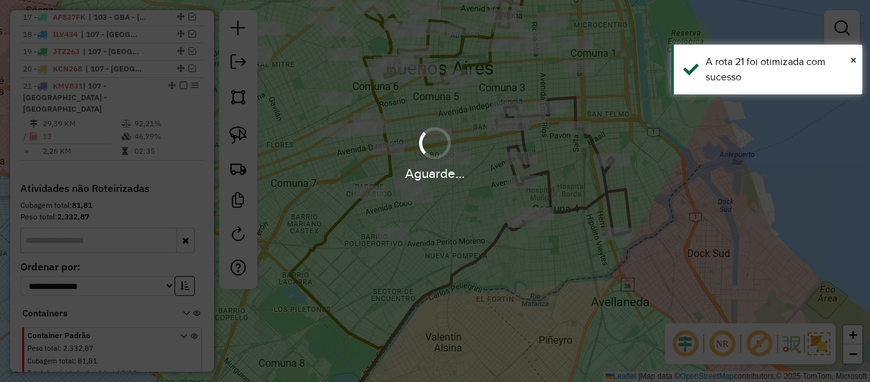
click at [493, 198] on div "Aguarde..." at bounding box center [435, 191] width 870 height 382
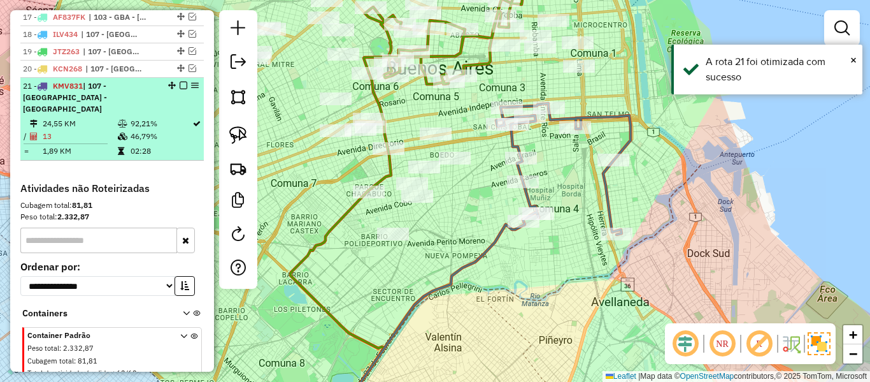
click at [180, 82] on em at bounding box center [184, 86] width 8 height 8
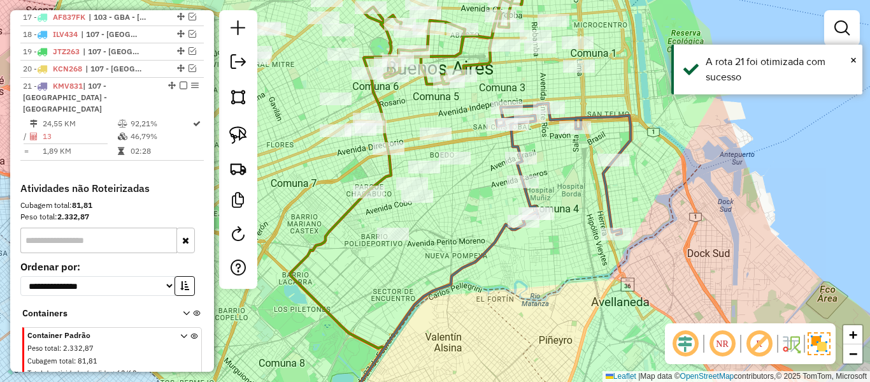
scroll to position [796, 0]
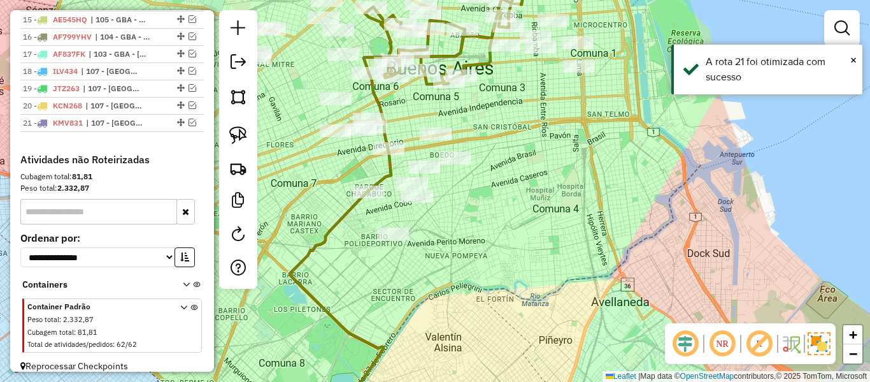
click at [508, 212] on div "Janela de atendimento Grade de atendimento Capacidade Transportadoras Veículos …" at bounding box center [435, 191] width 870 height 382
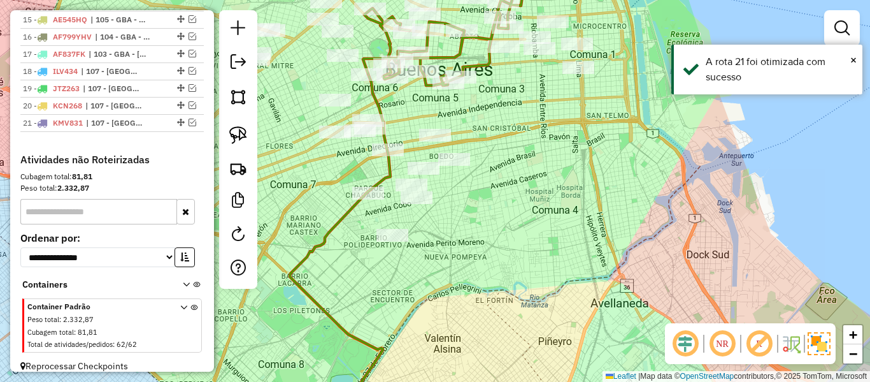
drag, startPoint x: 507, startPoint y: 232, endPoint x: 579, endPoint y: 256, distance: 76.0
click at [580, 256] on div "Janela de atendimento Grade de atendimento Capacidade Transportadoras Veículos …" at bounding box center [435, 191] width 870 height 382
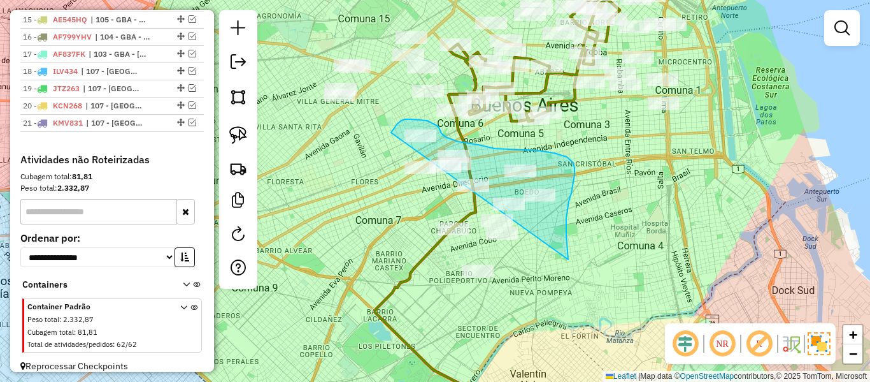
drag, startPoint x: 566, startPoint y: 218, endPoint x: 493, endPoint y: 331, distance: 134.5
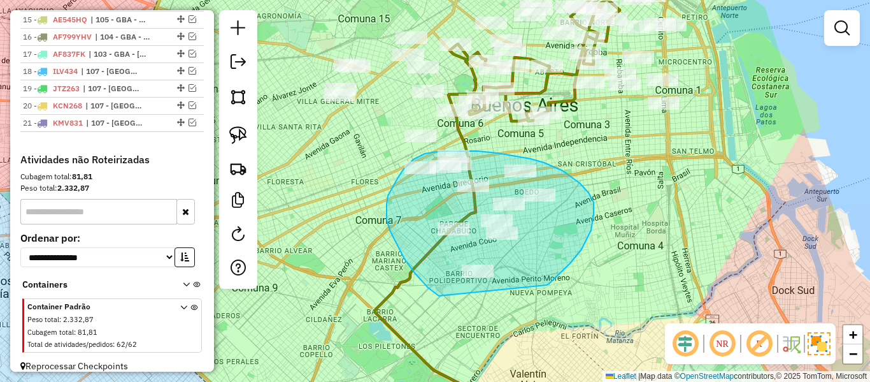
drag, startPoint x: 591, startPoint y: 230, endPoint x: 475, endPoint y: 289, distance: 129.9
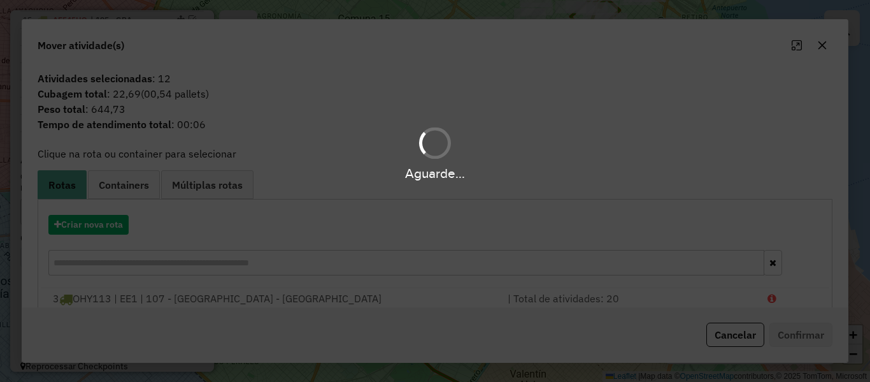
click at [111, 223] on div "Aguarde..." at bounding box center [435, 191] width 870 height 382
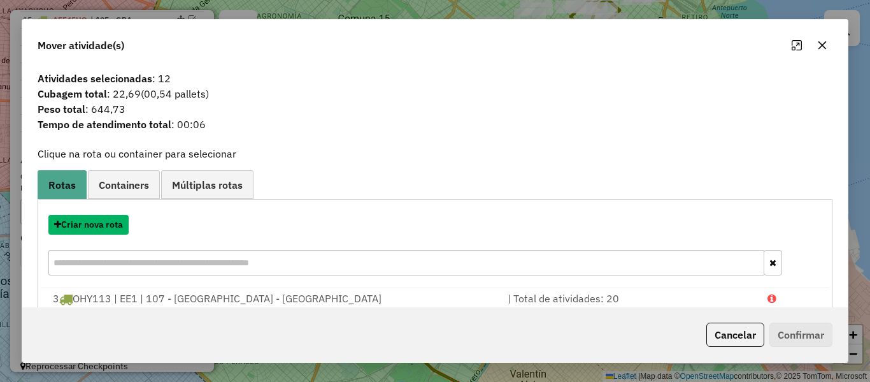
click at [111, 223] on button "Criar nova rota" at bounding box center [88, 225] width 80 height 20
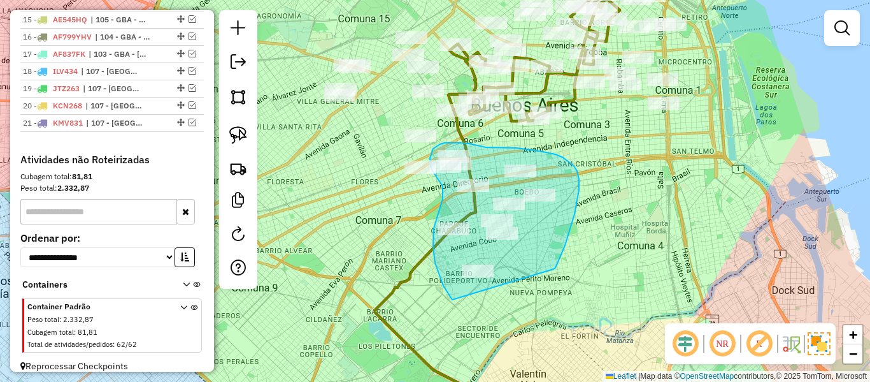
drag, startPoint x: 556, startPoint y: 268, endPoint x: 513, endPoint y: 314, distance: 62.7
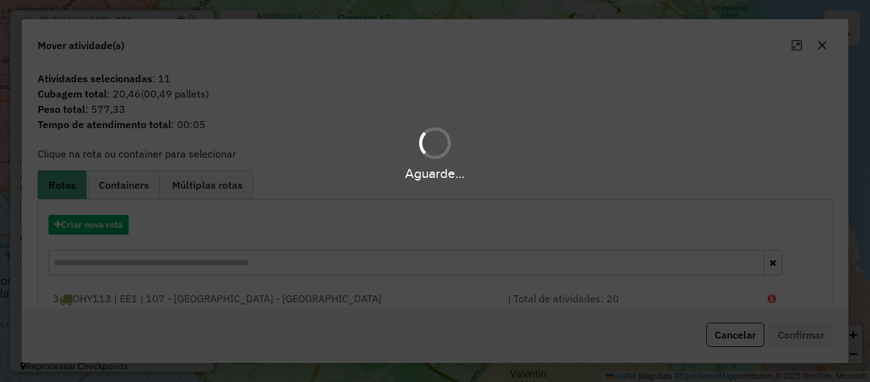
click at [83, 226] on div "Aguarde..." at bounding box center [435, 191] width 870 height 382
click at [83, 226] on hb-app "Aguarde... Pop-up bloqueado! Seu navegador bloqueou automáticamente a abertura …" at bounding box center [435, 191] width 870 height 382
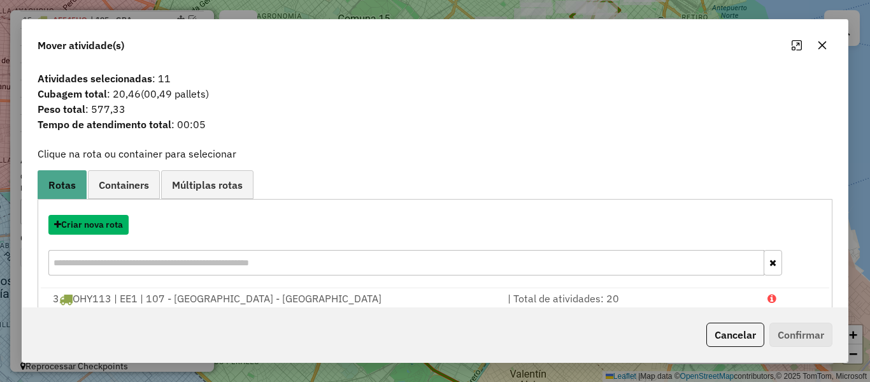
click at [83, 226] on button "Criar nova rota" at bounding box center [88, 225] width 80 height 20
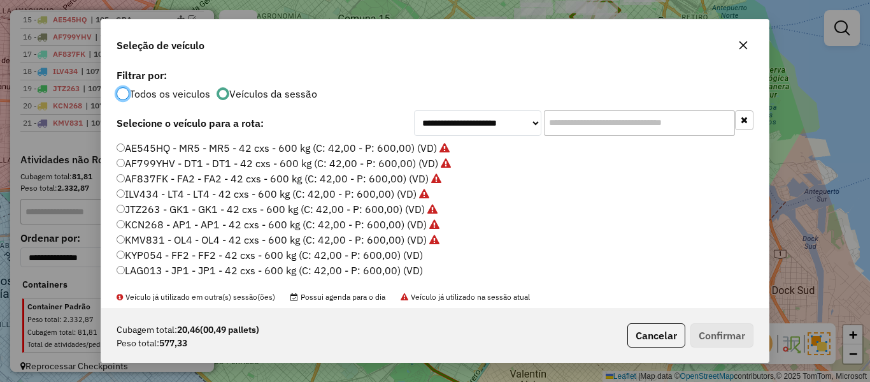
scroll to position [191, 0]
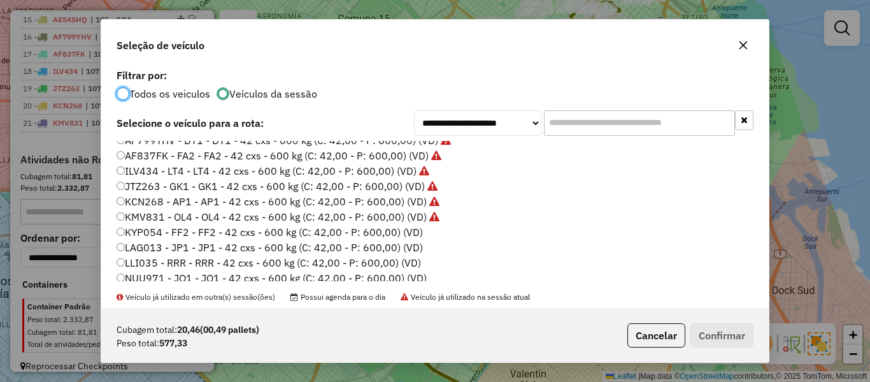
click at [417, 230] on label "KYP054 - FF2 - FF2 - 42 cxs - 600 kg (C: 42,00 - P: 600,00) (VD)" at bounding box center [270, 231] width 307 height 15
click at [712, 326] on button "Confirmar" at bounding box center [722, 335] width 63 height 24
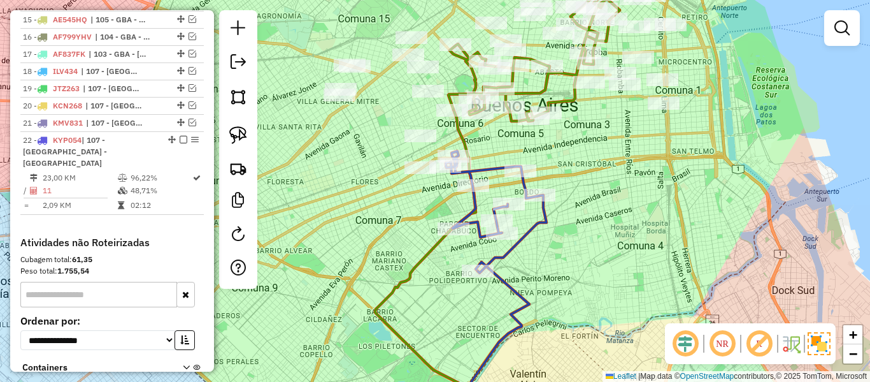
scroll to position [833, 0]
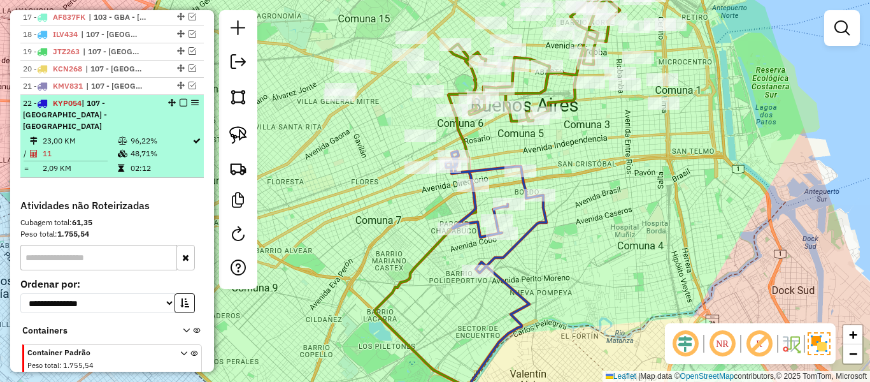
click at [180, 99] on em at bounding box center [184, 103] width 8 height 8
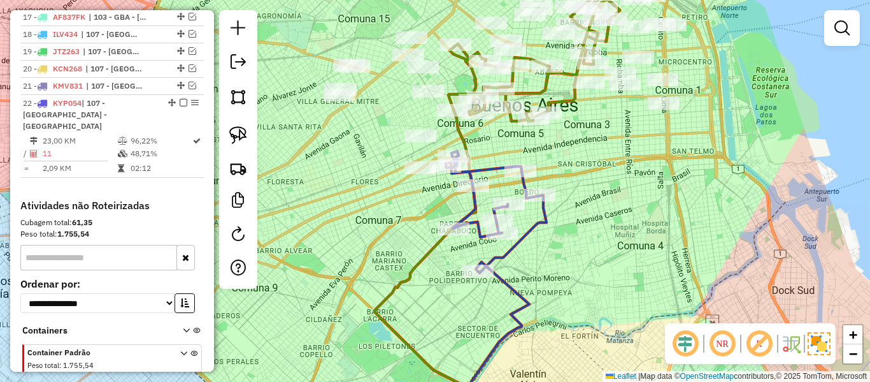
scroll to position [813, 0]
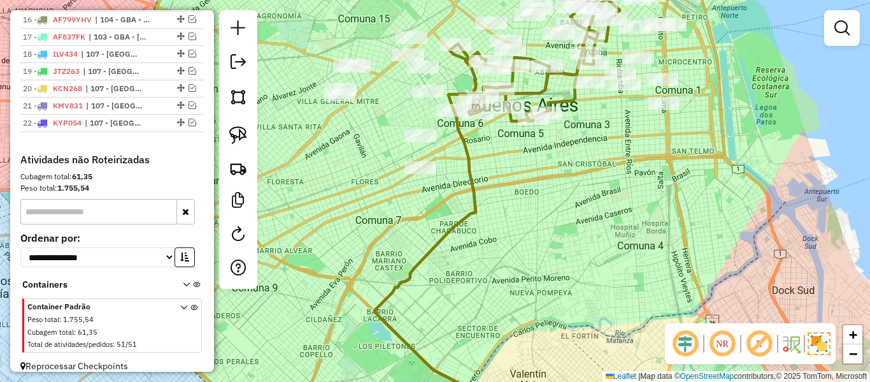
click at [528, 238] on div "Janela de atendimento Grade de atendimento Capacidade Transportadoras Veículos …" at bounding box center [435, 191] width 870 height 382
drag, startPoint x: 593, startPoint y: 187, endPoint x: 553, endPoint y: 346, distance: 164.3
click at [552, 347] on div "Janela de atendimento Grade de atendimento Capacidade Transportadoras Veículos …" at bounding box center [435, 191] width 870 height 382
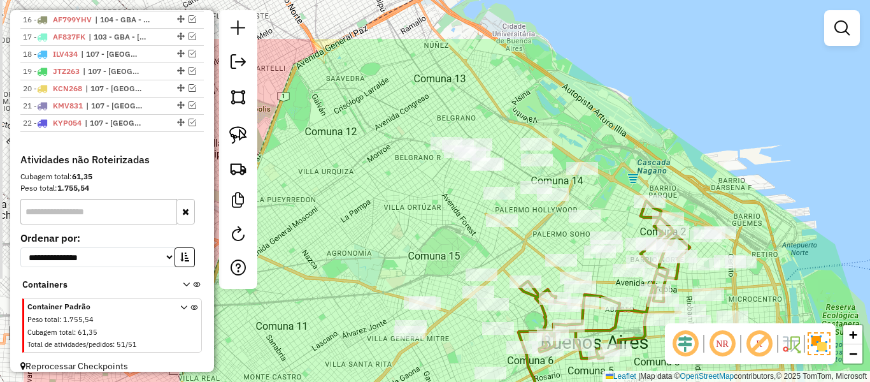
drag, startPoint x: 524, startPoint y: 82, endPoint x: 638, endPoint y: 159, distance: 137.1
click at [638, 159] on div "Janela de atendimento Grade de atendimento Capacidade Transportadoras Veículos …" at bounding box center [435, 191] width 870 height 382
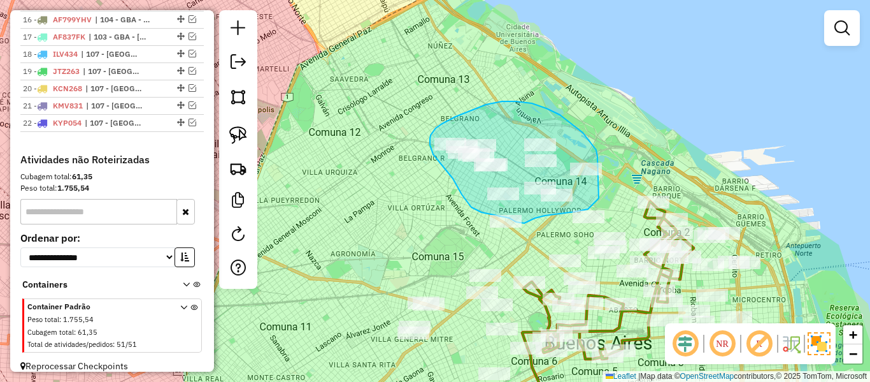
drag, startPoint x: 598, startPoint y: 157, endPoint x: 600, endPoint y: 198, distance: 40.9
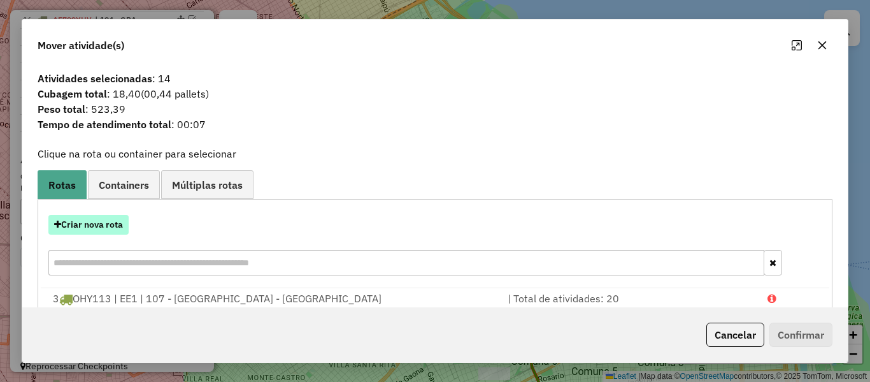
click at [101, 226] on button "Criar nova rota" at bounding box center [88, 225] width 80 height 20
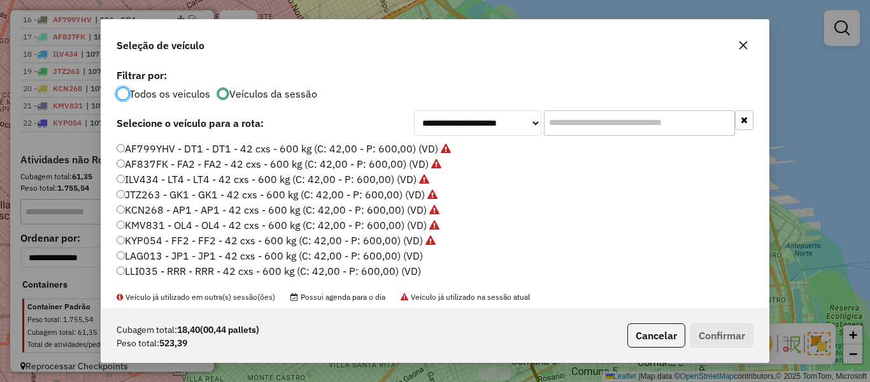
scroll to position [191, 0]
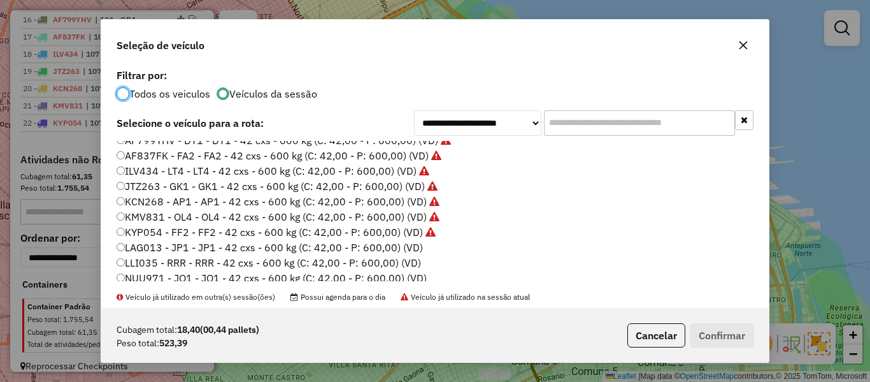
click at [414, 253] on label "LAG013 - JP1 - JP1 - 42 cxs - 600 kg (C: 42,00 - P: 600,00) (VD)" at bounding box center [270, 247] width 307 height 15
click at [719, 331] on button "Confirmar" at bounding box center [722, 335] width 63 height 24
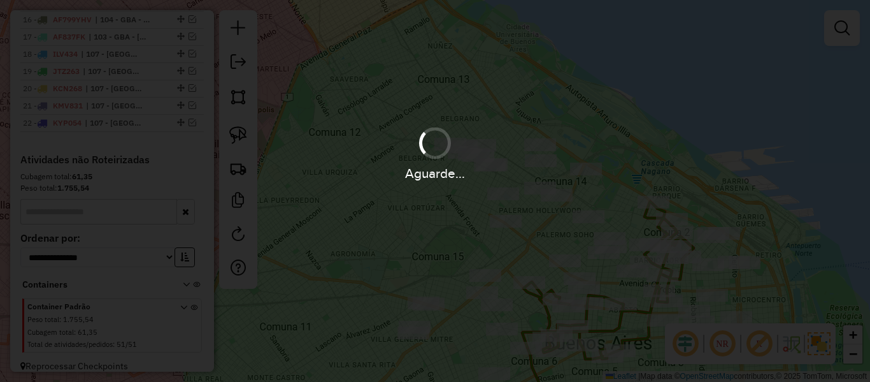
scroll to position [833, 0]
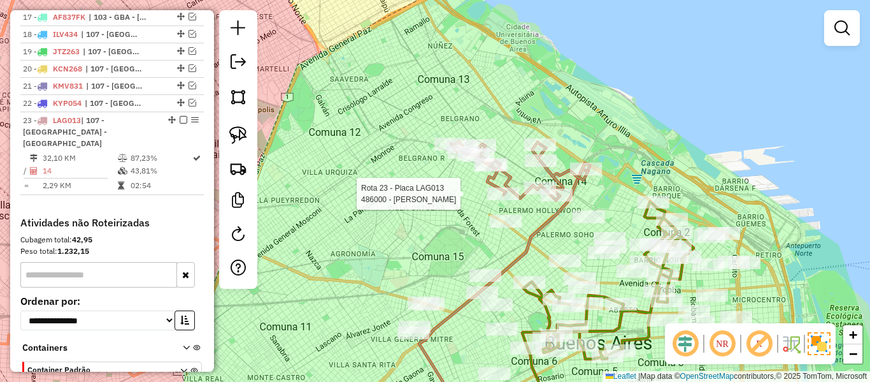
click at [520, 197] on icon at bounding box center [519, 170] width 137 height 59
select select "**********"
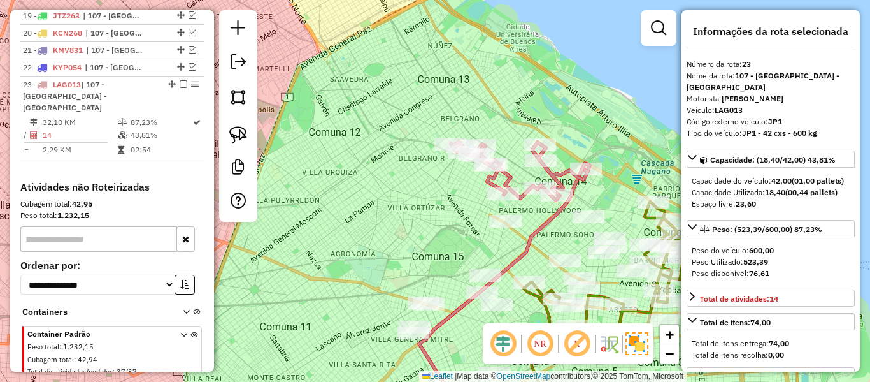
scroll to position [884, 0]
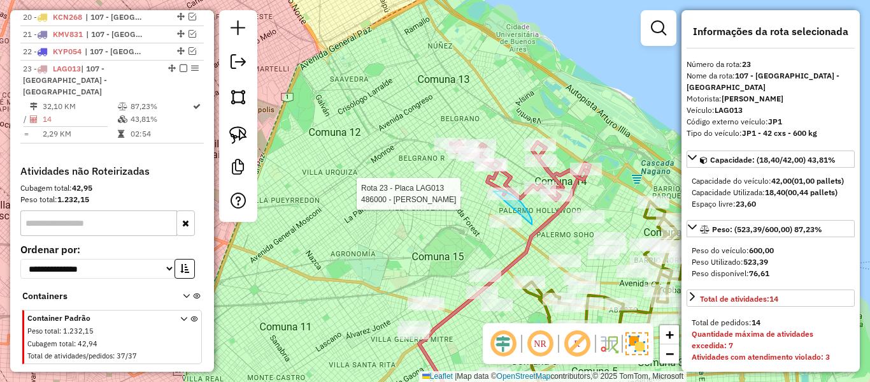
drag, startPoint x: 532, startPoint y: 224, endPoint x: 516, endPoint y: 233, distance: 18.0
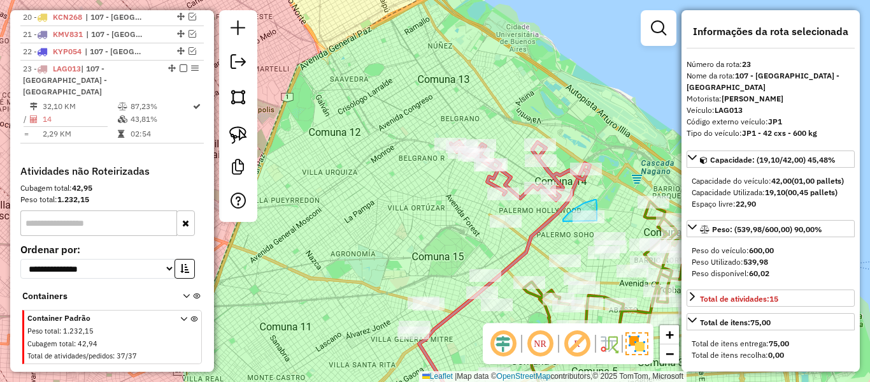
click at [594, 222] on div "Janela de atendimento Grade de atendimento Capacidade Transportadoras Veículos …" at bounding box center [435, 191] width 870 height 382
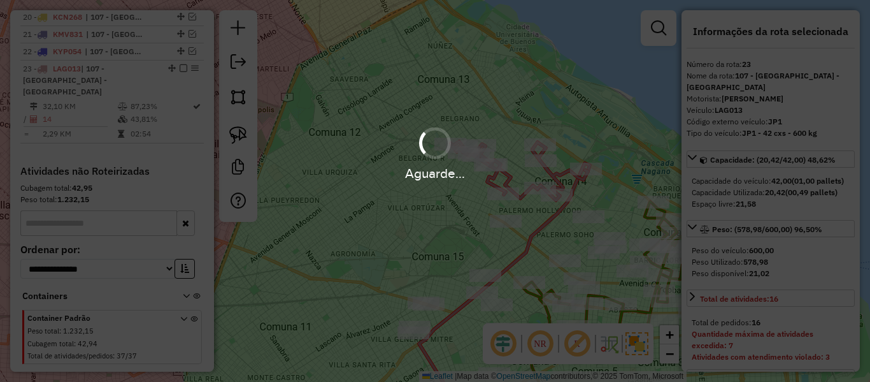
select select "**********"
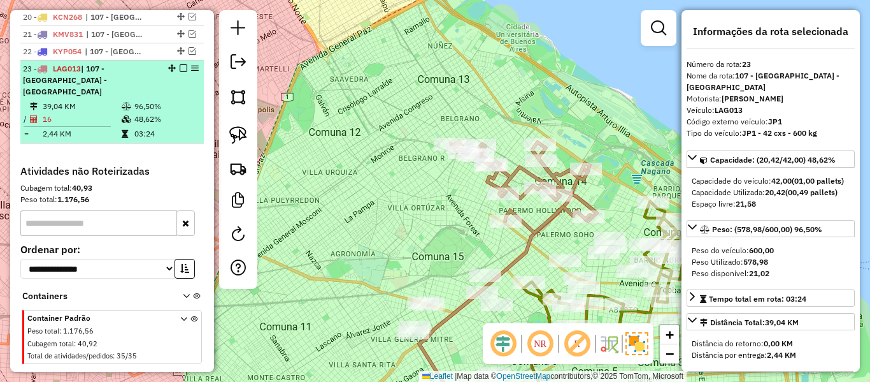
click at [180, 64] on em at bounding box center [184, 68] width 8 height 8
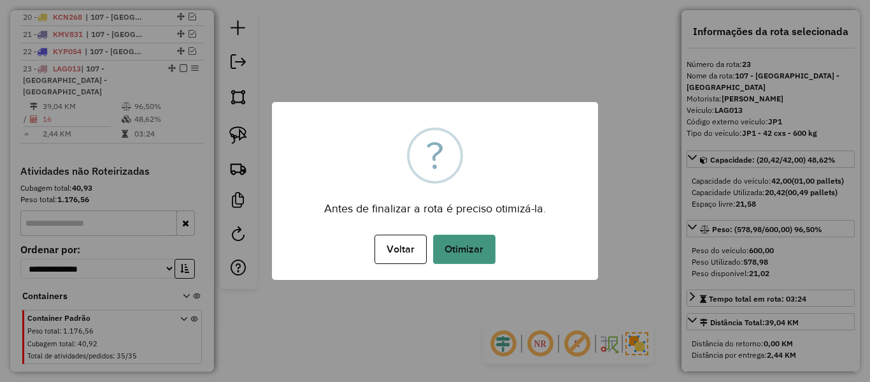
click at [465, 239] on button "Otimizar" at bounding box center [464, 248] width 62 height 29
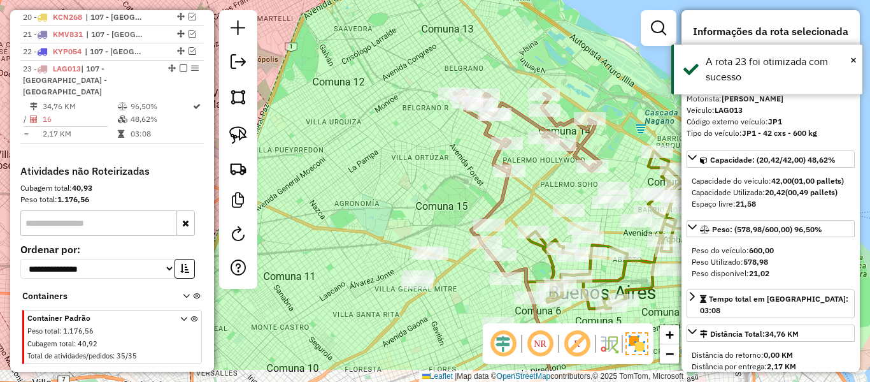
drag, startPoint x: 414, startPoint y: 194, endPoint x: 410, endPoint y: 154, distance: 40.4
click at [410, 154] on div "Janela de atendimento Grade de atendimento Capacidade Transportadoras Veículos …" at bounding box center [435, 191] width 870 height 382
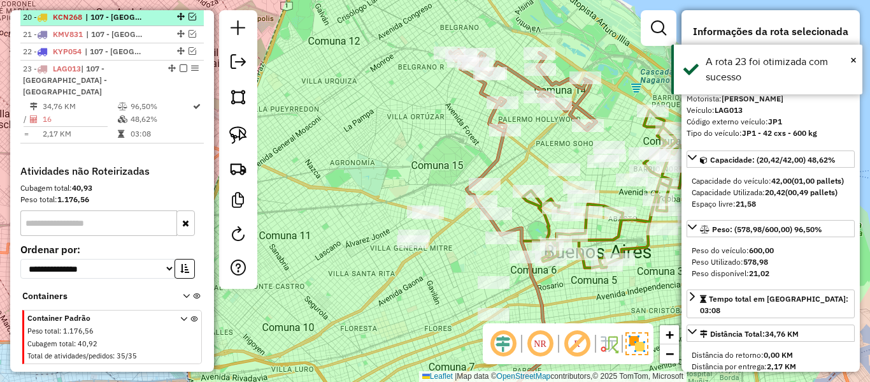
click at [180, 64] on em at bounding box center [184, 68] width 8 height 8
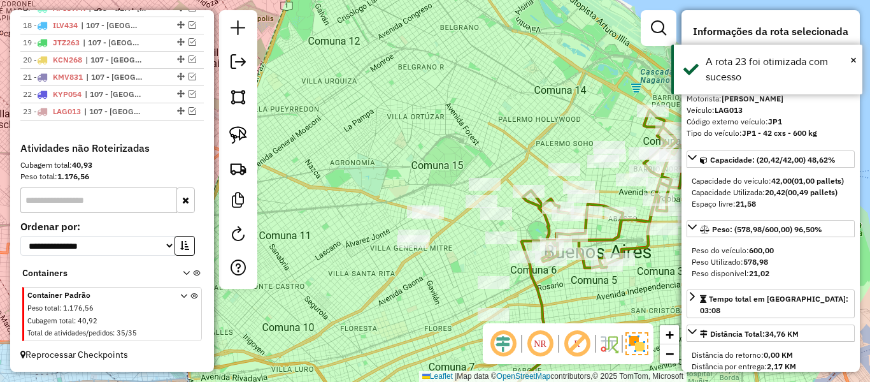
scroll to position [830, 0]
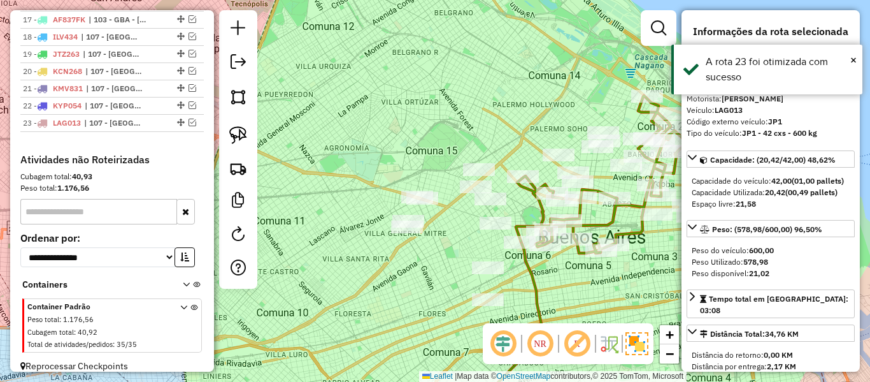
drag, startPoint x: 375, startPoint y: 122, endPoint x: 347, endPoint y: 136, distance: 31.3
click at [338, 61] on div "Janela de atendimento Grade de atendimento Capacidade Transportadoras Veículos …" at bounding box center [435, 191] width 870 height 382
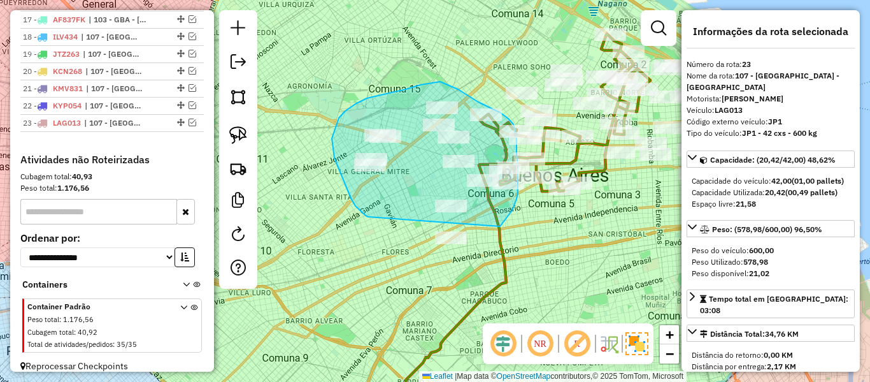
drag, startPoint x: 356, startPoint y: 206, endPoint x: 463, endPoint y: 250, distance: 115.7
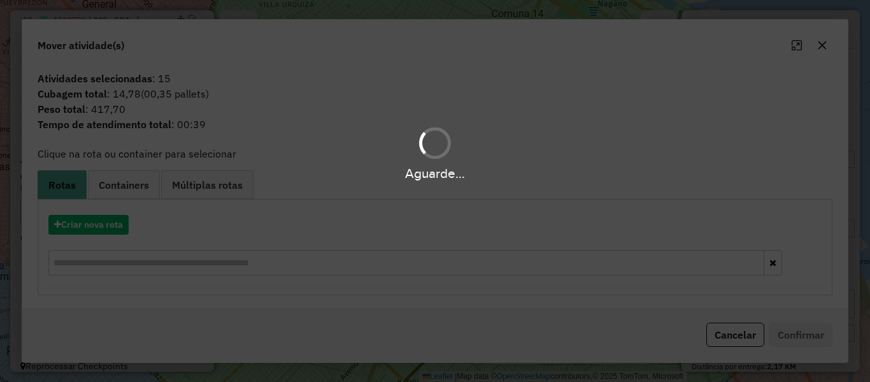
click at [108, 222] on div "Aguarde..." at bounding box center [435, 191] width 870 height 382
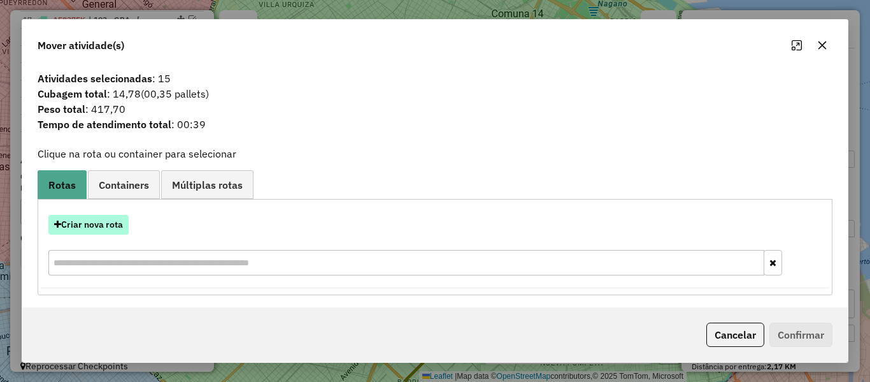
click at [108, 223] on button "Criar nova rota" at bounding box center [88, 225] width 80 height 20
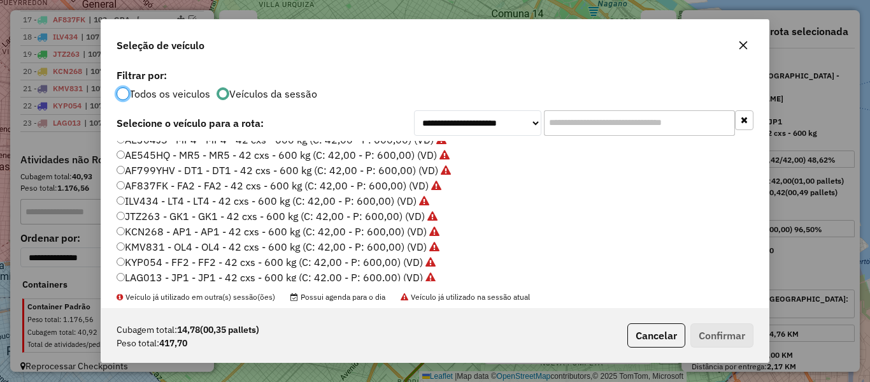
scroll to position [191, 0]
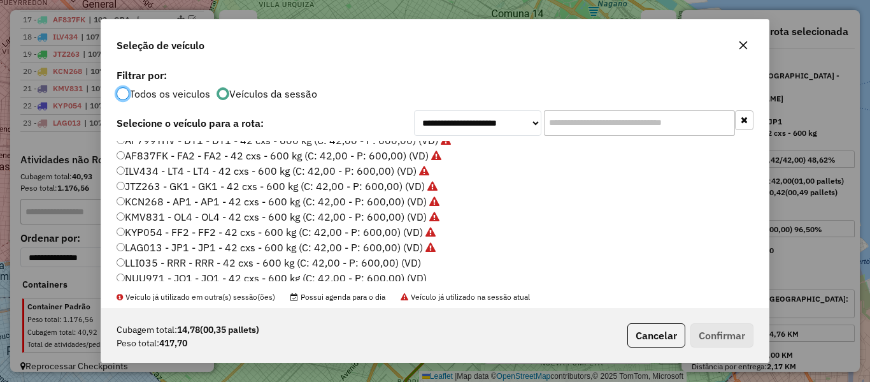
click at [407, 264] on label "LLI035 - RRR - RRR - 42 cxs - 600 kg (C: 42,00 - P: 600,00) (VD)" at bounding box center [269, 262] width 305 height 15
click at [703, 336] on button "Confirmar" at bounding box center [722, 335] width 63 height 24
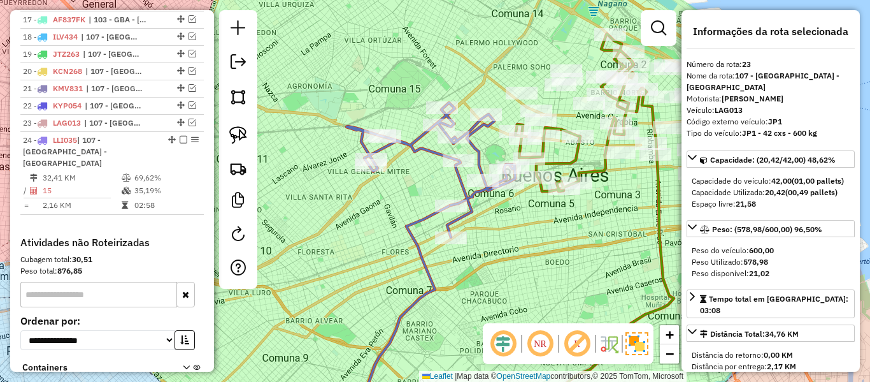
scroll to position [902, 0]
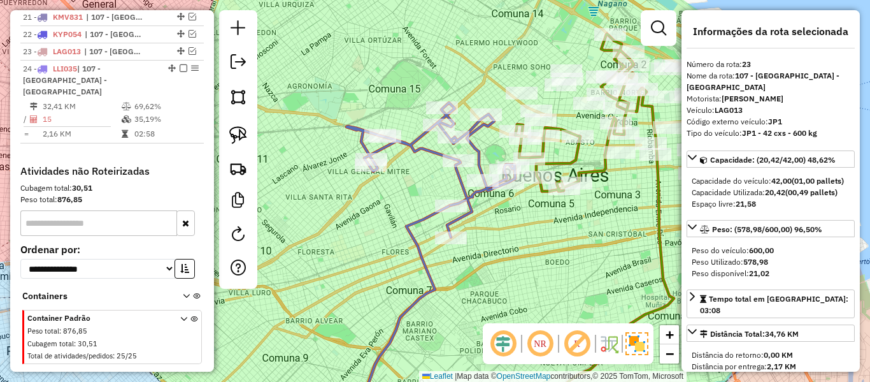
click at [461, 179] on icon at bounding box center [431, 170] width 169 height 134
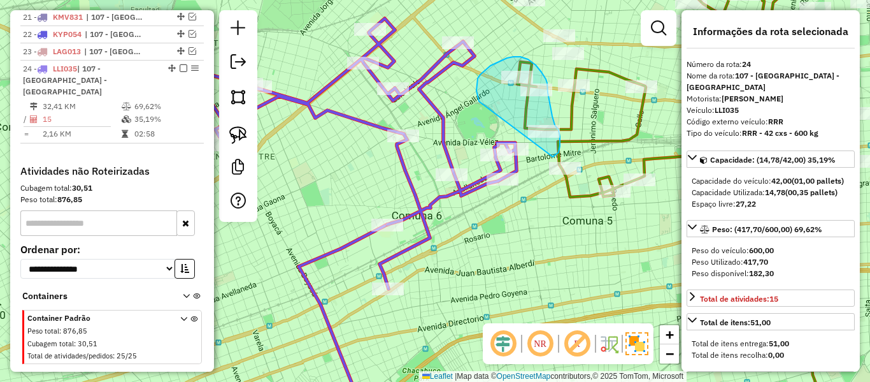
drag, startPoint x: 479, startPoint y: 101, endPoint x: 531, endPoint y: 162, distance: 80.0
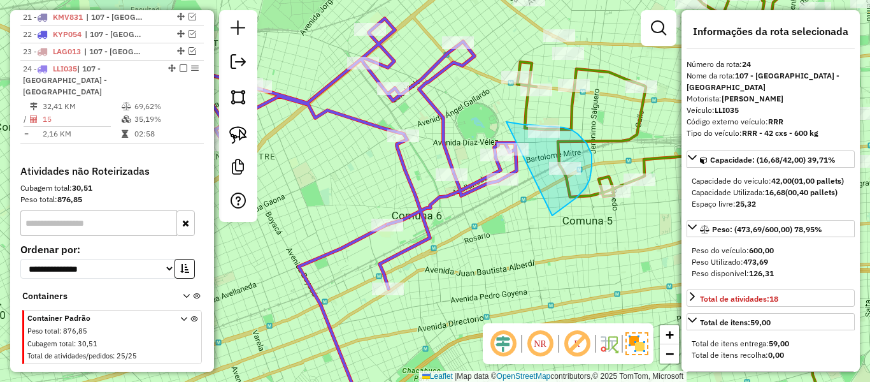
drag, startPoint x: 556, startPoint y: 213, endPoint x: 479, endPoint y: 143, distance: 104.6
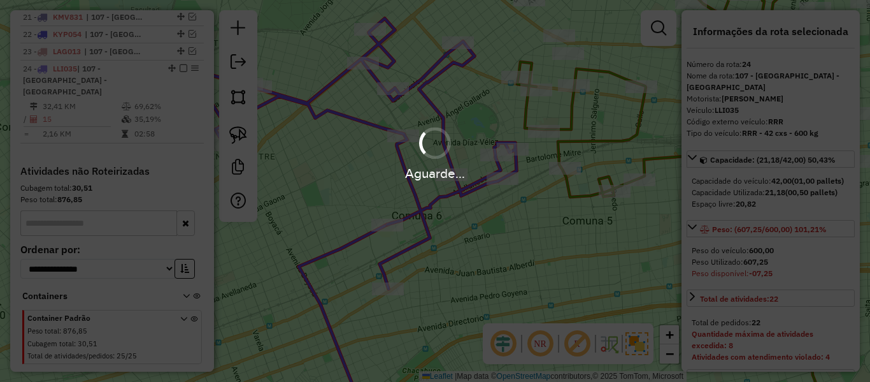
select select "**********"
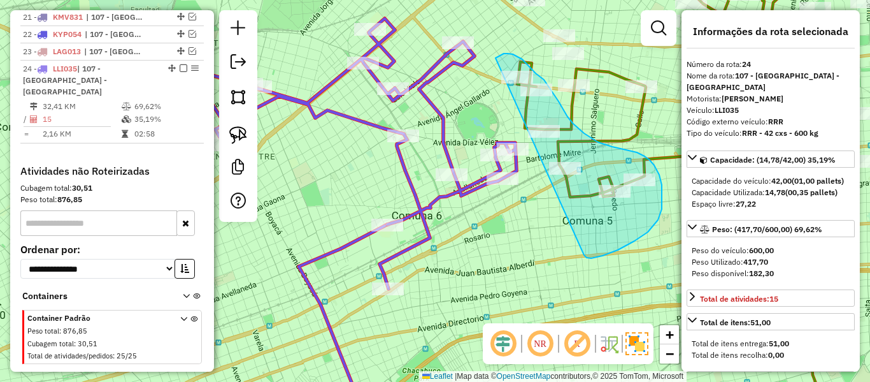
drag, startPoint x: 585, startPoint y: 256, endPoint x: 458, endPoint y: 127, distance: 181.1
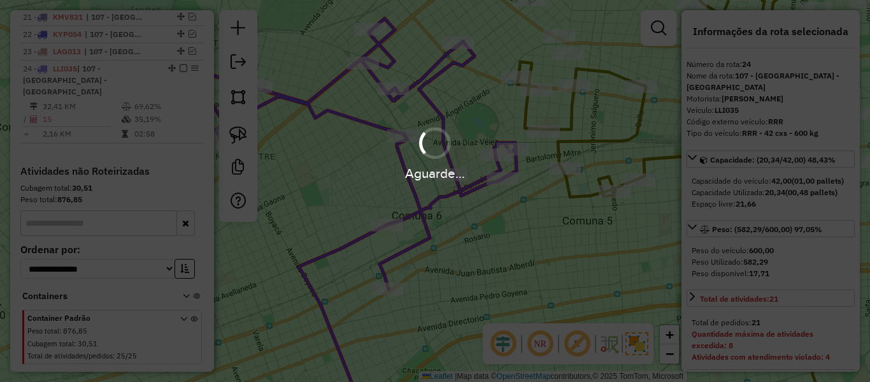
select select "**********"
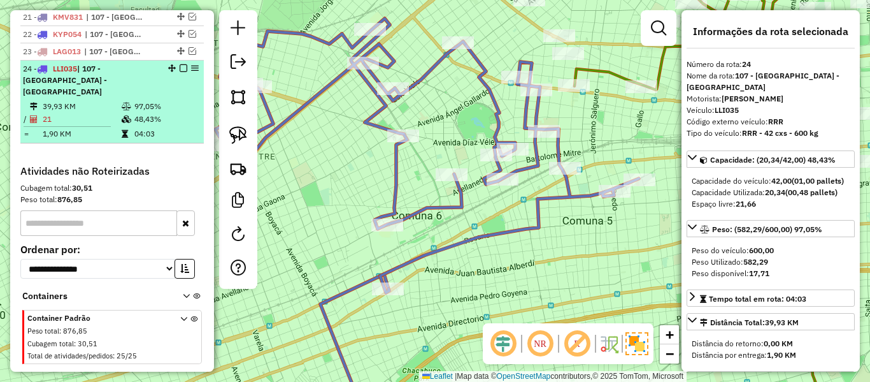
click at [180, 64] on em at bounding box center [184, 68] width 8 height 8
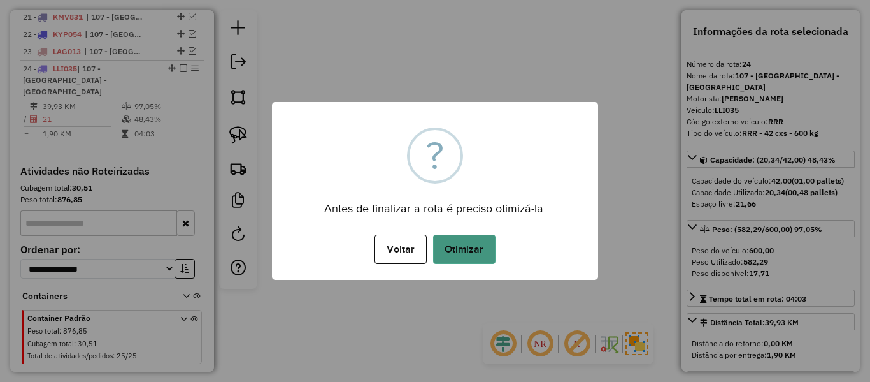
click at [470, 253] on button "Otimizar" at bounding box center [464, 248] width 62 height 29
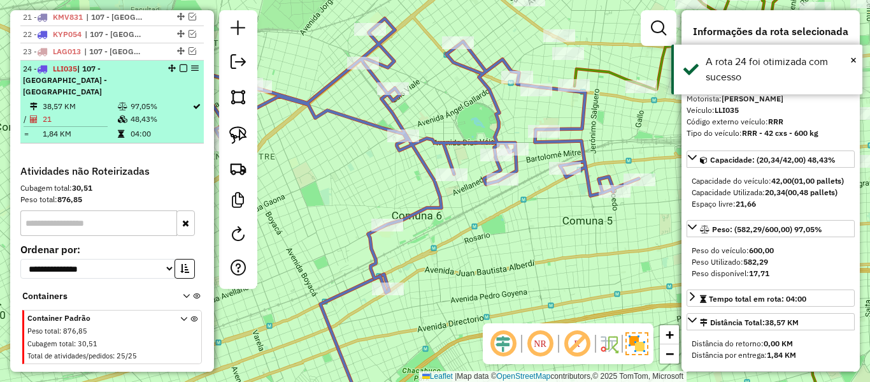
click at [180, 64] on em at bounding box center [184, 68] width 8 height 8
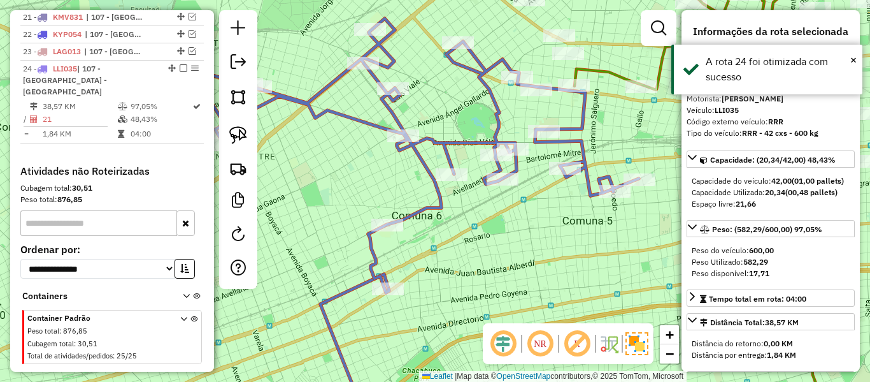
scroll to position [847, 0]
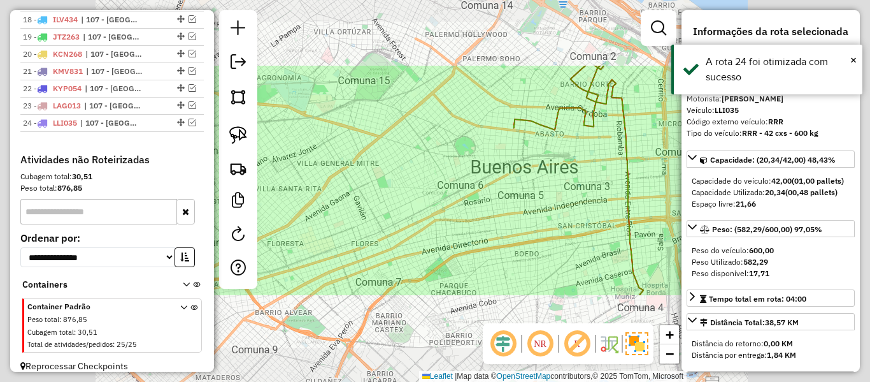
click at [465, 176] on div "Janela de atendimento Grade de atendimento Capacidade Transportadoras Veículos …" at bounding box center [435, 191] width 870 height 382
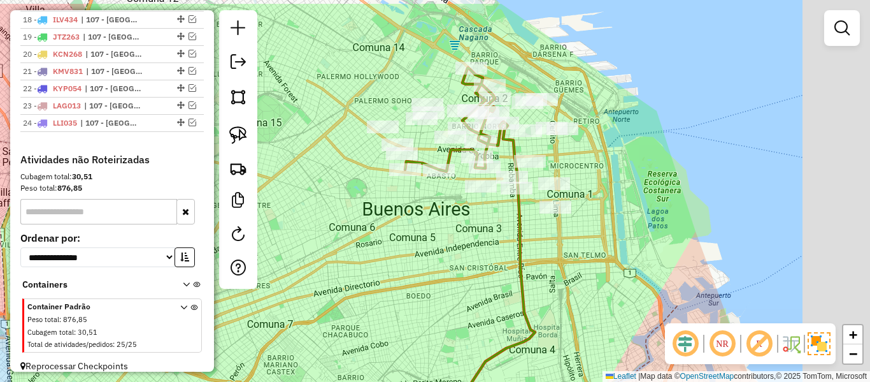
drag, startPoint x: 413, startPoint y: 222, endPoint x: 475, endPoint y: 232, distance: 63.2
click at [401, 226] on div "Janela de atendimento Grade de atendimento Capacidade Transportadoras Veículos …" at bounding box center [435, 191] width 870 height 382
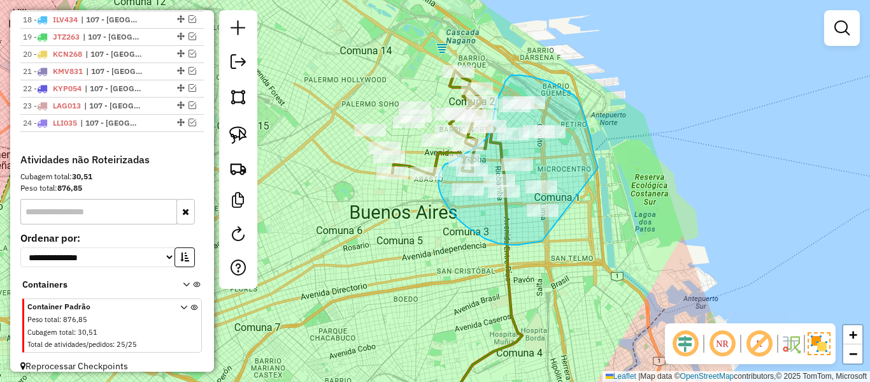
drag, startPoint x: 596, startPoint y: 162, endPoint x: 590, endPoint y: 228, distance: 65.9
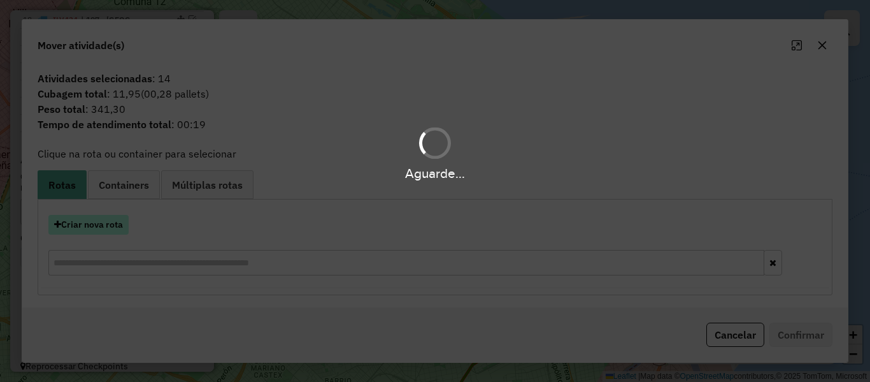
click at [80, 224] on button "Criar nova rota" at bounding box center [88, 225] width 80 height 20
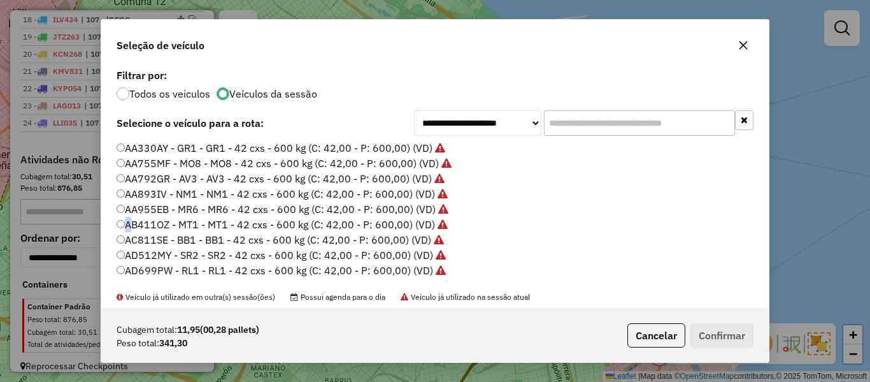
click at [80, 224] on div "**********" at bounding box center [435, 191] width 870 height 382
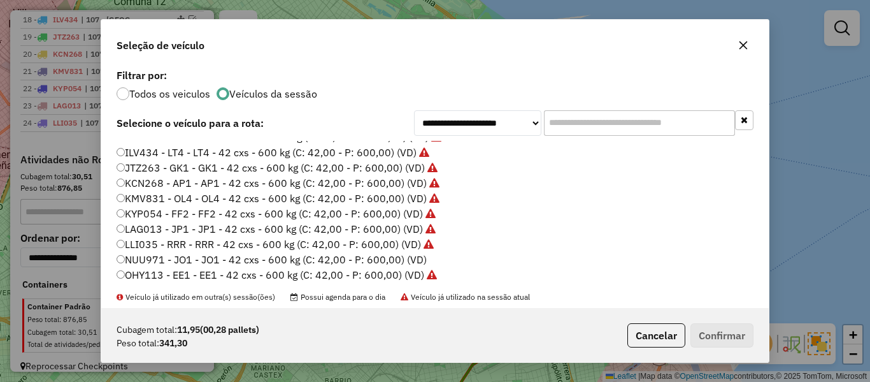
scroll to position [255, 0]
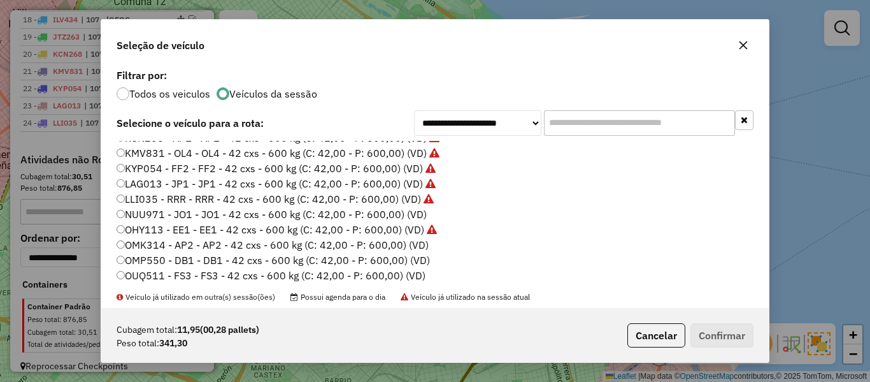
click at [423, 216] on label "NUU971 - JO1 - JO1 - 42 cxs - 600 kg (C: 42,00 - P: 600,00) (VD)" at bounding box center [272, 213] width 310 height 15
click at [718, 329] on button "Confirmar" at bounding box center [722, 335] width 63 height 24
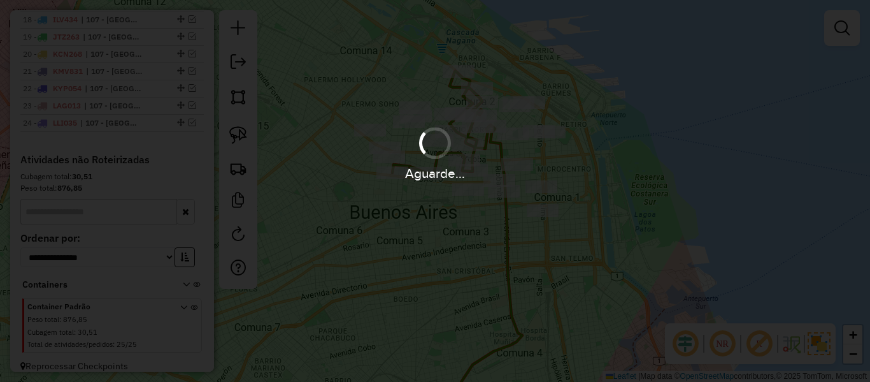
scroll to position [902, 0]
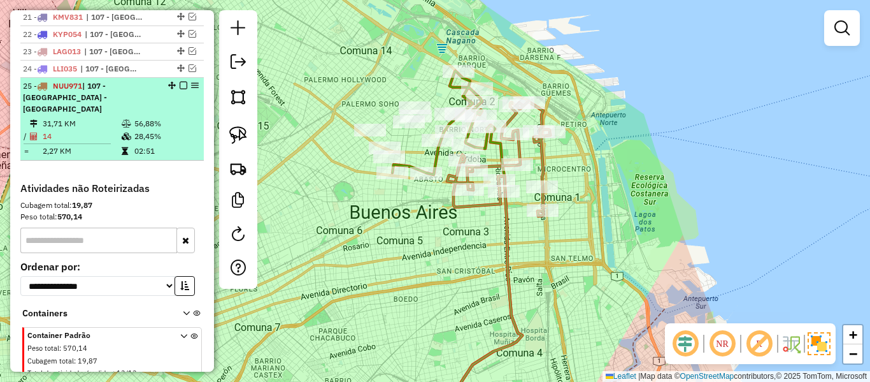
click at [180, 82] on em at bounding box center [184, 86] width 8 height 8
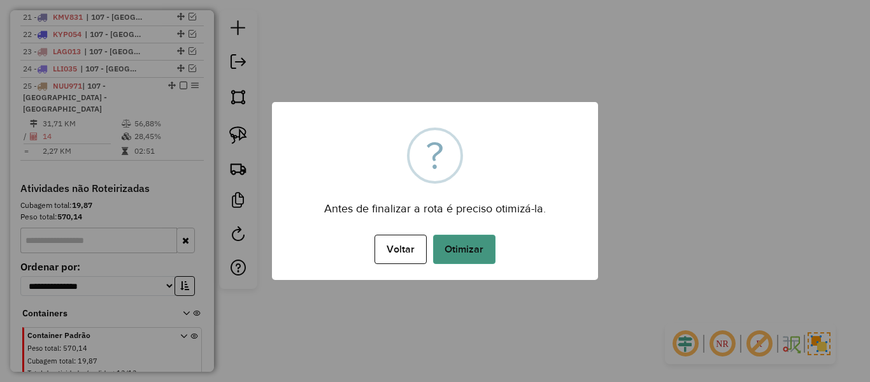
click at [441, 263] on button "Otimizar" at bounding box center [464, 248] width 62 height 29
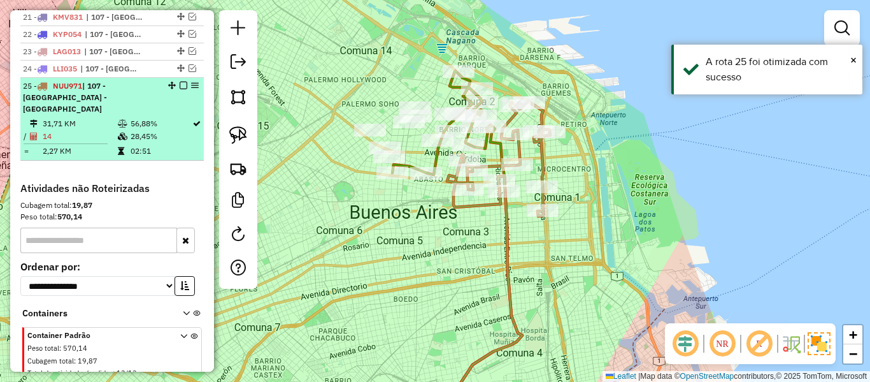
click at [180, 82] on em at bounding box center [184, 86] width 8 height 8
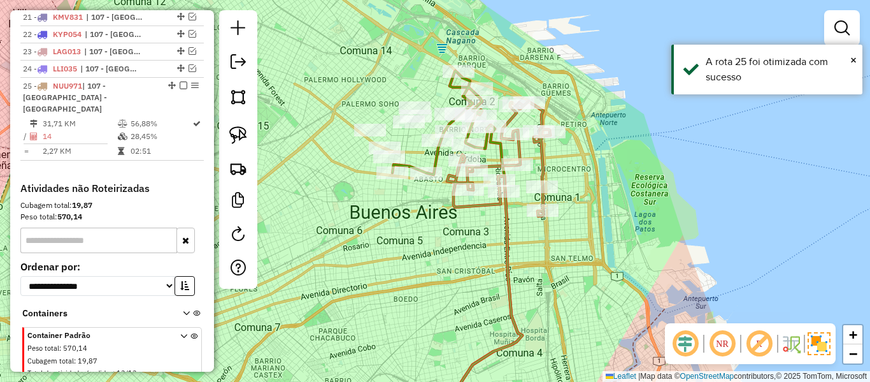
scroll to position [865, 0]
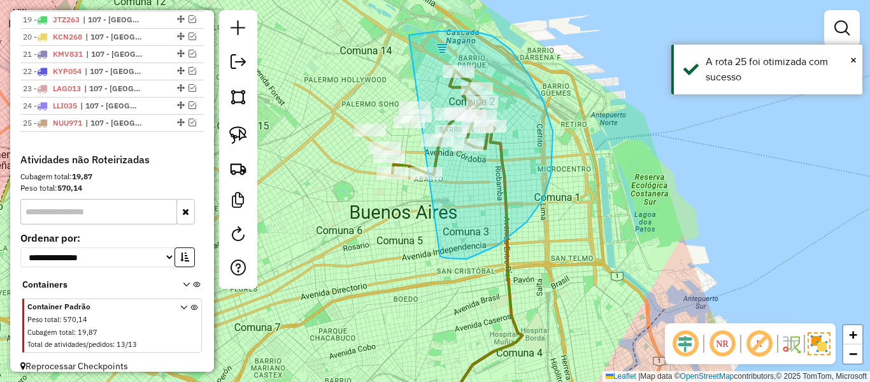
drag, startPoint x: 447, startPoint y: 258, endPoint x: 328, endPoint y: 171, distance: 147.7
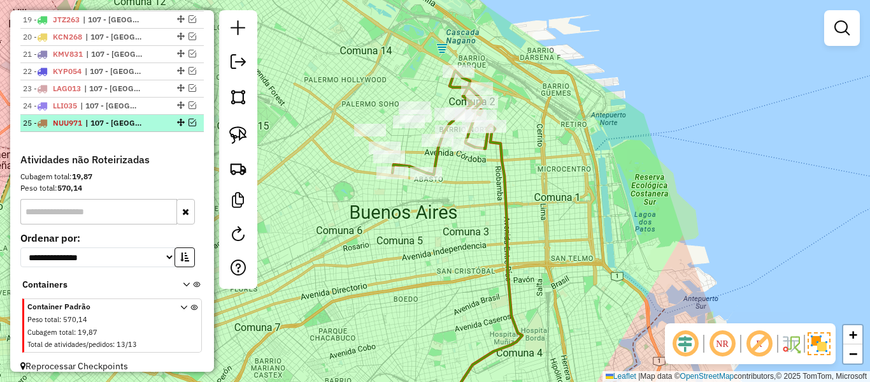
click at [189, 119] on em at bounding box center [193, 123] width 8 height 8
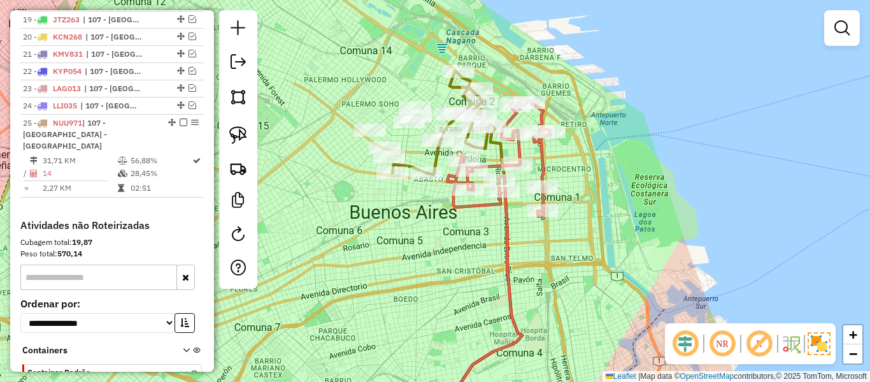
scroll to position [902, 0]
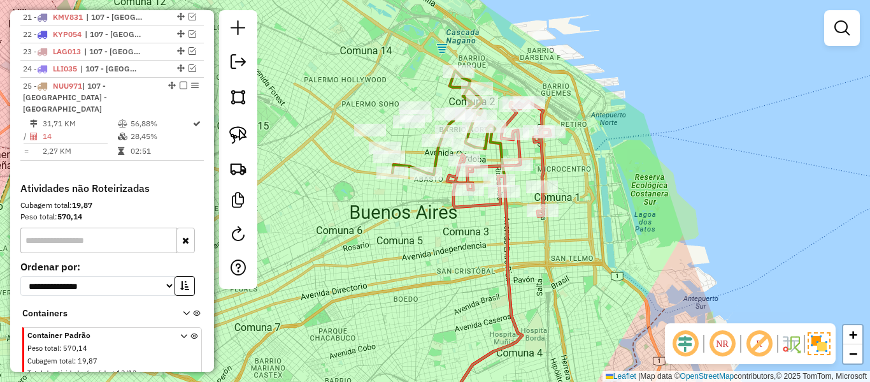
click at [545, 147] on icon at bounding box center [498, 158] width 103 height 115
select select "**********"
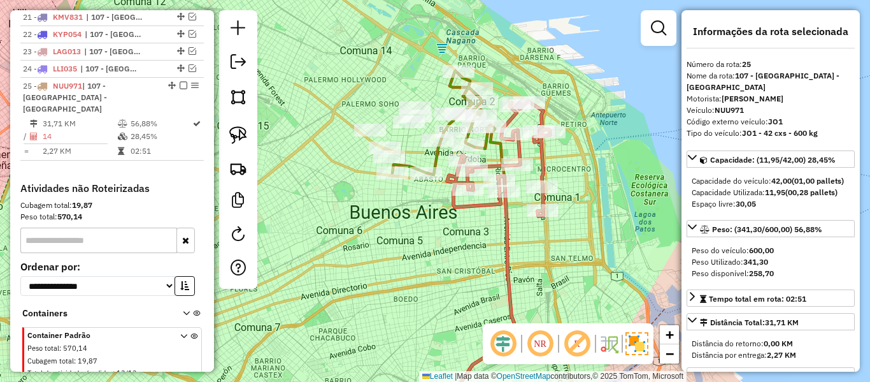
scroll to position [919, 0]
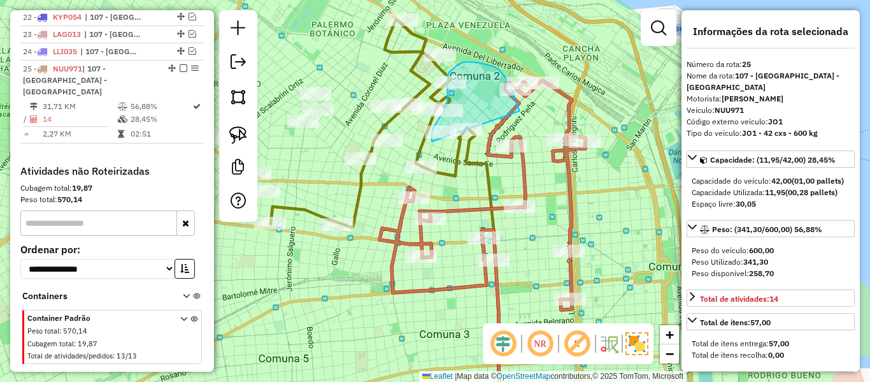
drag, startPoint x: 516, startPoint y: 101, endPoint x: 491, endPoint y: 160, distance: 64.0
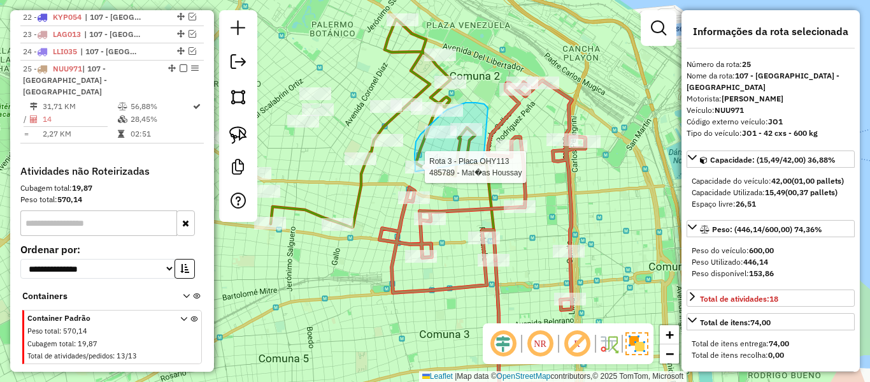
drag, startPoint x: 482, startPoint y: 161, endPoint x: 419, endPoint y: 184, distance: 67.1
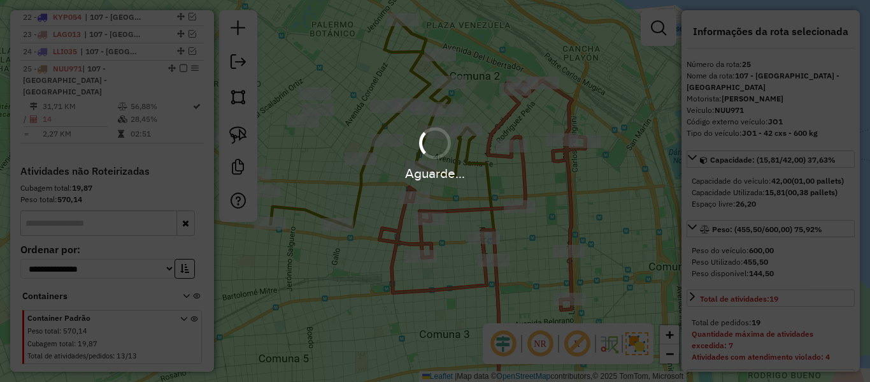
select select "**********"
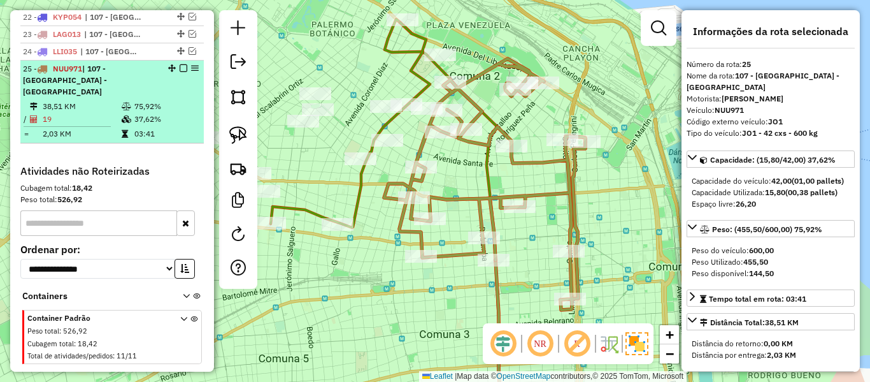
click at [180, 64] on em at bounding box center [184, 68] width 8 height 8
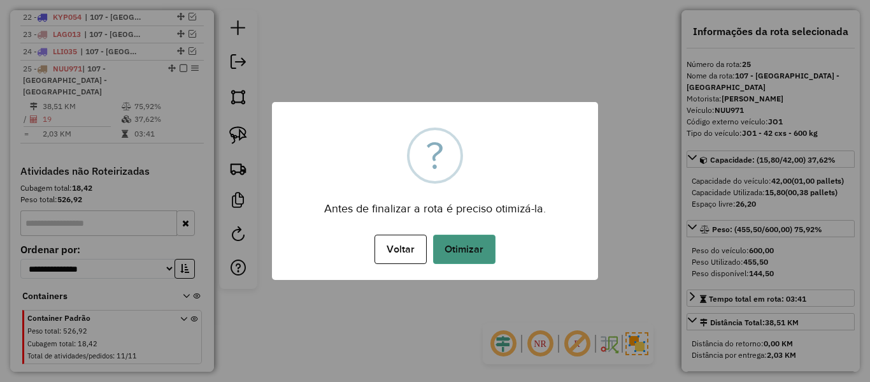
click at [468, 243] on button "Otimizar" at bounding box center [464, 248] width 62 height 29
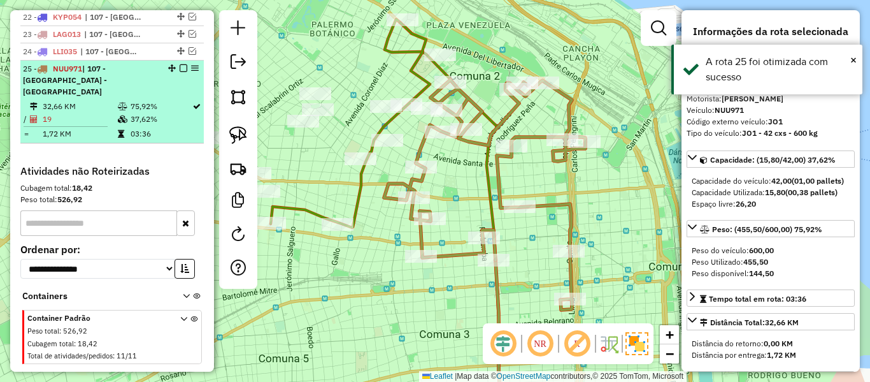
click at [180, 64] on em at bounding box center [184, 68] width 8 height 8
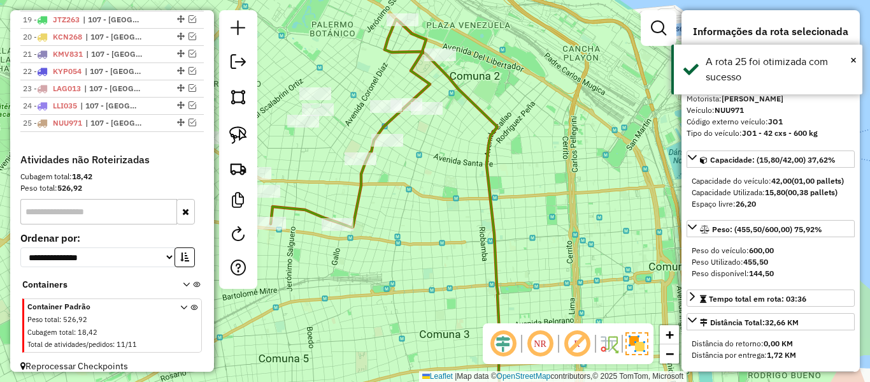
click at [375, 196] on div "Janela de atendimento Grade de atendimento Capacidade Transportadoras Veículos …" at bounding box center [435, 191] width 870 height 382
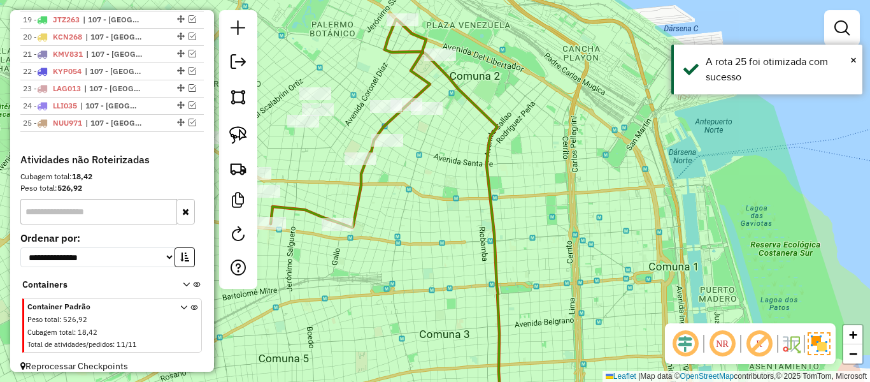
click at [363, 189] on icon at bounding box center [350, 124] width 159 height 205
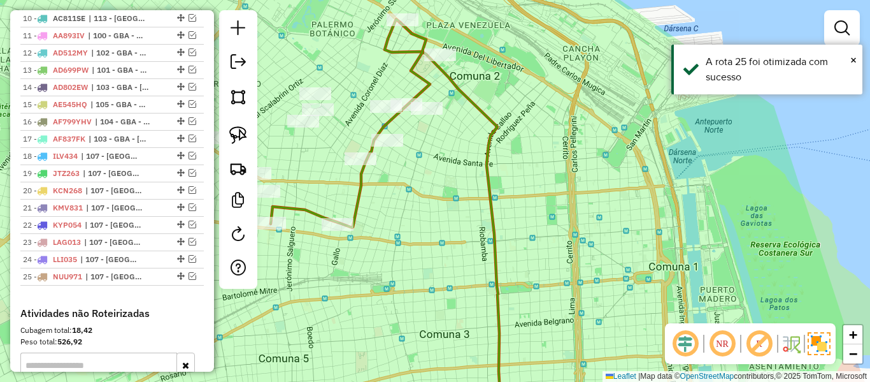
select select "**********"
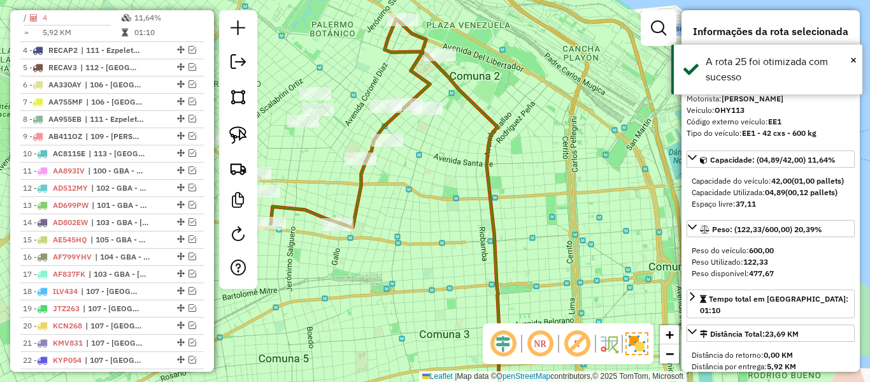
scroll to position [525, 0]
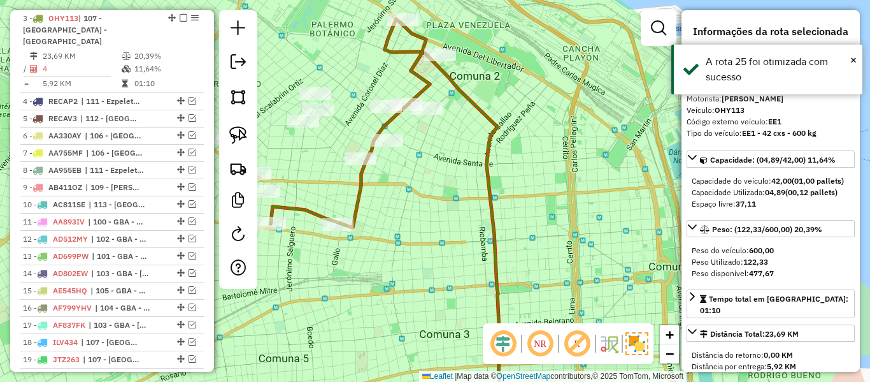
drag, startPoint x: 392, startPoint y: 226, endPoint x: 496, endPoint y: 248, distance: 106.2
click at [496, 248] on div "Janela de atendimento Grade de atendimento Capacidade Transportadoras Veículos …" at bounding box center [435, 191] width 870 height 382
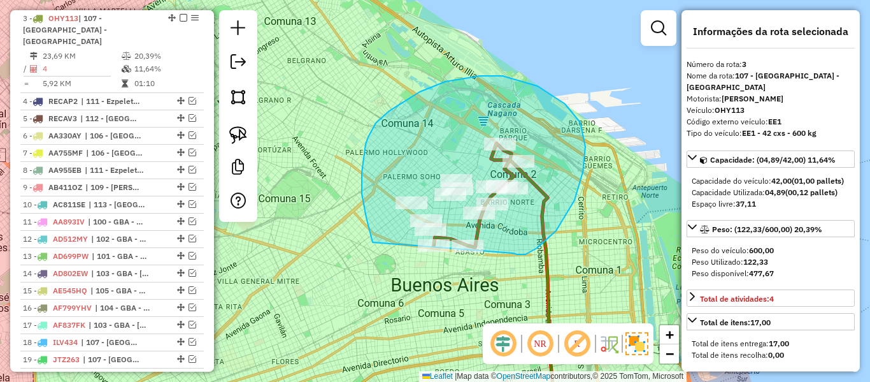
drag, startPoint x: 586, startPoint y: 147, endPoint x: 401, endPoint y: 267, distance: 220.0
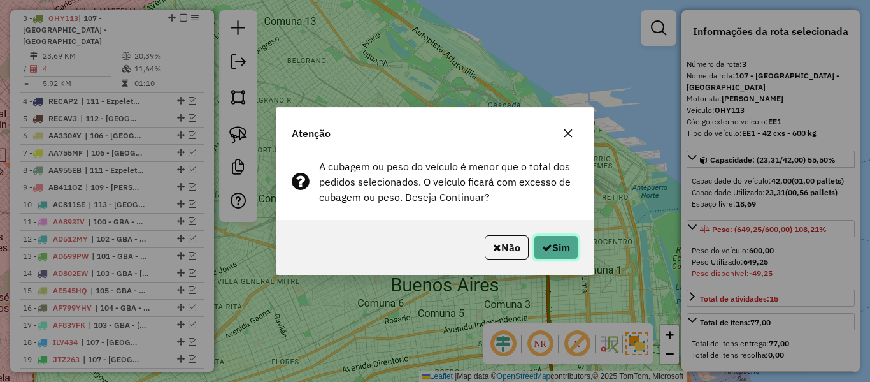
click at [552, 249] on button "Sim" at bounding box center [556, 247] width 45 height 24
select select "**********"
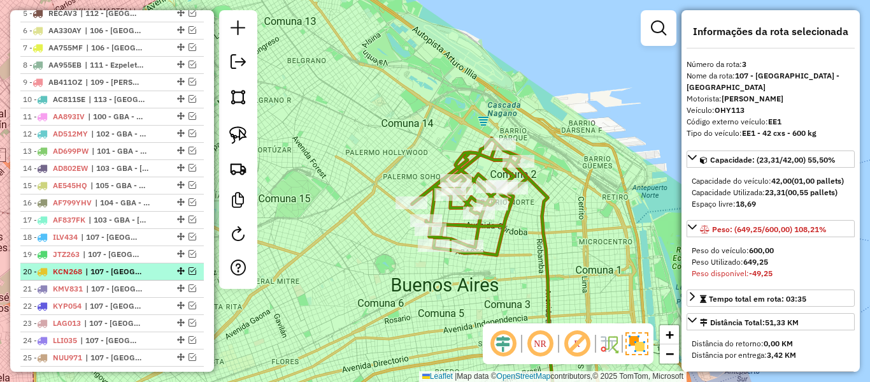
scroll to position [664, 0]
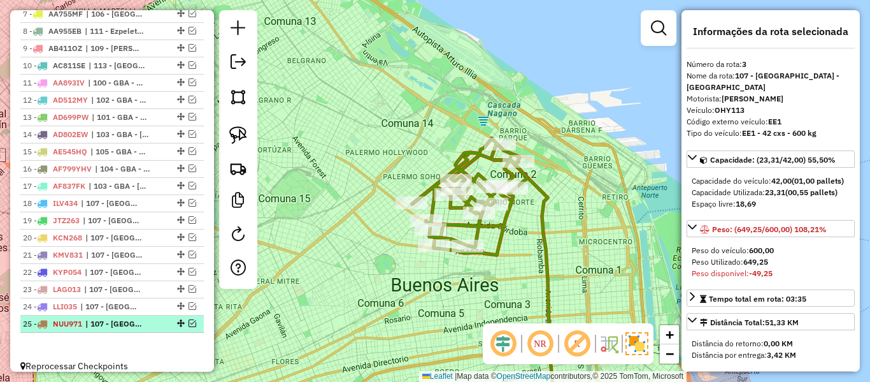
click at [189, 319] on em at bounding box center [193, 323] width 8 height 8
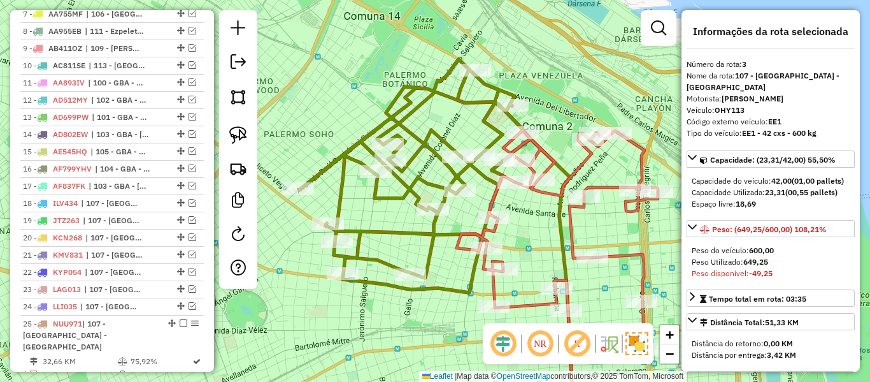
click at [577, 210] on icon at bounding box center [557, 245] width 201 height 230
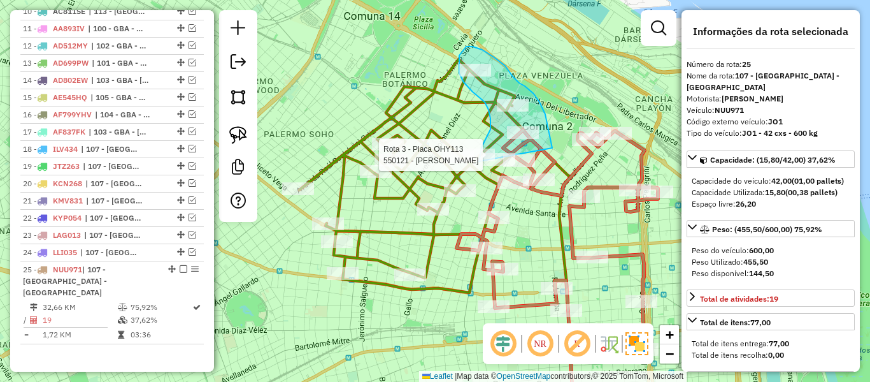
drag, startPoint x: 549, startPoint y: 129, endPoint x: 505, endPoint y: 189, distance: 73.8
click at [503, 189] on div "Rota 3 - Placa OHY113 550121 - Felipe Lizarribar Janela de atendimento Grade de…" at bounding box center [435, 191] width 870 height 382
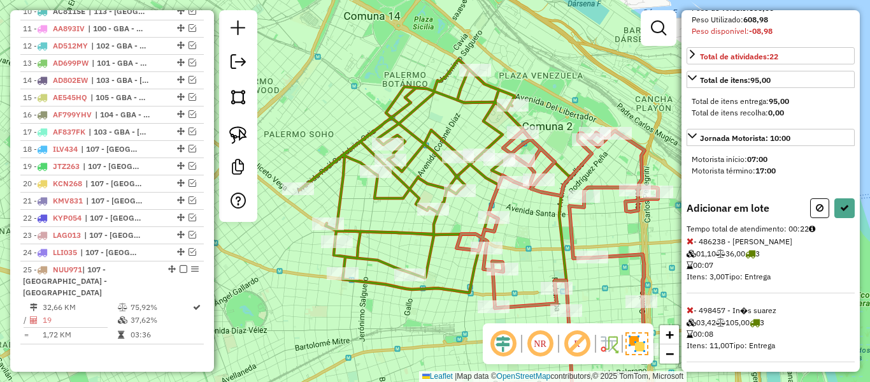
scroll to position [328, 0]
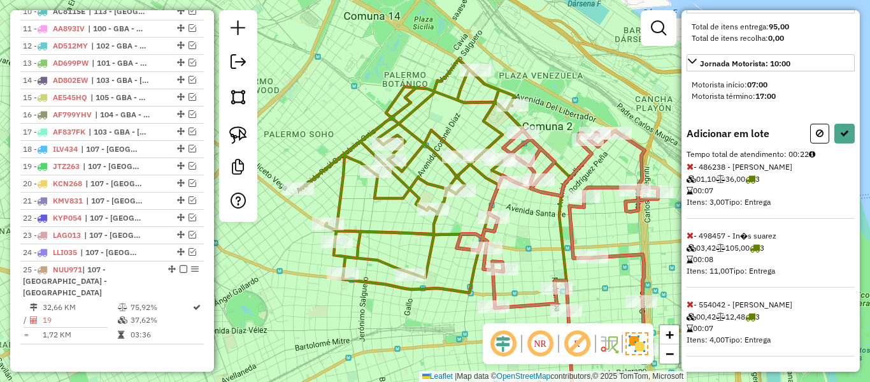
click at [690, 301] on icon at bounding box center [690, 303] width 7 height 9
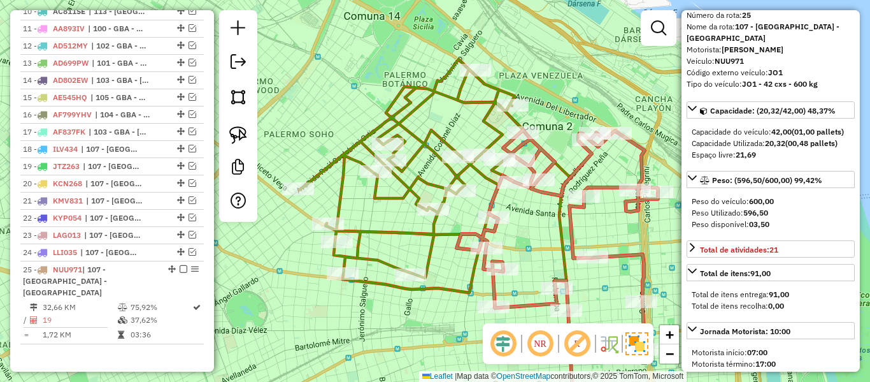
scroll to position [0, 0]
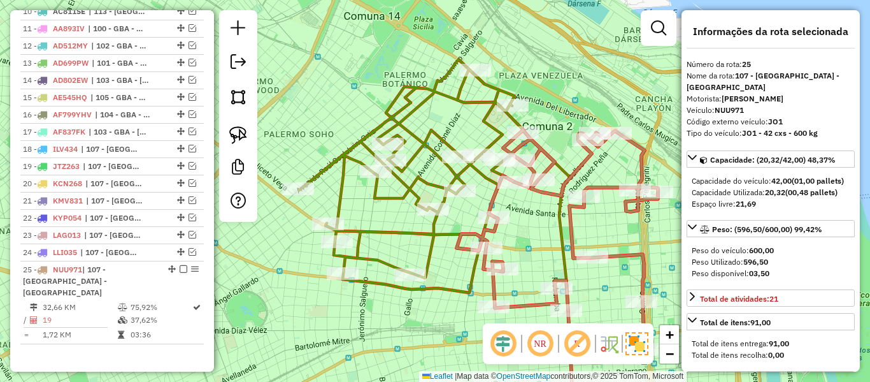
select select "**********"
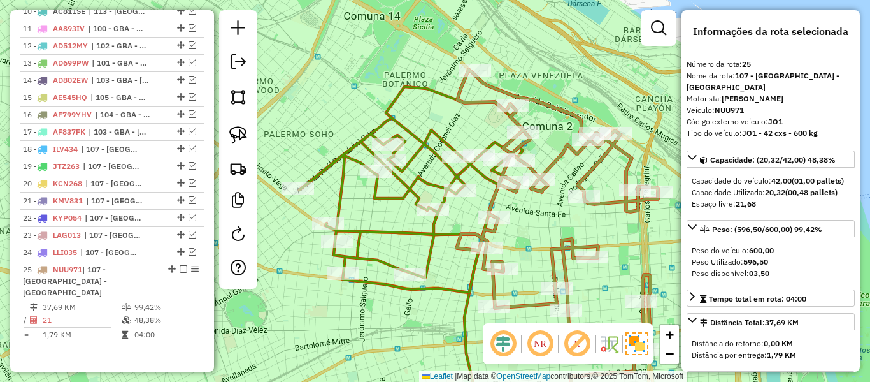
click at [422, 249] on div "Janela de atendimento Grade de atendimento Capacidade Transportadoras Veículos …" at bounding box center [435, 191] width 870 height 382
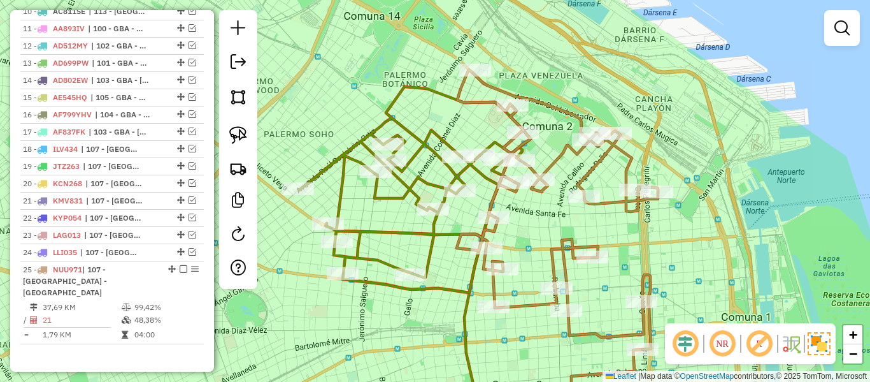
click at [431, 236] on icon at bounding box center [414, 190] width 231 height 206
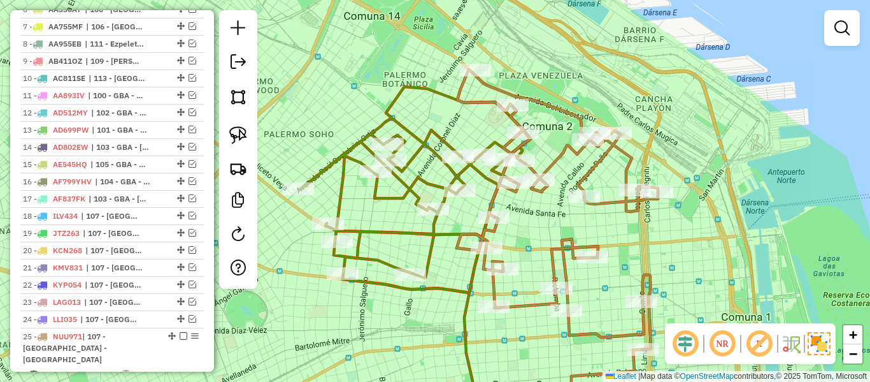
select select "**********"
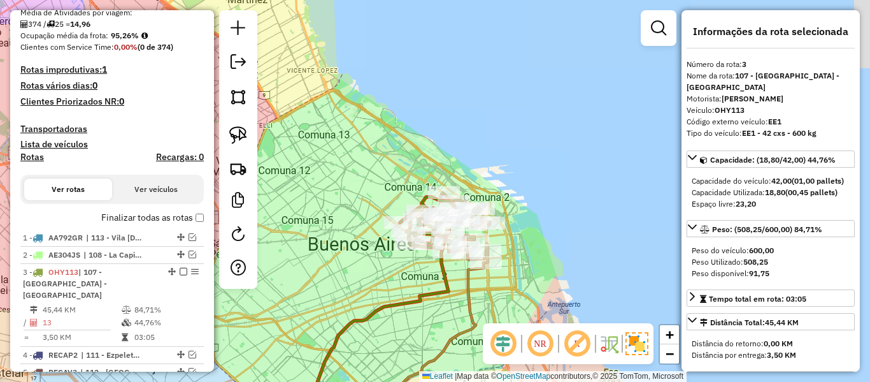
scroll to position [270, 0]
drag, startPoint x: 143, startPoint y: 207, endPoint x: 141, endPoint y: 215, distance: 8.5
click at [143, 208] on div "Depósito: SAZ AR - TaDa Shipick Total de rotas: 25 Distância Total: 1.261,09 km…" at bounding box center [112, 336] width 194 height 955
click at [141, 215] on label "Finalizar todas as rotas" at bounding box center [152, 218] width 103 height 13
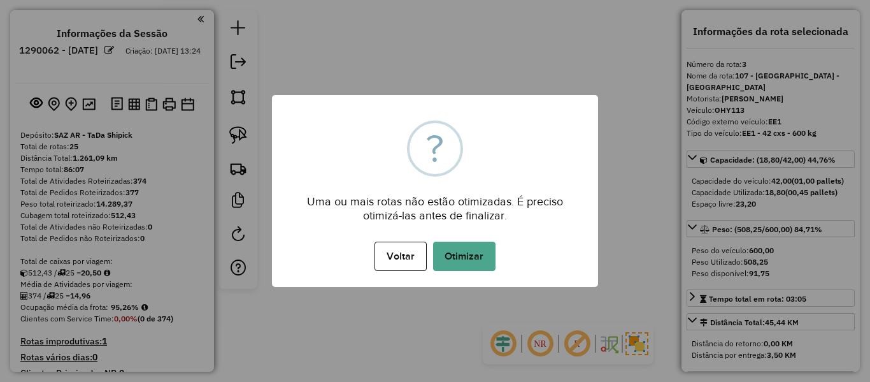
select select "**********"
click at [457, 257] on button "Otimizar" at bounding box center [464, 256] width 62 height 29
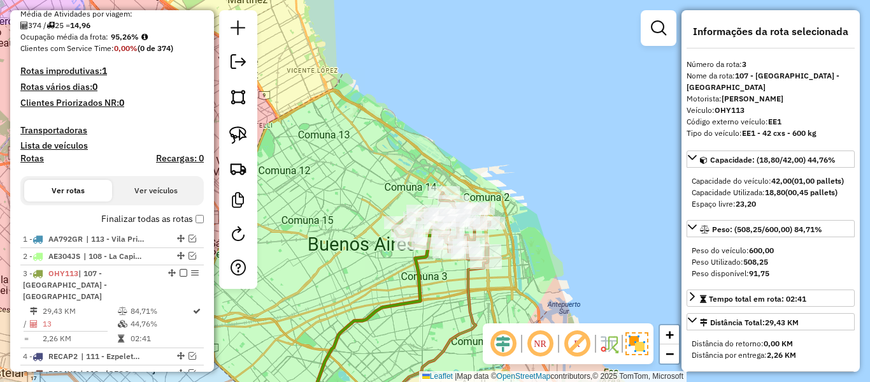
click at [152, 221] on label "Finalizar todas as rotas" at bounding box center [152, 218] width 103 height 13
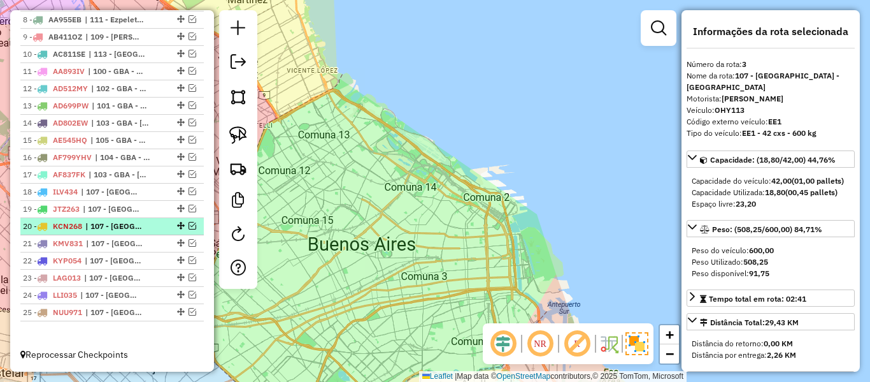
scroll to position [227, 0]
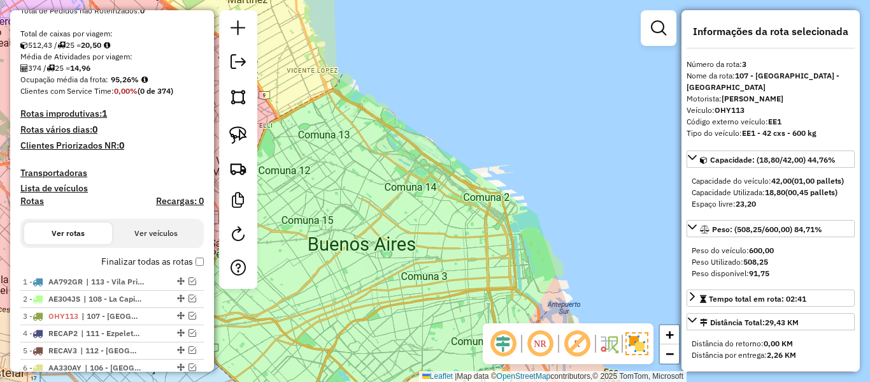
click at [155, 255] on label "Finalizar todas as rotas" at bounding box center [152, 261] width 103 height 13
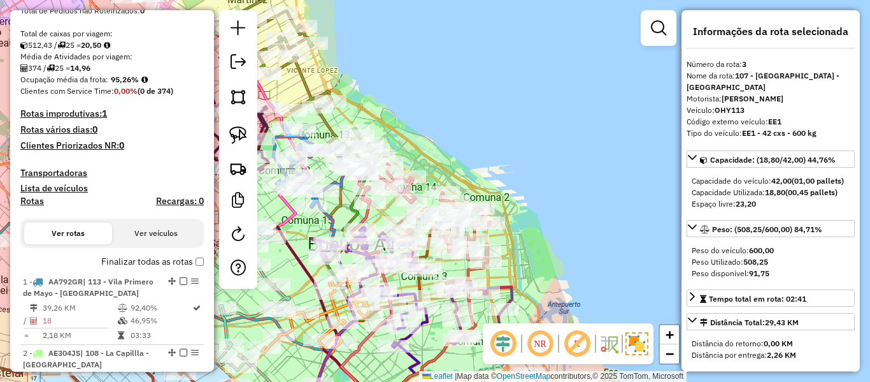
click at [40, 202] on h4 "Rotas" at bounding box center [32, 201] width 24 height 11
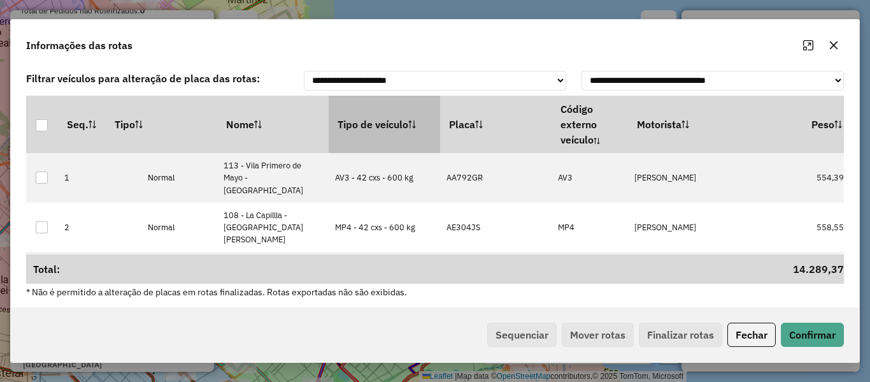
click at [391, 126] on th "Tipo de veículo" at bounding box center [385, 124] width 112 height 57
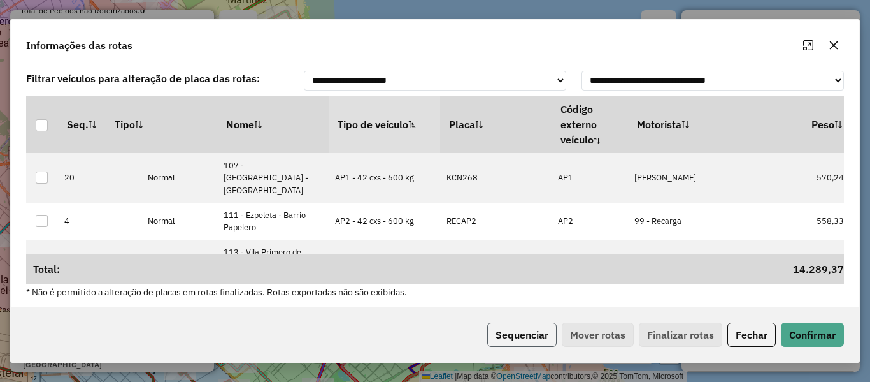
click at [530, 328] on button "Sequenciar" at bounding box center [521, 334] width 69 height 24
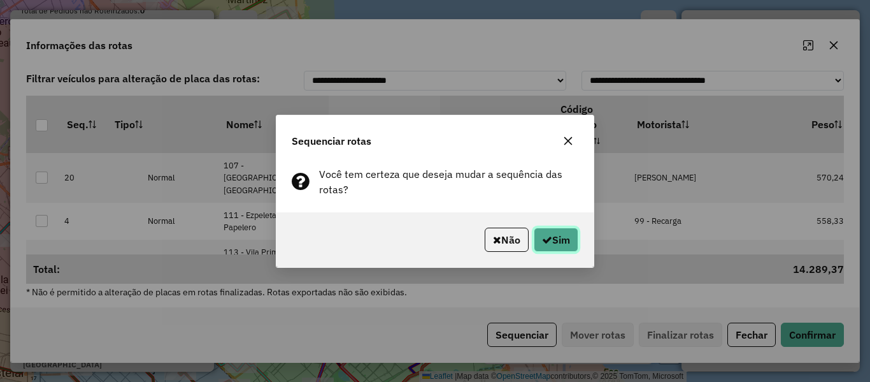
click at [550, 236] on button "Sim" at bounding box center [556, 239] width 45 height 24
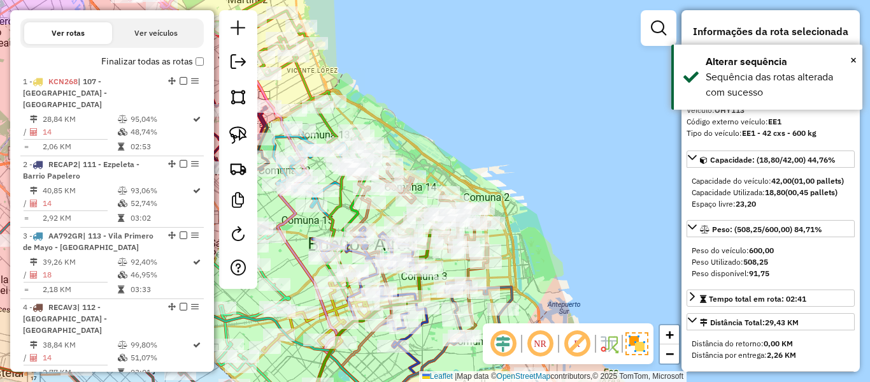
scroll to position [315, 0]
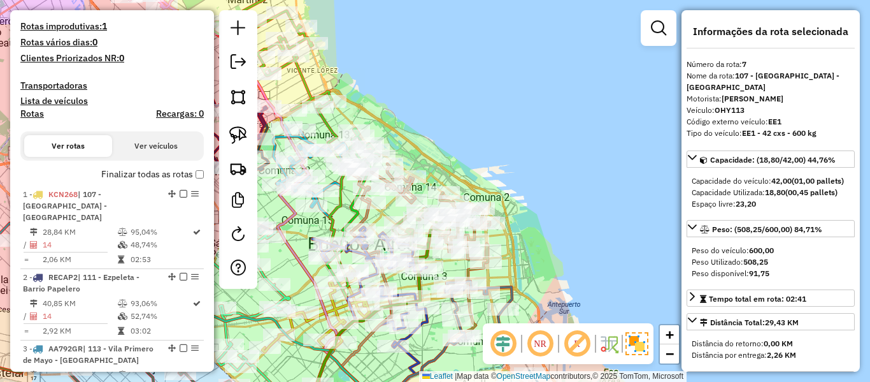
click at [167, 177] on label "Finalizar todas as rotas" at bounding box center [152, 174] width 103 height 13
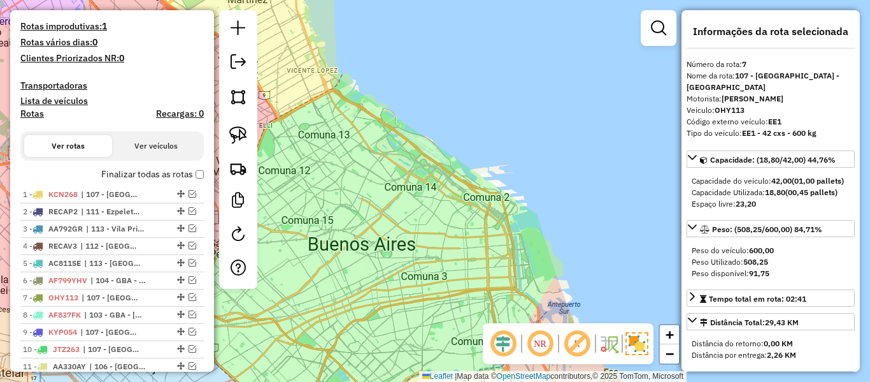
click at [167, 177] on label "Finalizar todas as rotas" at bounding box center [152, 174] width 103 height 13
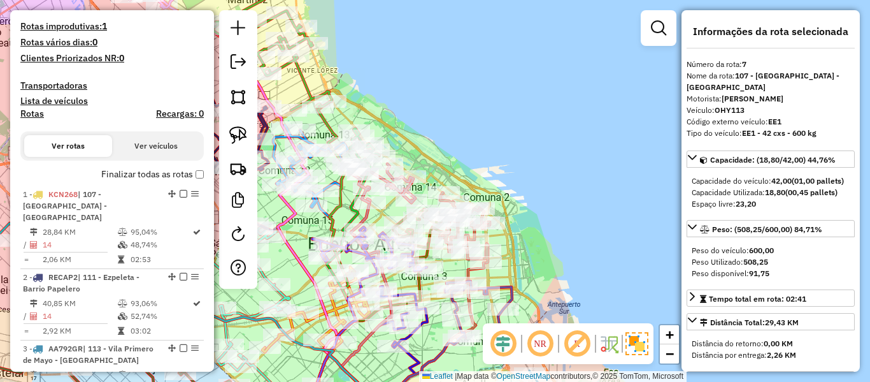
click at [38, 112] on h4 "Rotas" at bounding box center [32, 113] width 24 height 11
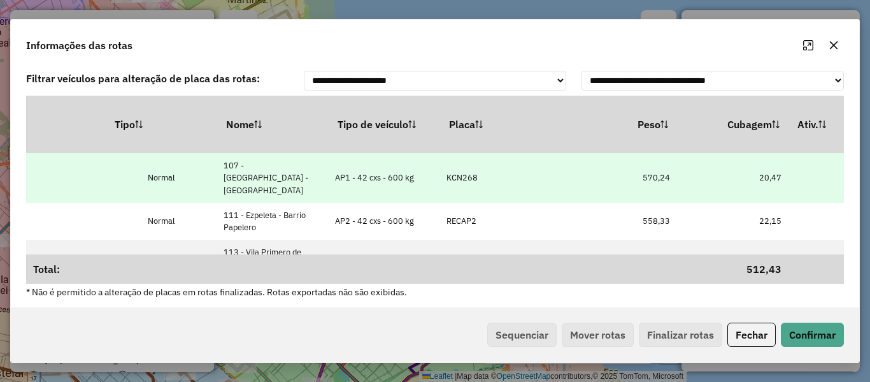
scroll to position [0, 298]
drag, startPoint x: 549, startPoint y: 191, endPoint x: 606, endPoint y: 184, distance: 57.1
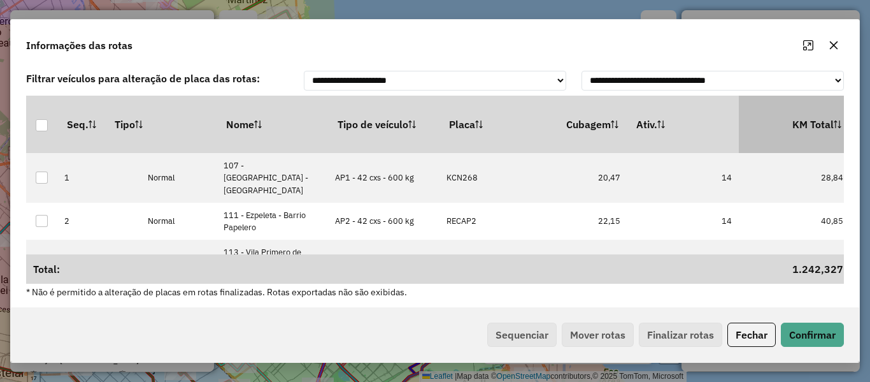
scroll to position [0, 436]
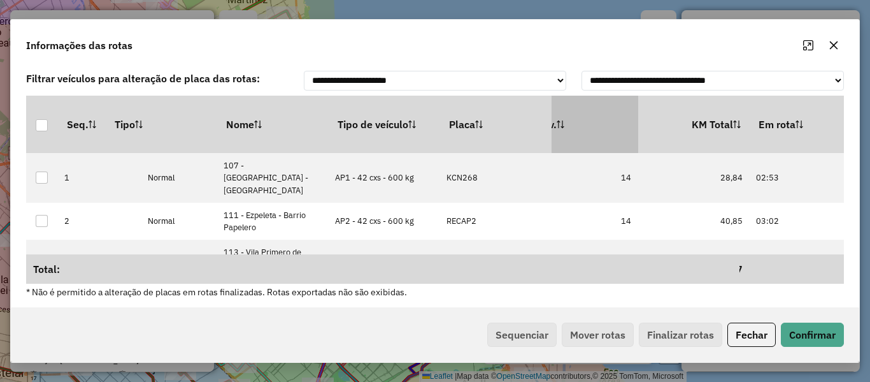
click at [621, 125] on th "Ativ." at bounding box center [583, 124] width 112 height 57
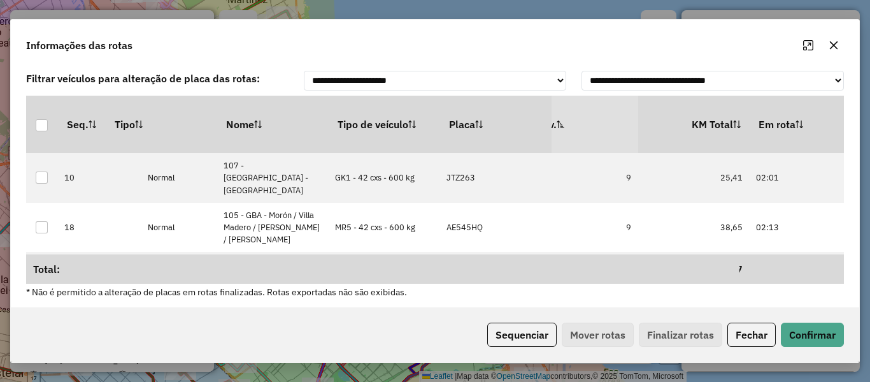
click at [614, 125] on th "Ativ." at bounding box center [583, 124] width 112 height 57
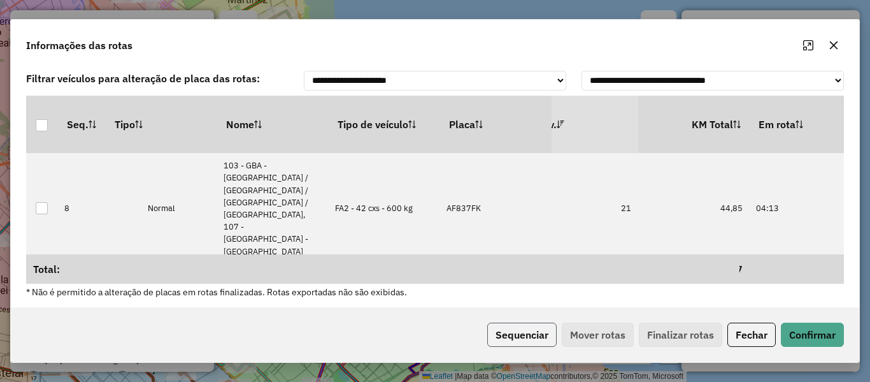
click at [533, 331] on button "Sequenciar" at bounding box center [521, 334] width 69 height 24
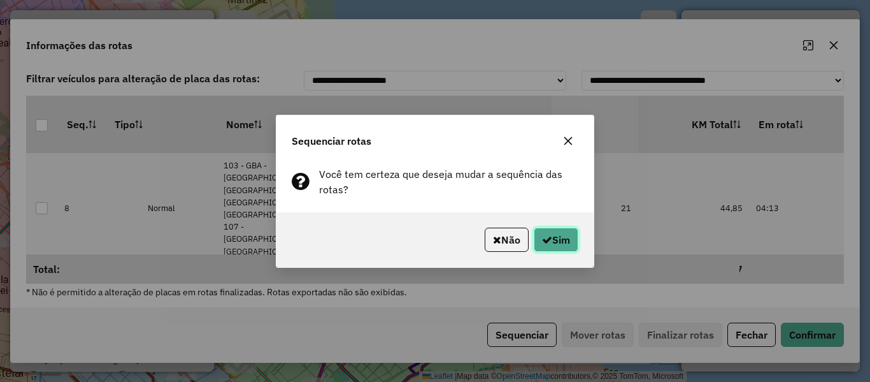
click at [566, 233] on button "Sim" at bounding box center [556, 239] width 45 height 24
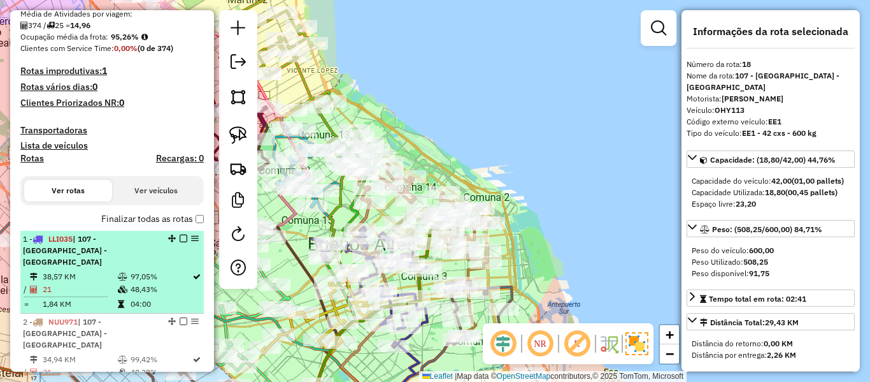
scroll to position [328, 0]
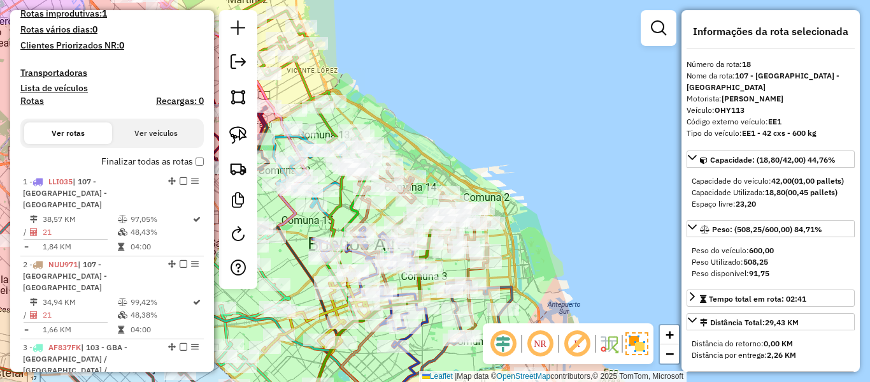
click at [156, 157] on label "Finalizar todas as rotas" at bounding box center [152, 161] width 103 height 13
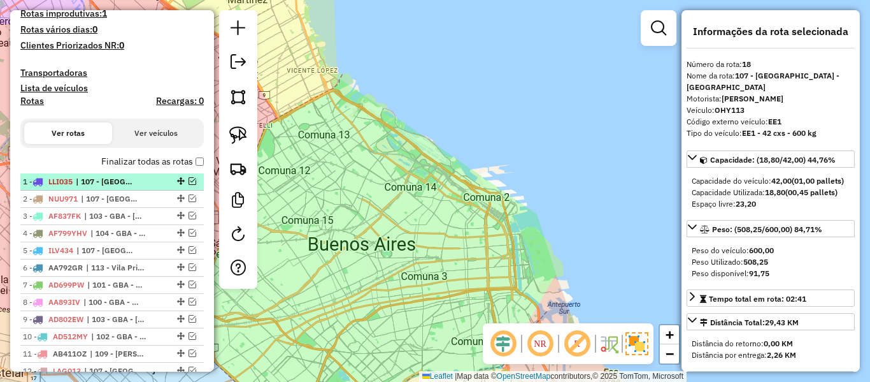
click at [190, 179] on em at bounding box center [193, 181] width 8 height 8
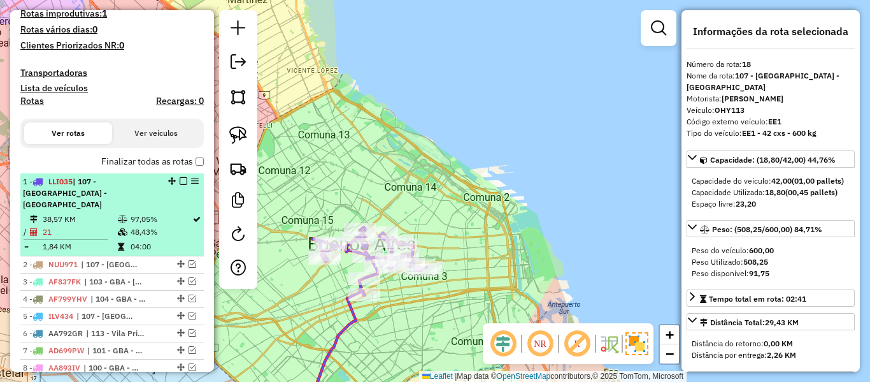
click at [107, 196] on span "| 107 - Ciudad Autónoma de Buenos Aires - CABA" at bounding box center [65, 193] width 84 height 32
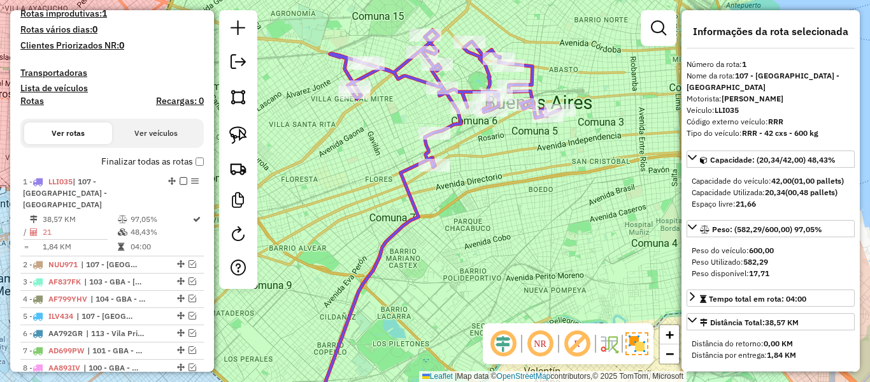
drag, startPoint x: 494, startPoint y: 175, endPoint x: 491, endPoint y: 185, distance: 10.5
click at [491, 184] on div "Janela de atendimento Grade de atendimento Capacidade Transportadoras Veículos …" at bounding box center [435, 191] width 870 height 382
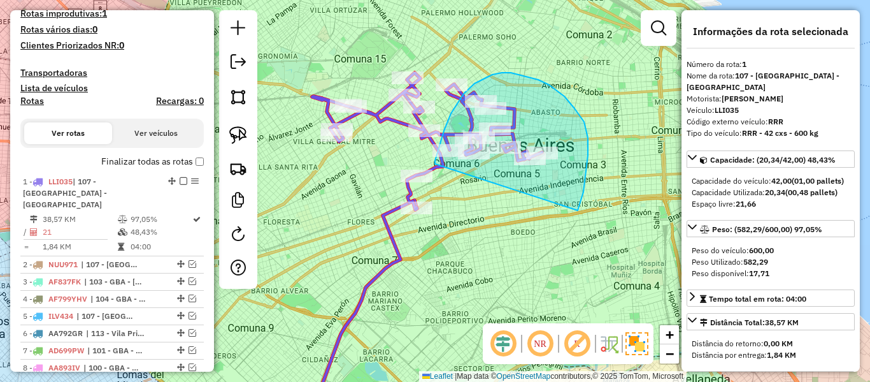
drag, startPoint x: 578, startPoint y: 210, endPoint x: 454, endPoint y: 180, distance: 127.8
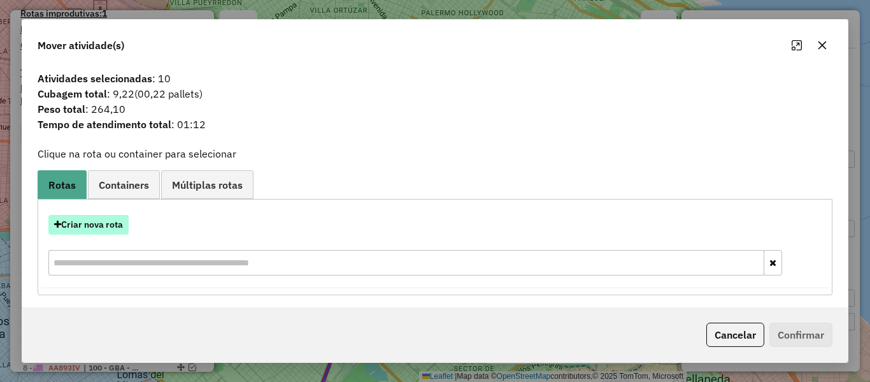
click at [87, 217] on button "Criar nova rota" at bounding box center [88, 225] width 80 height 20
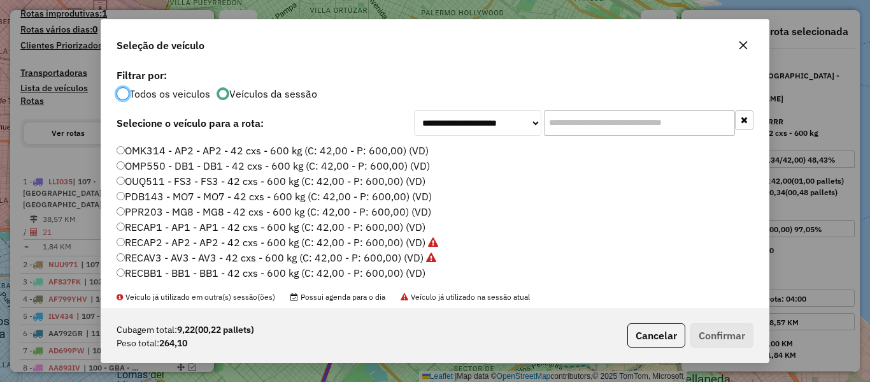
scroll to position [285, 0]
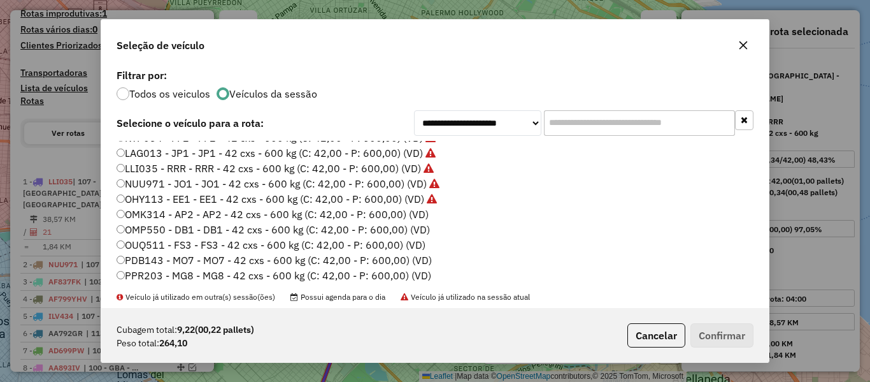
click at [411, 213] on label "OMK314 - AP2 - AP2 - 42 cxs - 600 kg (C: 42,00 - P: 600,00) (VD)" at bounding box center [273, 213] width 312 height 15
click at [710, 336] on button "Confirmar" at bounding box center [722, 335] width 63 height 24
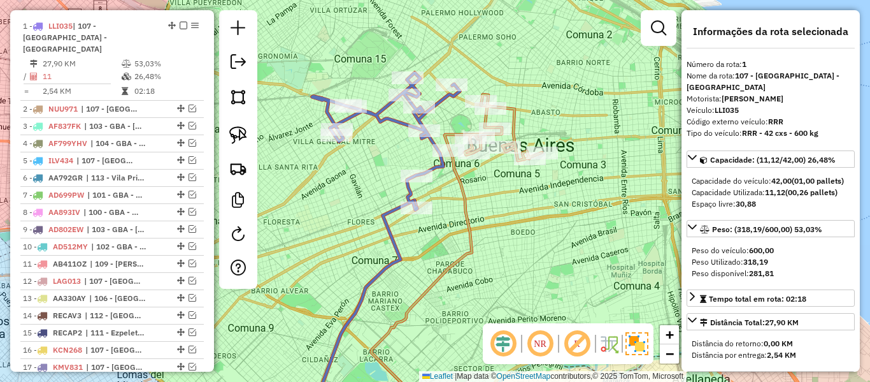
scroll to position [491, 0]
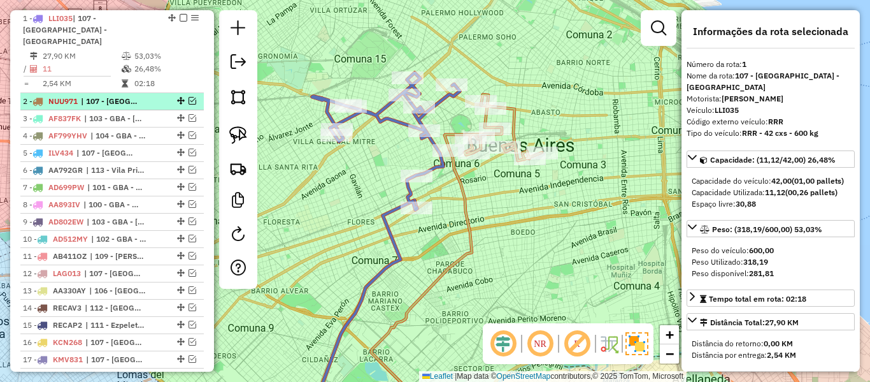
click at [107, 96] on span "| 107 - Ciudad Autónoma de Buenos Aires - CABA" at bounding box center [110, 101] width 59 height 11
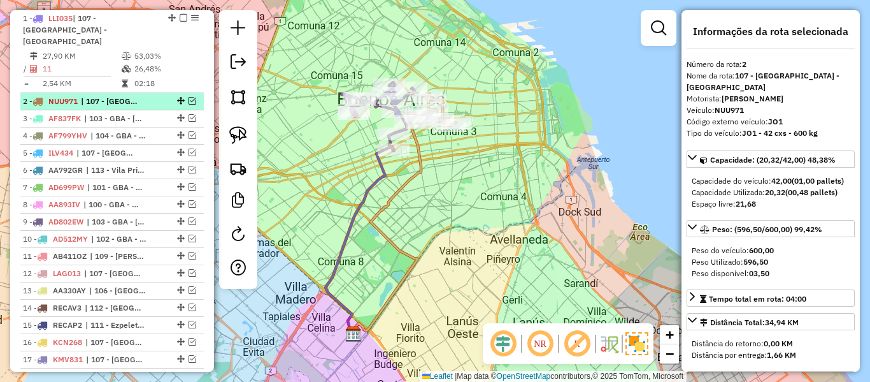
click at [189, 97] on em at bounding box center [193, 101] width 8 height 8
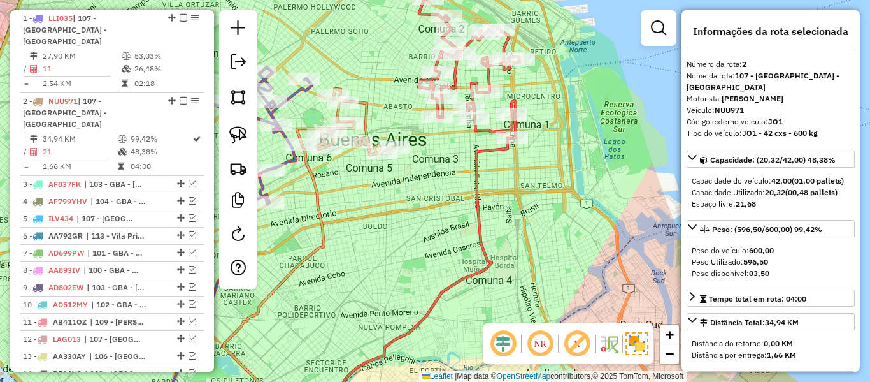
click at [493, 81] on icon at bounding box center [469, 68] width 101 height 140
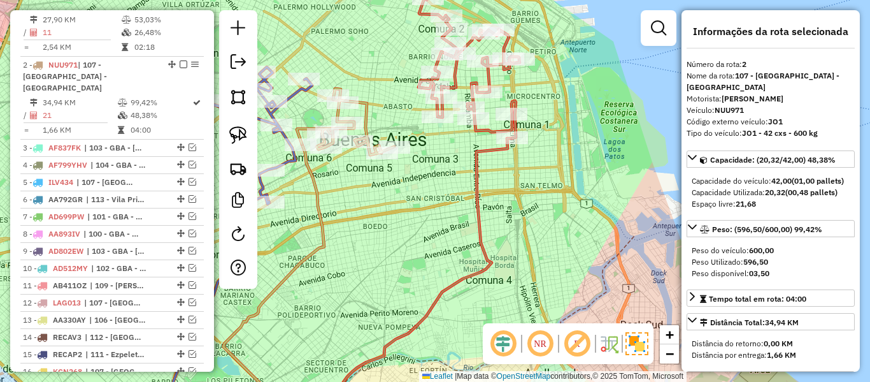
scroll to position [562, 0]
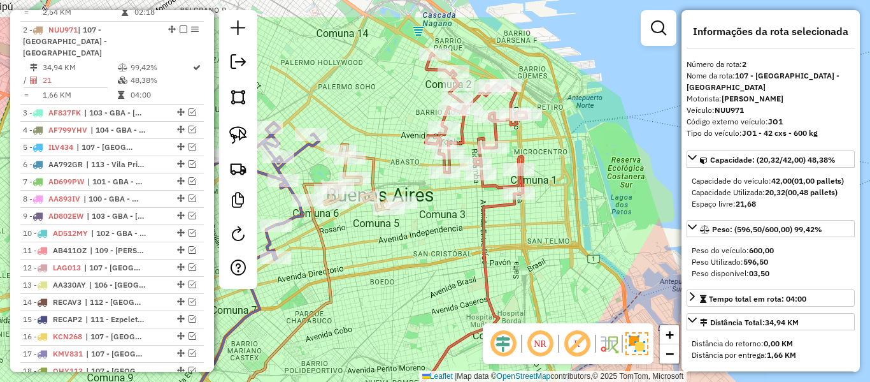
drag, startPoint x: 530, startPoint y: 82, endPoint x: 539, endPoint y: 154, distance: 71.9
click at [539, 154] on div "Janela de atendimento Grade de atendimento Capacidade Transportadoras Veículos …" at bounding box center [435, 191] width 870 height 382
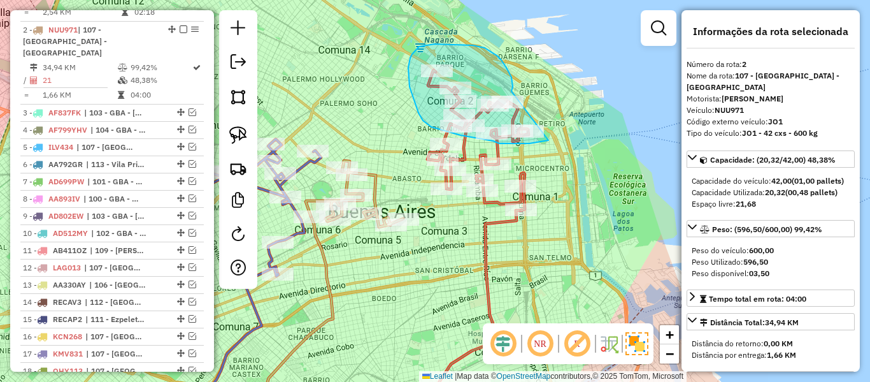
drag, startPoint x: 512, startPoint y: 91, endPoint x: 554, endPoint y: 81, distance: 43.3
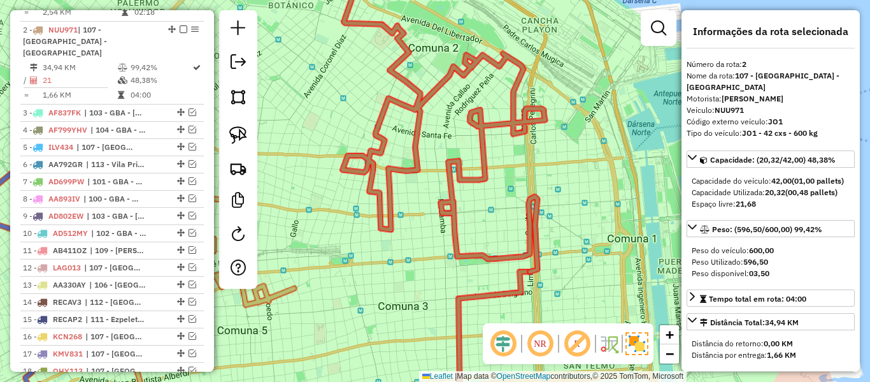
click at [514, 149] on div "Janela de atendimento Grade de atendimento Capacidade Transportadoras Veículos …" at bounding box center [435, 191] width 870 height 382
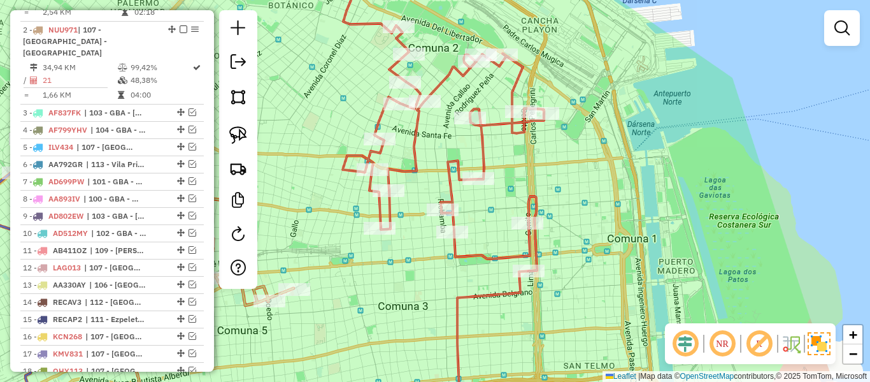
drag, startPoint x: 532, startPoint y: 198, endPoint x: 531, endPoint y: 205, distance: 7.0
click at [533, 203] on div "Janela de atendimento Grade de atendimento Capacidade Transportadoras Veículos …" at bounding box center [435, 191] width 870 height 382
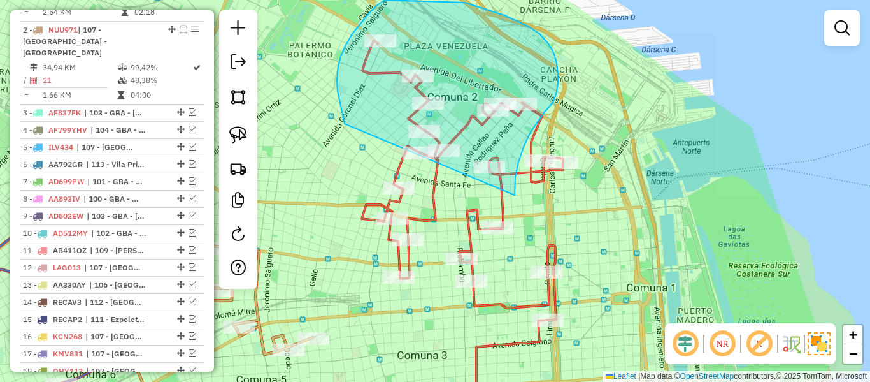
drag, startPoint x: 515, startPoint y: 195, endPoint x: 356, endPoint y: 152, distance: 164.9
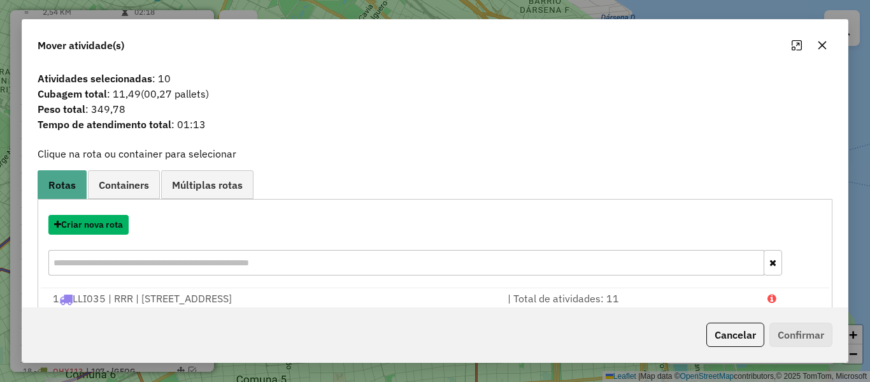
click at [106, 225] on button "Criar nova rota" at bounding box center [88, 225] width 80 height 20
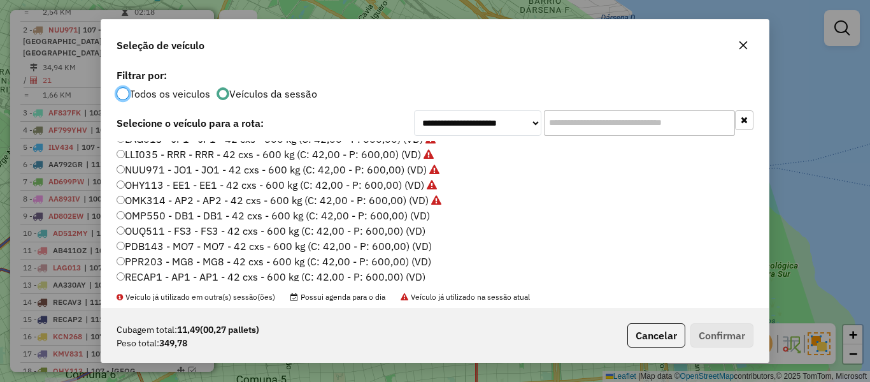
scroll to position [319, 0]
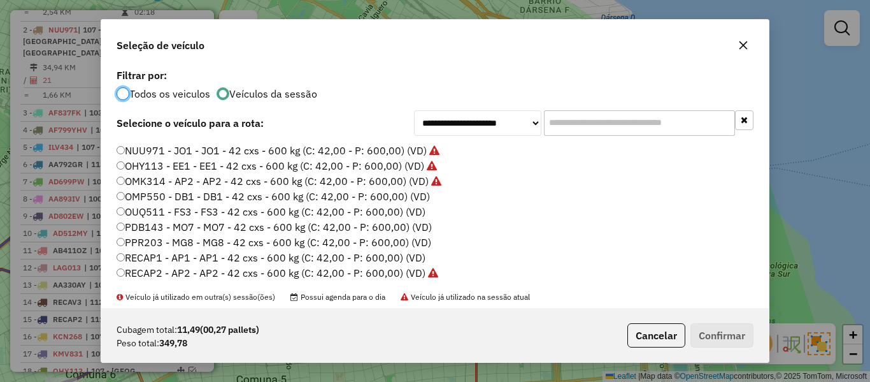
click at [412, 193] on label "OMP550 - DB1 - DB1 - 42 cxs - 600 kg (C: 42,00 - P: 600,00) (VD)" at bounding box center [274, 196] width 314 height 15
click at [702, 343] on button "Confirmar" at bounding box center [722, 335] width 63 height 24
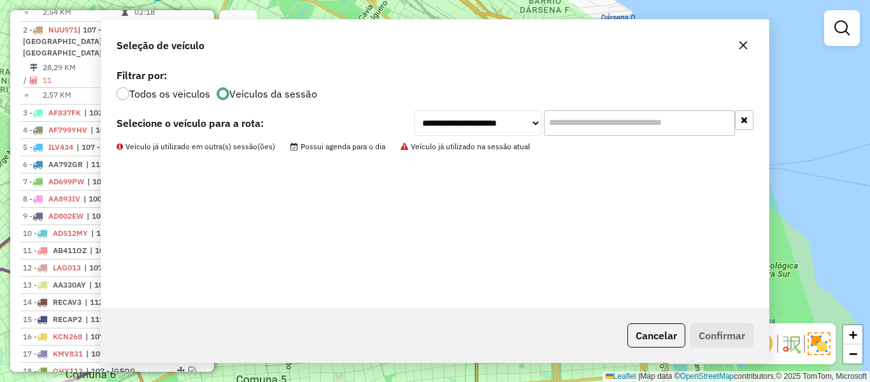
scroll to position [491, 0]
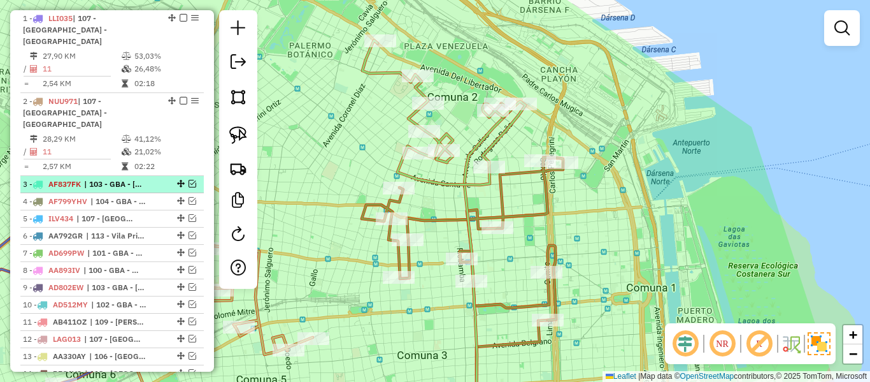
click at [156, 178] on div "3 - AF837FK | 103 - GBA - Boulogne Sur / Villa Adelina / Villa Udaondo / Casero…" at bounding box center [112, 183] width 178 height 11
select select "**********"
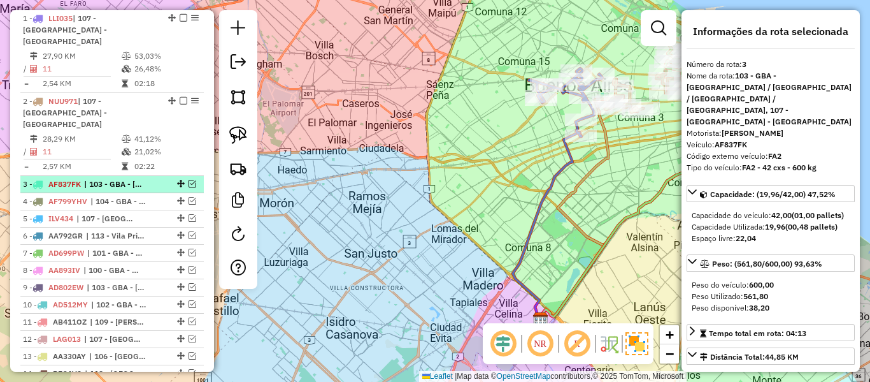
click at [190, 180] on em at bounding box center [193, 184] width 8 height 8
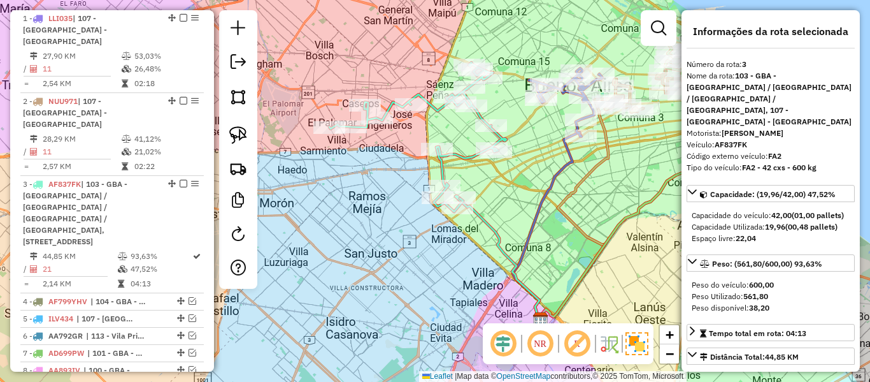
click at [473, 158] on icon at bounding box center [417, 136] width 177 height 149
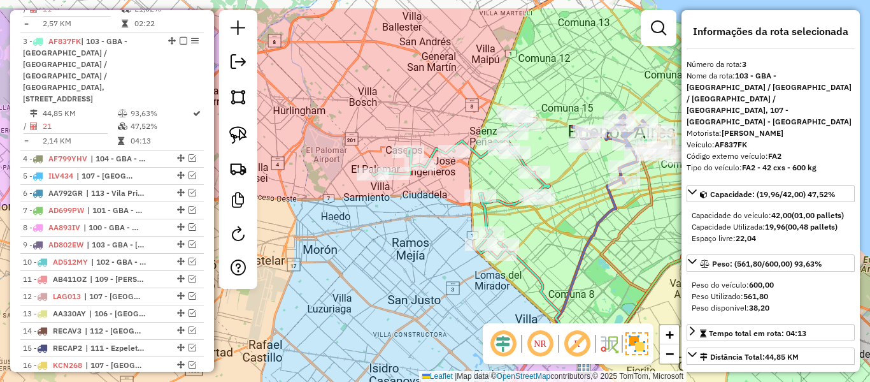
drag, startPoint x: 520, startPoint y: 219, endPoint x: 527, endPoint y: 224, distance: 9.1
click at [527, 224] on div "Janela de atendimento Grade de atendimento Capacidade Transportadoras Veículos …" at bounding box center [435, 191] width 870 height 382
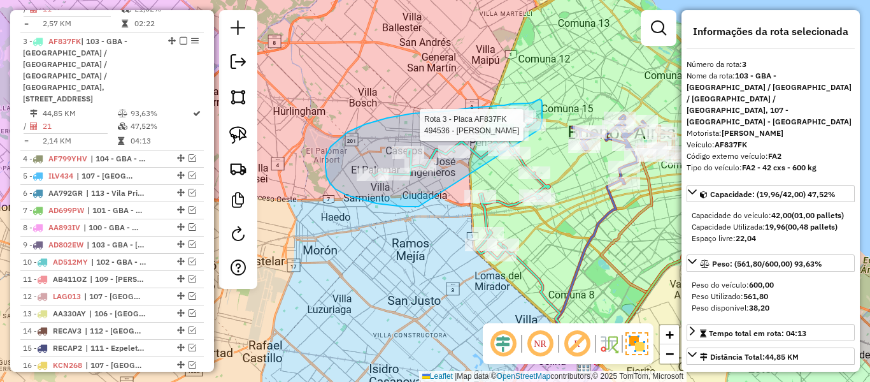
drag, startPoint x: 377, startPoint y: 203, endPoint x: 538, endPoint y: 139, distance: 173.6
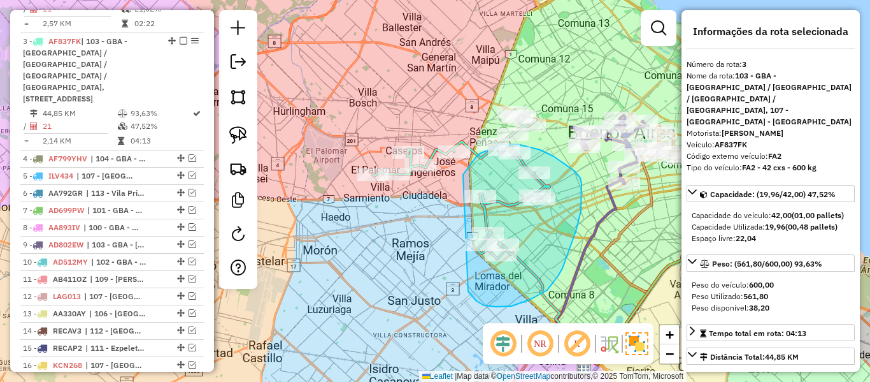
drag, startPoint x: 470, startPoint y: 292, endPoint x: 452, endPoint y: 233, distance: 61.7
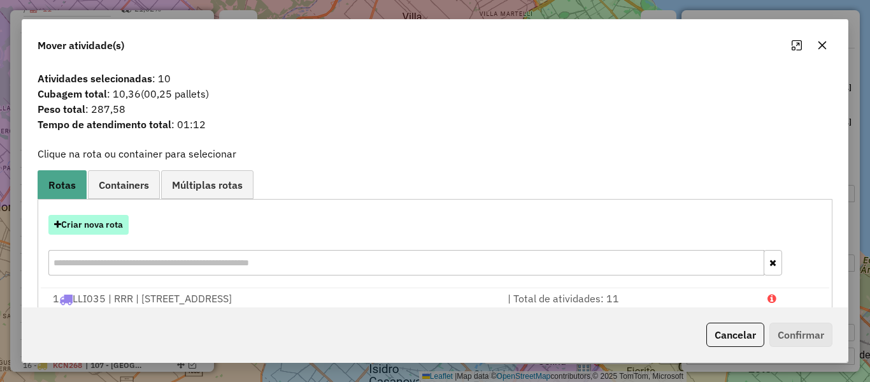
click at [101, 228] on button "Criar nova rota" at bounding box center [88, 225] width 80 height 20
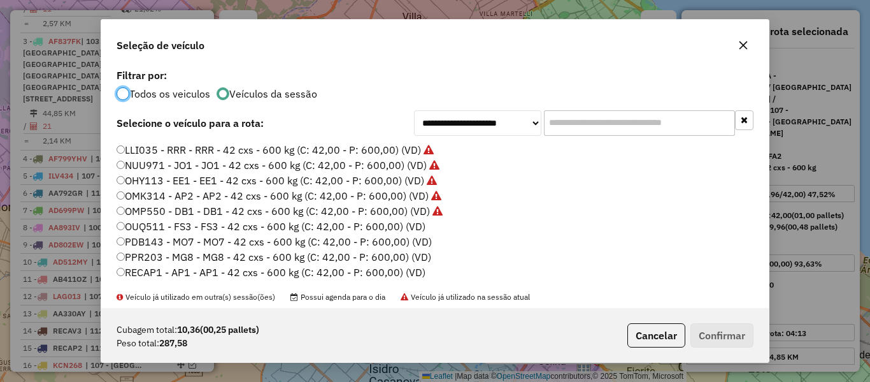
scroll to position [319, 0]
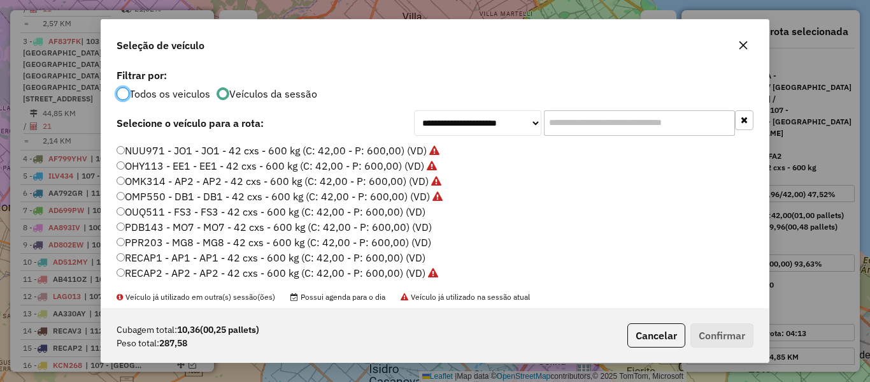
drag, startPoint x: 413, startPoint y: 210, endPoint x: 470, endPoint y: 224, distance: 58.6
click at [413, 210] on label "OUQ511 - FS3 - FS3 - 42 cxs - 600 kg (C: 42,00 - P: 600,00) (VD)" at bounding box center [271, 211] width 309 height 15
click at [724, 334] on button "Confirmar" at bounding box center [722, 335] width 63 height 24
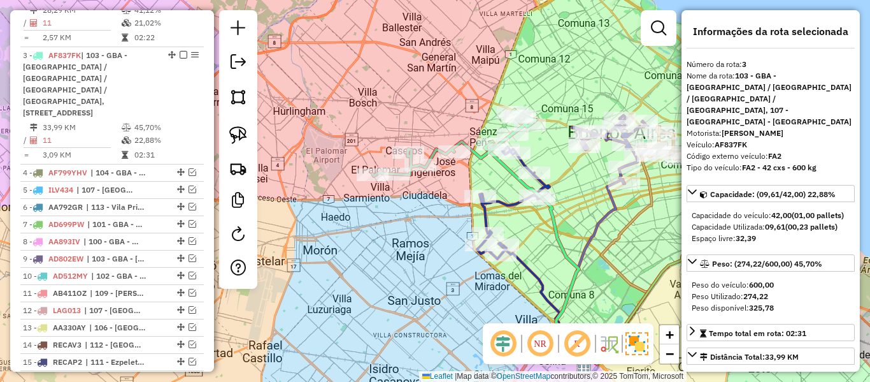
scroll to position [633, 0]
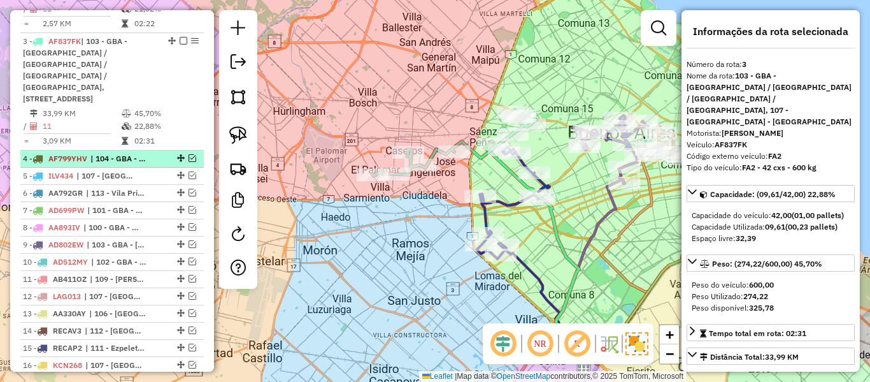
click at [148, 150] on li "4 - AF799YHV | 104 - GBA - Moreno / Castelar / Mariano Acosta / Pontevedra, 105…" at bounding box center [112, 158] width 184 height 17
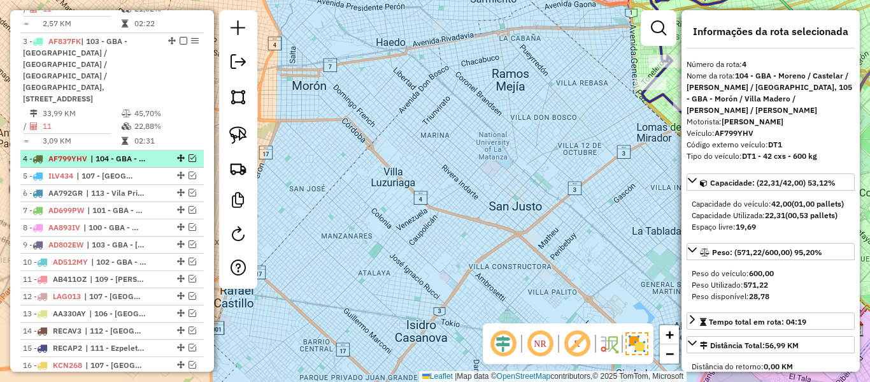
click at [189, 154] on em at bounding box center [193, 158] width 8 height 8
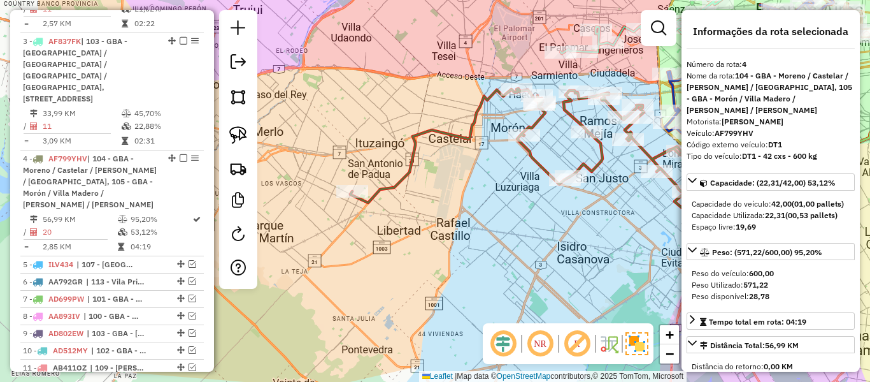
click at [599, 217] on div "Janela de atendimento Grade de atendimento Capacidade Transportadoras Veículos …" at bounding box center [435, 191] width 870 height 382
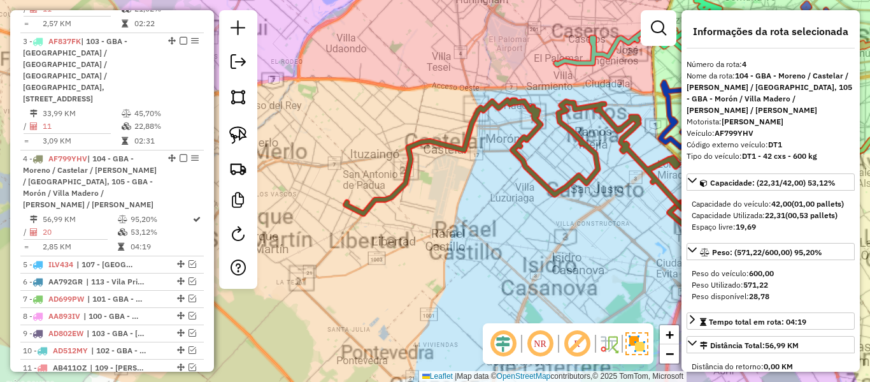
click at [607, 210] on div "Janela de atendimento Grade de atendimento Capacidade Transportadoras Veículos …" at bounding box center [435, 191] width 870 height 382
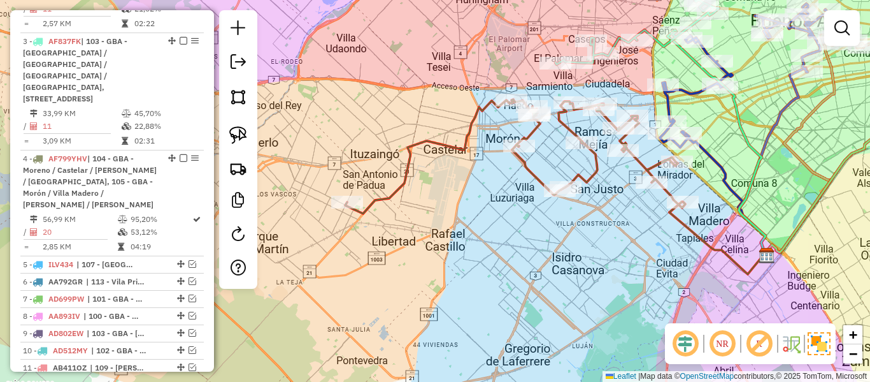
click at [600, 180] on div "Janela de atendimento Grade de atendimento Capacidade Transportadoras Veículos …" at bounding box center [435, 191] width 870 height 382
click at [594, 171] on icon at bounding box center [515, 156] width 340 height 114
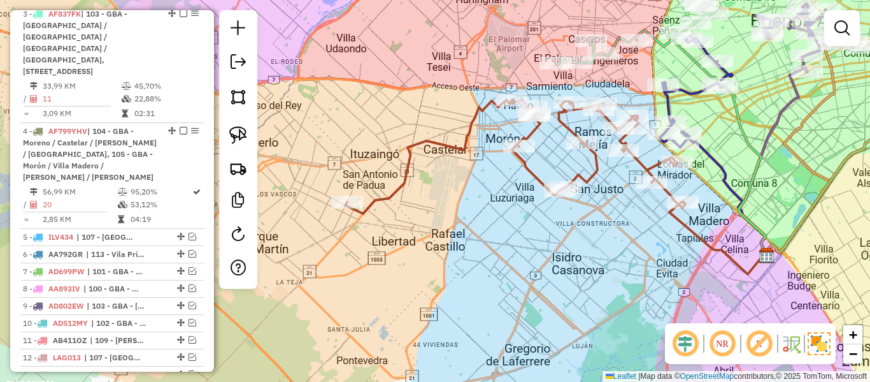
select select "**********"
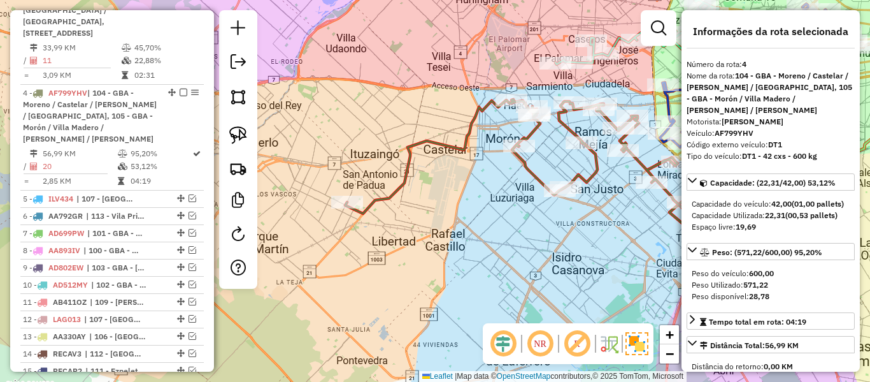
scroll to position [728, 0]
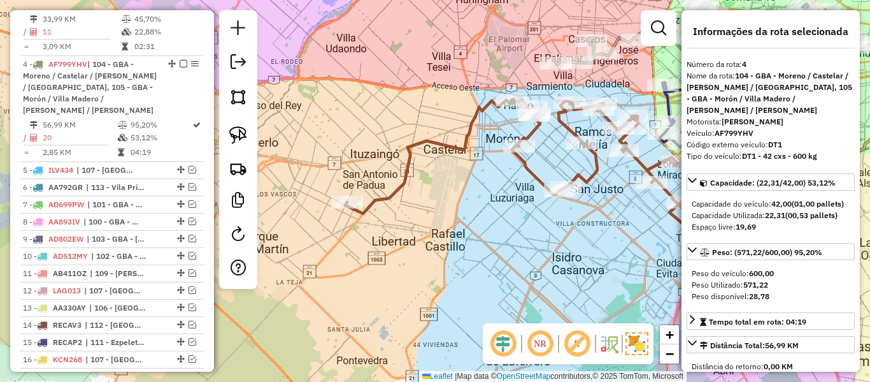
click at [589, 226] on div "Janela de atendimento Grade de atendimento Capacidade Transportadoras Veículos …" at bounding box center [435, 191] width 870 height 382
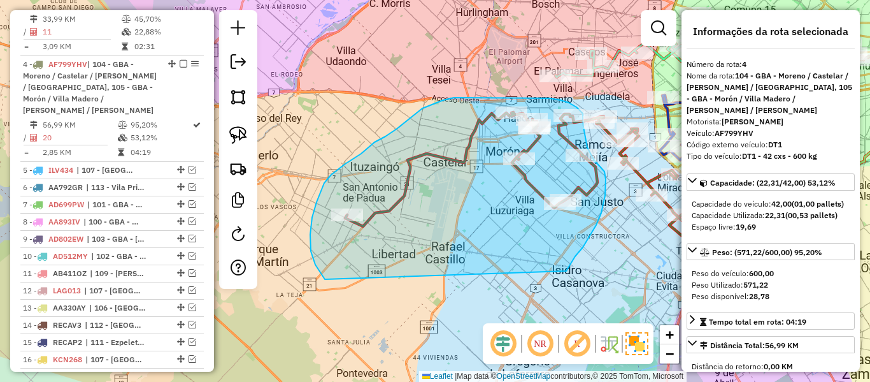
drag, startPoint x: 566, startPoint y: 271, endPoint x: 344, endPoint y: 282, distance: 222.7
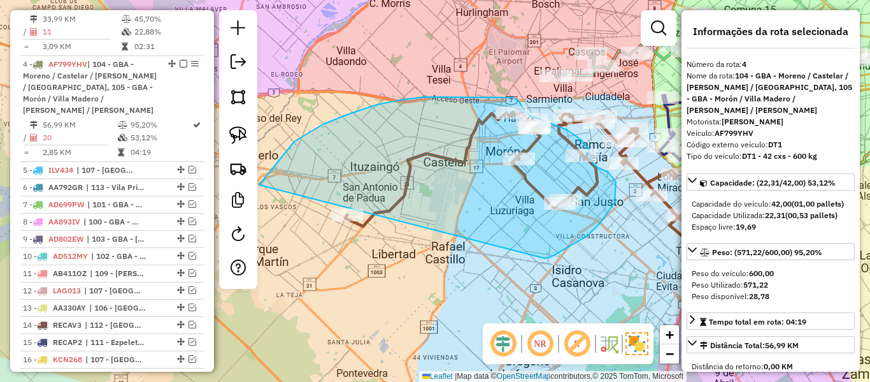
drag, startPoint x: 601, startPoint y: 222, endPoint x: 279, endPoint y: 250, distance: 323.0
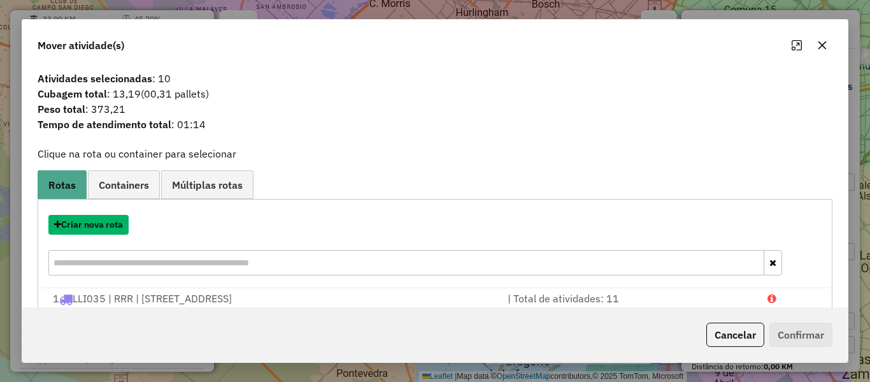
click at [109, 222] on button "Criar nova rota" at bounding box center [88, 225] width 80 height 20
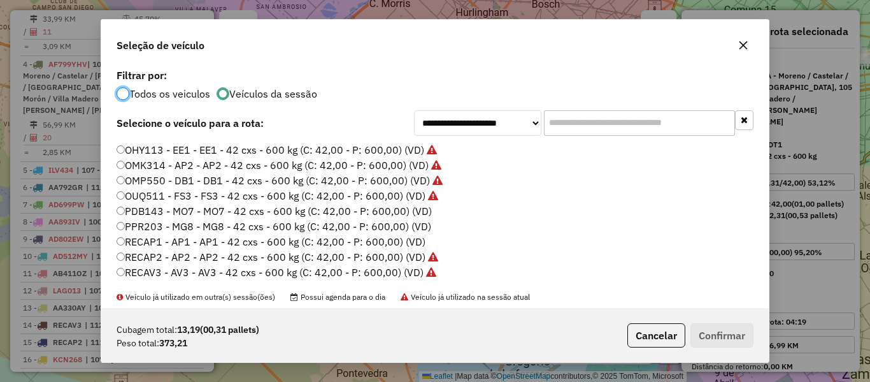
scroll to position [349, 0]
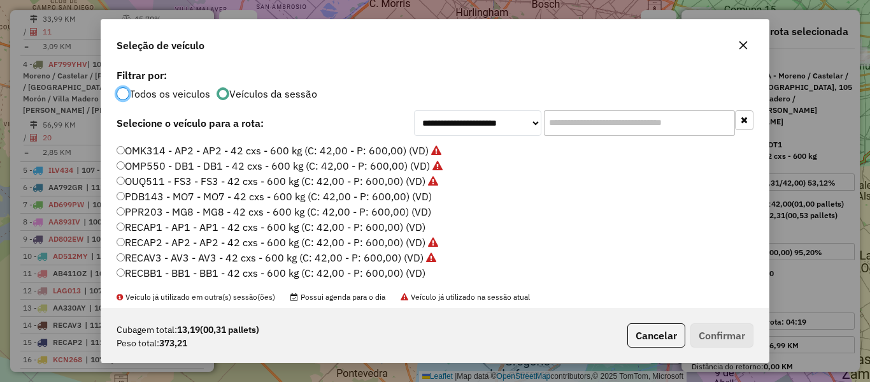
click at [426, 192] on label "PDB143 - MO7 - MO7 - 42 cxs - 600 kg (C: 42,00 - P: 600,00) (VD)" at bounding box center [274, 196] width 315 height 15
click at [719, 323] on button "Confirmar" at bounding box center [722, 335] width 63 height 24
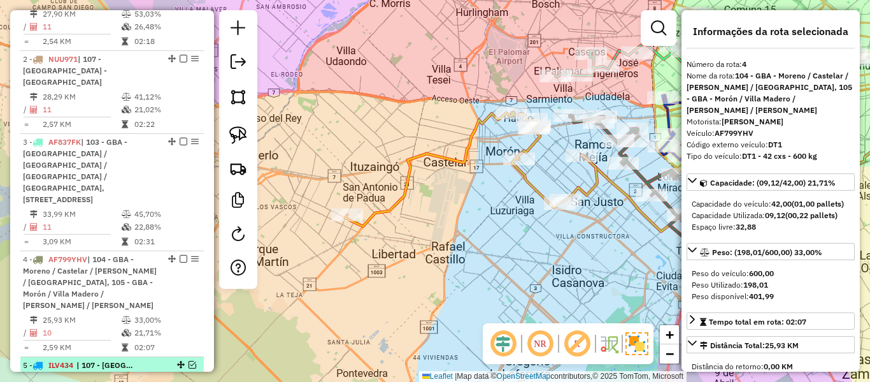
scroll to position [637, 0]
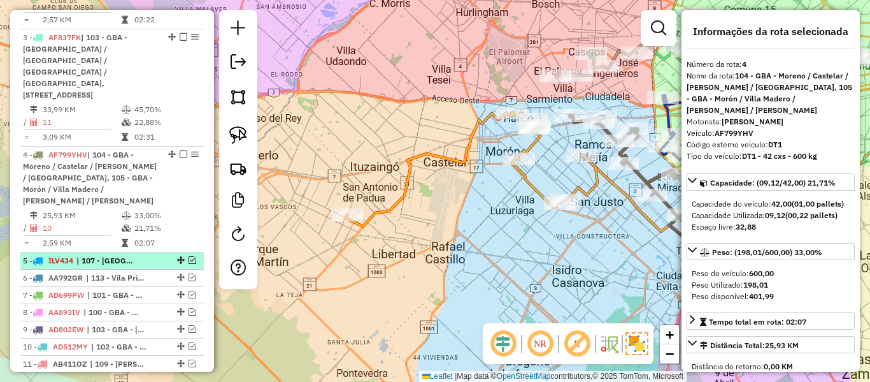
click at [189, 256] on em at bounding box center [193, 260] width 8 height 8
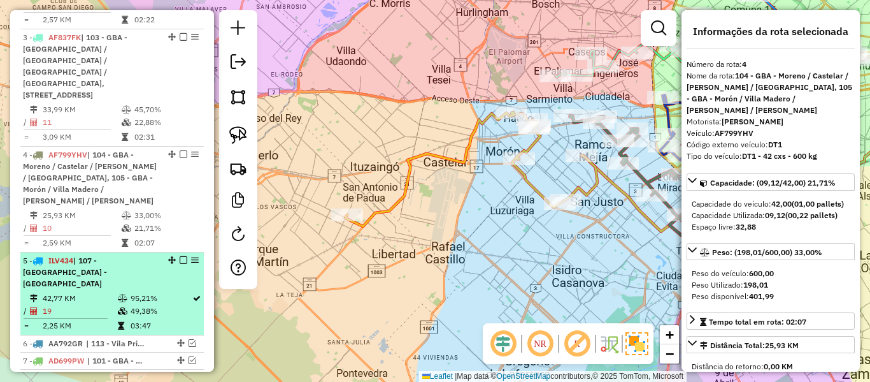
click at [140, 255] on div "5 - ILV434 | 107 - Ciudad Autónoma de Buenos Aires - CABA" at bounding box center [90, 272] width 135 height 34
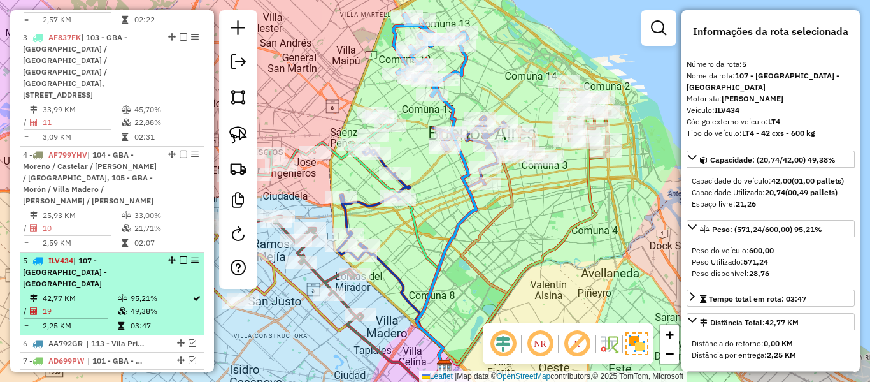
click at [107, 256] on span "| 107 - Ciudad Autónoma de Buenos Aires - CABA" at bounding box center [65, 272] width 84 height 32
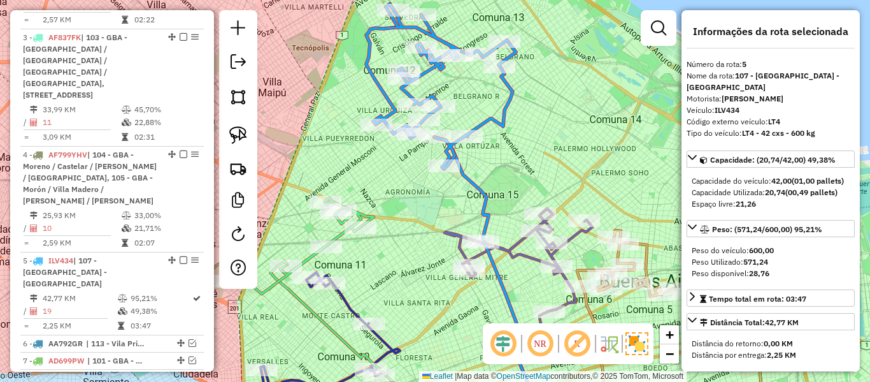
click at [511, 110] on icon at bounding box center [441, 86] width 150 height 165
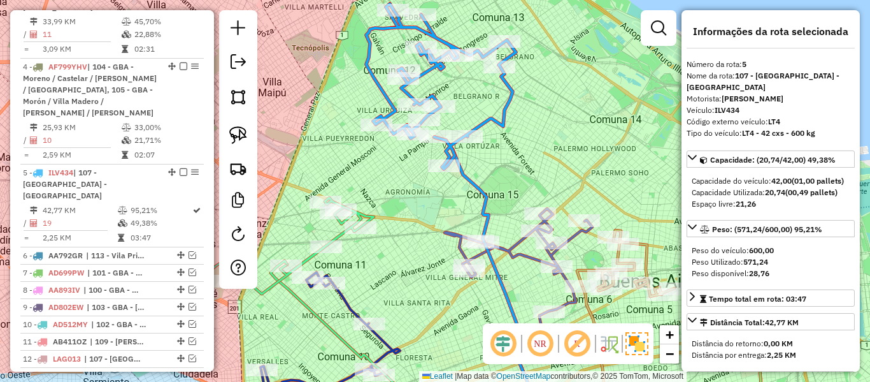
scroll to position [833, 0]
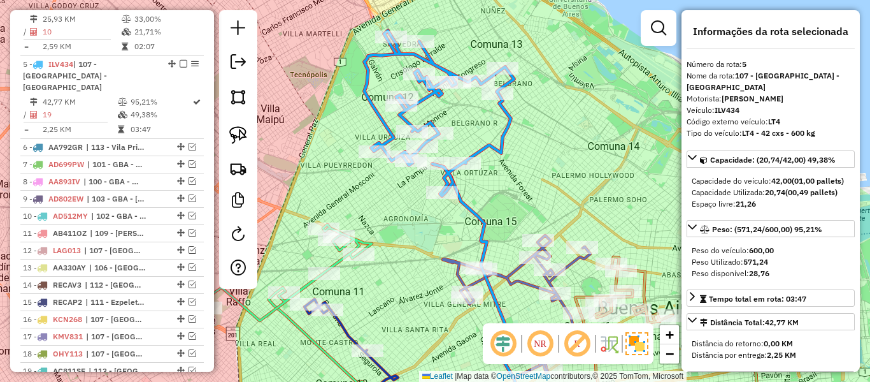
drag, startPoint x: 517, startPoint y: 99, endPoint x: 519, endPoint y: 177, distance: 77.8
click at [514, 177] on icon at bounding box center [439, 113] width 150 height 165
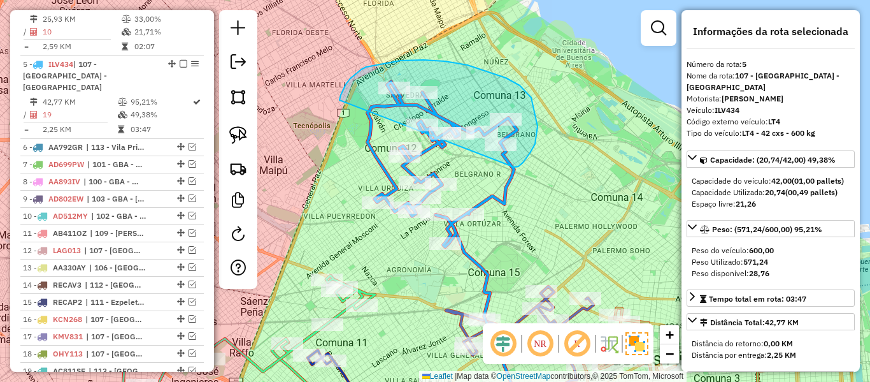
drag, startPoint x: 514, startPoint y: 167, endPoint x: 335, endPoint y: 115, distance: 186.3
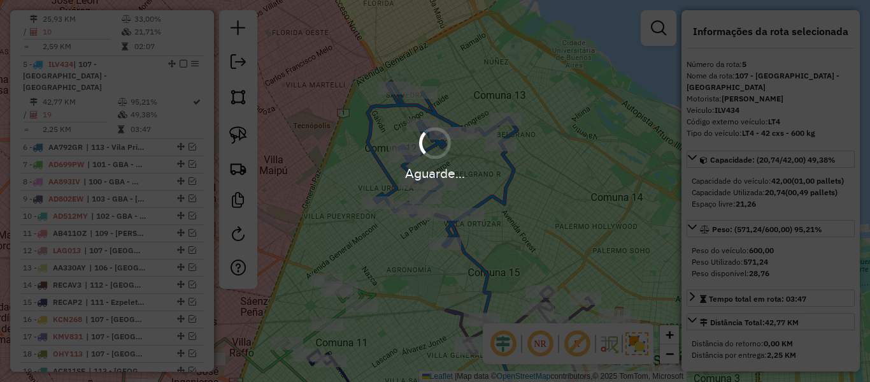
click at [532, 166] on div "Aguarde..." at bounding box center [435, 173] width 870 height 20
click at [533, 164] on div "Aguarde..." at bounding box center [435, 173] width 870 height 20
click at [506, 170] on div "Aguarde..." at bounding box center [435, 173] width 870 height 20
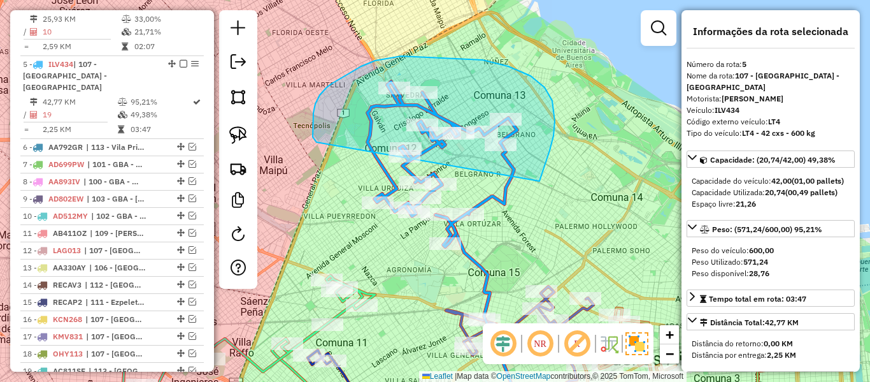
drag, startPoint x: 540, startPoint y: 181, endPoint x: 321, endPoint y: 149, distance: 220.9
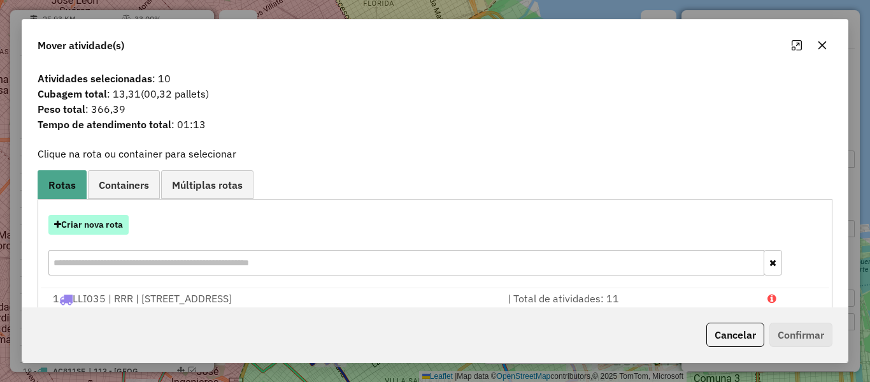
click at [105, 227] on button "Criar nova rota" at bounding box center [88, 225] width 80 height 20
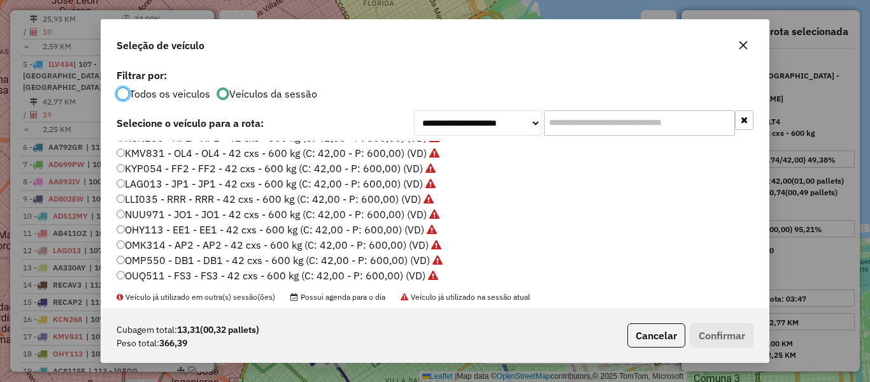
scroll to position [349, 0]
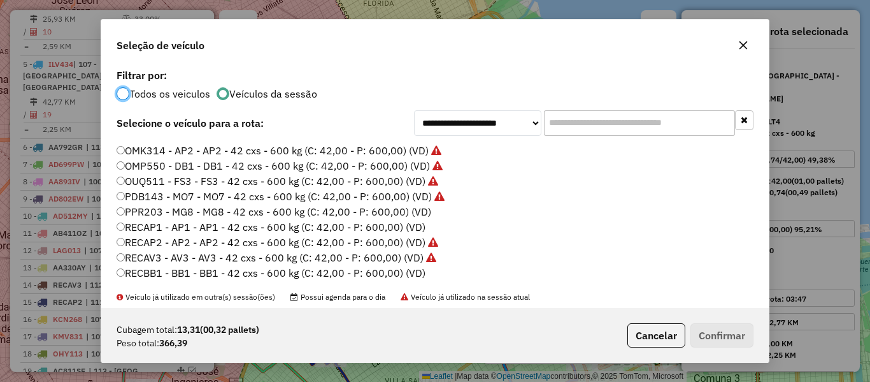
click at [417, 214] on label "PPR203 - MG8 - MG8 - 42 cxs - 600 kg (C: 42,00 - P: 600,00) (VD)" at bounding box center [274, 211] width 315 height 15
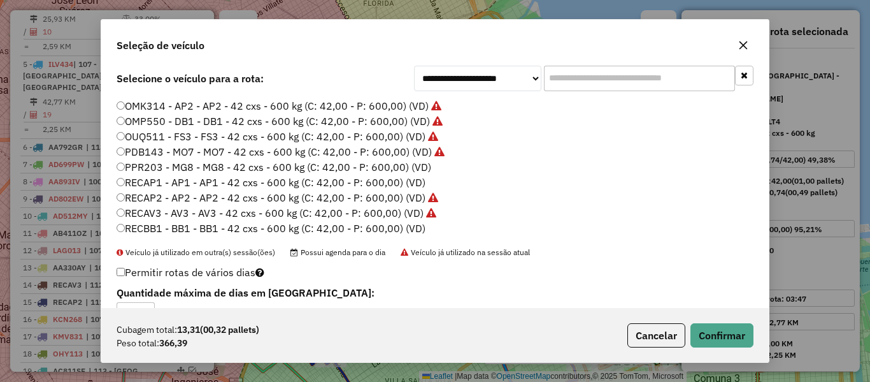
scroll to position [64, 0]
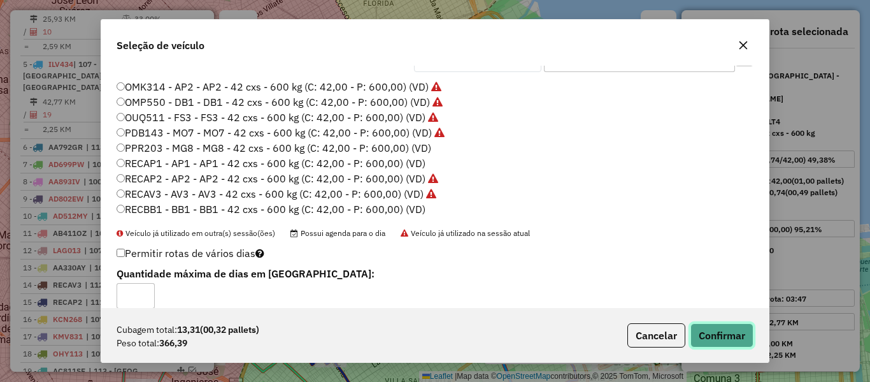
click at [728, 335] on button "Confirmar" at bounding box center [722, 335] width 63 height 24
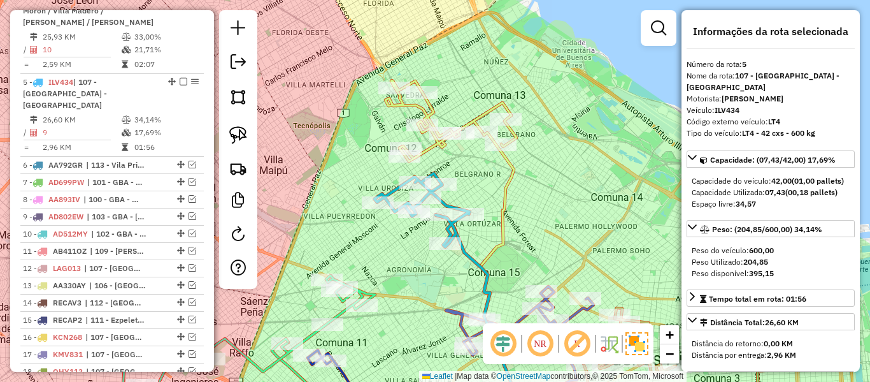
scroll to position [833, 0]
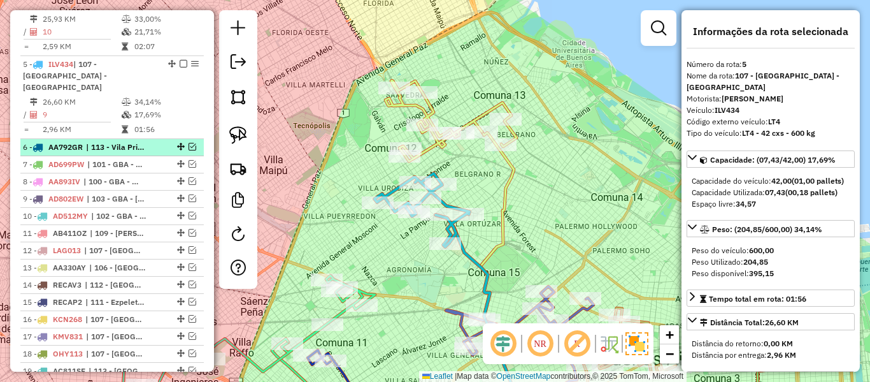
click at [154, 139] on li "6 - AA792GR | 113 - Vila Primero de Mayo - Paso de Burgos" at bounding box center [112, 147] width 184 height 17
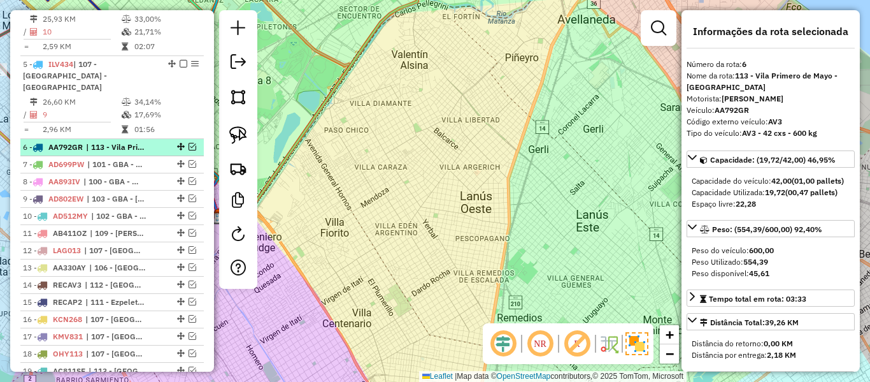
click at [190, 143] on em at bounding box center [193, 147] width 8 height 8
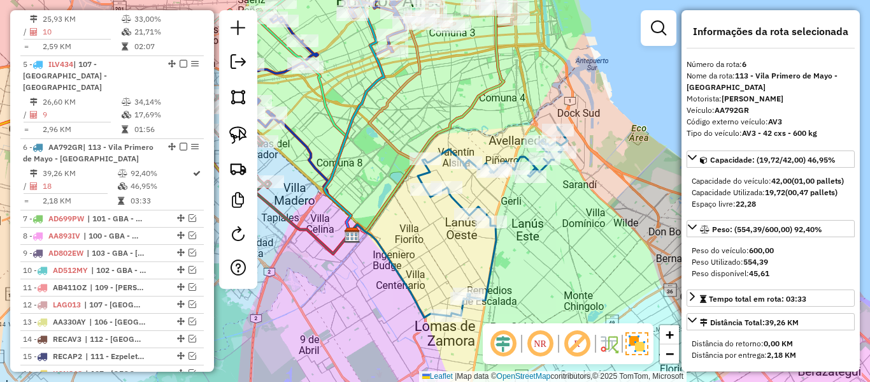
drag, startPoint x: 524, startPoint y: 270, endPoint x: 523, endPoint y: 256, distance: 13.4
click at [523, 256] on div "Janela de atendimento Grade de atendimento Capacidade Transportadoras Veículos …" at bounding box center [435, 191] width 870 height 382
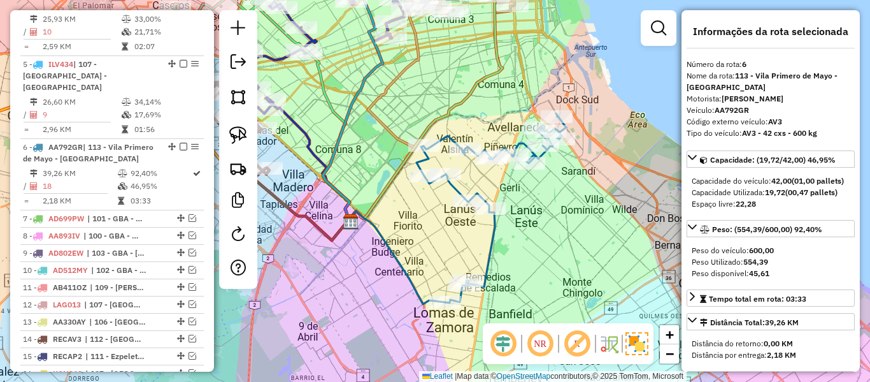
click at [502, 238] on div "Janela de atendimento Grade de atendimento Capacidade Transportadoras Veículos …" at bounding box center [435, 191] width 870 height 382
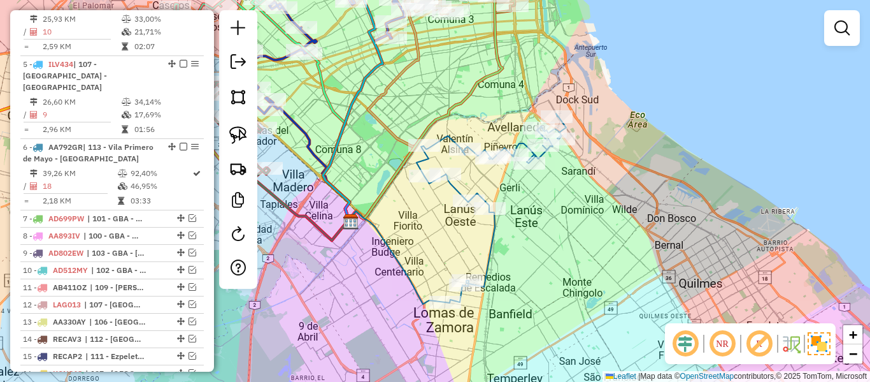
click at [497, 235] on icon at bounding box center [492, 207] width 150 height 189
select select "**********"
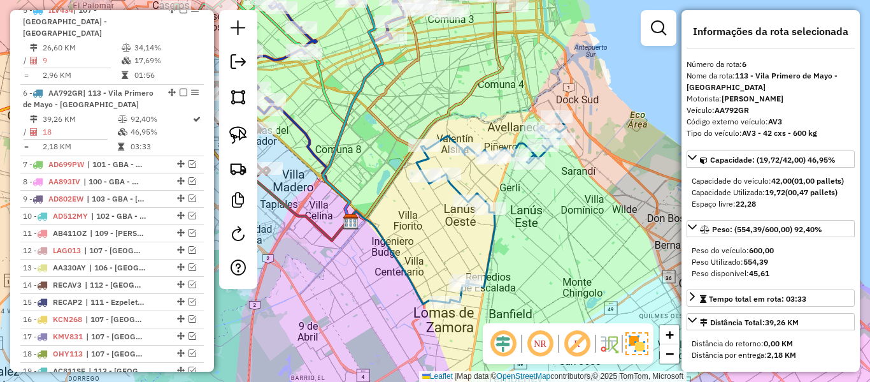
scroll to position [905, 0]
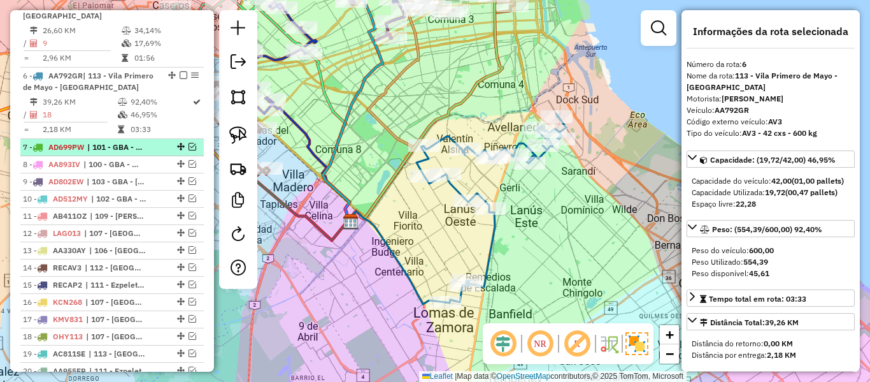
click at [184, 143] on div at bounding box center [180, 147] width 38 height 8
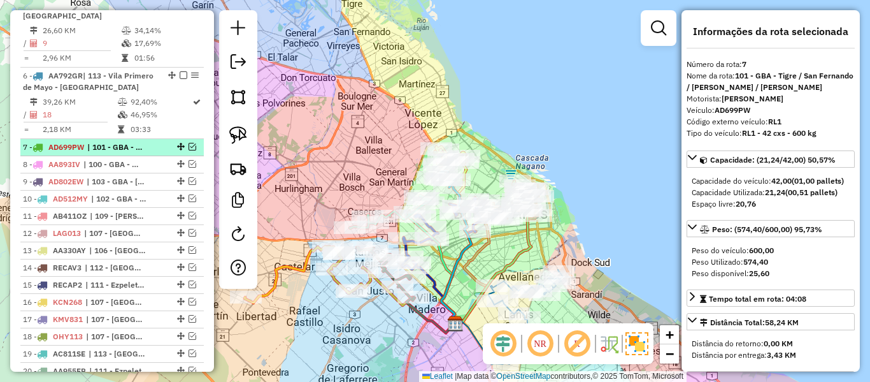
click at [189, 143] on em at bounding box center [193, 147] width 8 height 8
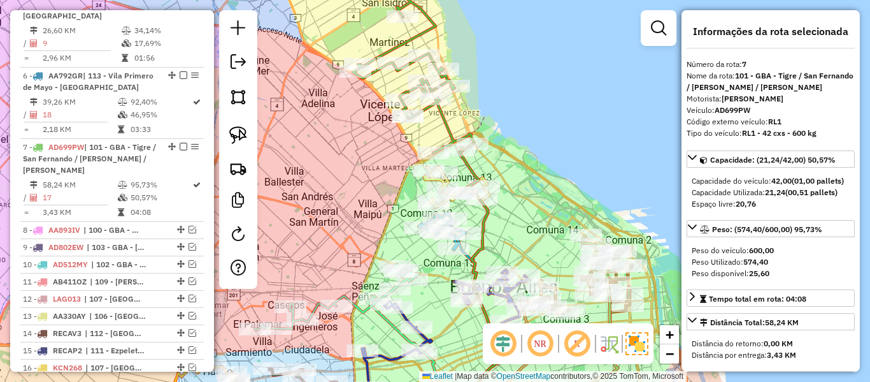
click at [442, 109] on icon at bounding box center [413, 71] width 121 height 162
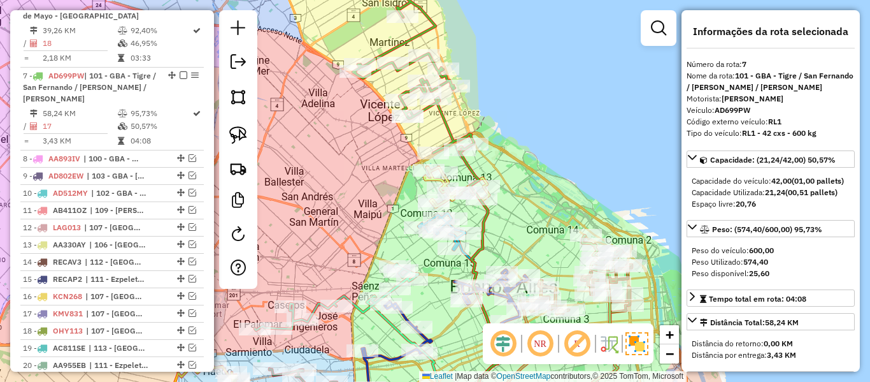
click at [441, 112] on icon at bounding box center [413, 71] width 121 height 162
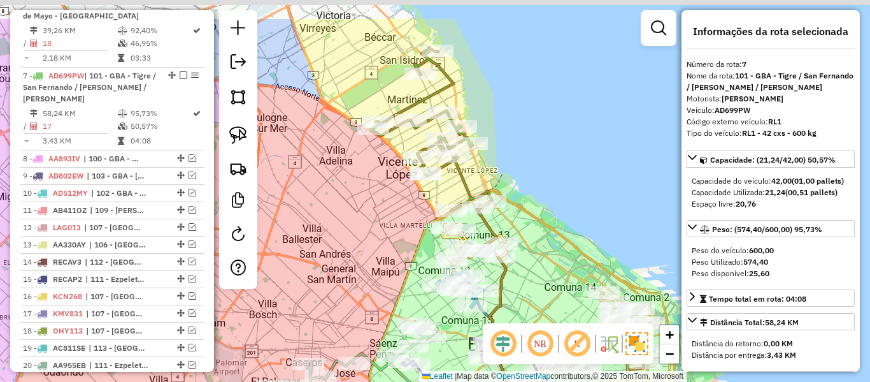
drag, startPoint x: 444, startPoint y: 118, endPoint x: 465, endPoint y: 187, distance: 72.8
click at [465, 187] on icon at bounding box center [431, 129] width 121 height 162
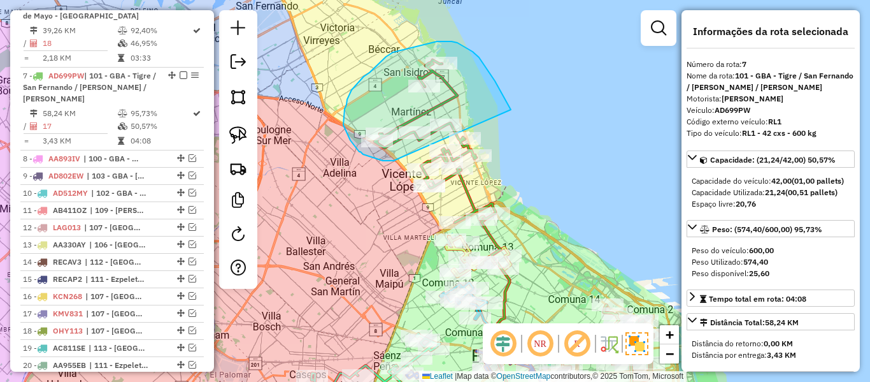
drag, startPoint x: 510, startPoint y: 108, endPoint x: 394, endPoint y: 161, distance: 127.8
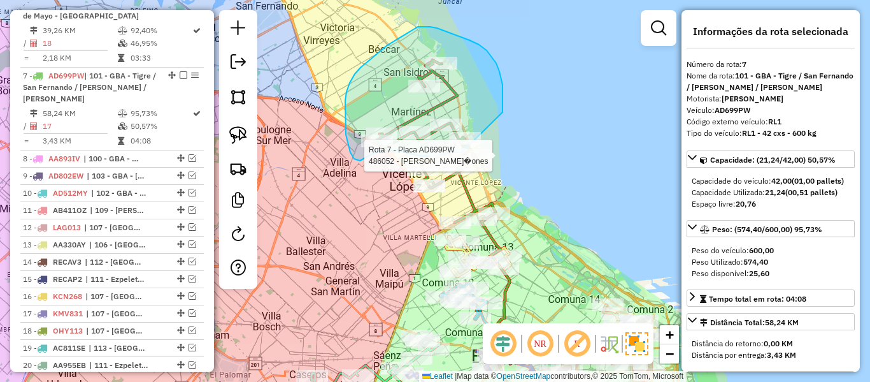
drag, startPoint x: 487, startPoint y: 50, endPoint x: 486, endPoint y: 147, distance: 96.9
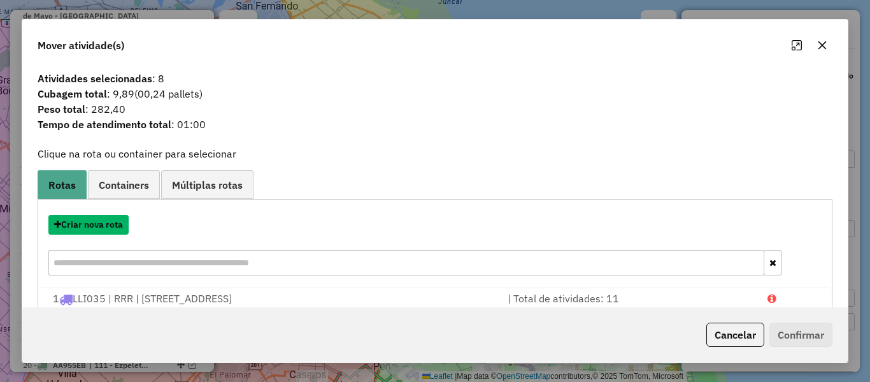
click at [120, 218] on button "Criar nova rota" at bounding box center [88, 225] width 80 height 20
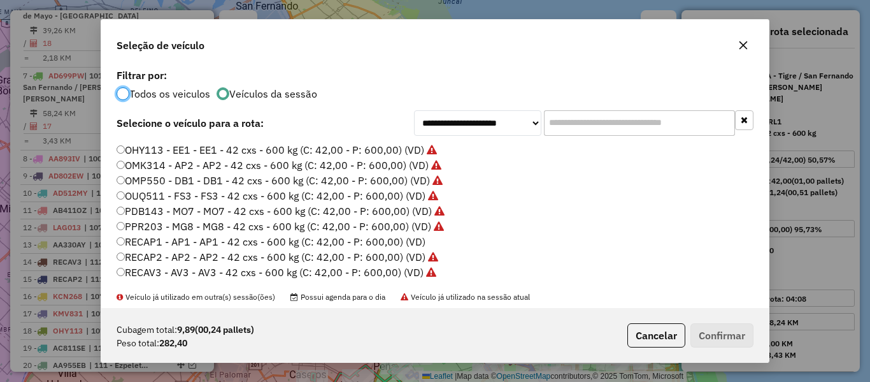
scroll to position [349, 0]
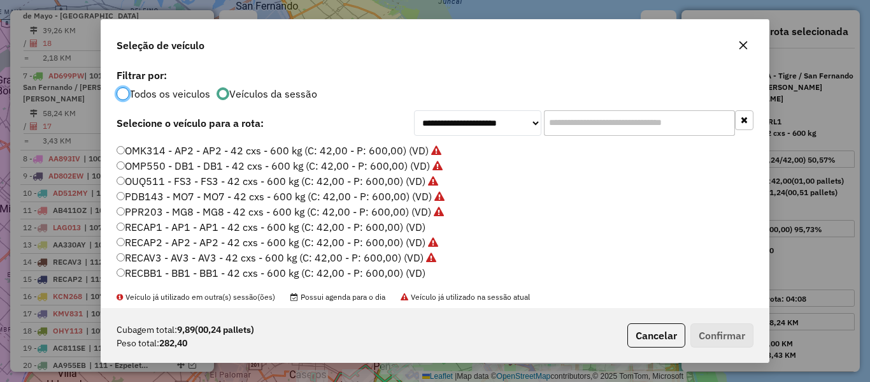
click at [418, 225] on label "RECAP1 - AP1 - AP1 - 42 cxs - 600 kg (C: 42,00 - P: 600,00) (VD)" at bounding box center [271, 226] width 309 height 15
click at [738, 342] on button "Confirmar" at bounding box center [722, 335] width 63 height 24
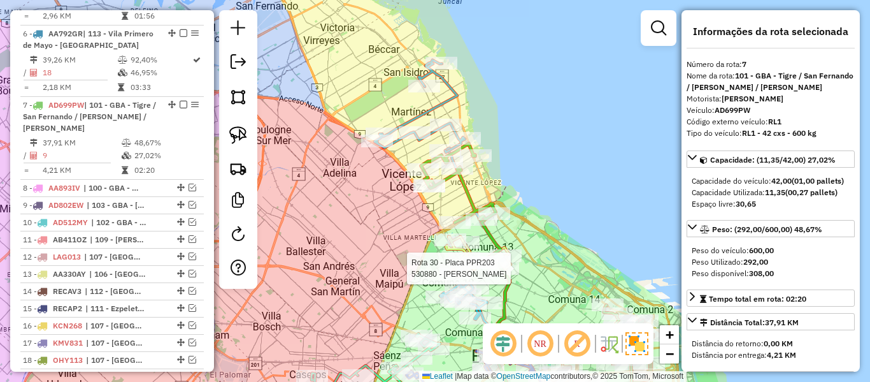
scroll to position [976, 0]
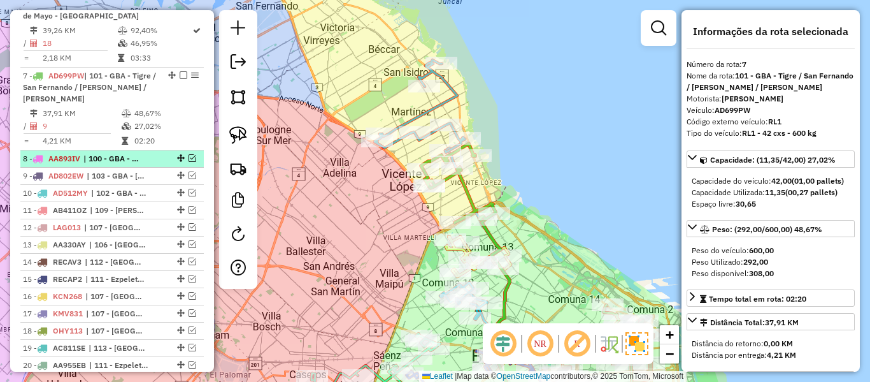
click at [155, 153] on div "8 - AA893IV | 100 - GBA - Garin / Nordelta / Loma Verde / Troncos, 101 - GBA - …" at bounding box center [112, 158] width 178 height 11
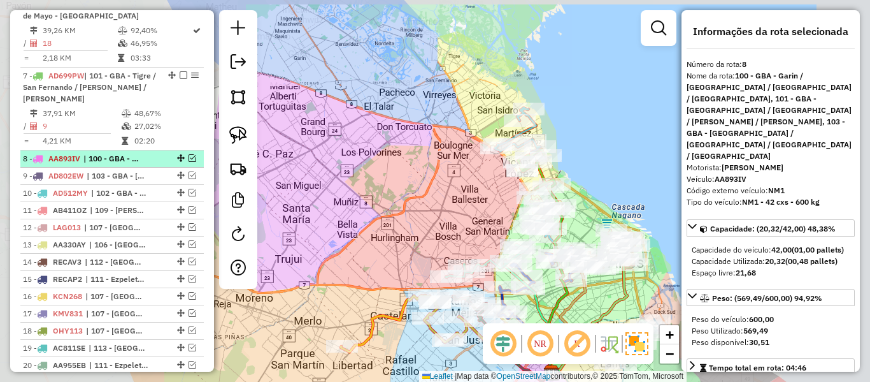
click at [189, 154] on em at bounding box center [193, 158] width 8 height 8
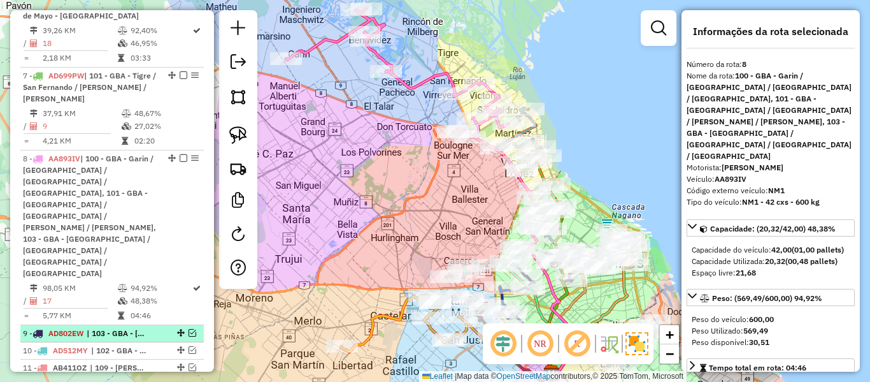
click at [189, 329] on em at bounding box center [193, 333] width 8 height 8
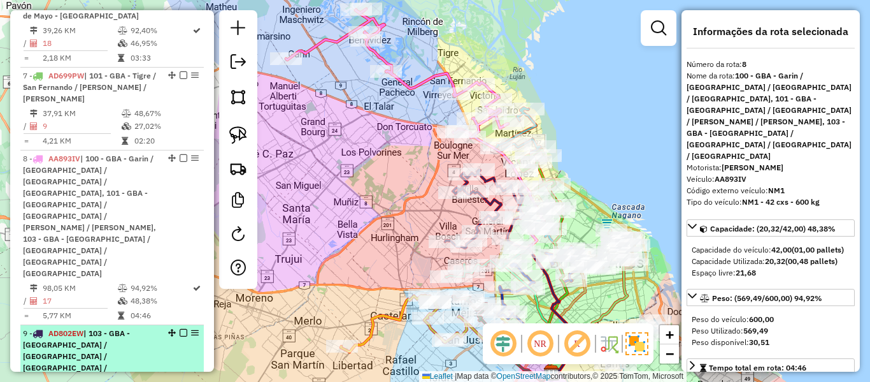
click at [130, 328] on span "| 103 - GBA - Boulogne Sur / Villa Adelina / Villa Udaondo / Caseros" at bounding box center [76, 355] width 107 height 55
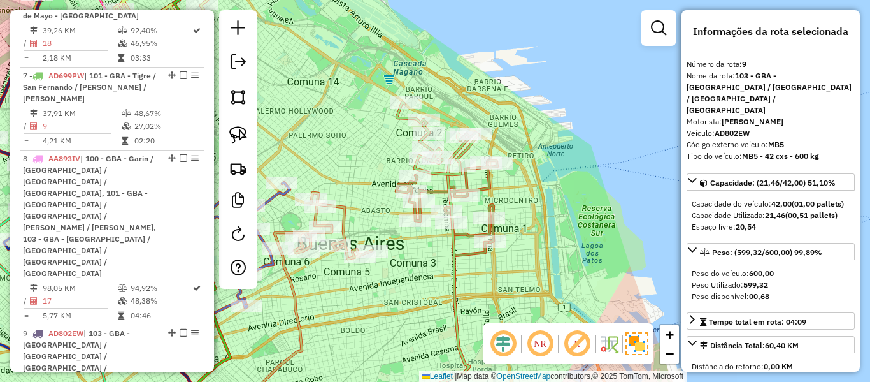
drag, startPoint x: 315, startPoint y: 189, endPoint x: 591, endPoint y: 173, distance: 276.4
click at [621, 142] on div "Rota 2 - Placa NUU971 485948 - Yanina Viterbo Janela de atendimento Grade de at…" at bounding box center [435, 191] width 870 height 382
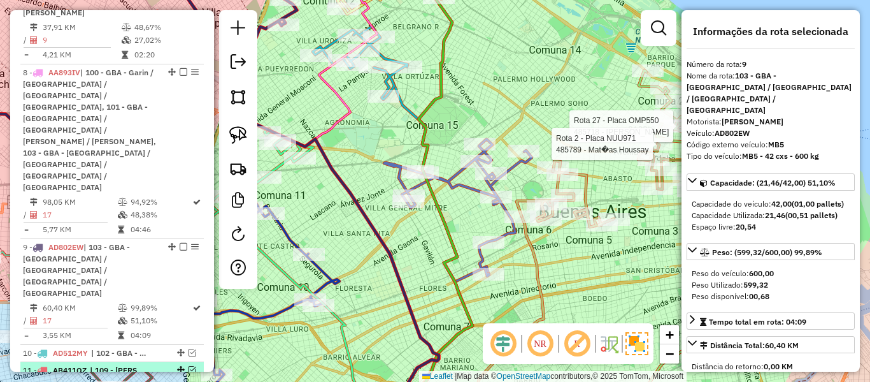
scroll to position [1104, 0]
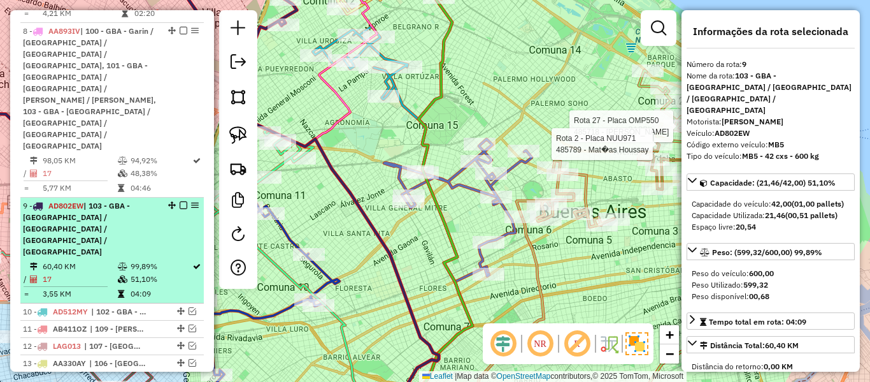
click at [120, 200] on div "9 - AD802EW | 103 - GBA - Boulogne Sur / Villa Adelina / Villa Udaondo / Caseros" at bounding box center [90, 228] width 135 height 57
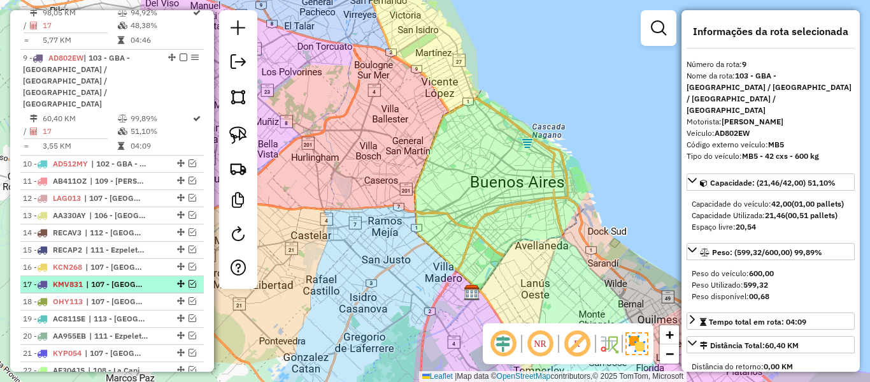
scroll to position [997, 0]
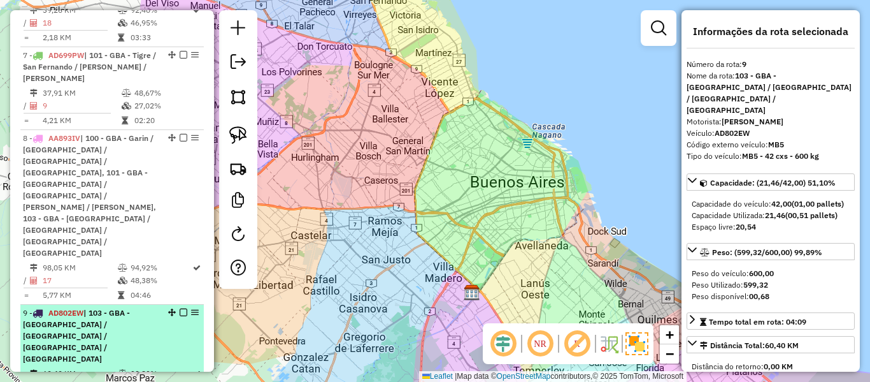
click at [118, 370] on icon at bounding box center [123, 374] width 10 height 8
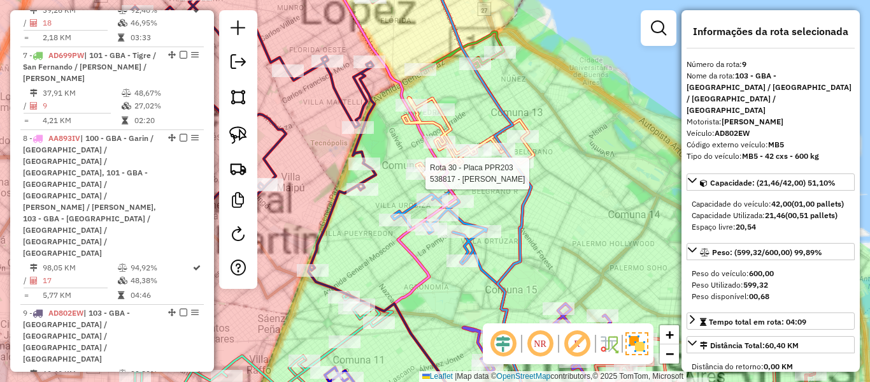
scroll to position [1698, 0]
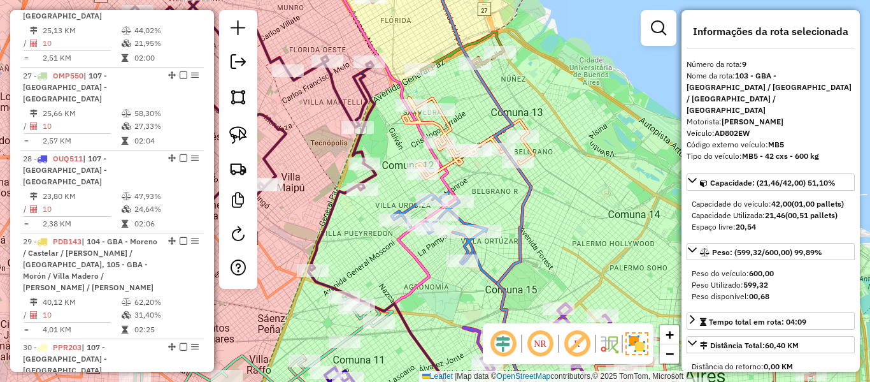
drag, startPoint x: 376, startPoint y: 147, endPoint x: 582, endPoint y: 145, distance: 206.5
click at [582, 145] on div "Janela de atendimento Grade de atendimento Capacidade Transportadoras Veículos …" at bounding box center [435, 191] width 870 height 382
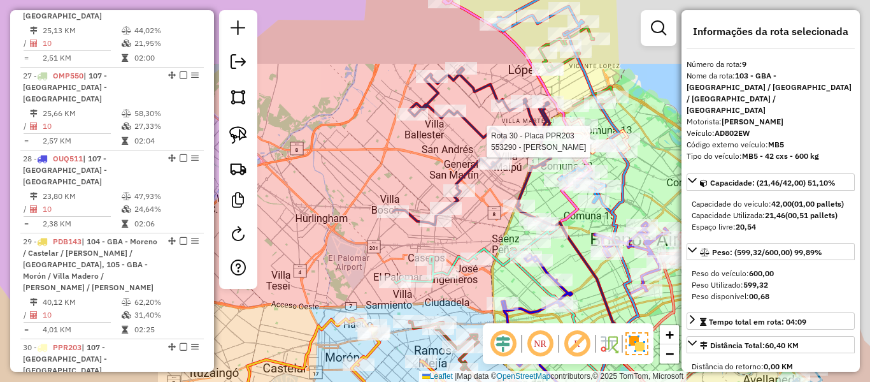
click at [504, 136] on icon at bounding box center [472, 146] width 158 height 157
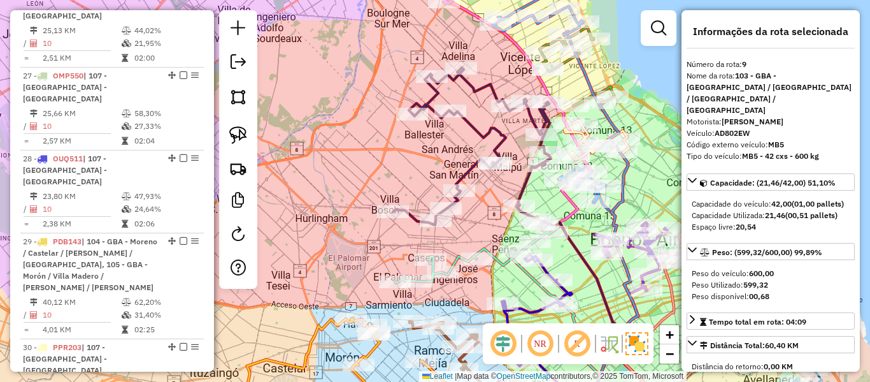
scroll to position [1176, 0]
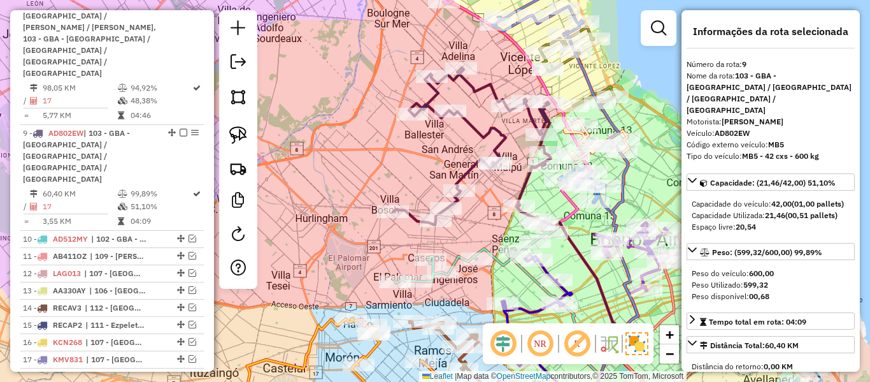
click at [501, 136] on icon at bounding box center [472, 146] width 158 height 157
click at [486, 132] on icon at bounding box center [472, 146] width 158 height 157
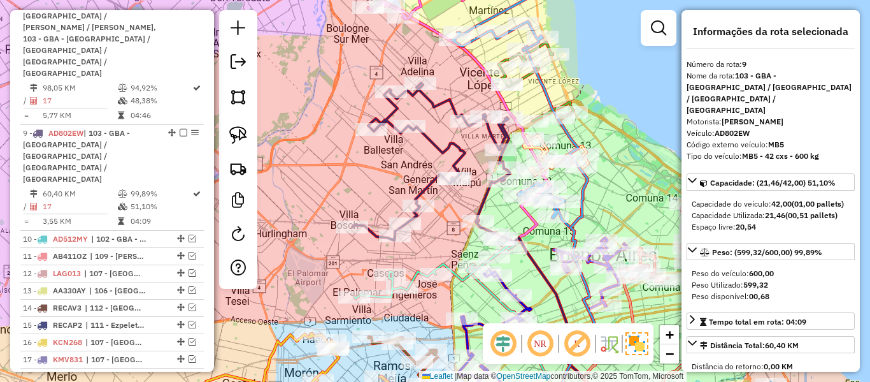
drag, startPoint x: 429, startPoint y: 154, endPoint x: 415, endPoint y: 157, distance: 15.0
click at [415, 157] on div "Janela de atendimento Grade de atendimento Capacidade Transportadoras Veículos …" at bounding box center [435, 191] width 870 height 382
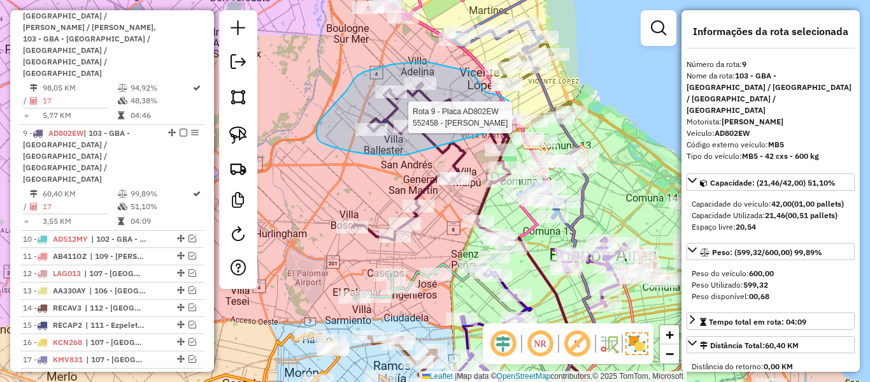
drag, startPoint x: 324, startPoint y: 143, endPoint x: 510, endPoint y: 127, distance: 186.7
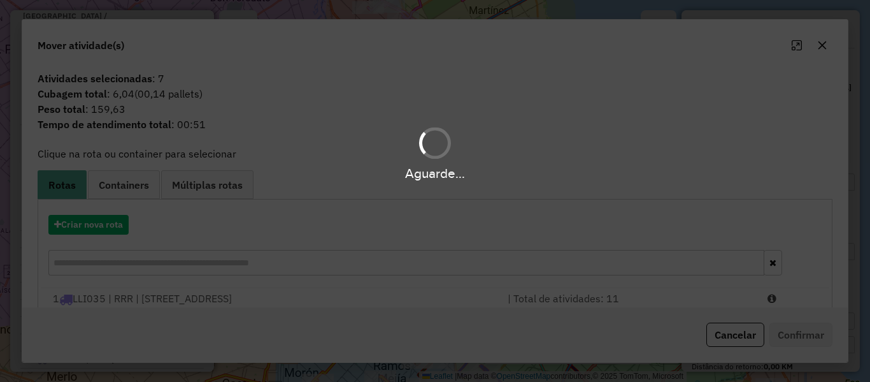
click at [107, 222] on div "Aguarde..." at bounding box center [435, 191] width 870 height 382
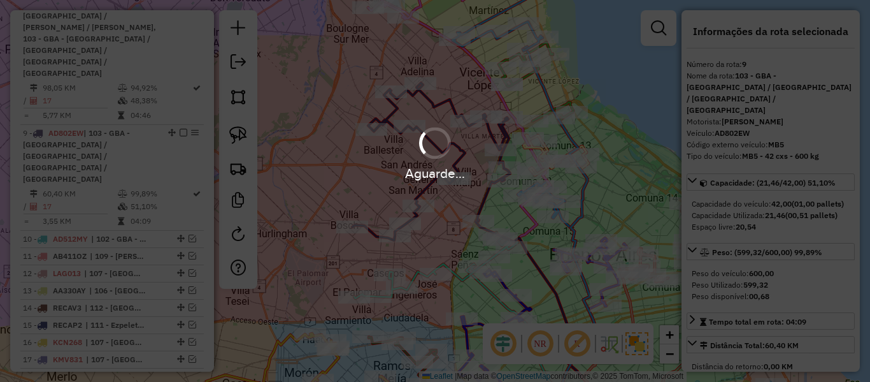
click at [405, 164] on div "Aguarde..." at bounding box center [435, 173] width 870 height 20
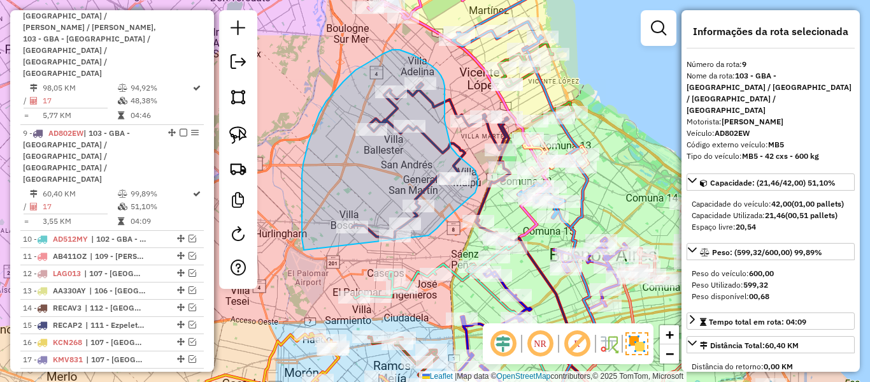
drag, startPoint x: 424, startPoint y: 236, endPoint x: 312, endPoint y: 261, distance: 115.6
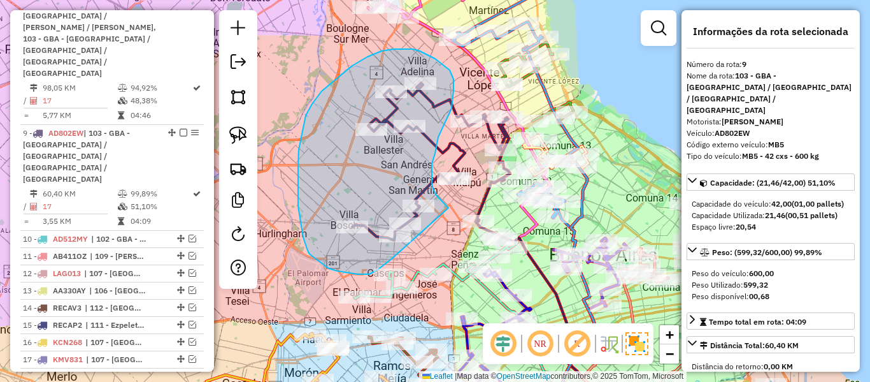
drag, startPoint x: 444, startPoint y: 203, endPoint x: 395, endPoint y: 255, distance: 71.2
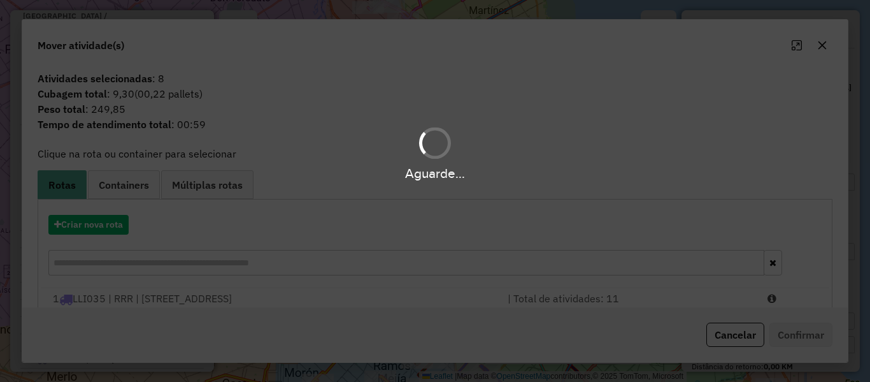
click at [121, 225] on hb-app "Aguarde... Pop-up bloqueado! Seu navegador bloqueou automáticamente a abertura …" at bounding box center [435, 191] width 870 height 382
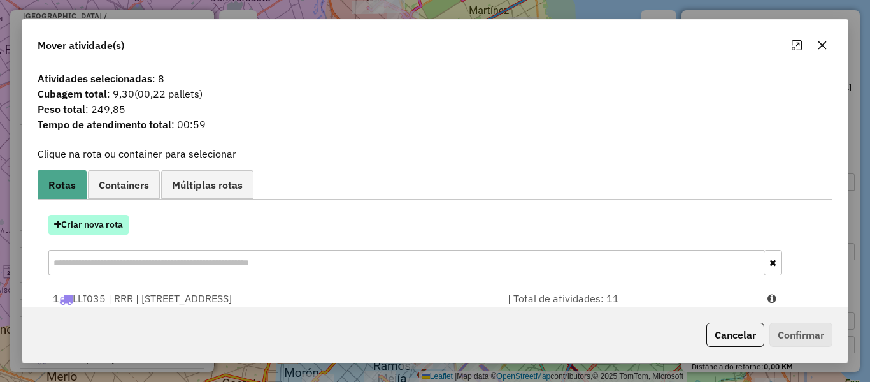
click at [119, 219] on button "Criar nova rota" at bounding box center [88, 225] width 80 height 20
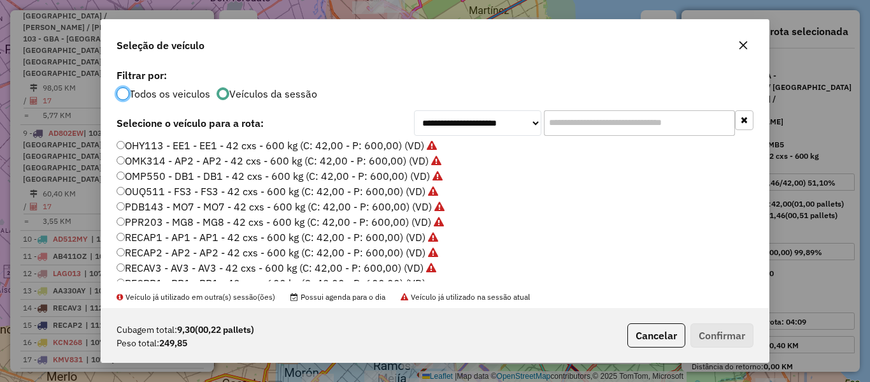
scroll to position [349, 0]
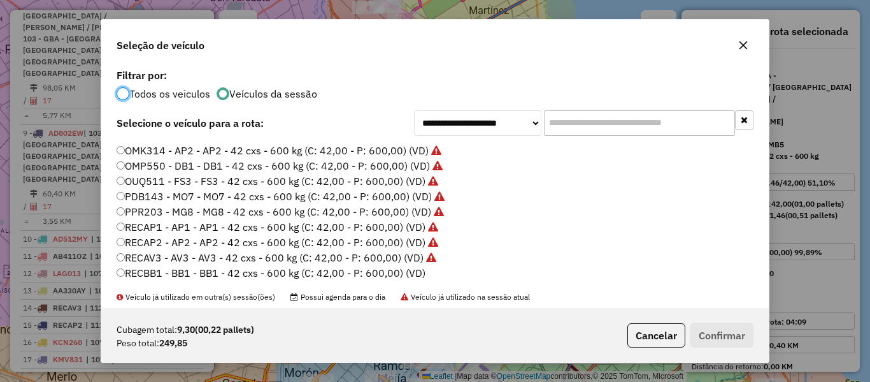
click at [411, 271] on label "RECBB1 - BB1 - BB1 - 42 cxs - 600 kg (C: 42,00 - P: 600,00) (VD)" at bounding box center [271, 272] width 309 height 15
click at [720, 332] on button "Confirmar" at bounding box center [722, 335] width 63 height 24
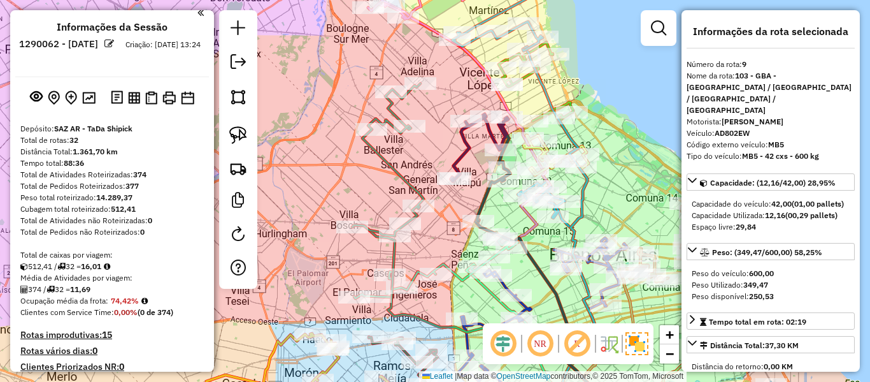
scroll to position [0, 0]
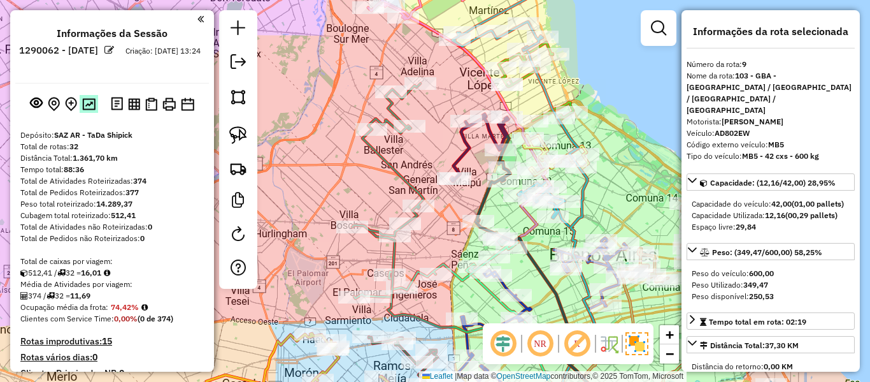
click at [90, 104] on img at bounding box center [88, 104] width 13 height 12
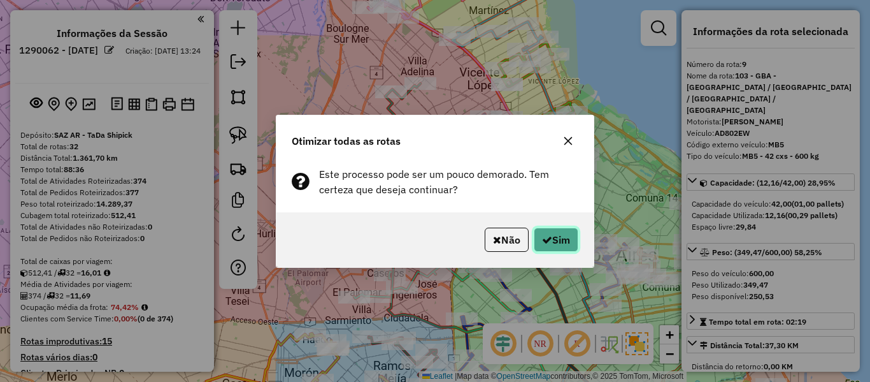
click at [570, 244] on button "Sim" at bounding box center [556, 239] width 45 height 24
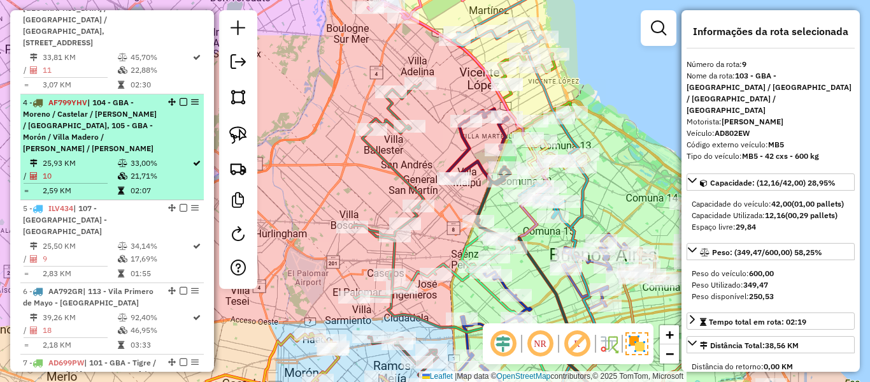
scroll to position [284, 0]
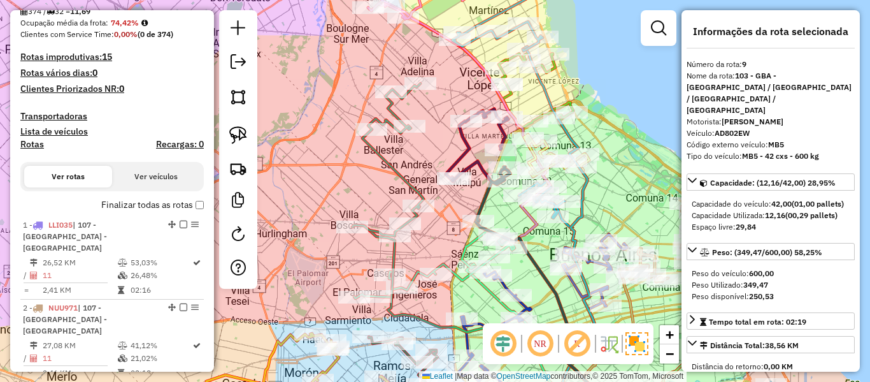
click at [187, 207] on label "Finalizar todas as rotas" at bounding box center [152, 204] width 103 height 13
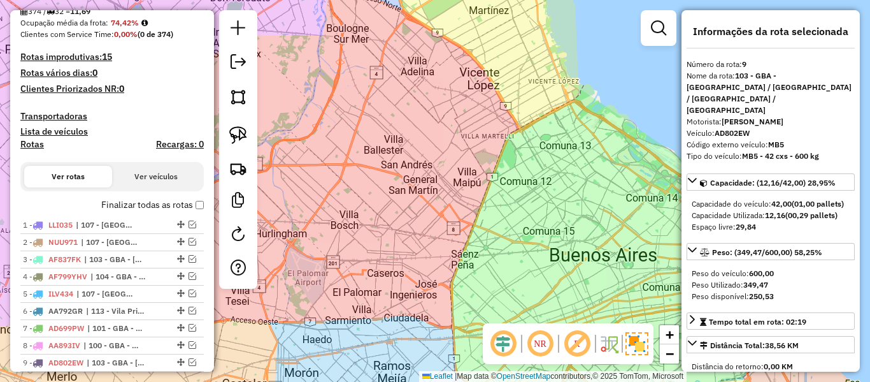
click at [171, 206] on label "Finalizar todas as rotas" at bounding box center [152, 204] width 103 height 13
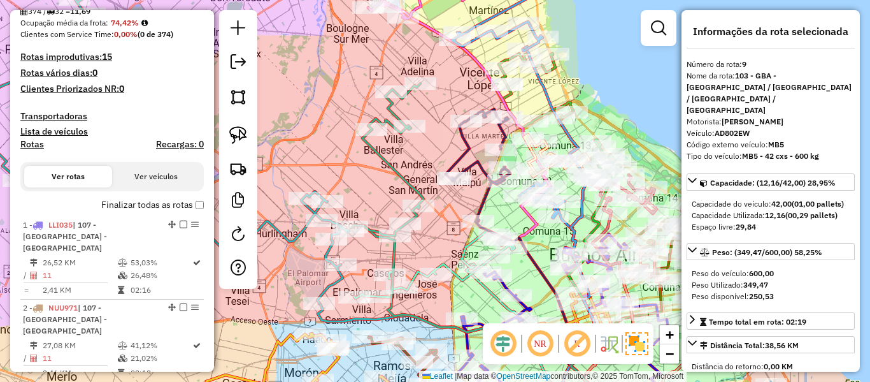
click at [31, 141] on h4 "Rotas" at bounding box center [32, 144] width 24 height 11
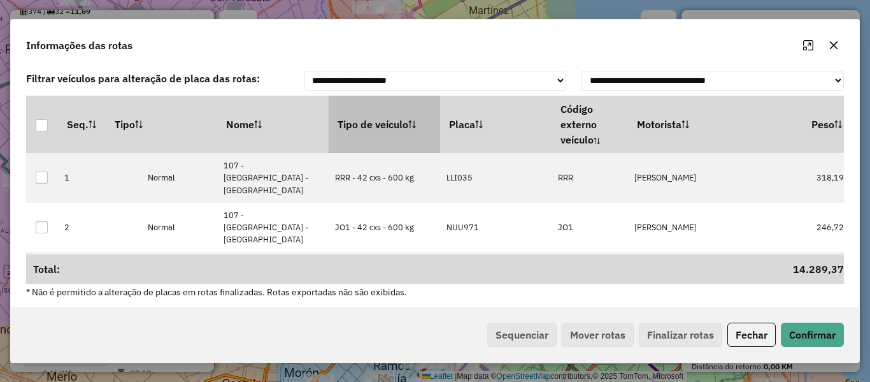
click at [423, 123] on th "Tipo de veículo" at bounding box center [385, 124] width 112 height 57
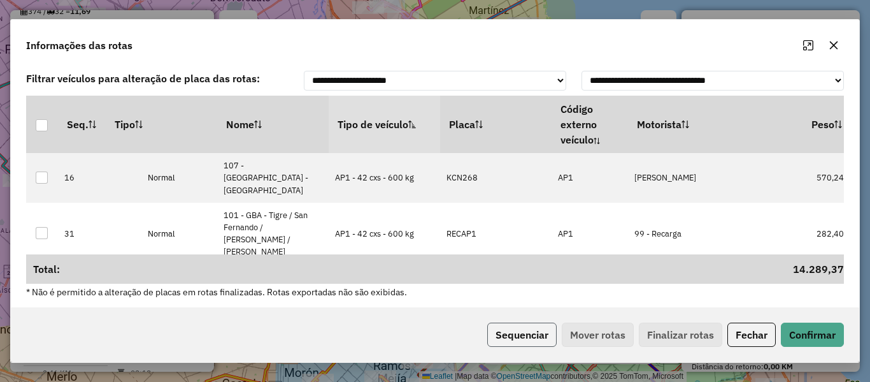
click at [521, 328] on button "Sequenciar" at bounding box center [521, 334] width 69 height 24
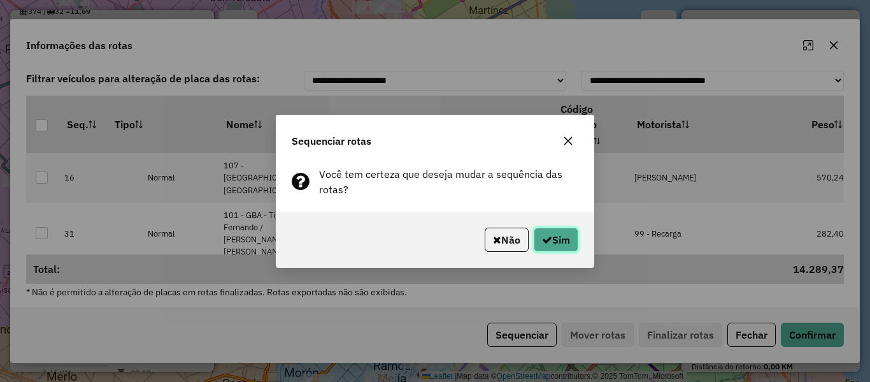
click at [537, 243] on button "Sim" at bounding box center [556, 239] width 45 height 24
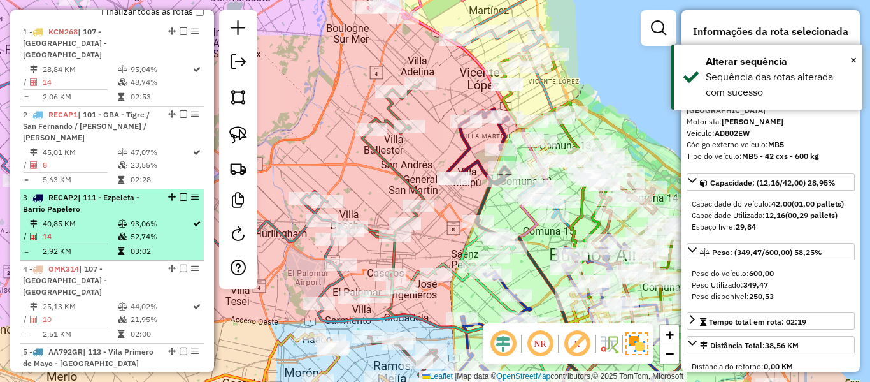
scroll to position [348, 0]
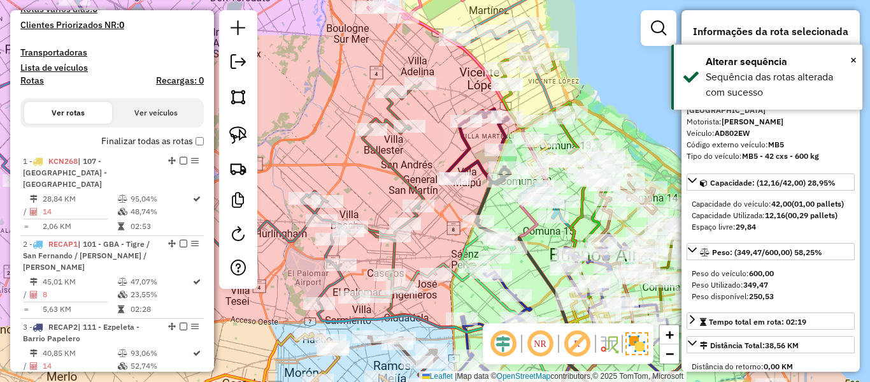
click at [166, 147] on label "Finalizar todas as rotas" at bounding box center [152, 140] width 103 height 13
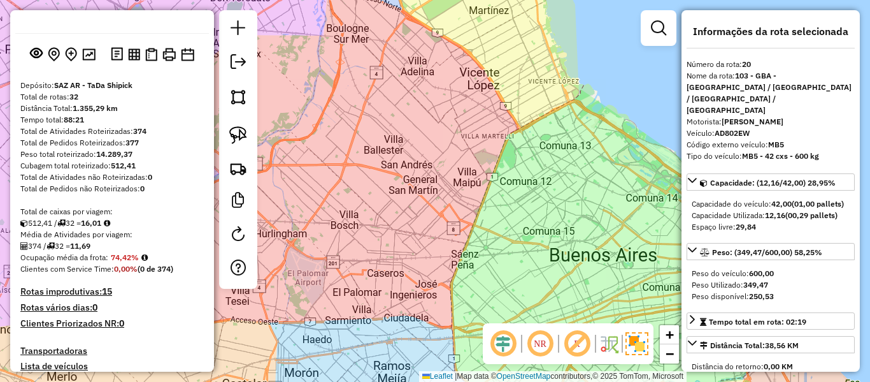
scroll to position [0, 0]
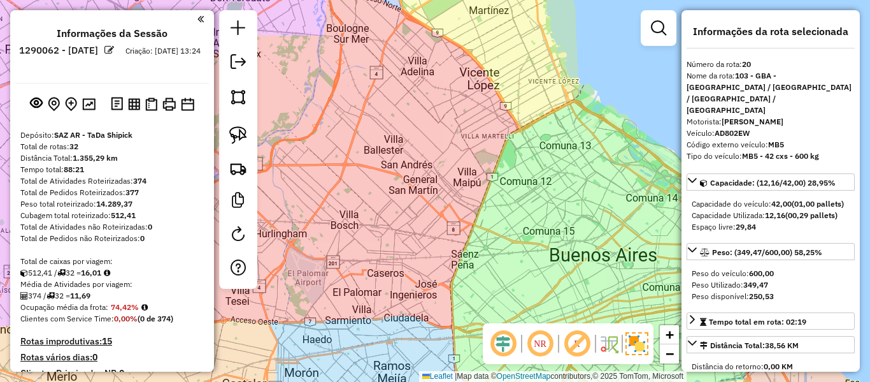
click at [442, 104] on div "Janela de atendimento Grade de atendimento Capacidade Transportadoras Veículos …" at bounding box center [435, 191] width 870 height 382
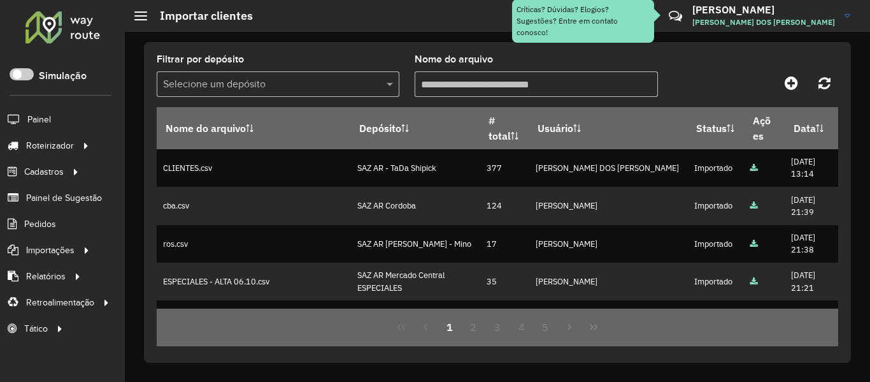
click at [55, 30] on div at bounding box center [62, 26] width 77 height 33
